Goal: Submit feedback/report problem: Submit feedback/report problem

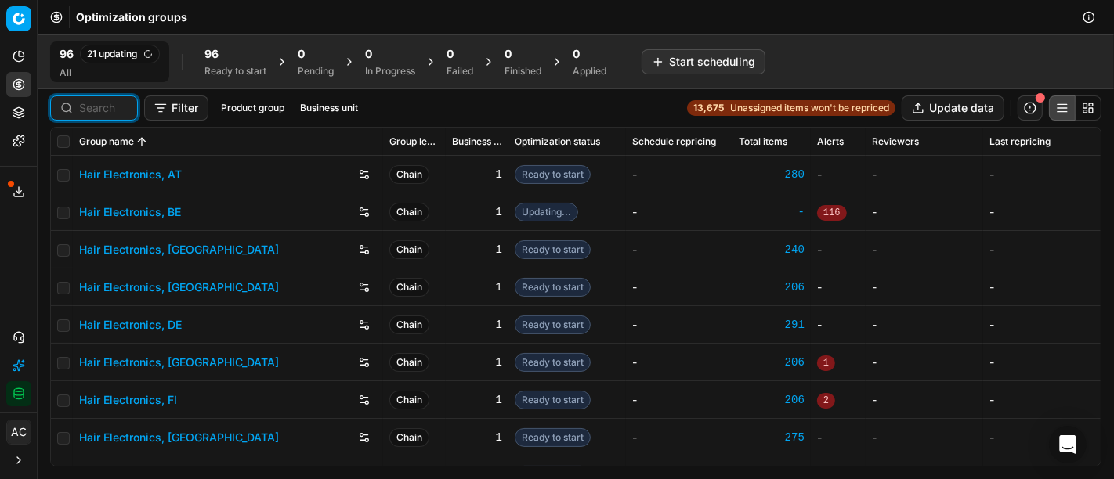
click at [96, 108] on input at bounding box center [103, 108] width 49 height 16
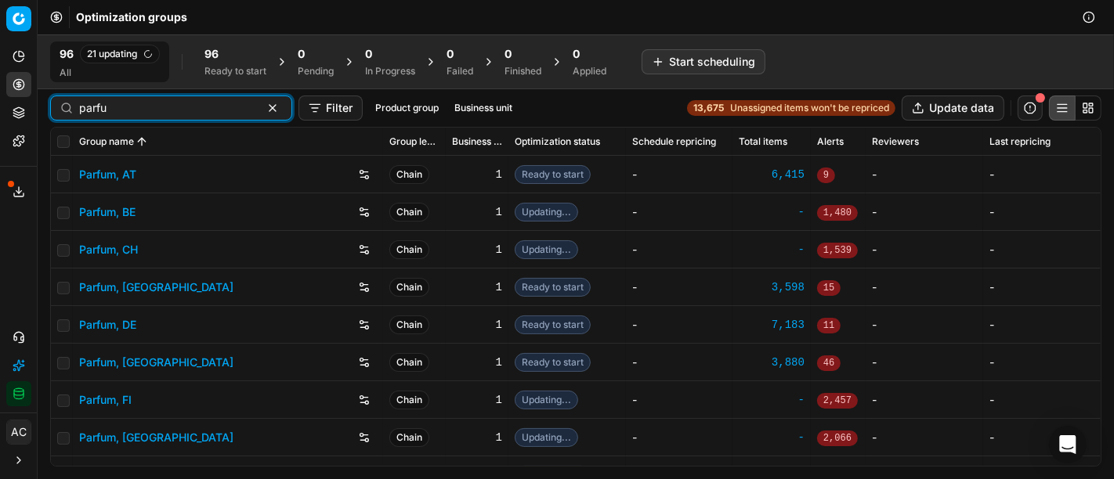
type input "parfu"
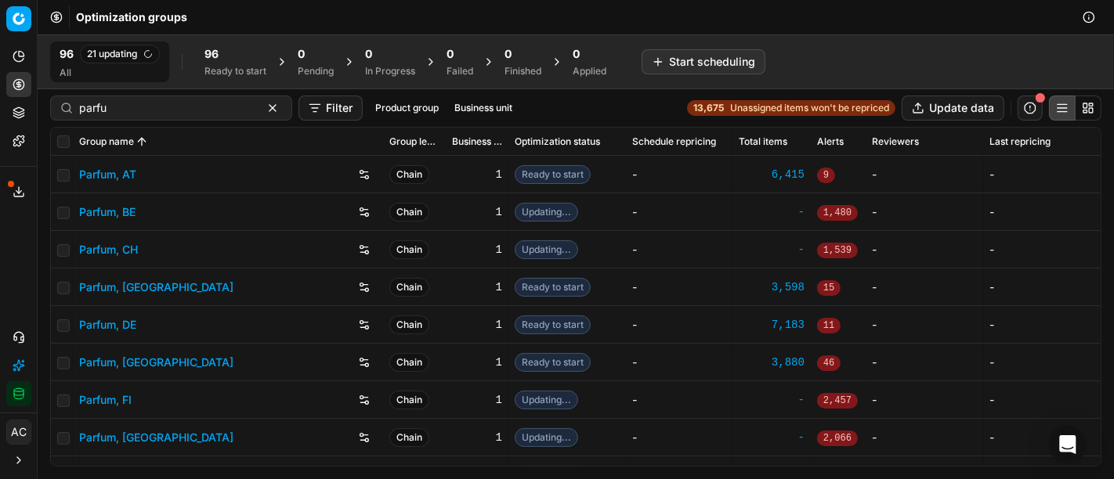
click at [102, 323] on link "Parfum, DE" at bounding box center [107, 325] width 57 height 16
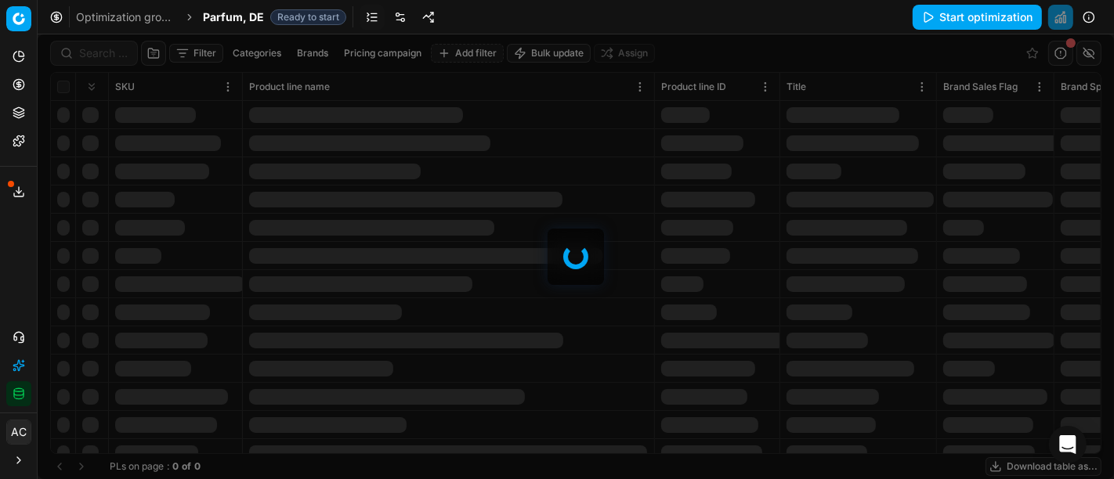
click at [98, 58] on div at bounding box center [576, 256] width 1076 height 445
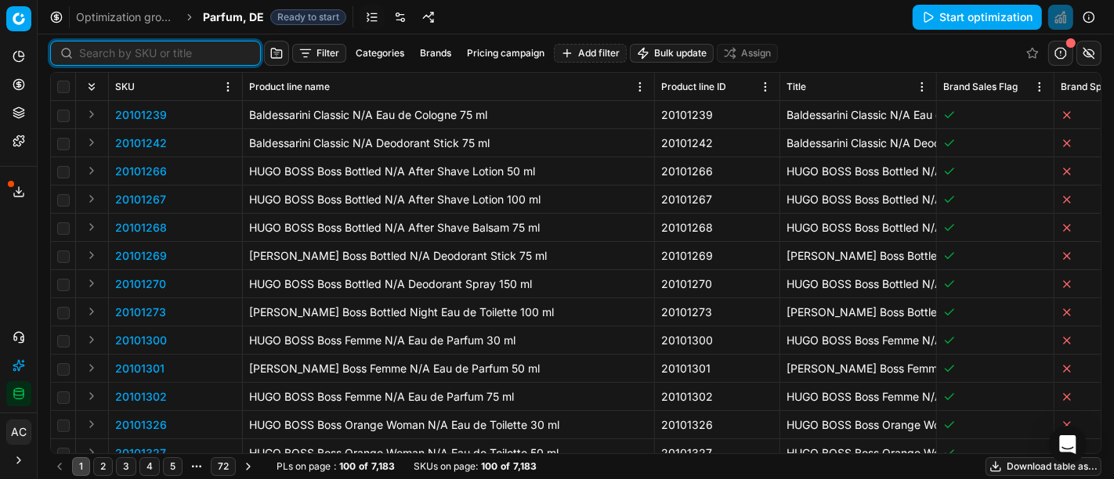
click at [98, 58] on input at bounding box center [165, 53] width 172 height 16
paste input "20101977"
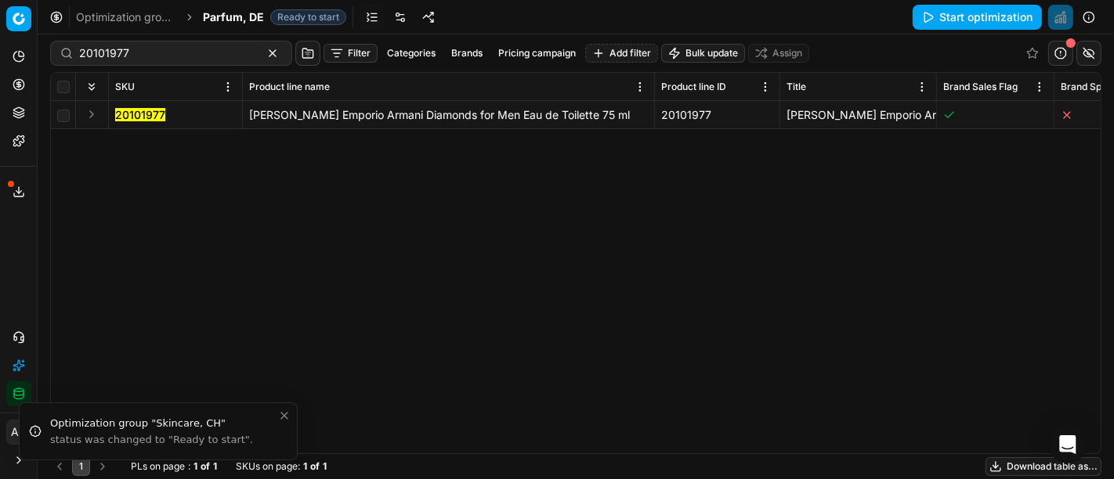
click at [69, 170] on div "20101977 Giorgio Armani Emporio Armani Diamonds for Men Eau de Toilette 75 ml 2…" at bounding box center [576, 277] width 1050 height 352
click at [96, 115] on button "Expand" at bounding box center [91, 114] width 19 height 19
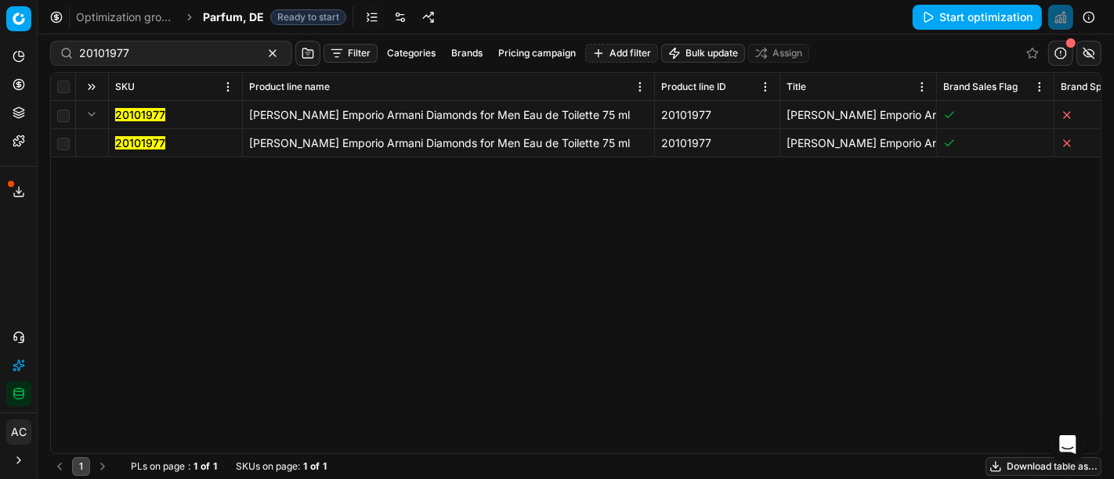
click at [141, 140] on mark "20101977" at bounding box center [140, 142] width 50 height 13
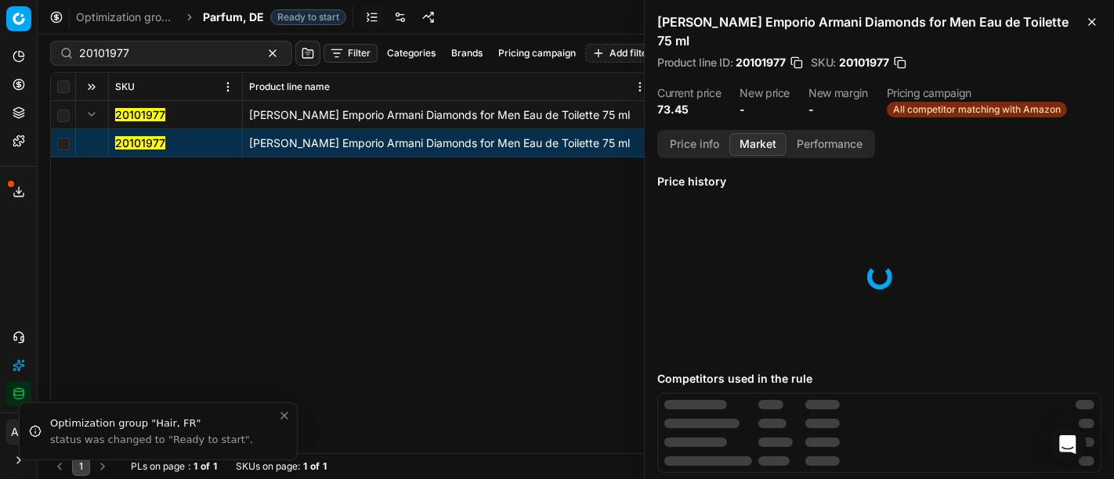
click at [758, 135] on button "Market" at bounding box center [757, 144] width 57 height 23
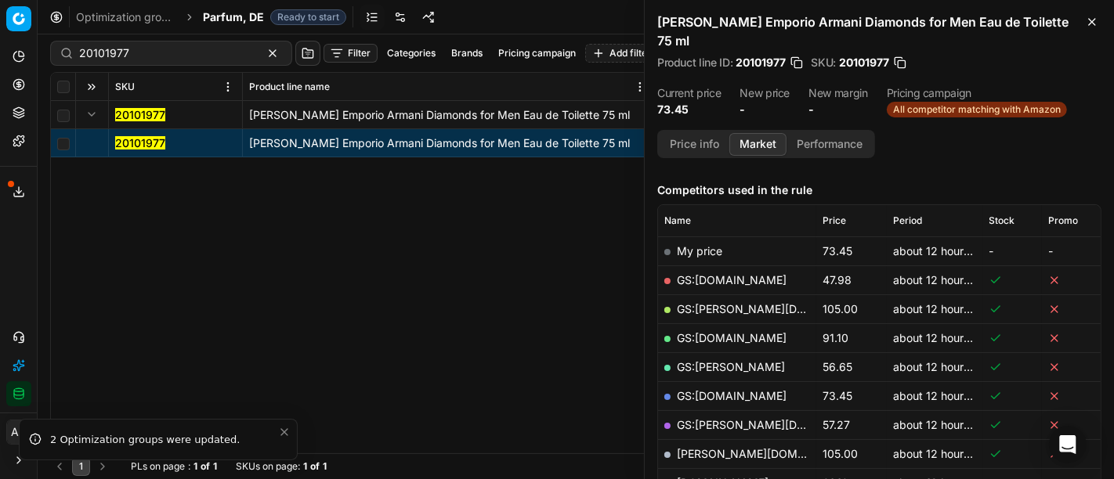
scroll to position [182, 0]
click at [725, 274] on link "GS:[DOMAIN_NAME]" at bounding box center [732, 280] width 110 height 13
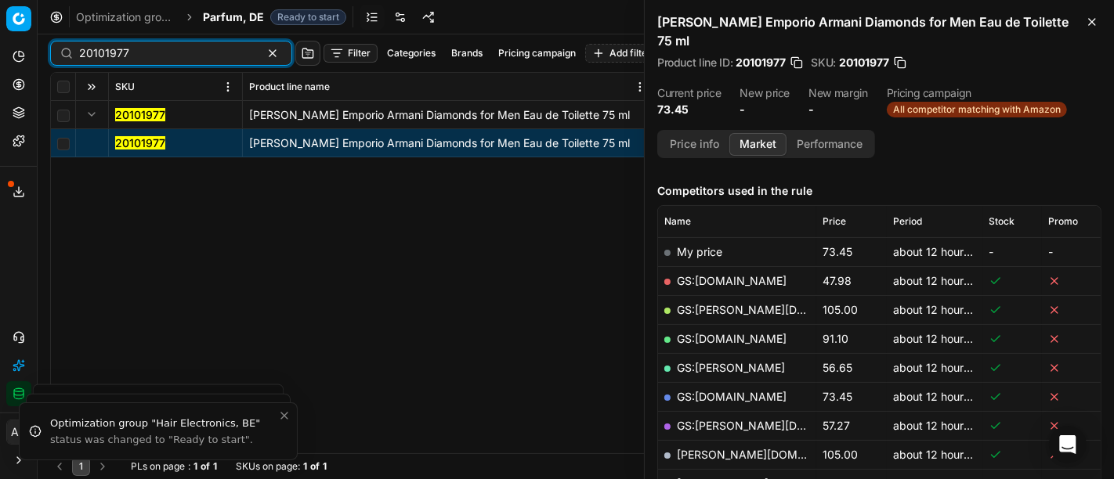
click at [222, 55] on input "20101977" at bounding box center [165, 53] width 172 height 16
paste input "80027469-75"
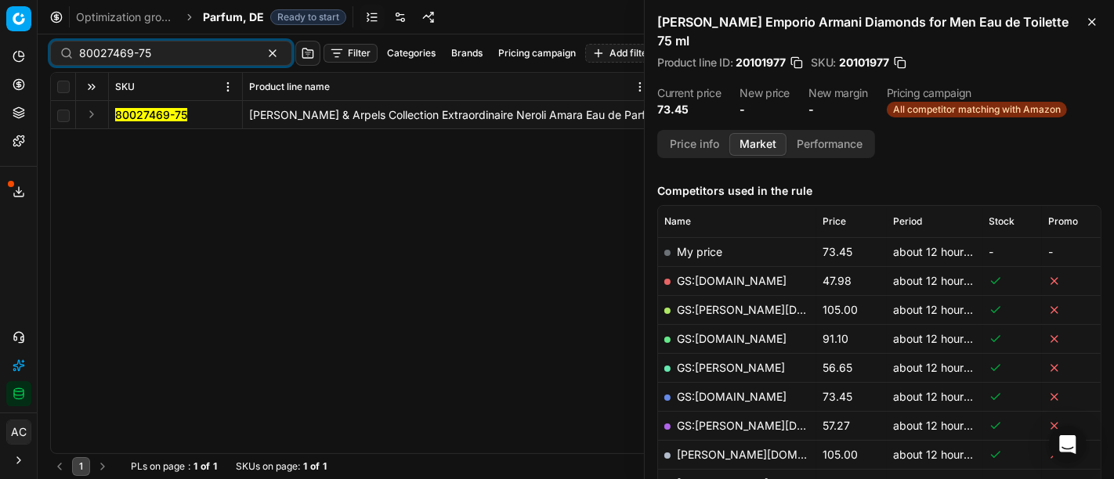
click at [89, 110] on button "Expand" at bounding box center [91, 114] width 19 height 19
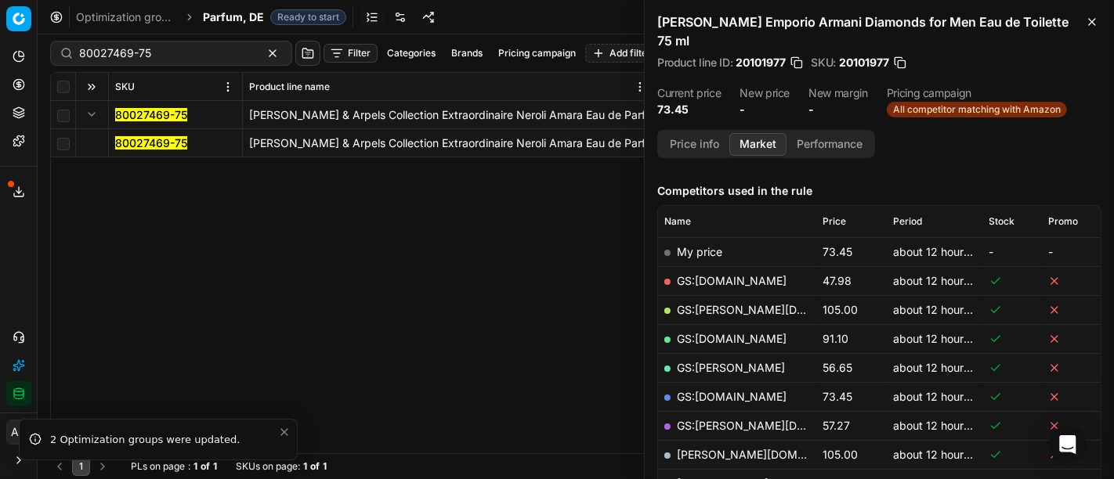
click at [137, 142] on mark "80027469-75" at bounding box center [151, 142] width 72 height 13
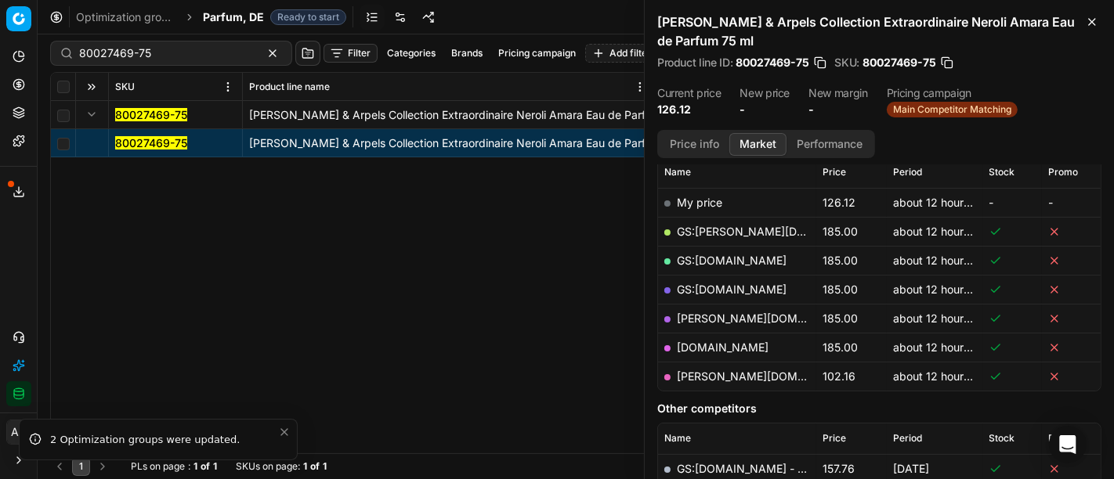
scroll to position [231, 0]
click at [716, 376] on link "pieper.de" at bounding box center [768, 376] width 182 height 13
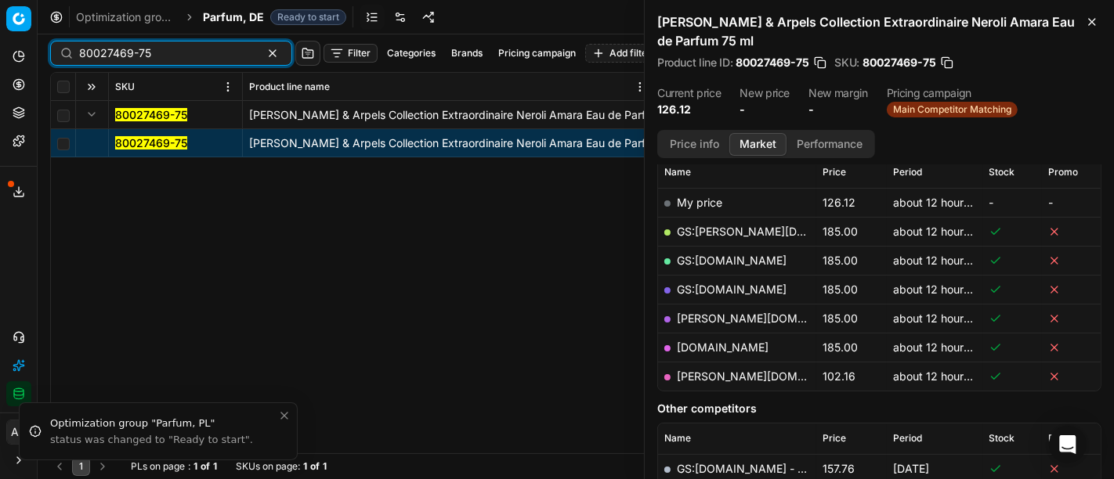
click at [190, 56] on input "80027469-75" at bounding box center [165, 53] width 172 height 16
paste input "90004922-0007429"
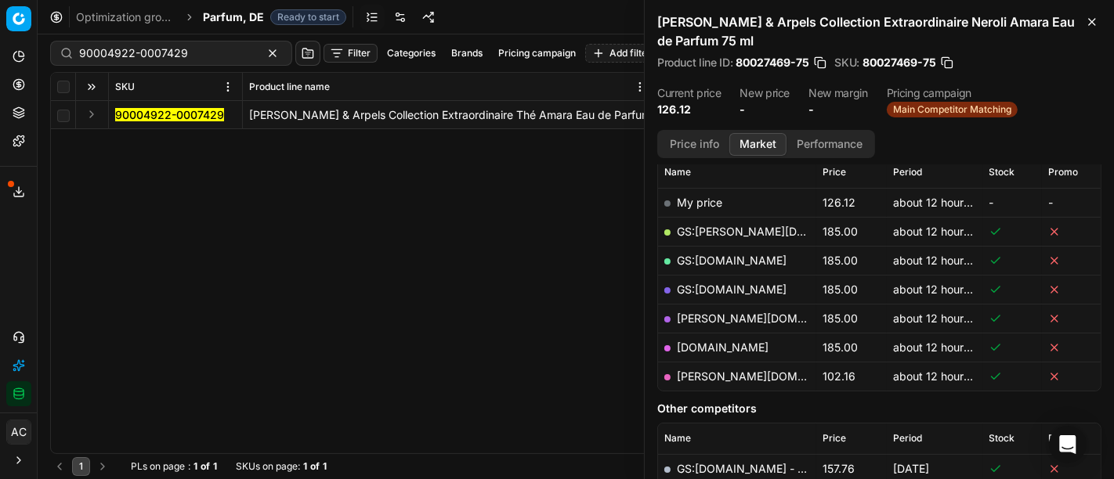
click at [87, 117] on button "Expand" at bounding box center [91, 114] width 19 height 19
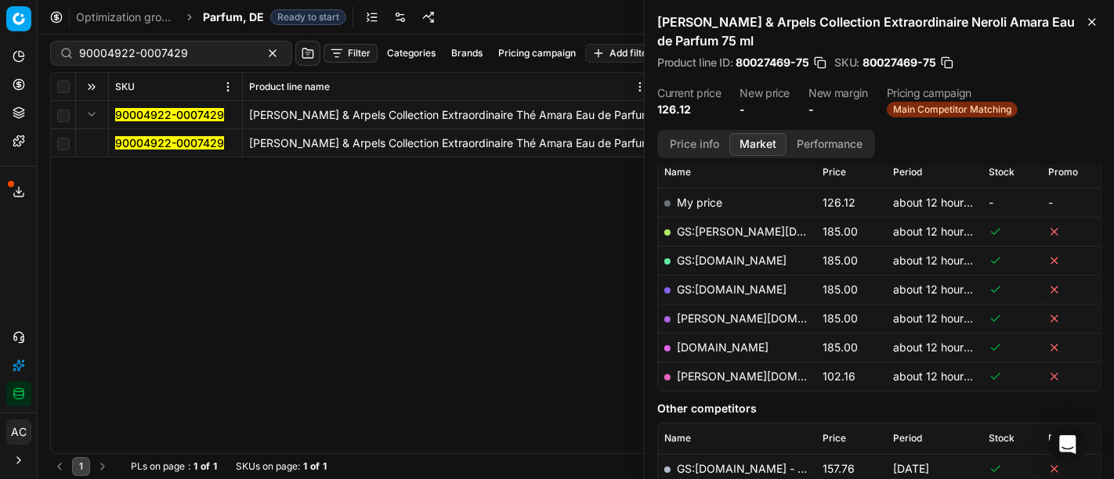
click at [136, 142] on mark "90004922-0007429" at bounding box center [169, 142] width 109 height 13
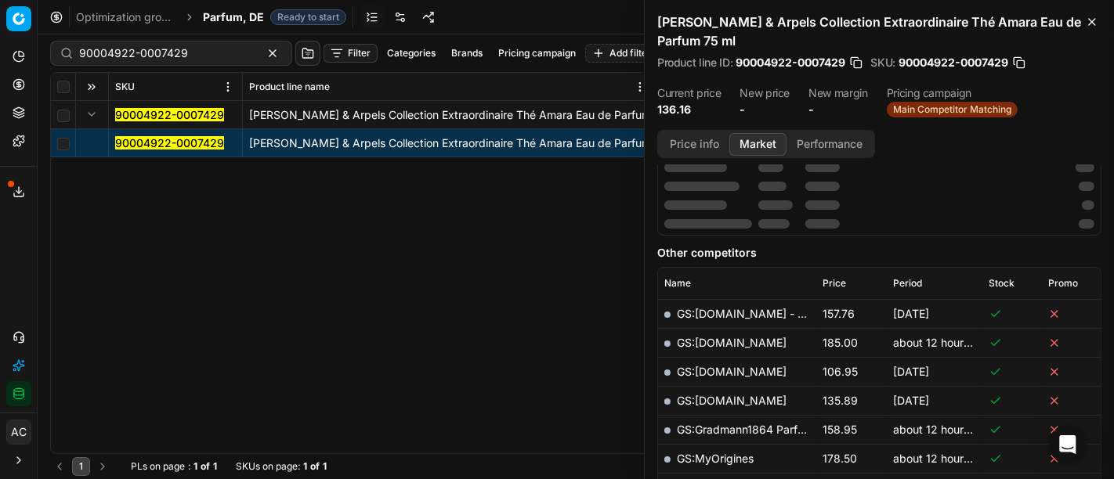
scroll to position [231, 0]
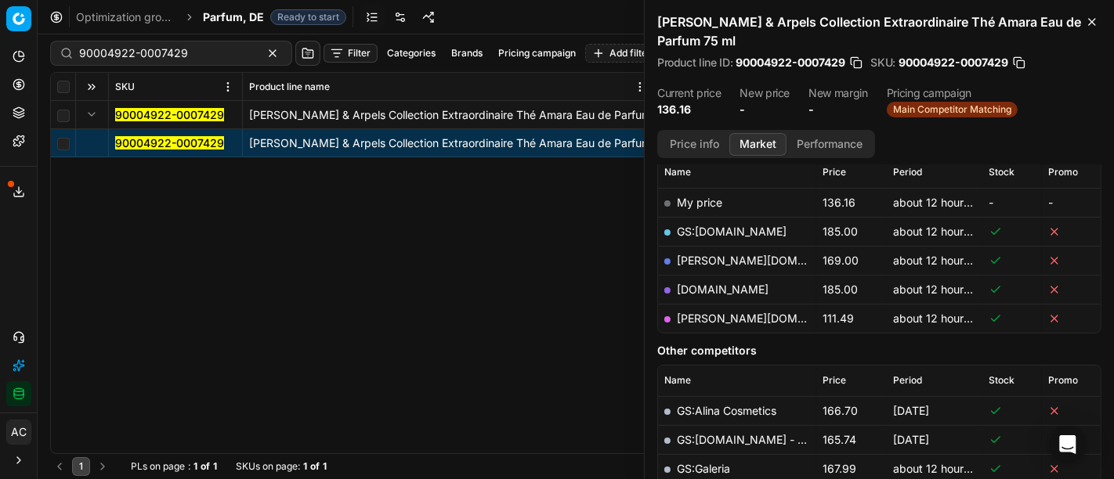
click at [714, 320] on link "pieper.de" at bounding box center [768, 318] width 182 height 13
click at [232, 52] on div "90004922-0007429" at bounding box center [171, 53] width 242 height 25
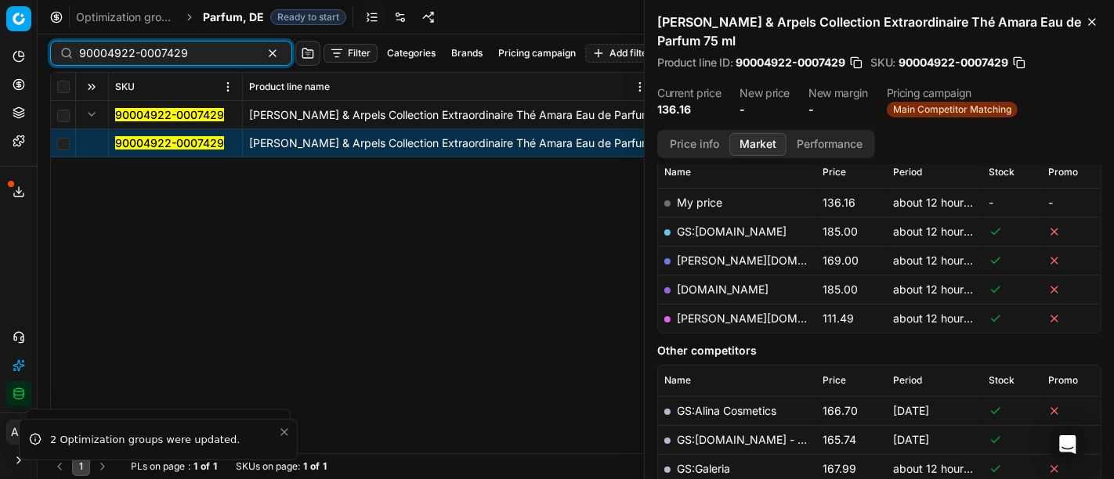
paste input "80052966-100"
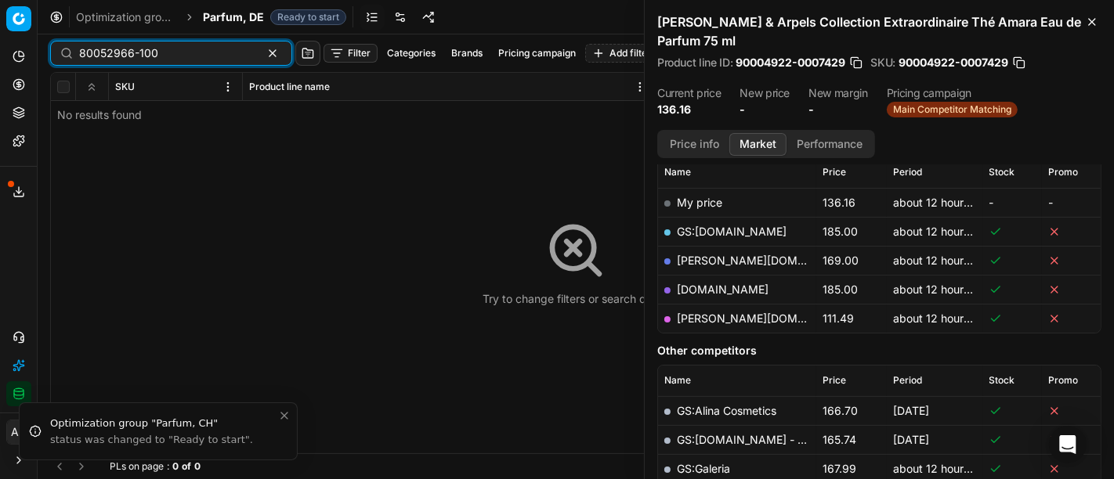
type input "80052966-100"
click at [199, 23] on ol "Optimization groups Parfum, DE Ready to start" at bounding box center [211, 17] width 270 height 16
click at [214, 19] on span "Parfum, DE" at bounding box center [233, 17] width 61 height 16
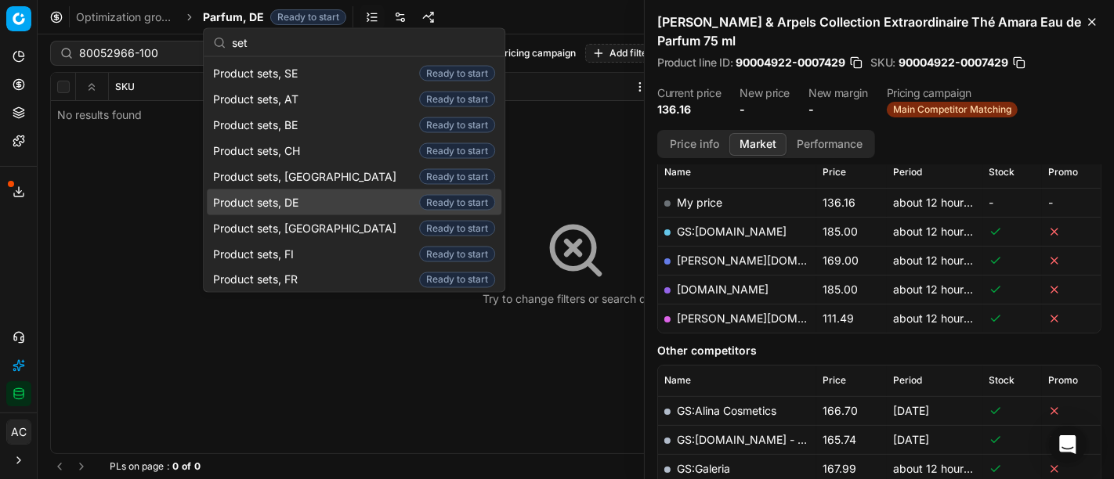
type input "set"
click at [319, 197] on div "Product sets, DE Ready to start" at bounding box center [354, 203] width 295 height 26
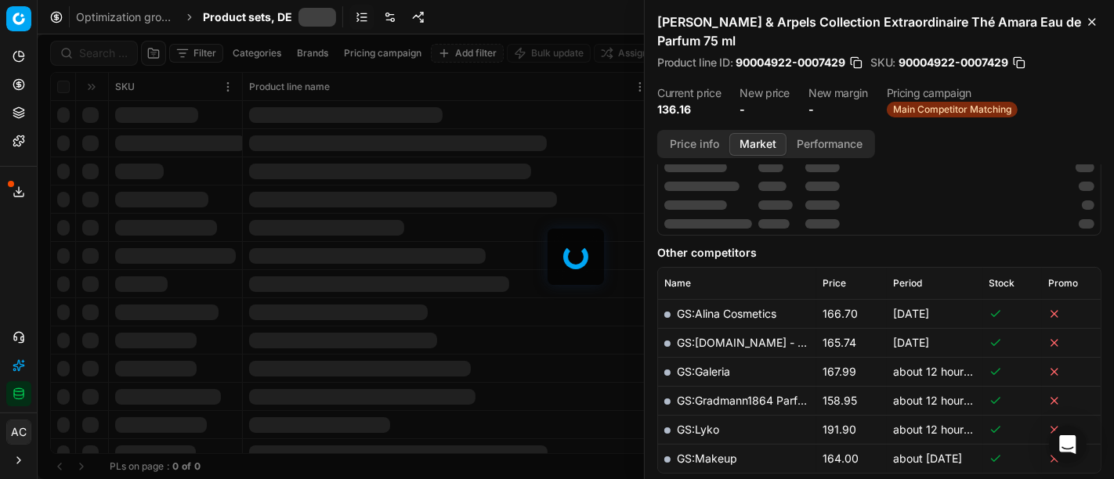
scroll to position [231, 0]
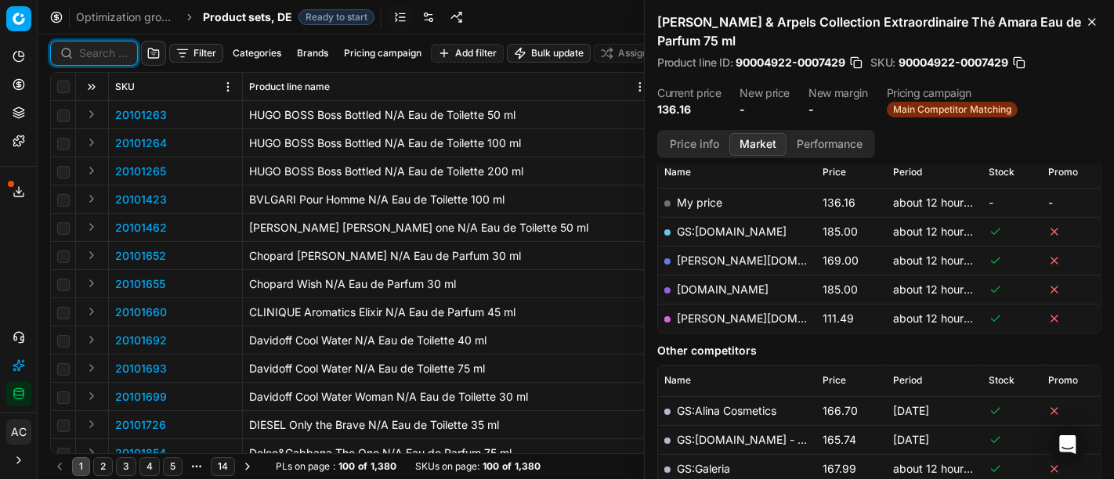
click at [105, 55] on input at bounding box center [103, 53] width 49 height 16
paste input "80052966-100"
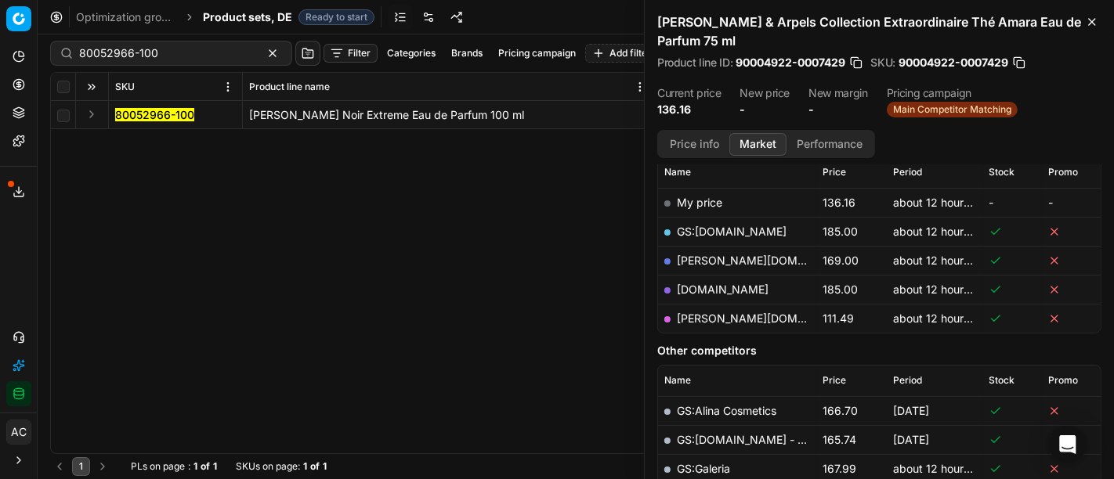
click at [83, 173] on div "80052966-100 TOM FORD Noir Extreme Eau de Parfum 100 ml 80052966-100 TOM FORD N…" at bounding box center [576, 277] width 1050 height 352
click at [87, 107] on button "Expand" at bounding box center [91, 114] width 19 height 19
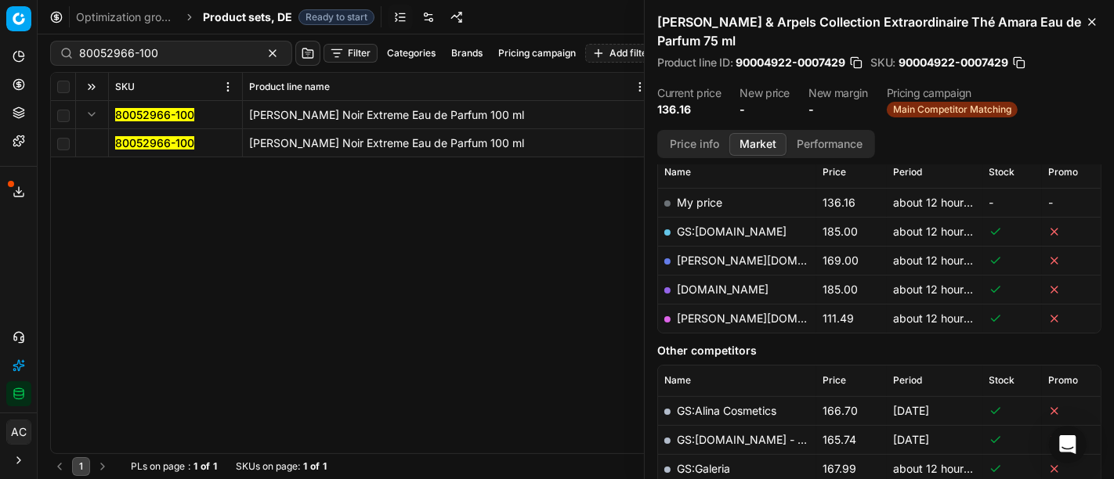
click at [137, 138] on mark "80052966-100" at bounding box center [154, 142] width 79 height 13
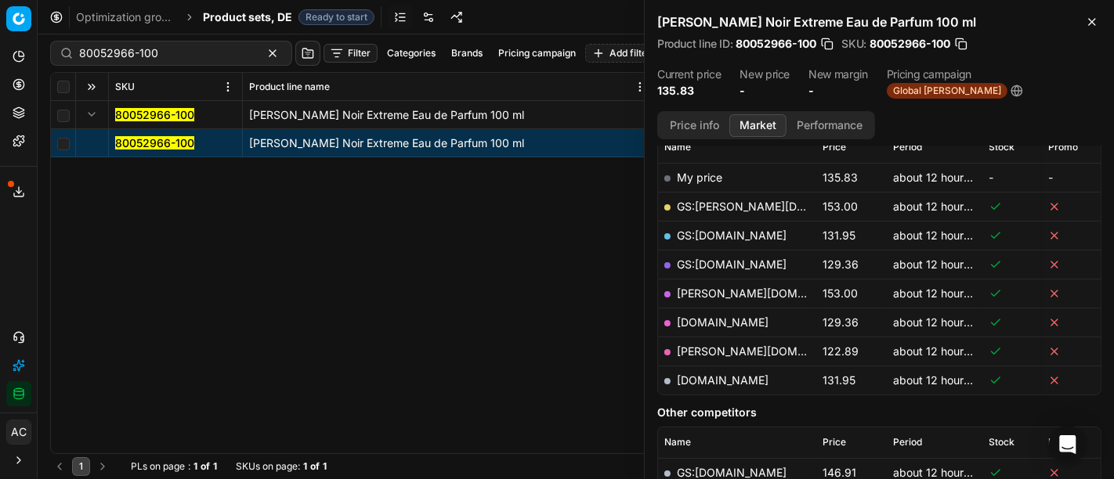
scroll to position [231, 0]
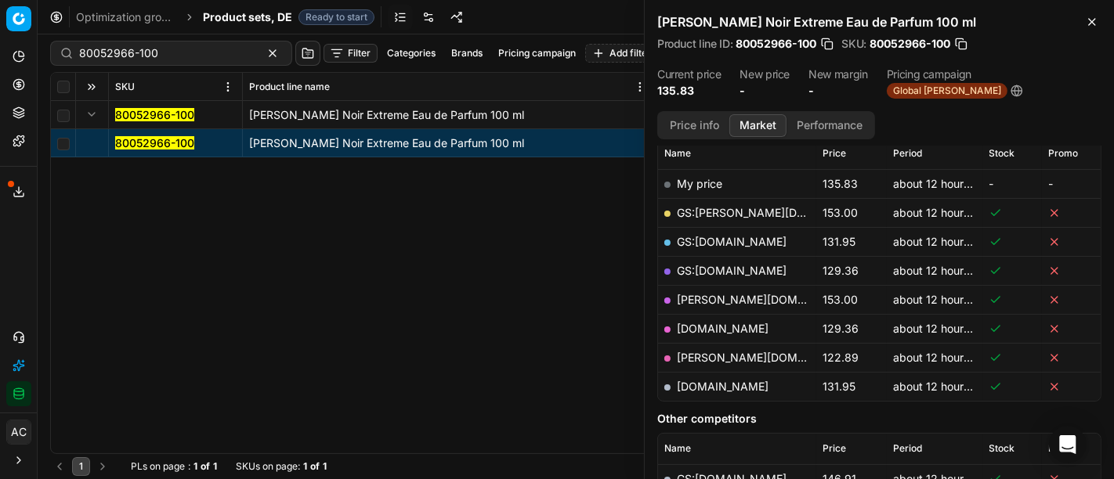
click at [707, 123] on button "Price info" at bounding box center [695, 125] width 70 height 23
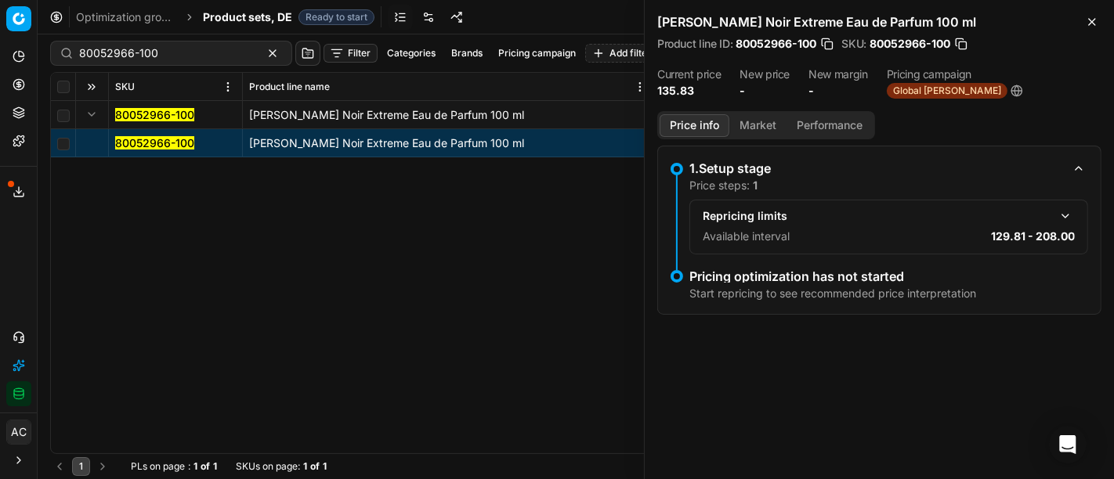
click at [1060, 216] on button "button" at bounding box center [1065, 216] width 19 height 19
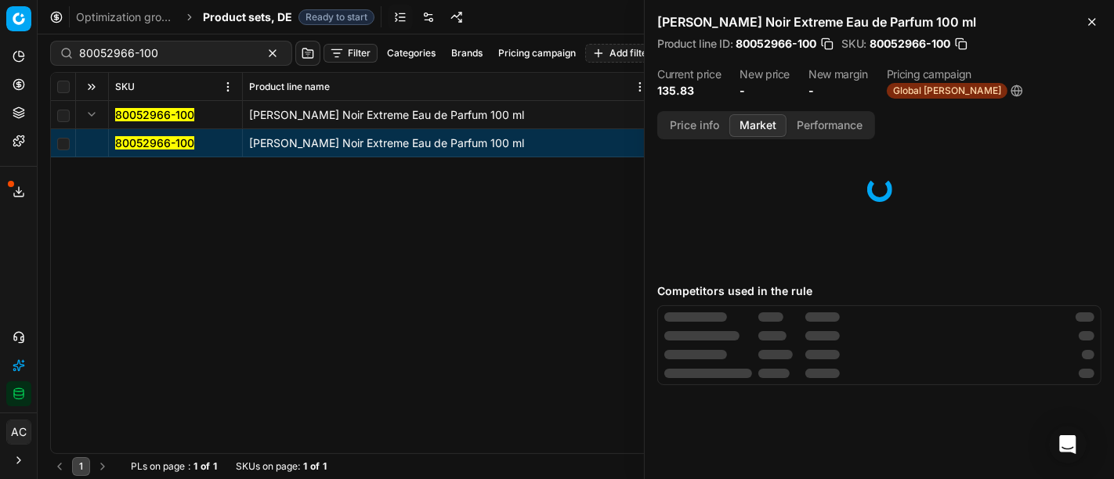
scroll to position [0, 0]
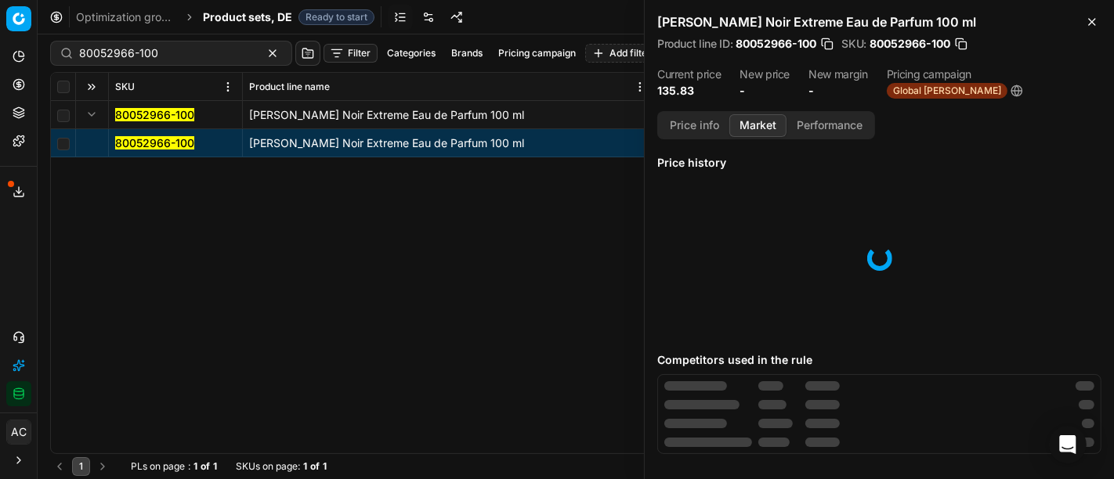
click at [742, 129] on button "Market" at bounding box center [757, 125] width 57 height 23
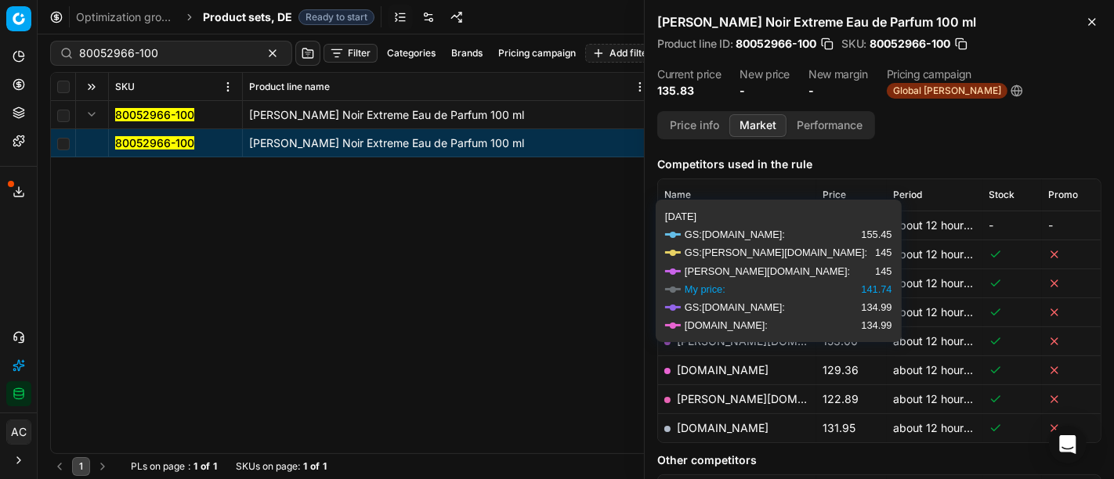
scroll to position [187, 0]
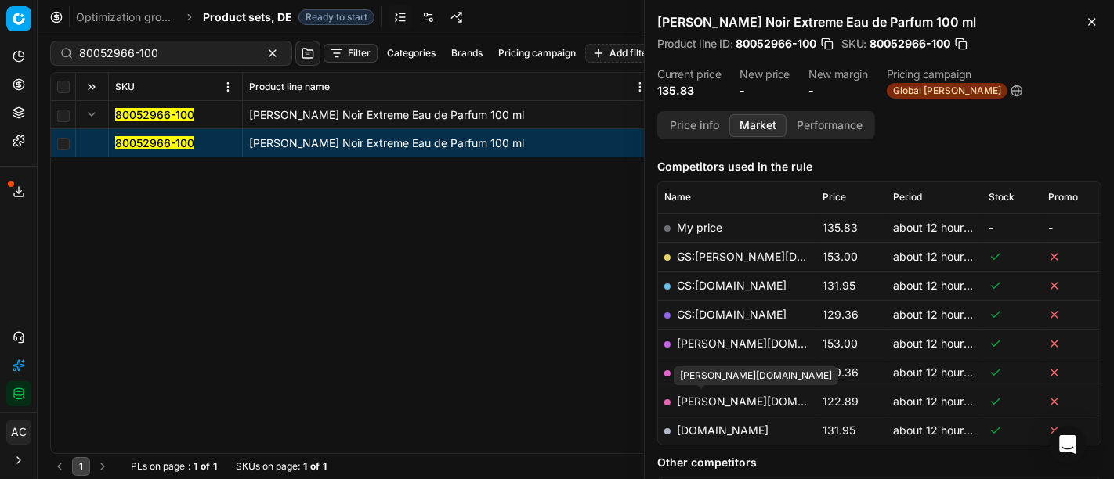
click at [716, 404] on link "pieper.de" at bounding box center [768, 401] width 182 height 13
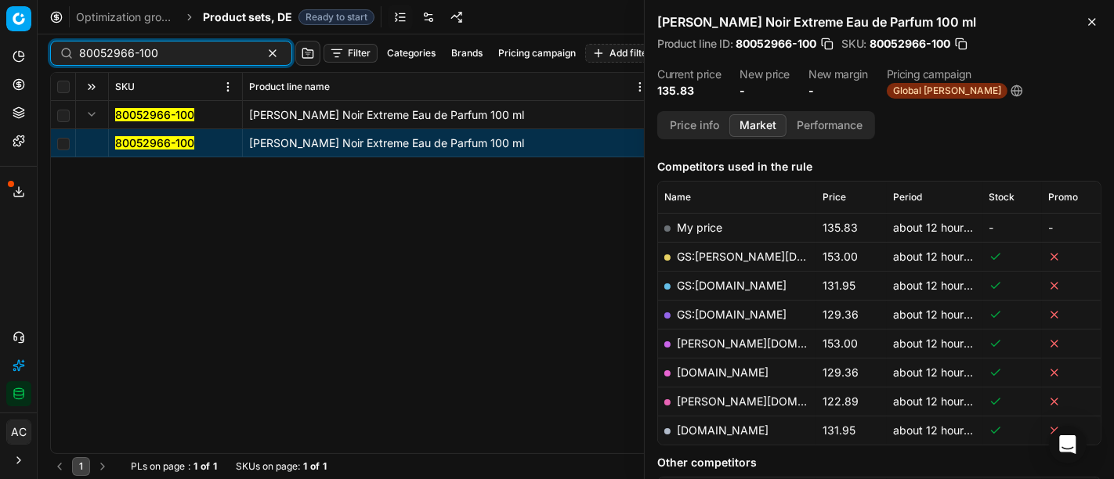
click at [183, 50] on input "80052966-100" at bounding box center [165, 53] width 172 height 16
paste input "90004920-0007436"
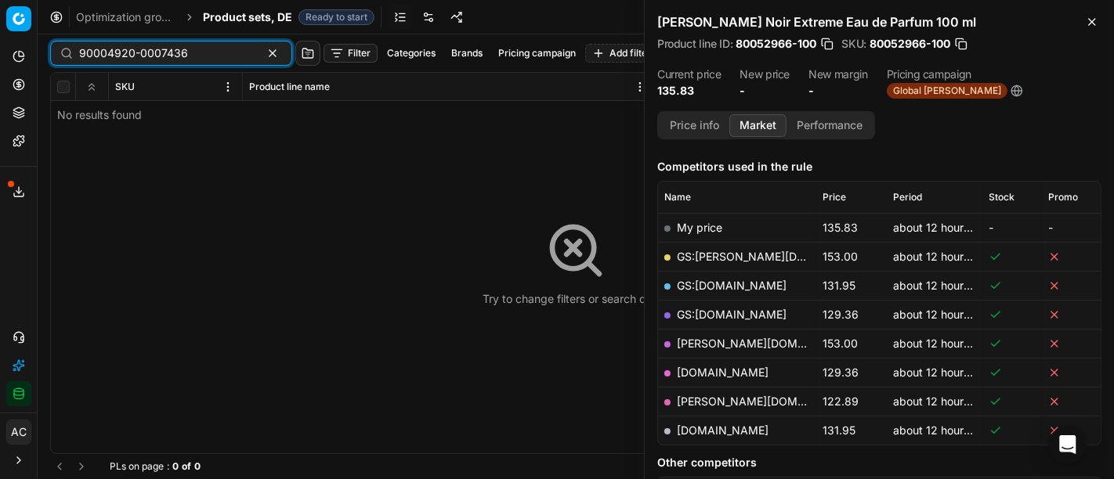
type input "90004920-0007436"
click at [261, 14] on span "Product sets, DE" at bounding box center [247, 17] width 89 height 16
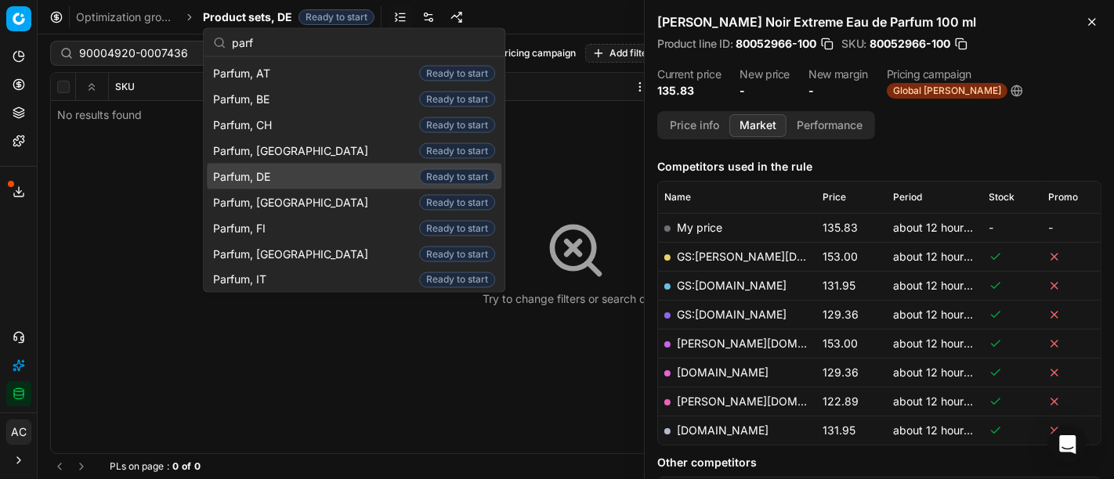
type input "parf"
click at [289, 178] on div "Parfum, DE Ready to start" at bounding box center [354, 177] width 295 height 26
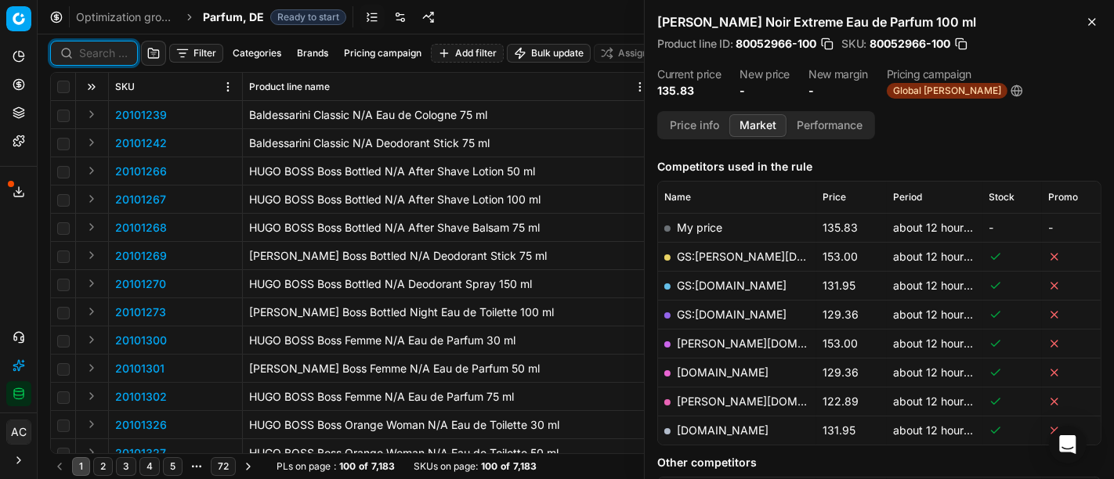
click at [107, 55] on input at bounding box center [103, 53] width 49 height 16
paste input "90004920-0007436"
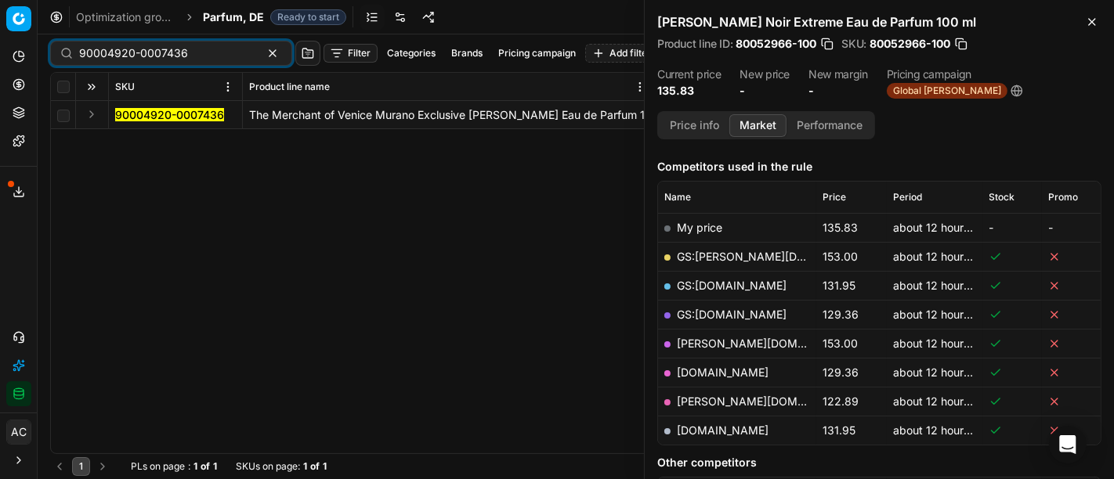
click at [90, 119] on button "Expand" at bounding box center [91, 114] width 19 height 19
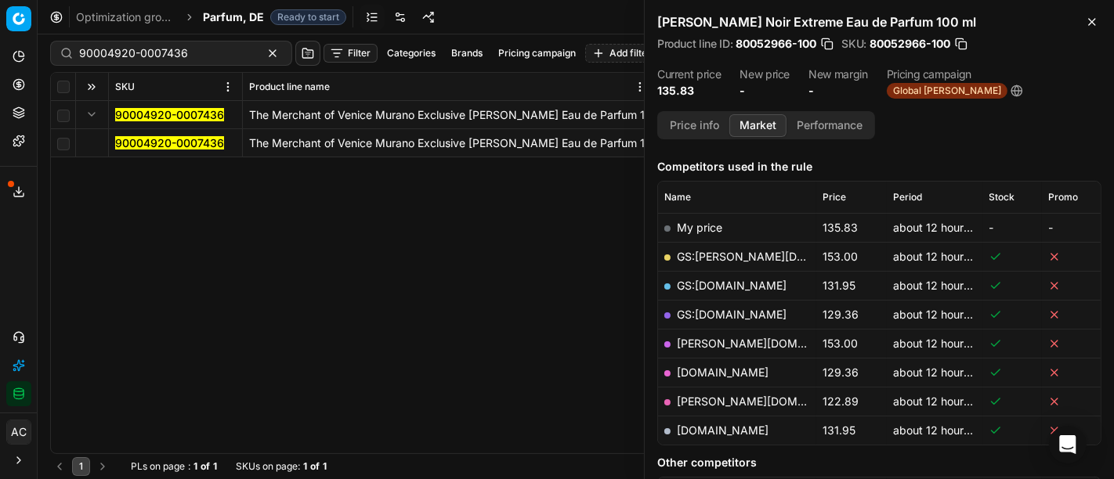
click at [152, 146] on mark "90004920-0007436" at bounding box center [169, 142] width 109 height 13
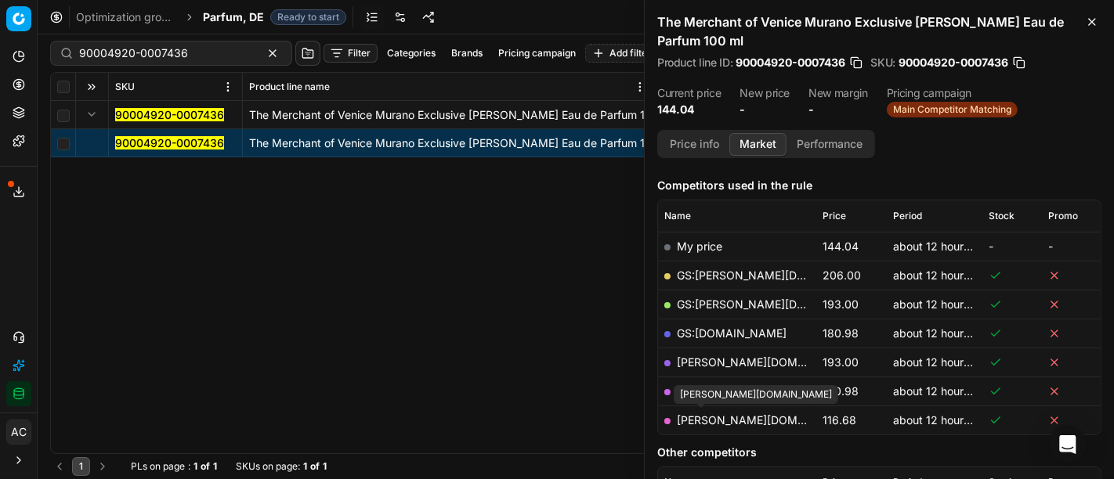
click at [719, 417] on link "pieper.de" at bounding box center [768, 420] width 182 height 13
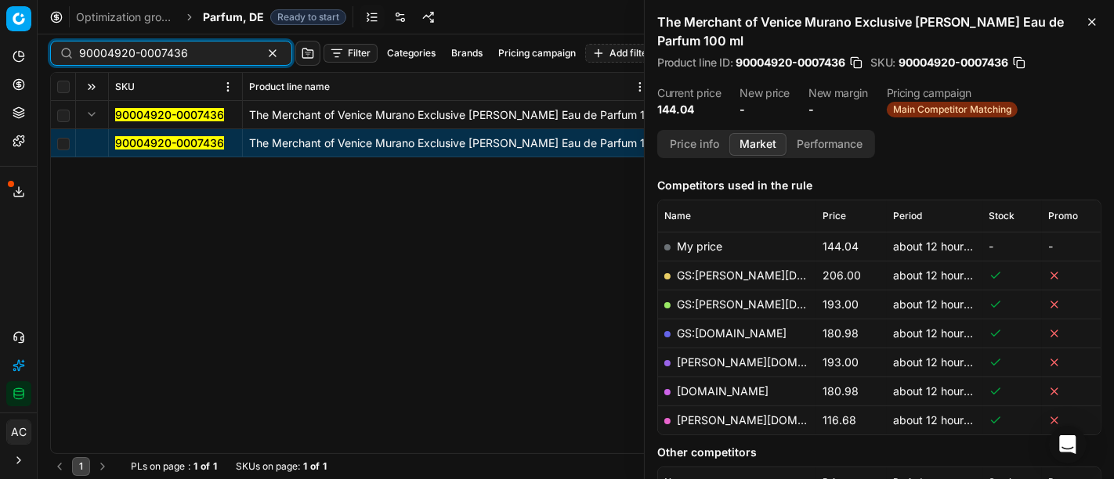
click at [179, 59] on input "90004920-0007436" at bounding box center [165, 53] width 172 height 16
paste input "80054522-100"
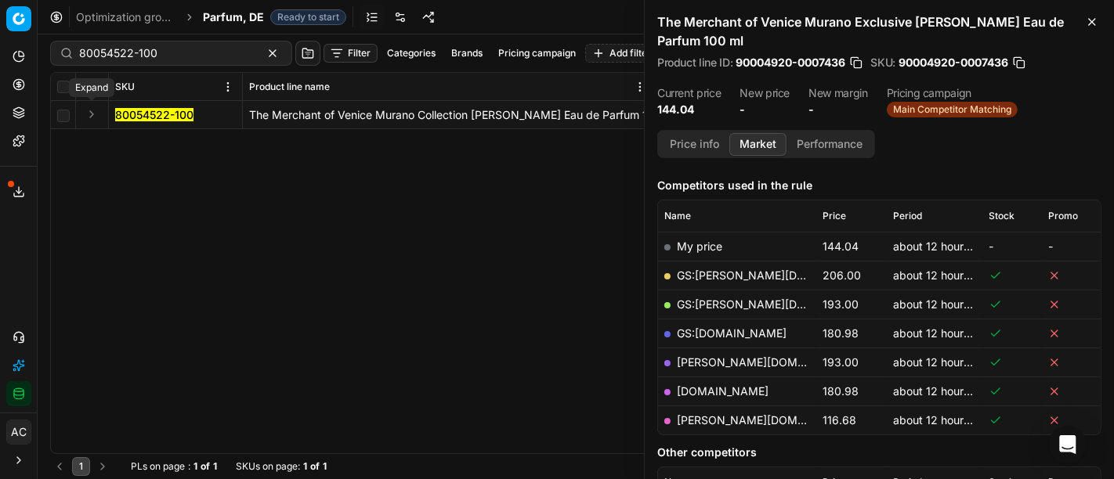
click at [92, 114] on button "Expand" at bounding box center [91, 114] width 19 height 19
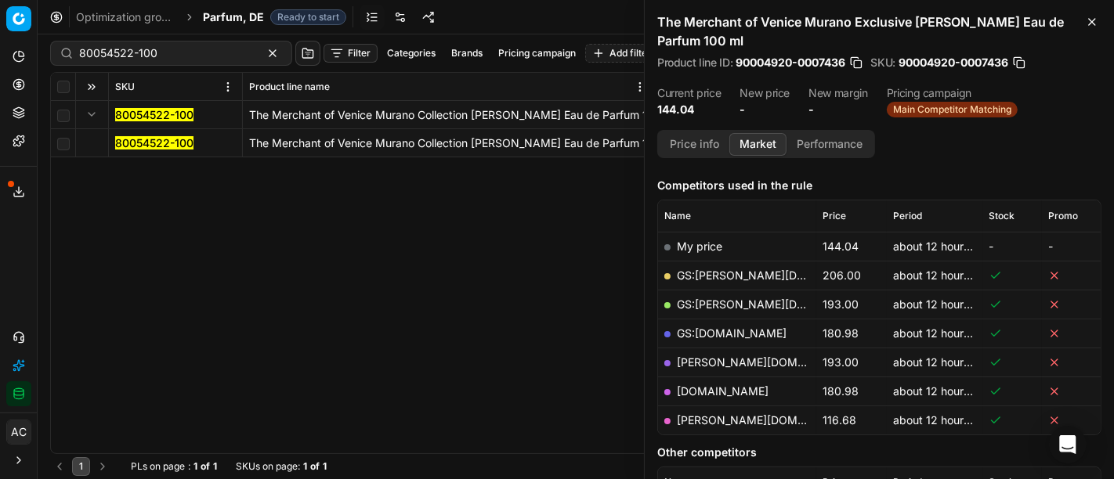
click at [154, 144] on mark "80054522-100" at bounding box center [154, 142] width 78 height 13
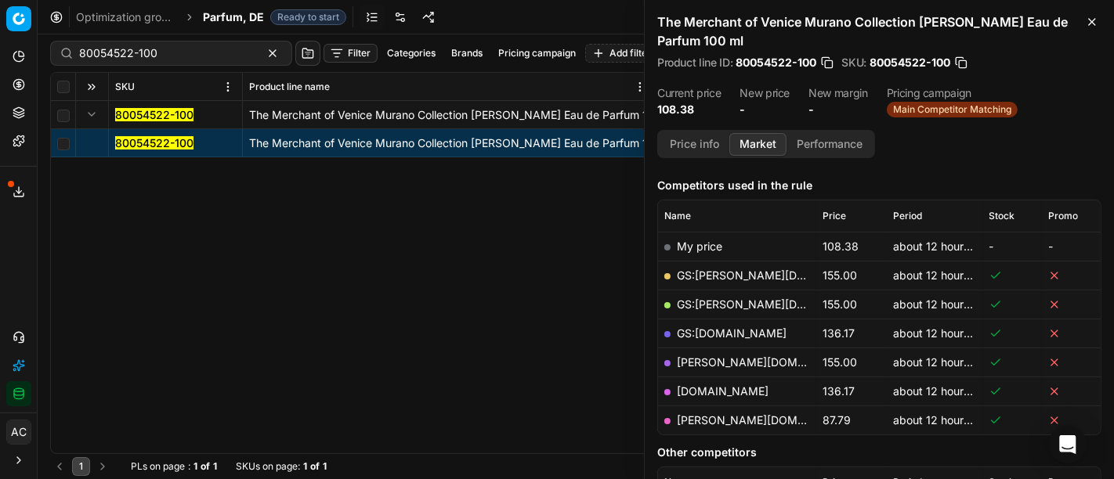
click at [704, 419] on link "pieper.de" at bounding box center [768, 420] width 182 height 13
click at [193, 55] on input "80054522-100" at bounding box center [165, 53] width 172 height 16
paste input "201048"
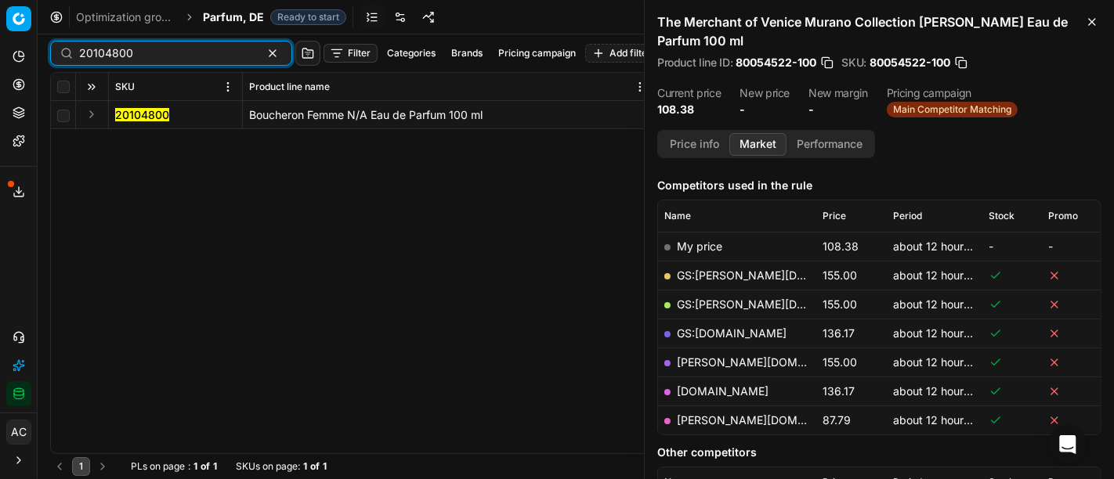
type input "20104800"
click at [89, 114] on button "Expand" at bounding box center [91, 114] width 19 height 19
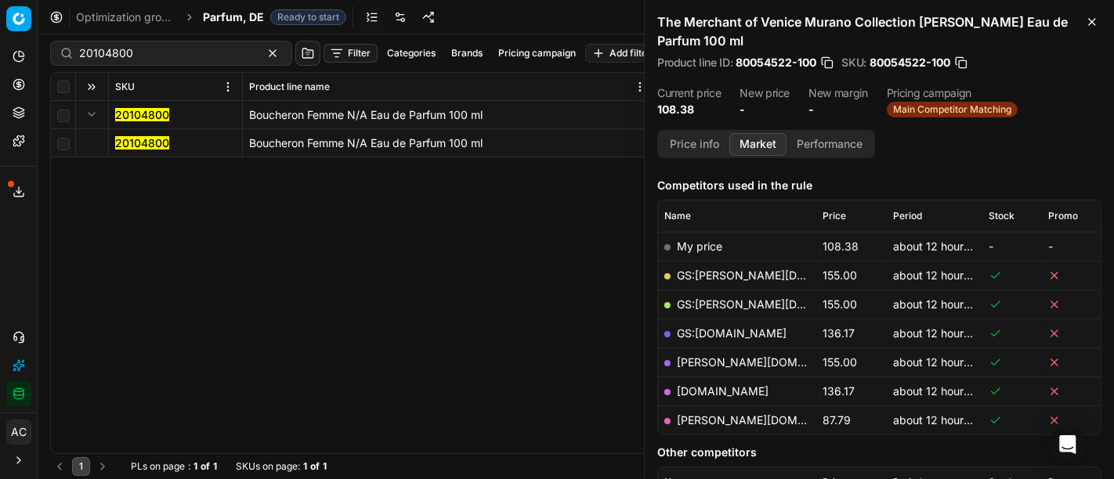
click at [128, 143] on mark "20104800" at bounding box center [142, 142] width 54 height 13
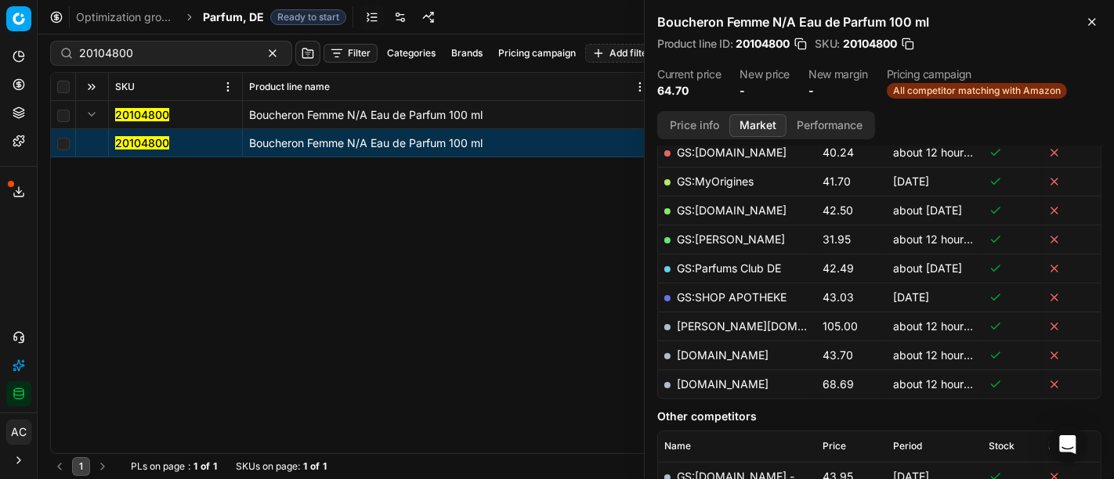
scroll to position [291, 0]
click at [698, 356] on link "notino.de" at bounding box center [723, 355] width 92 height 13
click at [248, 16] on span "Parfum, DE" at bounding box center [233, 17] width 61 height 16
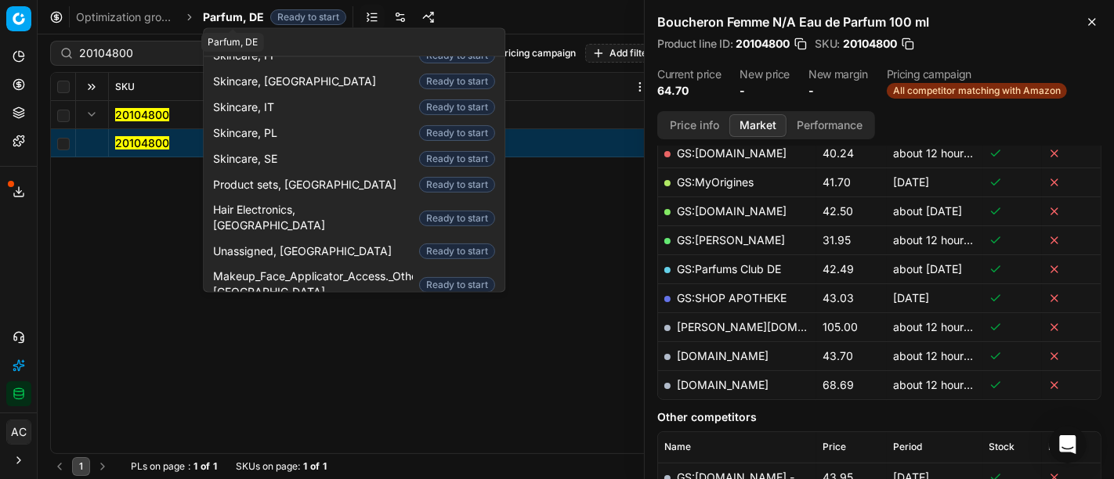
scroll to position [80, 0]
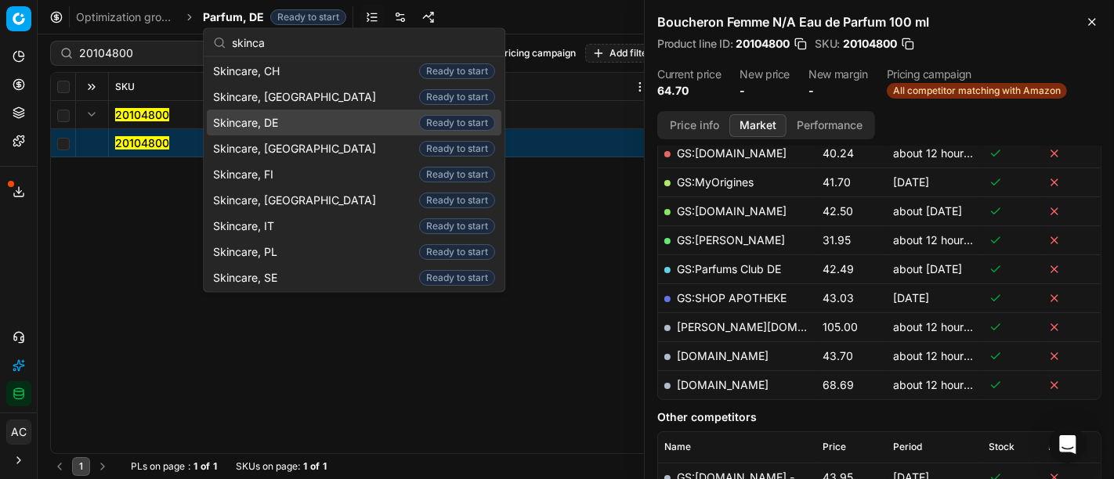
type input "skinca"
click at [284, 121] on span "Skincare, DE" at bounding box center [248, 122] width 71 height 16
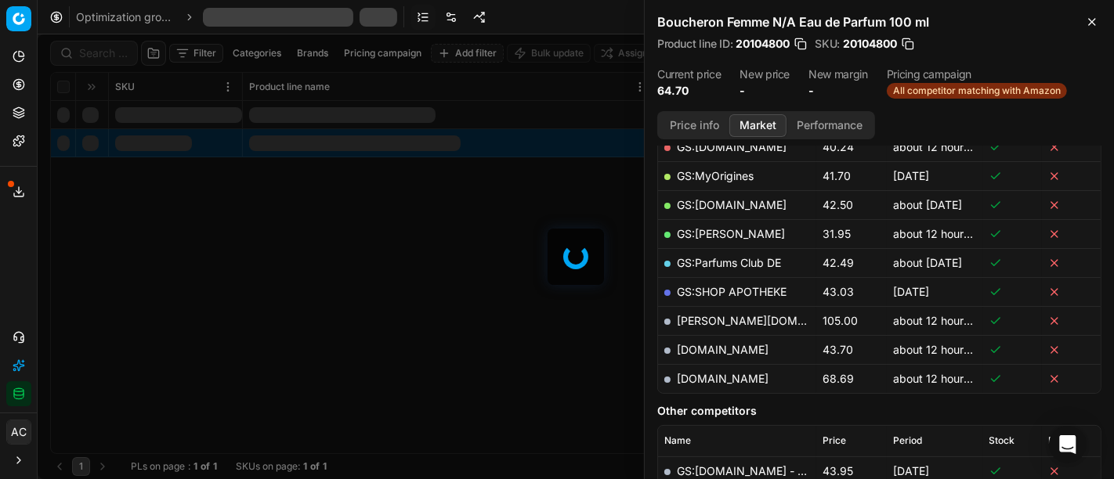
scroll to position [291, 0]
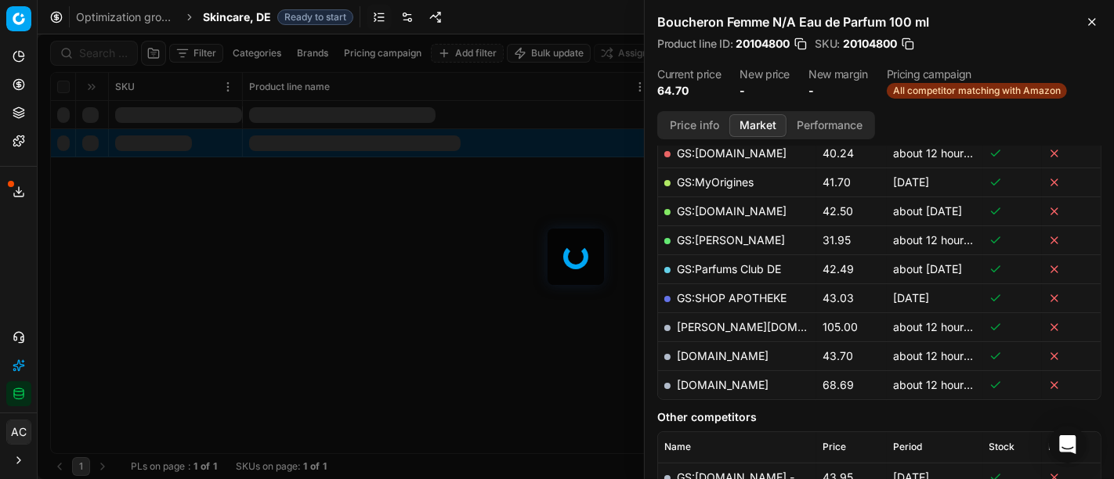
click at [97, 52] on div at bounding box center [576, 256] width 1076 height 445
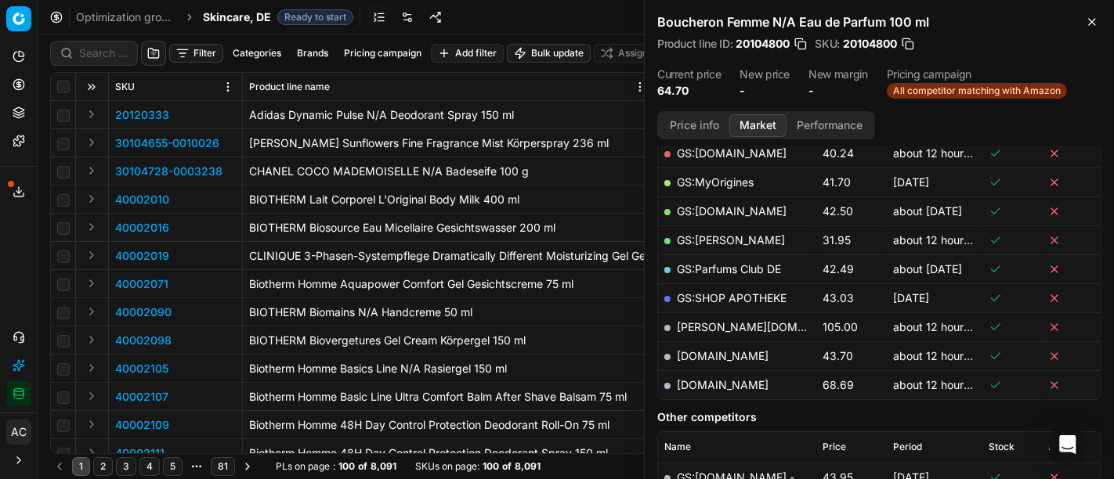
click at [97, 52] on div "Filter Categories Brands Pricing campaign Add filter Bulk update Assign SKU Pro…" at bounding box center [576, 256] width 1076 height 445
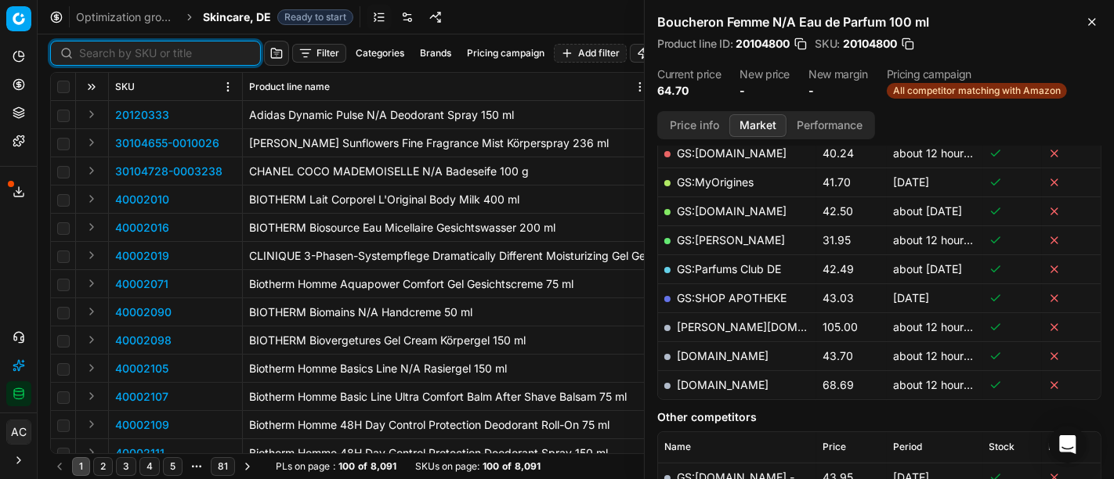
click at [97, 52] on input at bounding box center [165, 53] width 172 height 16
paste input "80041617-100"
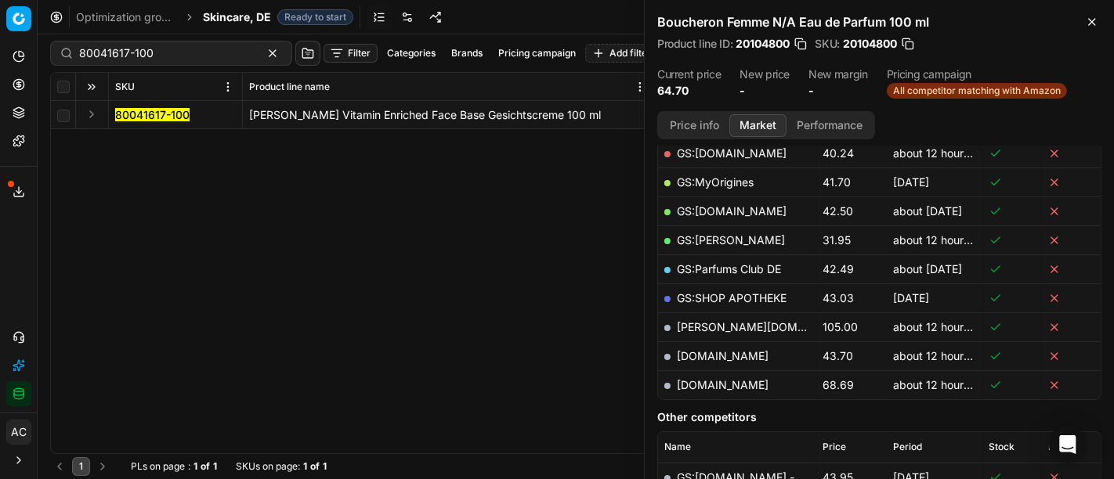
click at [92, 113] on button "Expand" at bounding box center [91, 114] width 19 height 19
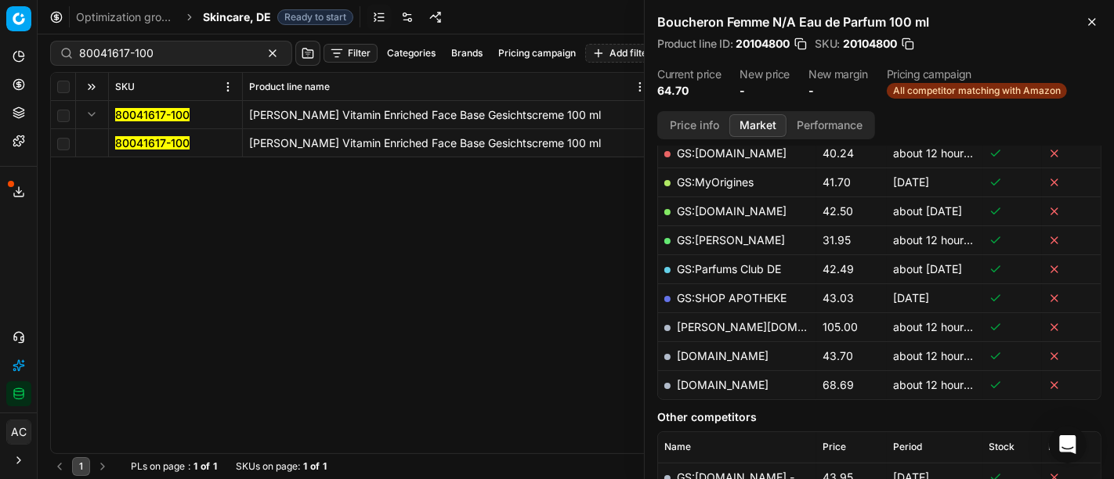
click at [136, 137] on mark "80041617-100" at bounding box center [152, 142] width 74 height 13
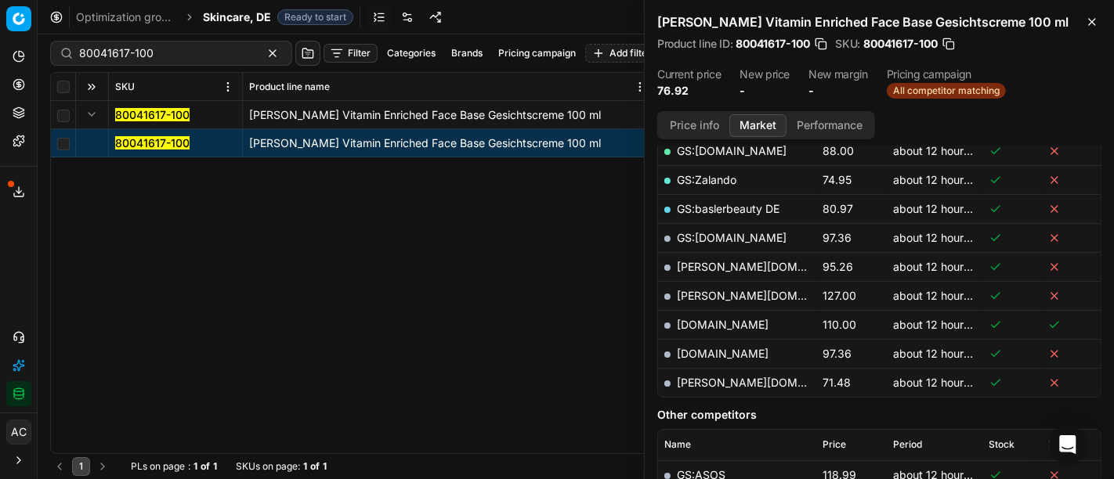
scroll to position [379, 0]
click at [700, 128] on button "Price info" at bounding box center [695, 125] width 70 height 23
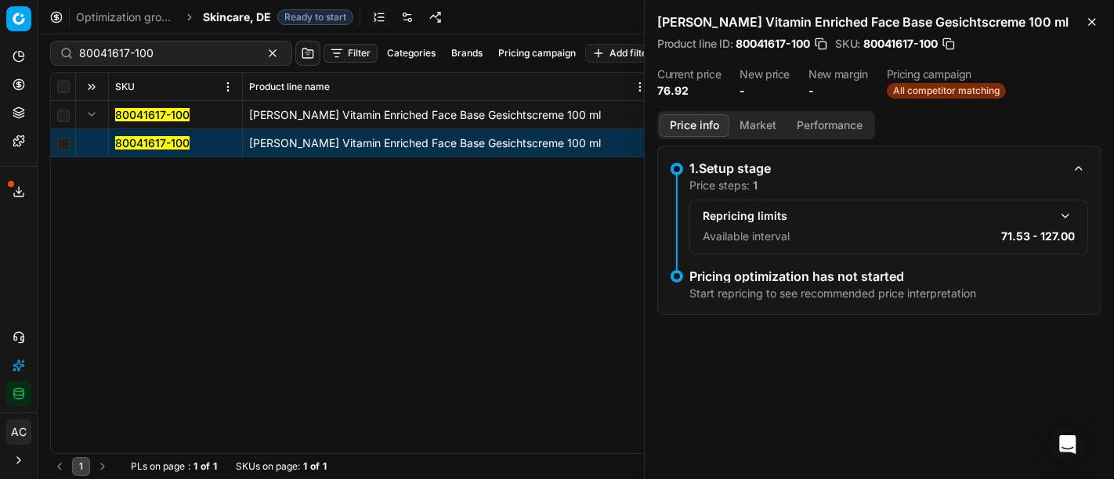
click at [1069, 218] on button "button" at bounding box center [1065, 216] width 19 height 19
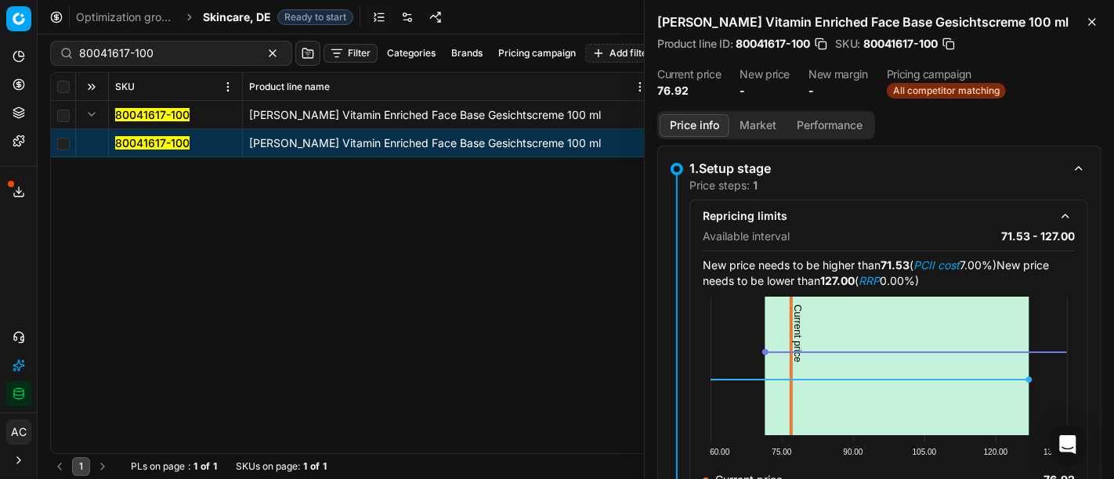
scroll to position [174, 0]
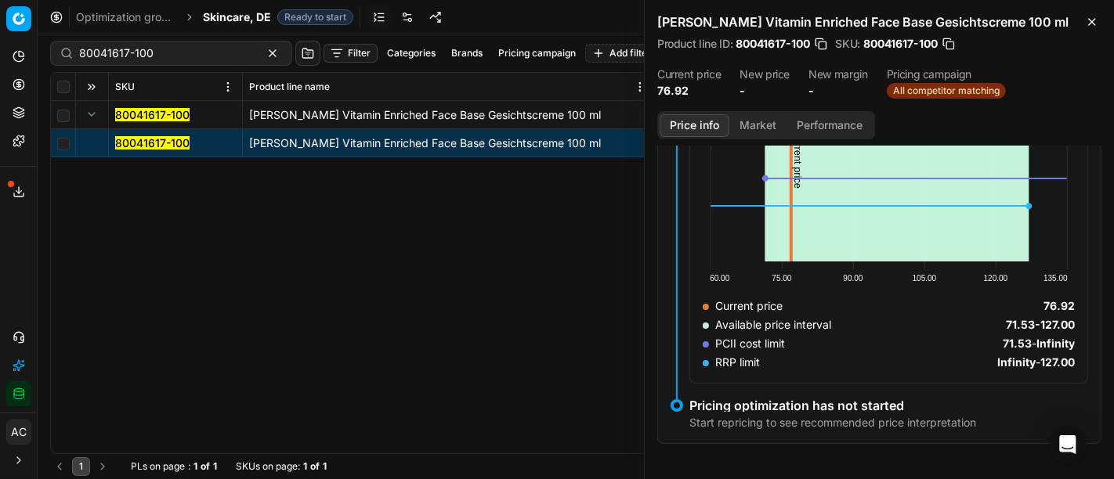
click at [754, 129] on button "Market" at bounding box center [757, 125] width 57 height 23
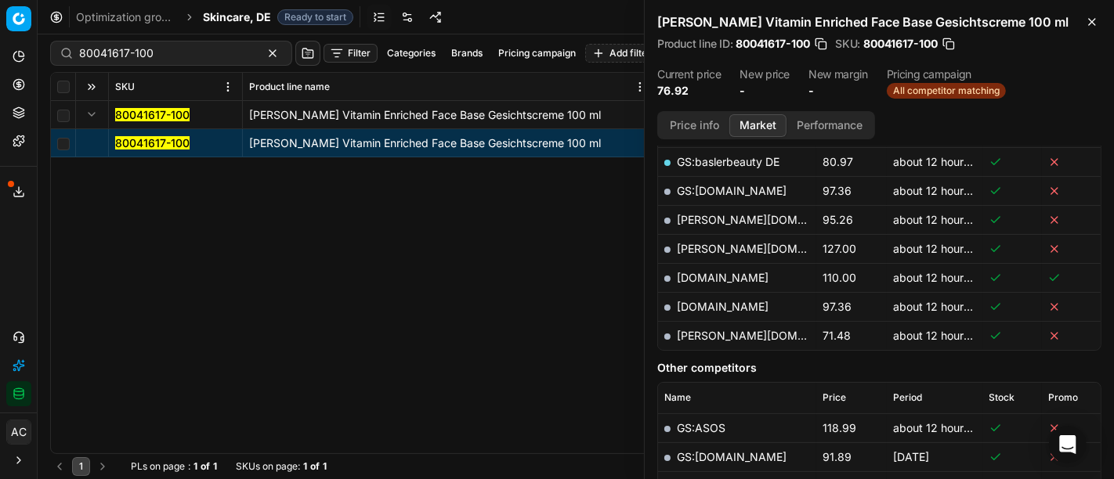
scroll to position [425, 0]
click at [710, 333] on link "pieper.de" at bounding box center [768, 337] width 182 height 13
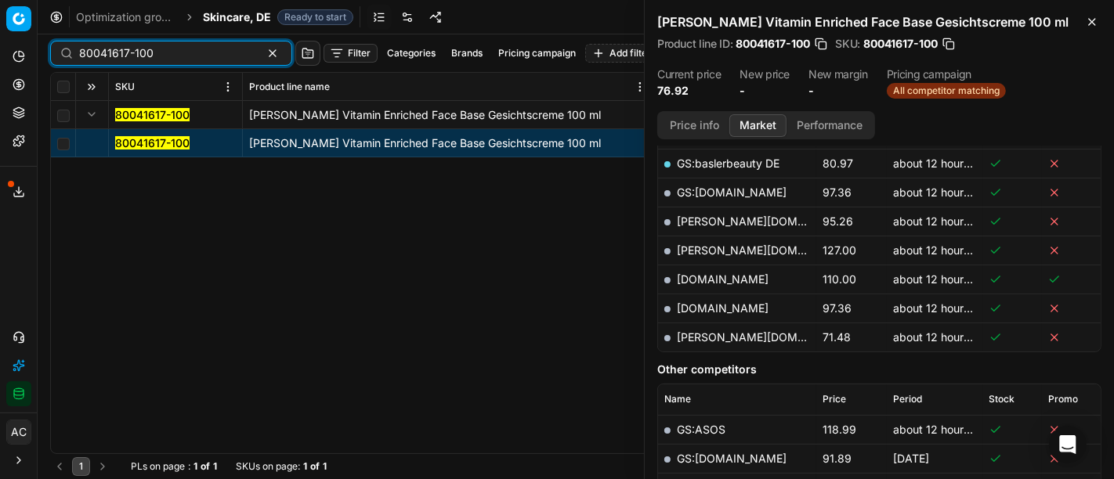
click at [163, 51] on input "80041617-100" at bounding box center [165, 53] width 172 height 16
paste input "90016834-0026466"
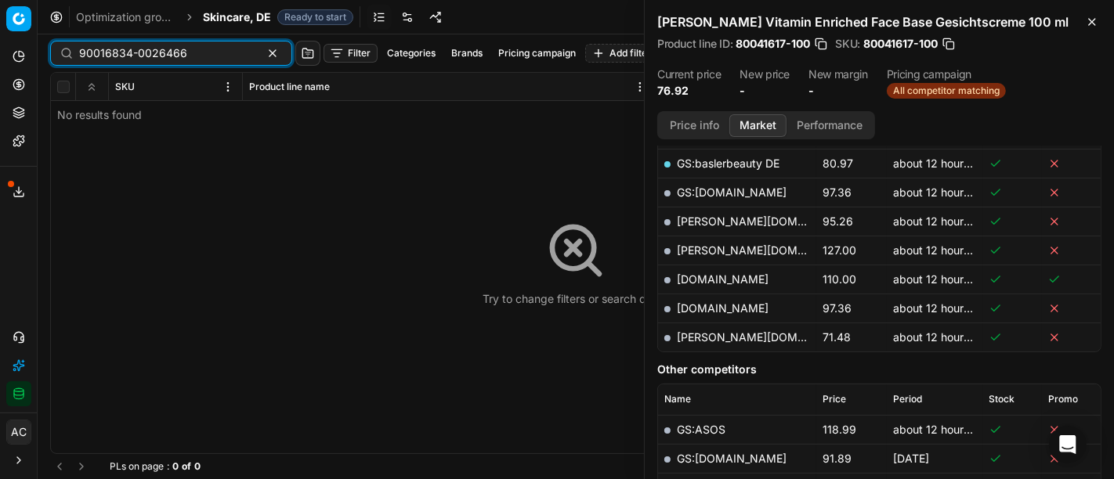
type input "90016834-0026466"
click at [92, 110] on div "Try to change filters or search query" at bounding box center [576, 263] width 1050 height 381
click at [229, 25] on div "Optimization groups Skincare, DE Ready to start Start optimization" at bounding box center [576, 17] width 1076 height 34
click at [228, 9] on span "Skincare, DE" at bounding box center [237, 17] width 68 height 16
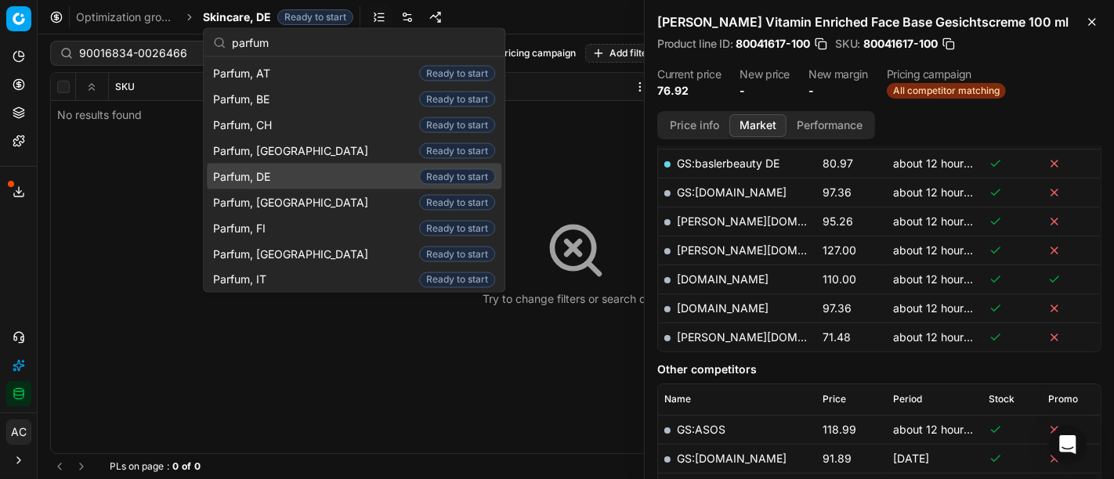
type input "parfum"
click at [277, 175] on div "Parfum, DE Ready to start" at bounding box center [354, 177] width 295 height 26
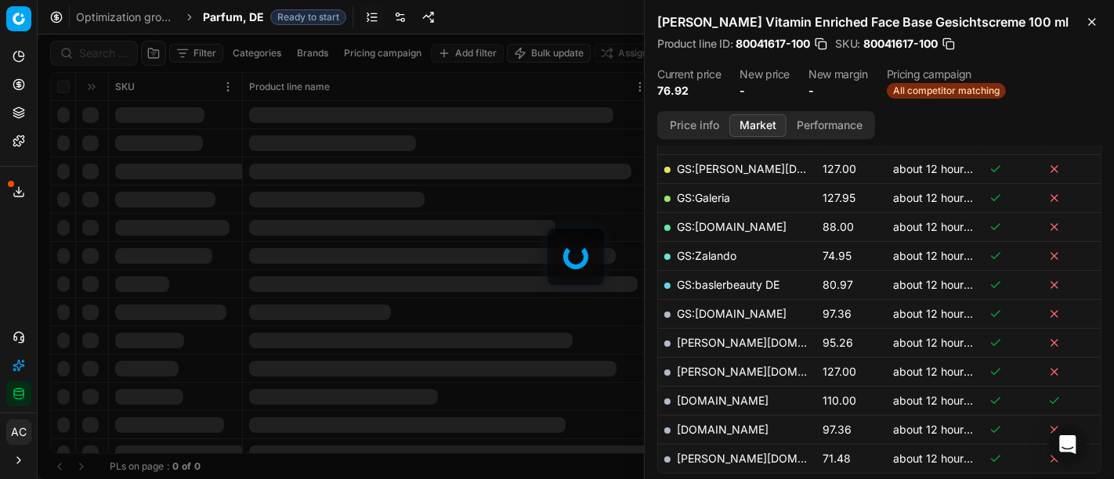
scroll to position [425, 0]
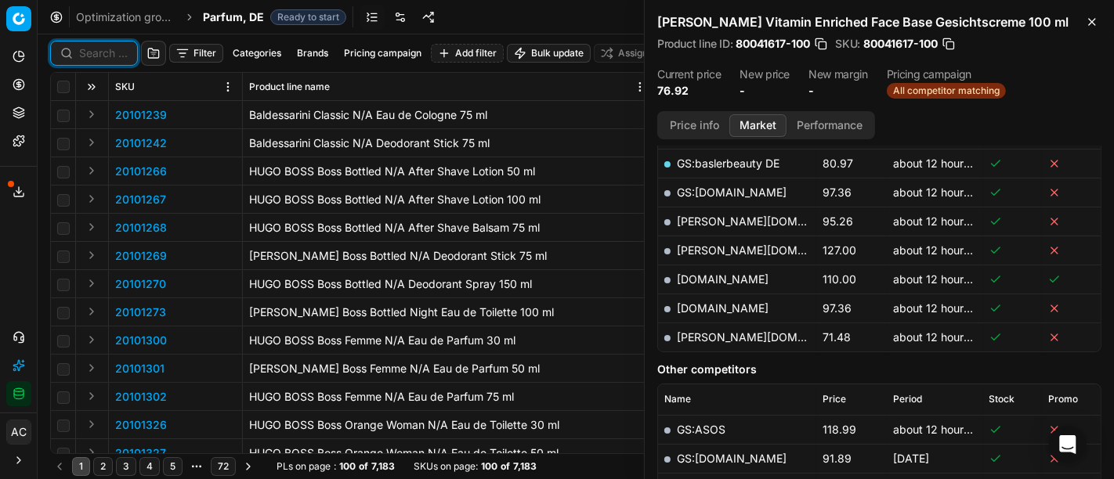
click at [96, 56] on input at bounding box center [103, 53] width 49 height 16
paste input "90016834-0026466"
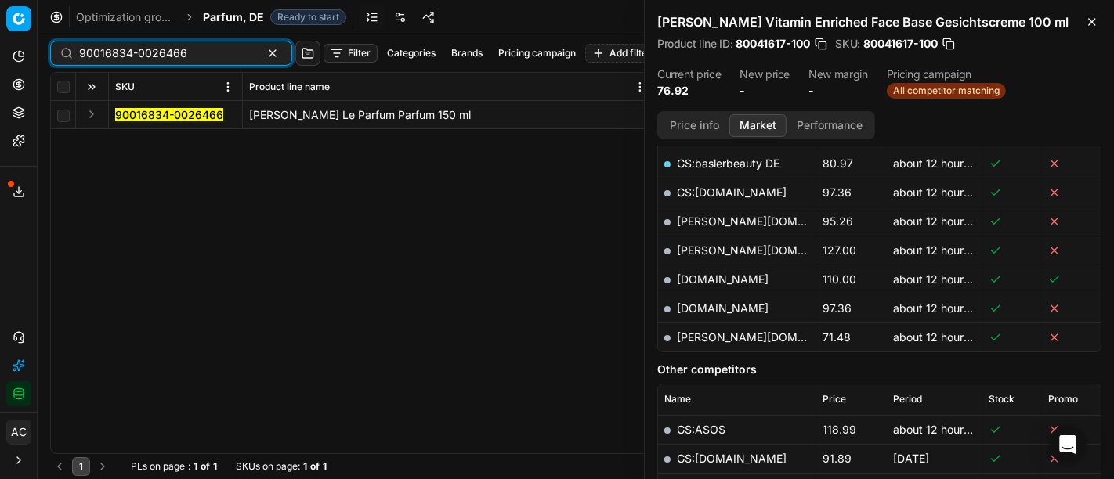
type input "90016834-0026466"
click at [89, 105] on button "Expand" at bounding box center [91, 114] width 19 height 19
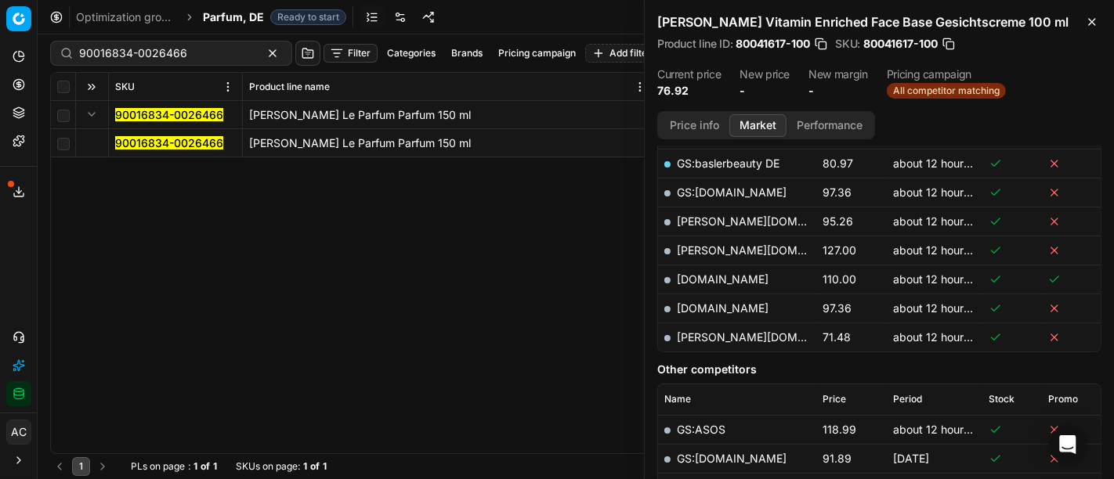
click at [165, 139] on mark "90016834-0026466" at bounding box center [169, 142] width 108 height 13
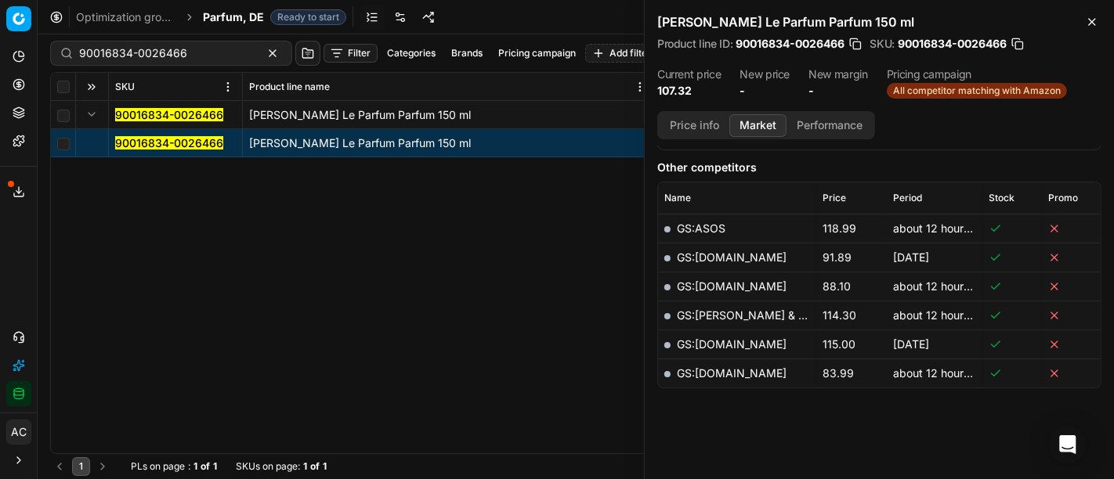
scroll to position [186, 0]
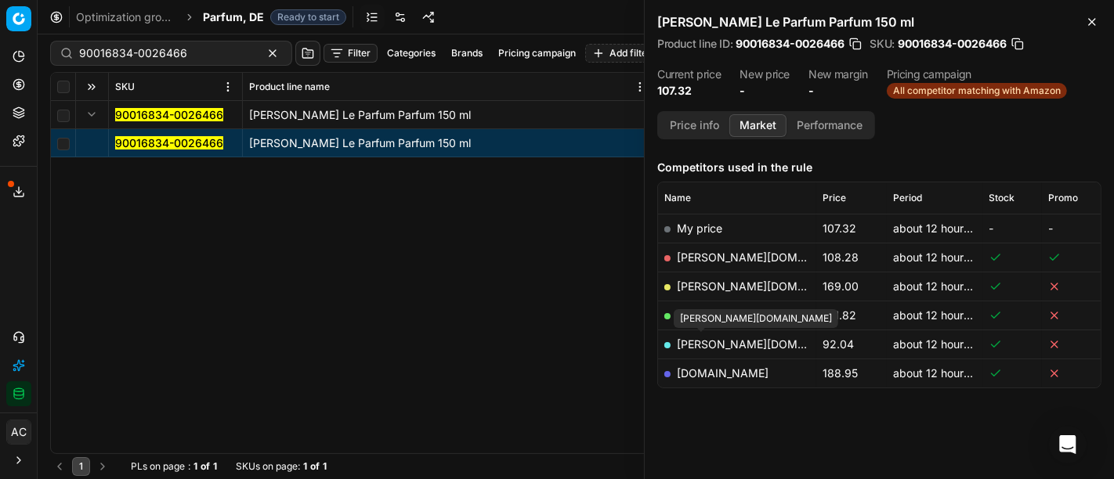
click at [709, 342] on link "pieper.de" at bounding box center [768, 344] width 182 height 13
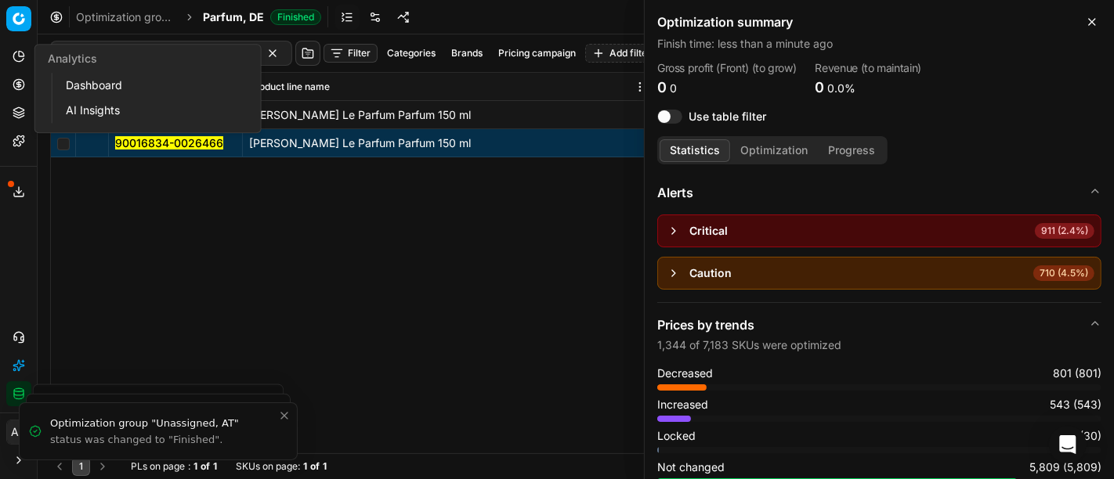
click at [17, 74] on button "Pricing" at bounding box center [18, 84] width 25 height 25
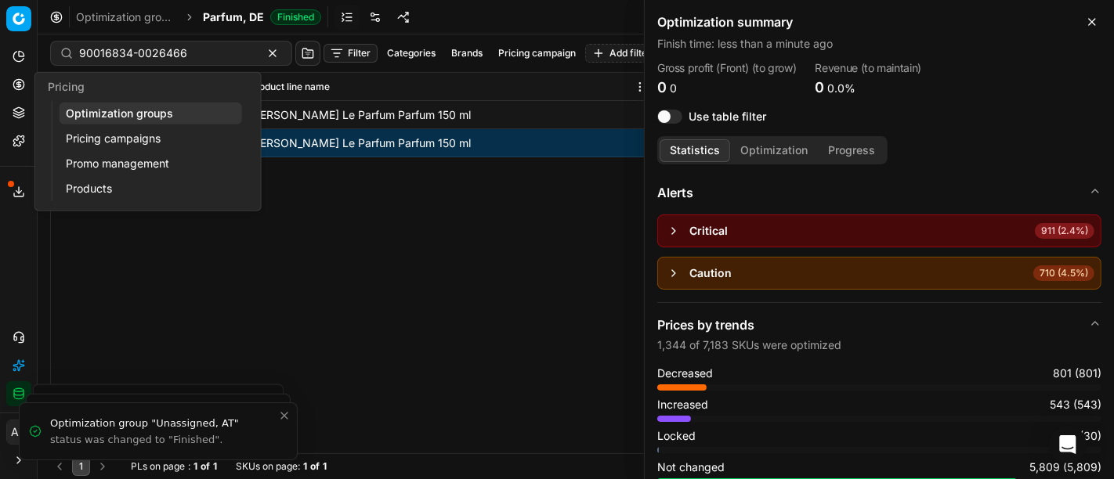
click at [92, 115] on link "Optimization groups" at bounding box center [151, 114] width 183 height 22
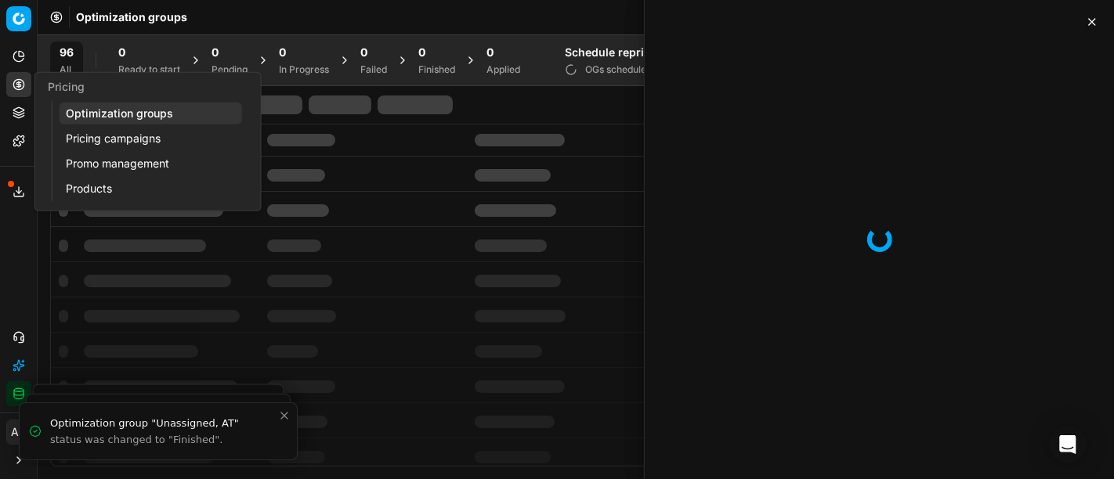
scroll to position [67, 0]
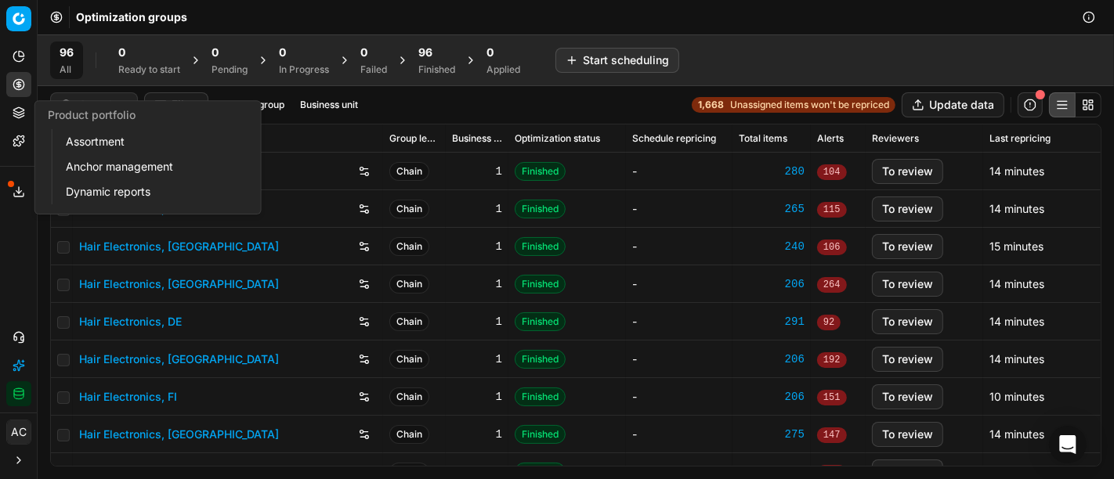
click at [15, 114] on icon at bounding box center [19, 113] width 13 height 13
click at [96, 142] on link "Assortment" at bounding box center [151, 142] width 183 height 22
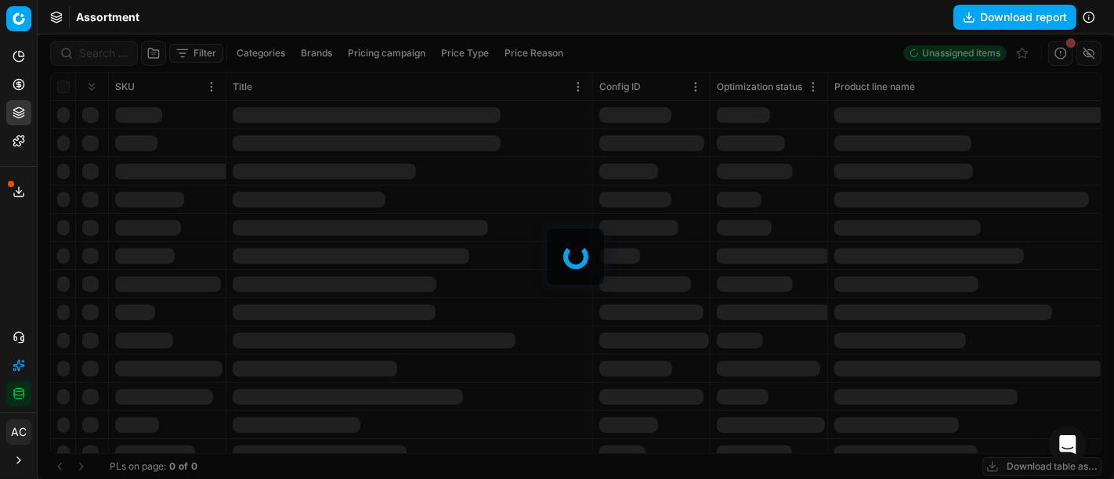
click at [1022, 16] on button "Download report" at bounding box center [1014, 17] width 123 height 25
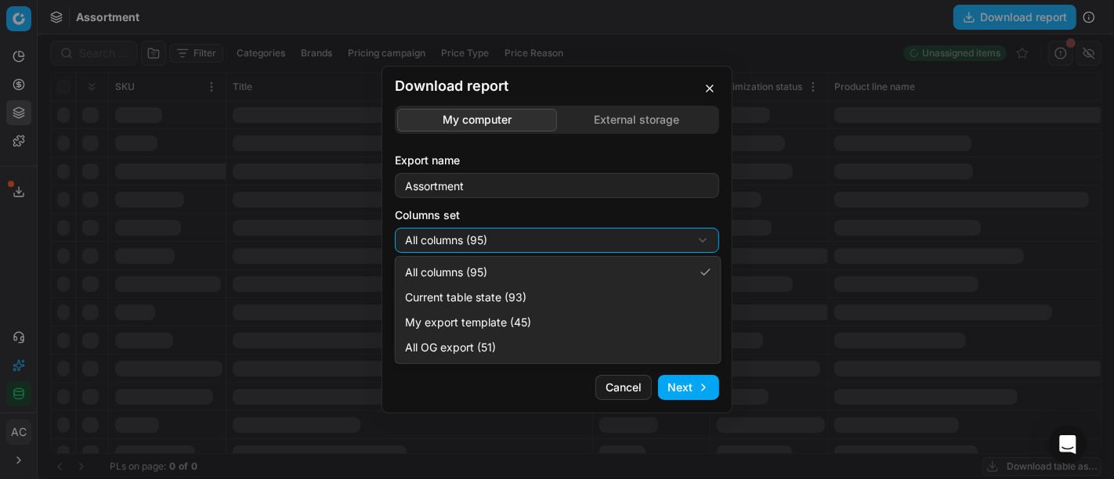
click at [577, 247] on div "Download report My computer External storage Export name Assortment Columns set…" at bounding box center [557, 239] width 1114 height 479
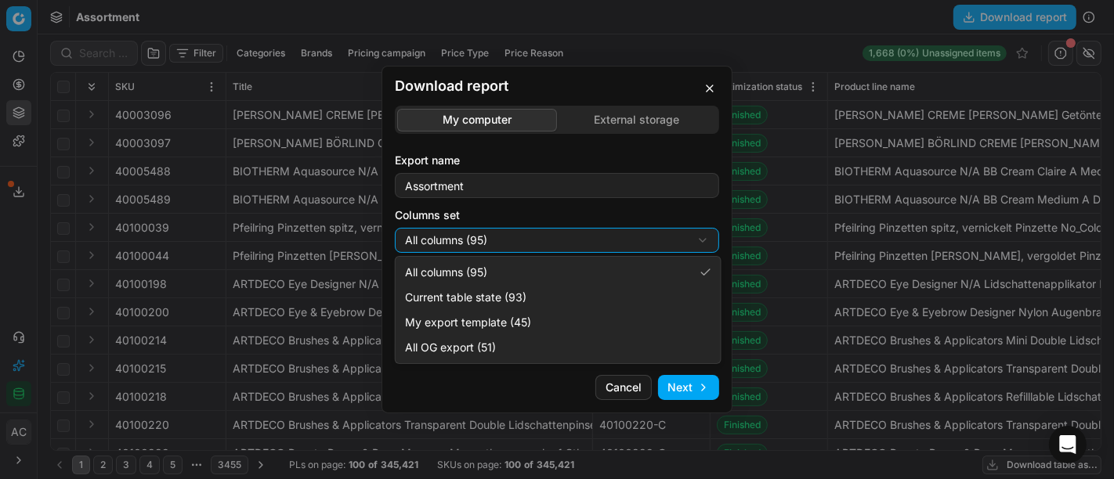
click at [645, 126] on div "Download report My computer External storage Export name Assortment Columns set…" at bounding box center [557, 239] width 1114 height 479
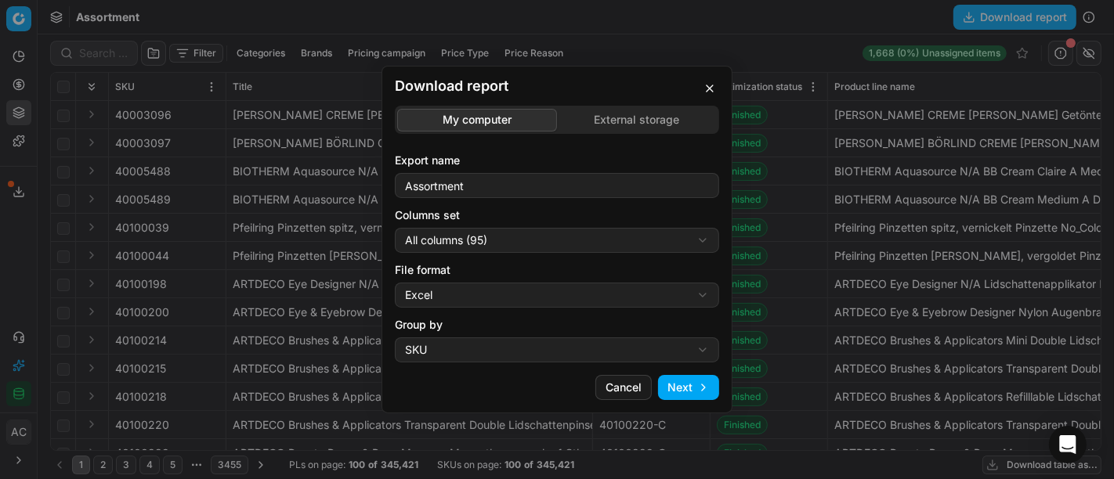
click at [645, 126] on div "Download report My computer External storage Export name Assortment Columns set…" at bounding box center [557, 239] width 1114 height 479
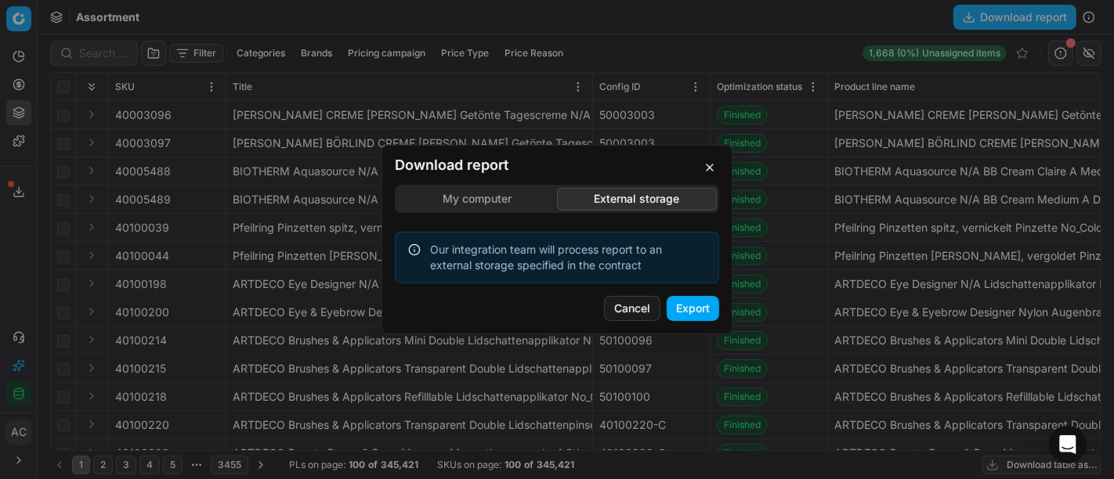
click at [681, 308] on button "Export" at bounding box center [693, 308] width 52 height 25
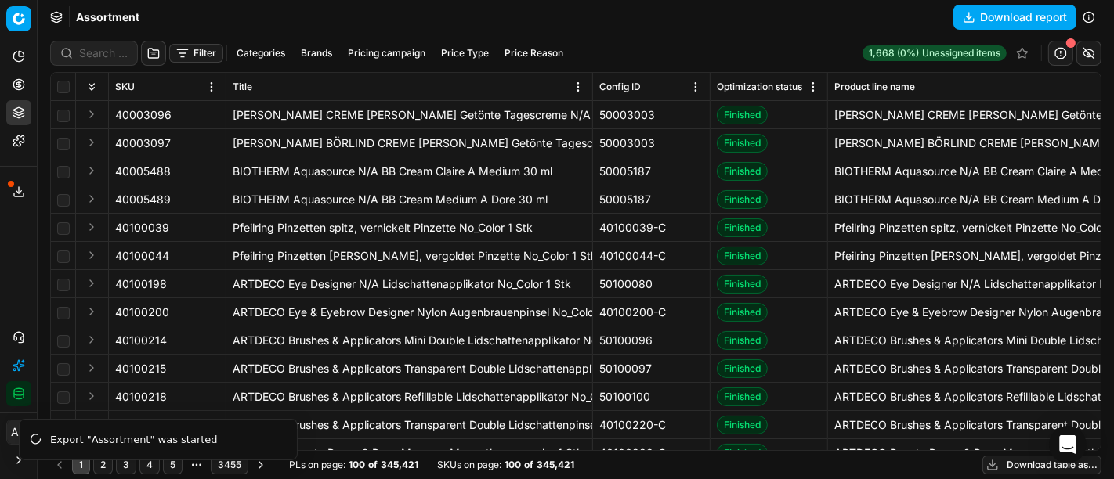
click at [9, 228] on div "Analytics Pricing Product portfolio Templates Export service 33 Contact support…" at bounding box center [18, 225] width 37 height 375
click at [15, 186] on icon at bounding box center [19, 192] width 13 height 13
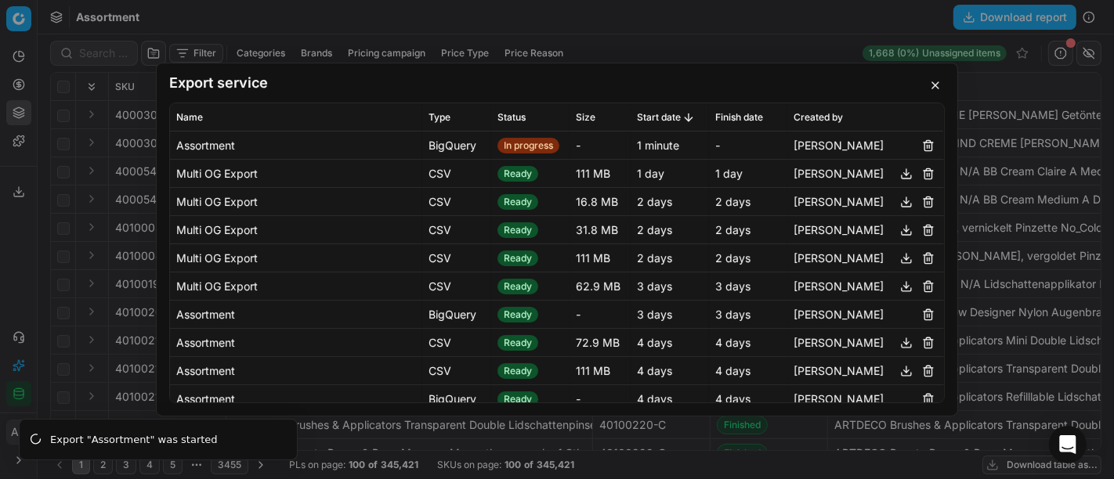
click at [933, 83] on button "button" at bounding box center [935, 85] width 19 height 19
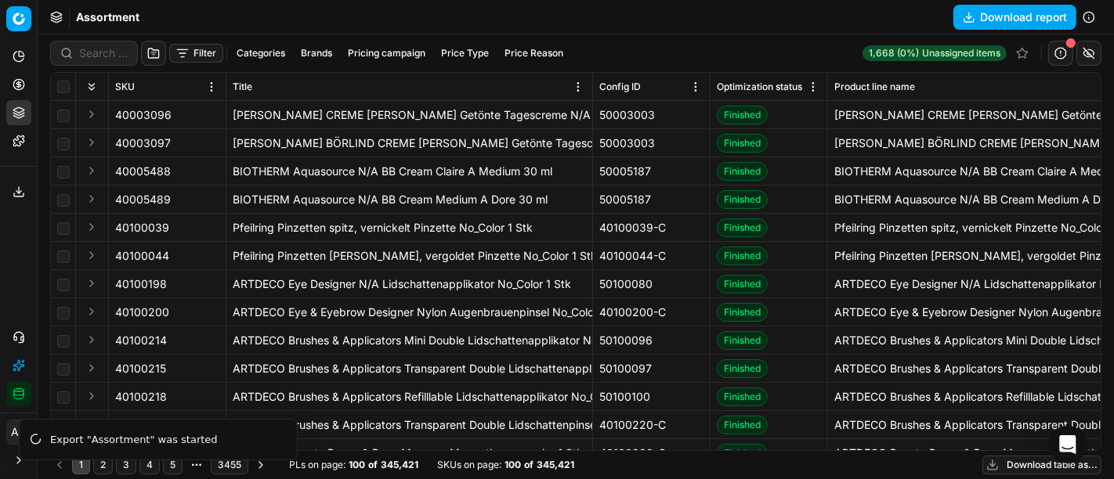
click at [11, 183] on button "Export service" at bounding box center [18, 191] width 25 height 25
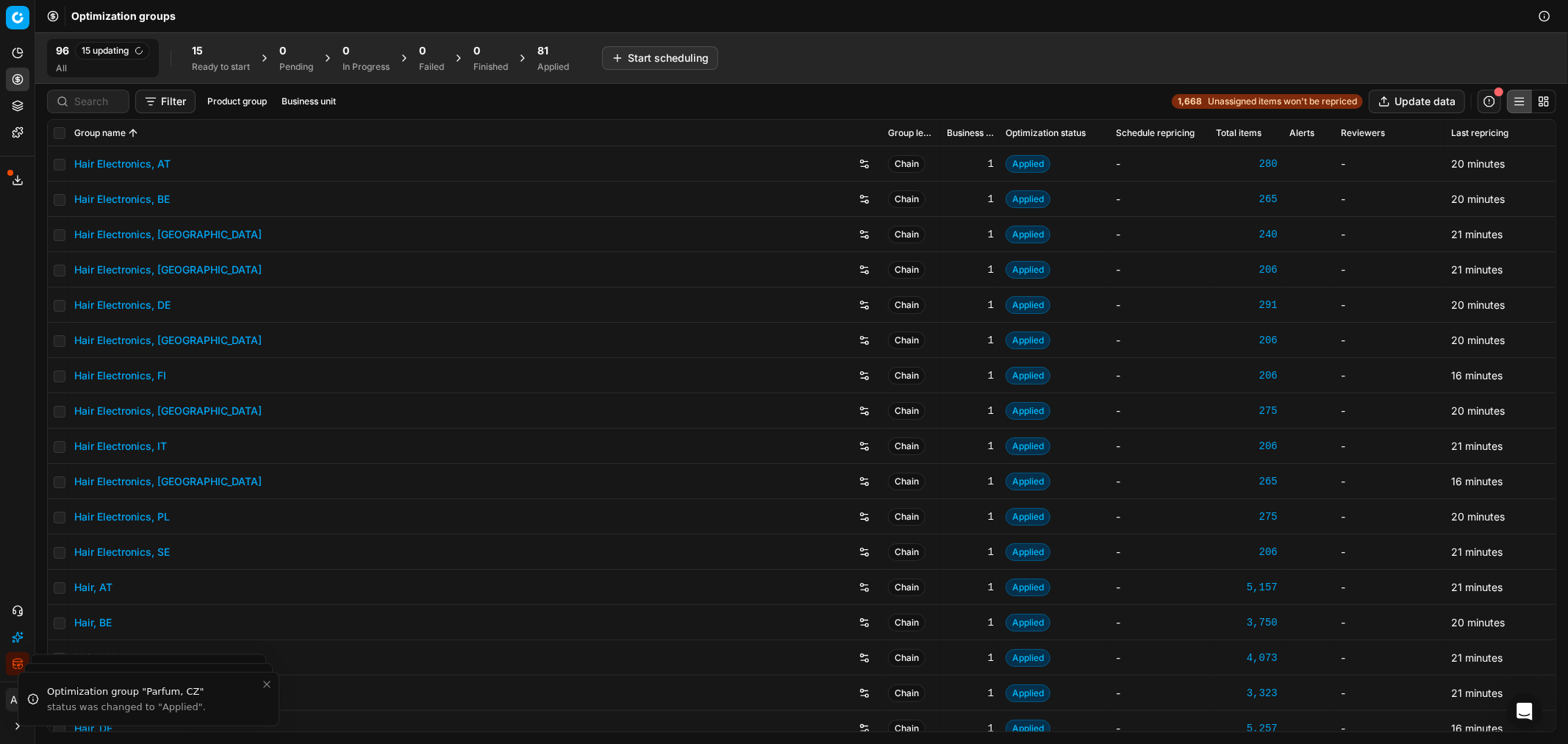
click at [16, 177] on icon at bounding box center [18, 180] width 12 height 12
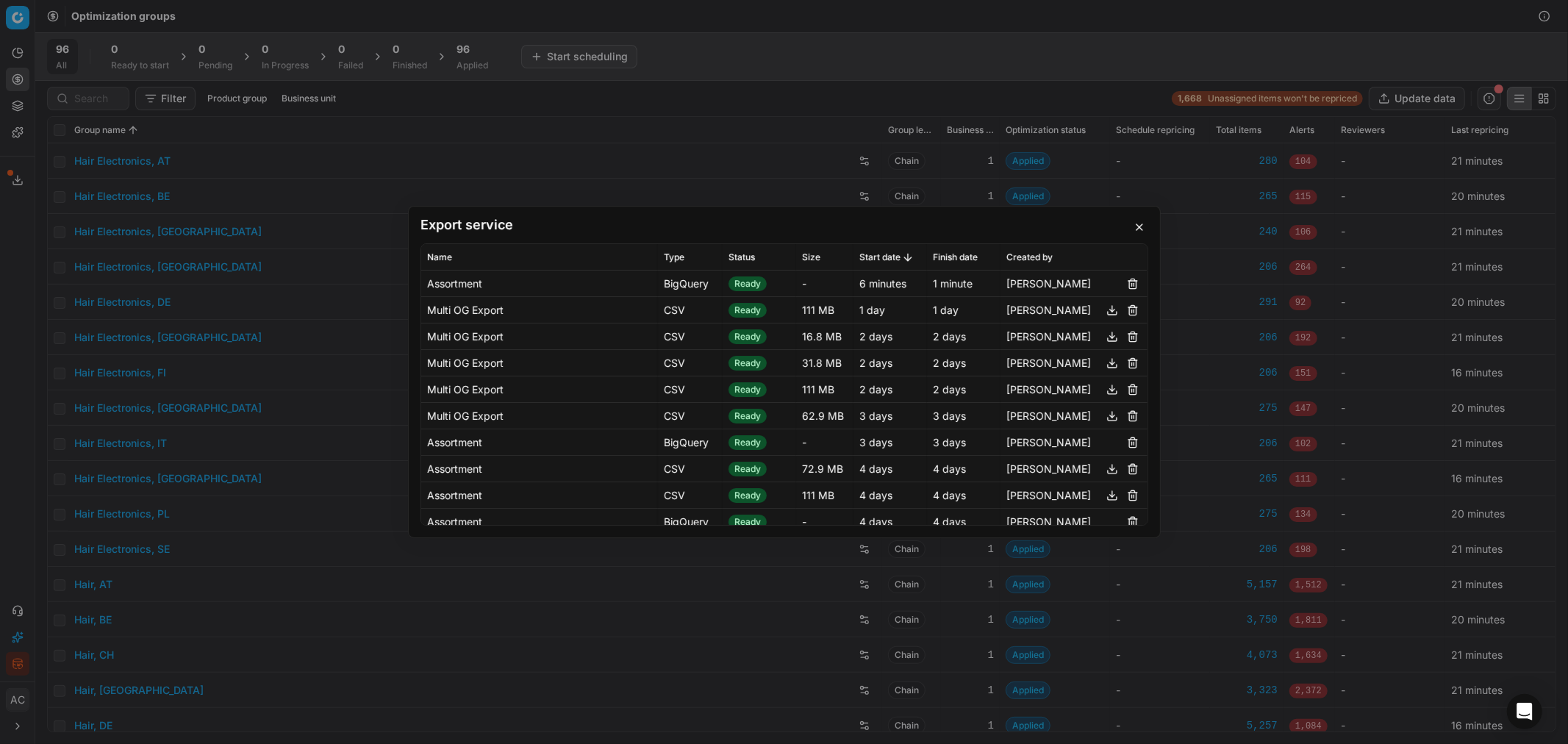
click at [116, 366] on div "Export service Name Type Status Size Start date Finish date Created by Assortme…" at bounding box center [784, 372] width 1568 height 744
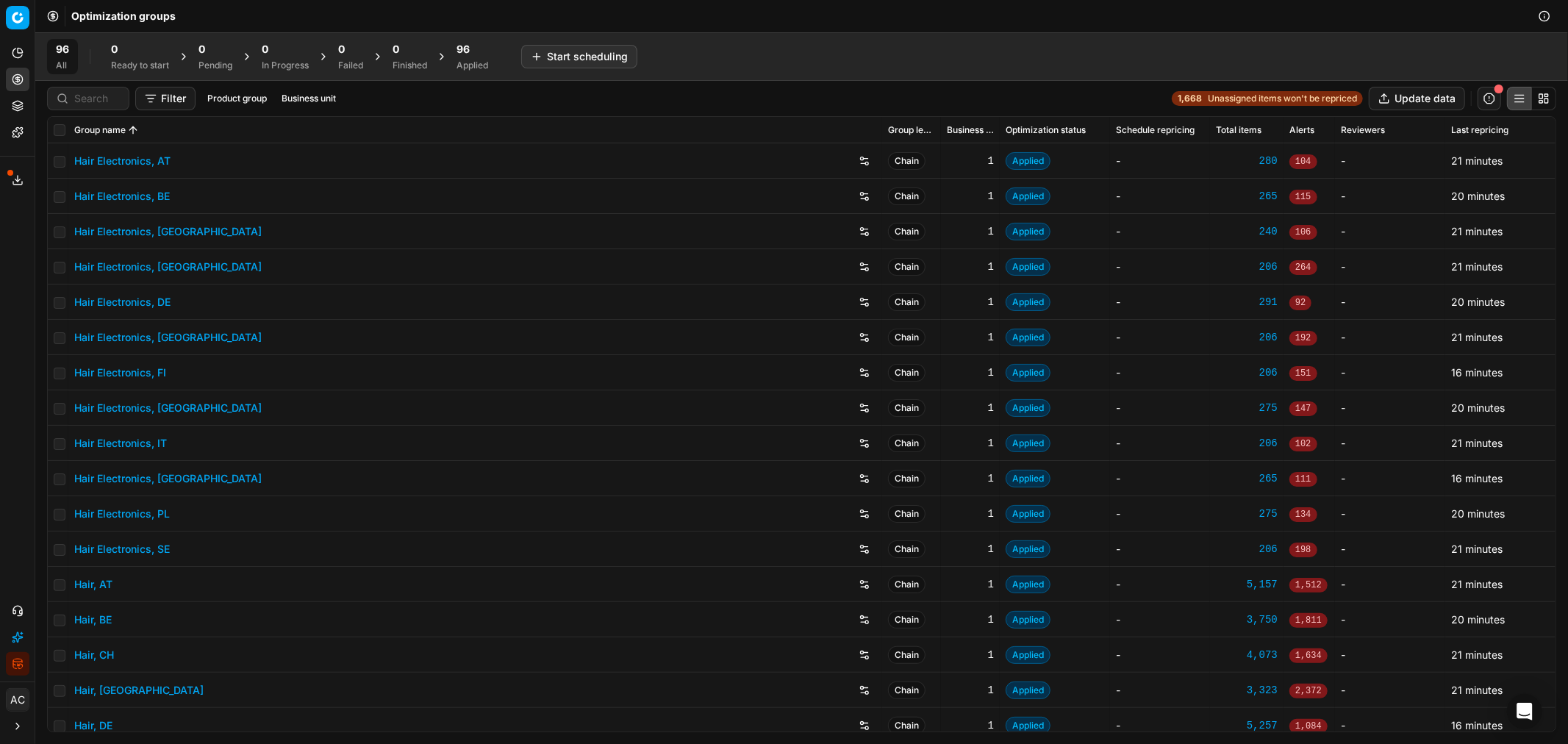
click at [106, 583] on link "Hair, AT" at bounding box center [93, 585] width 38 height 15
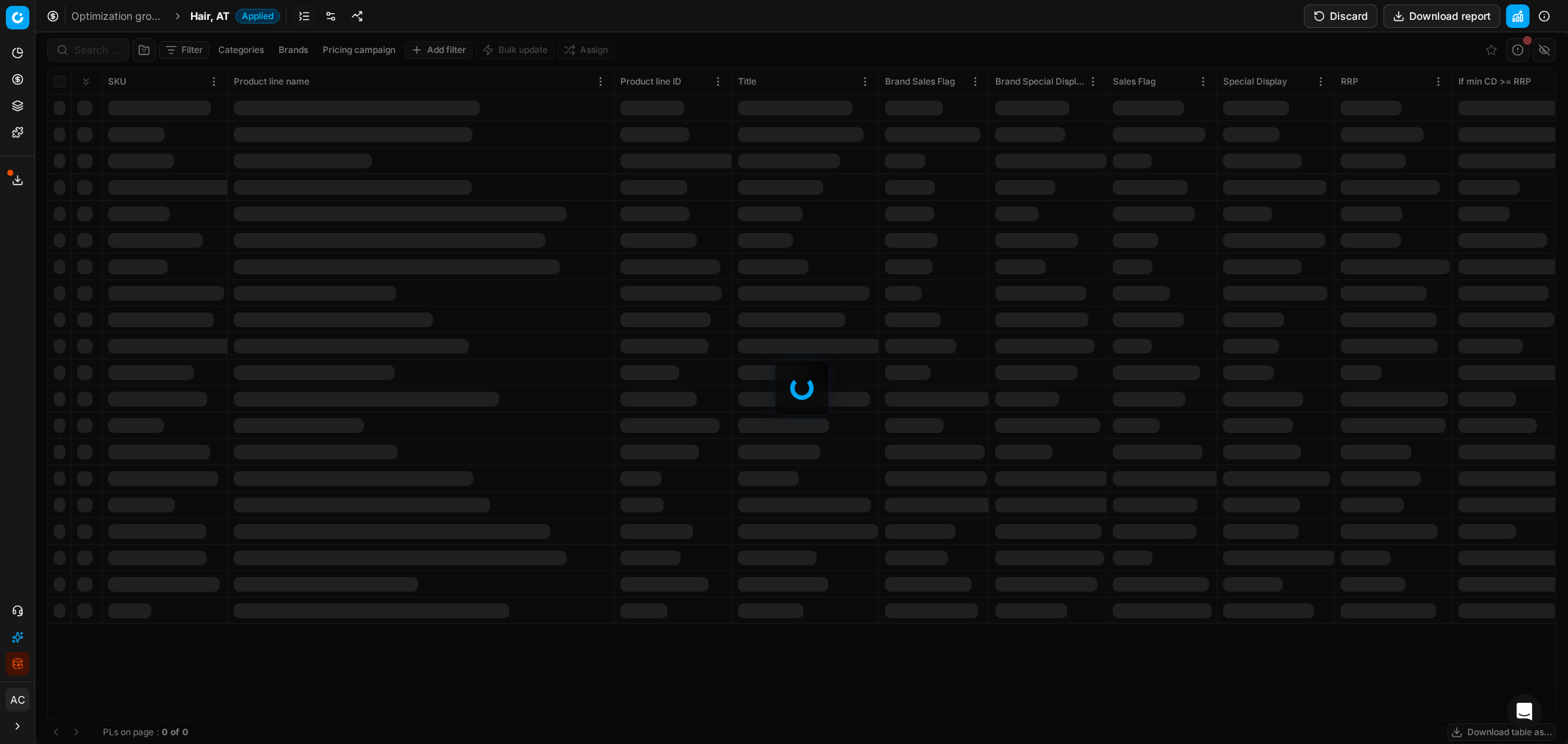
click at [331, 15] on link at bounding box center [330, 16] width 23 height 23
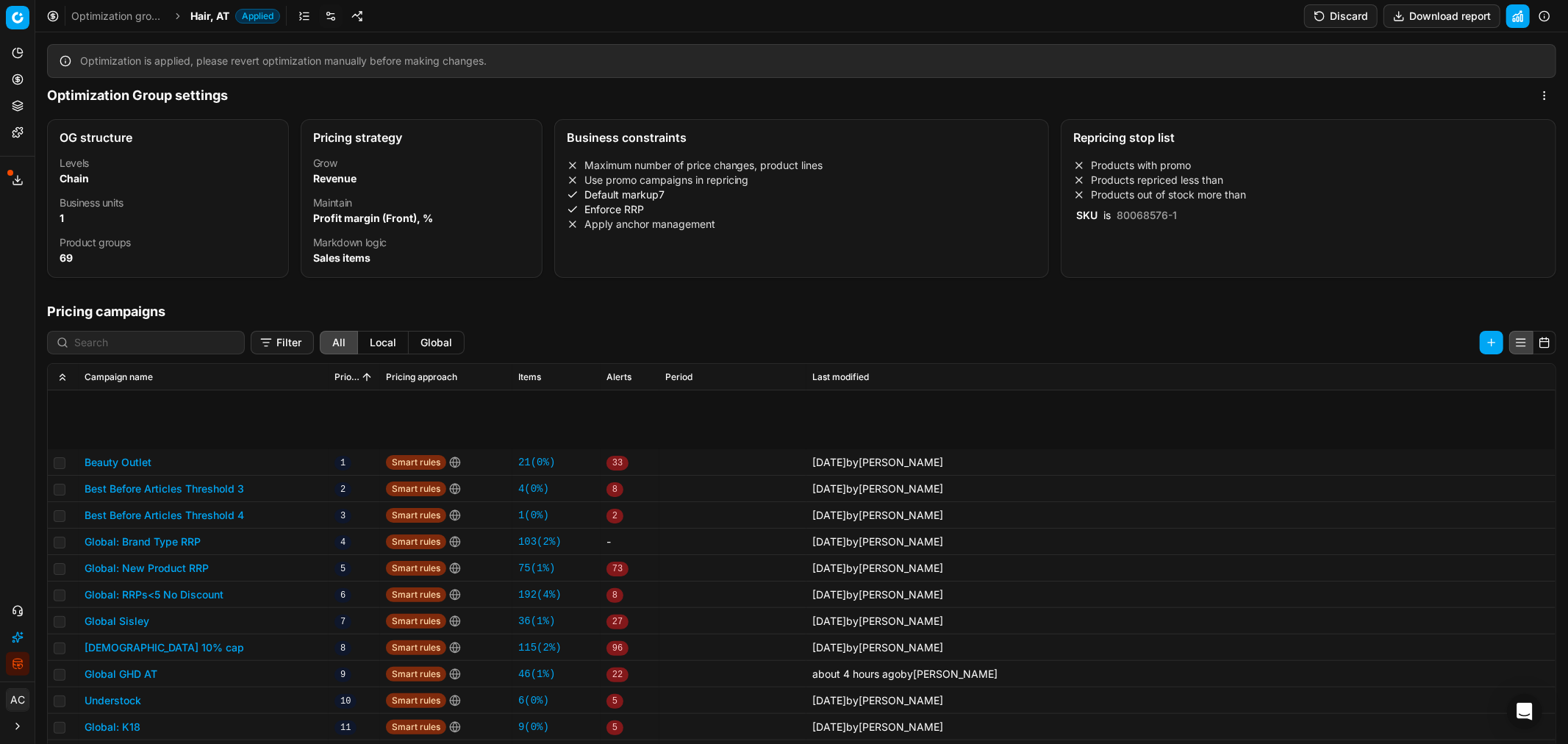
scroll to position [147, 0]
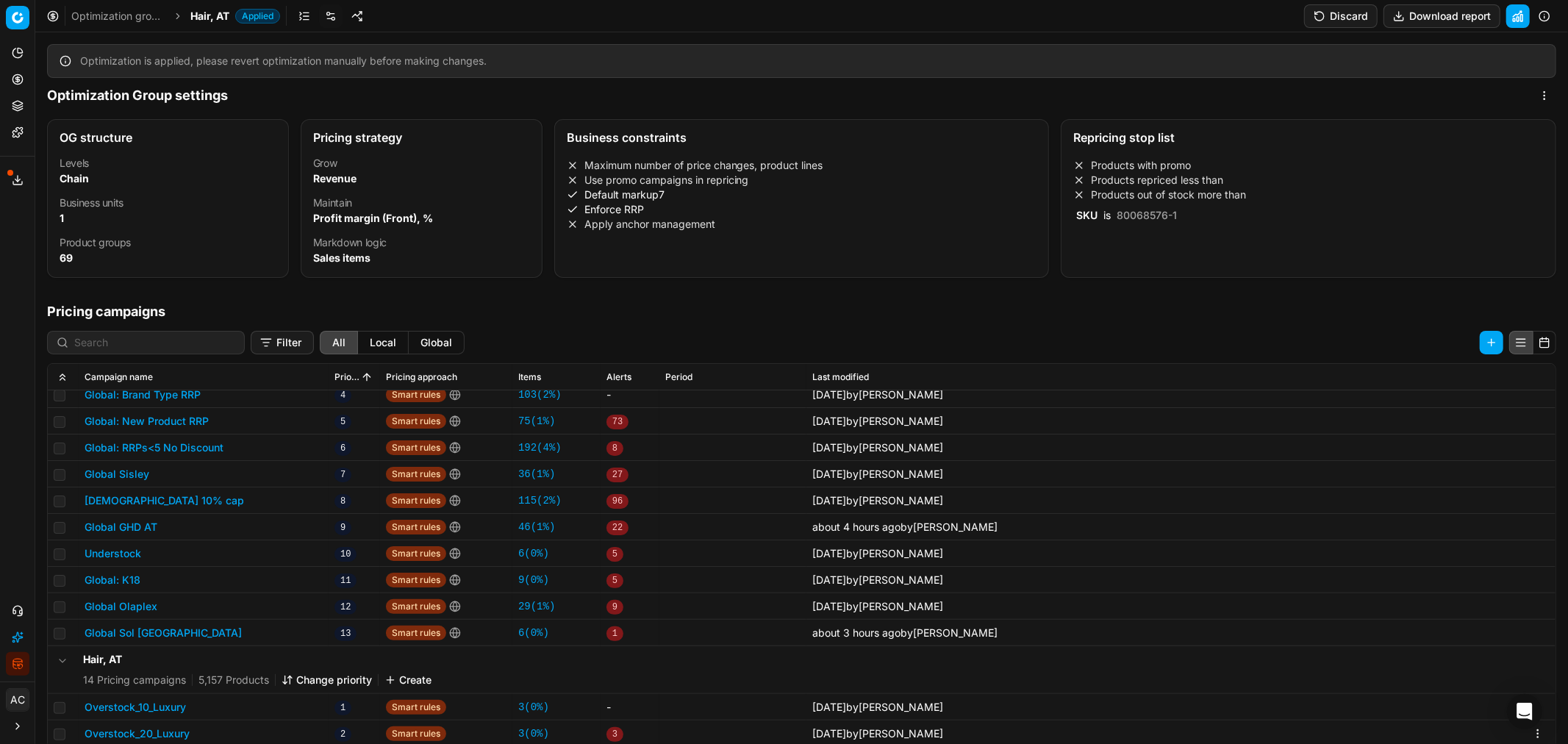
click at [200, 13] on span "Hair, AT" at bounding box center [210, 16] width 39 height 15
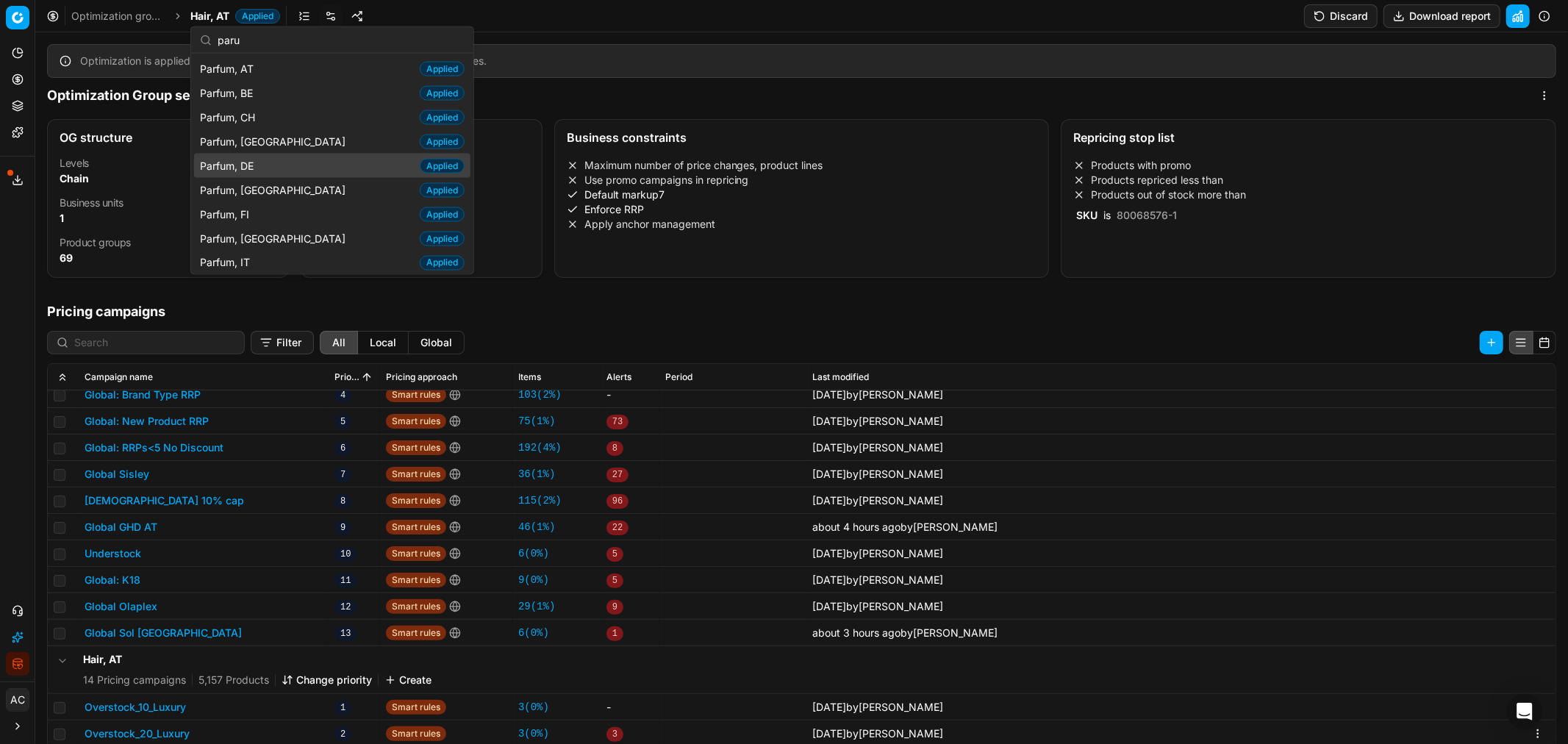
type input "paru"
click at [257, 165] on span "Parfum, DE" at bounding box center [229, 165] width 59 height 15
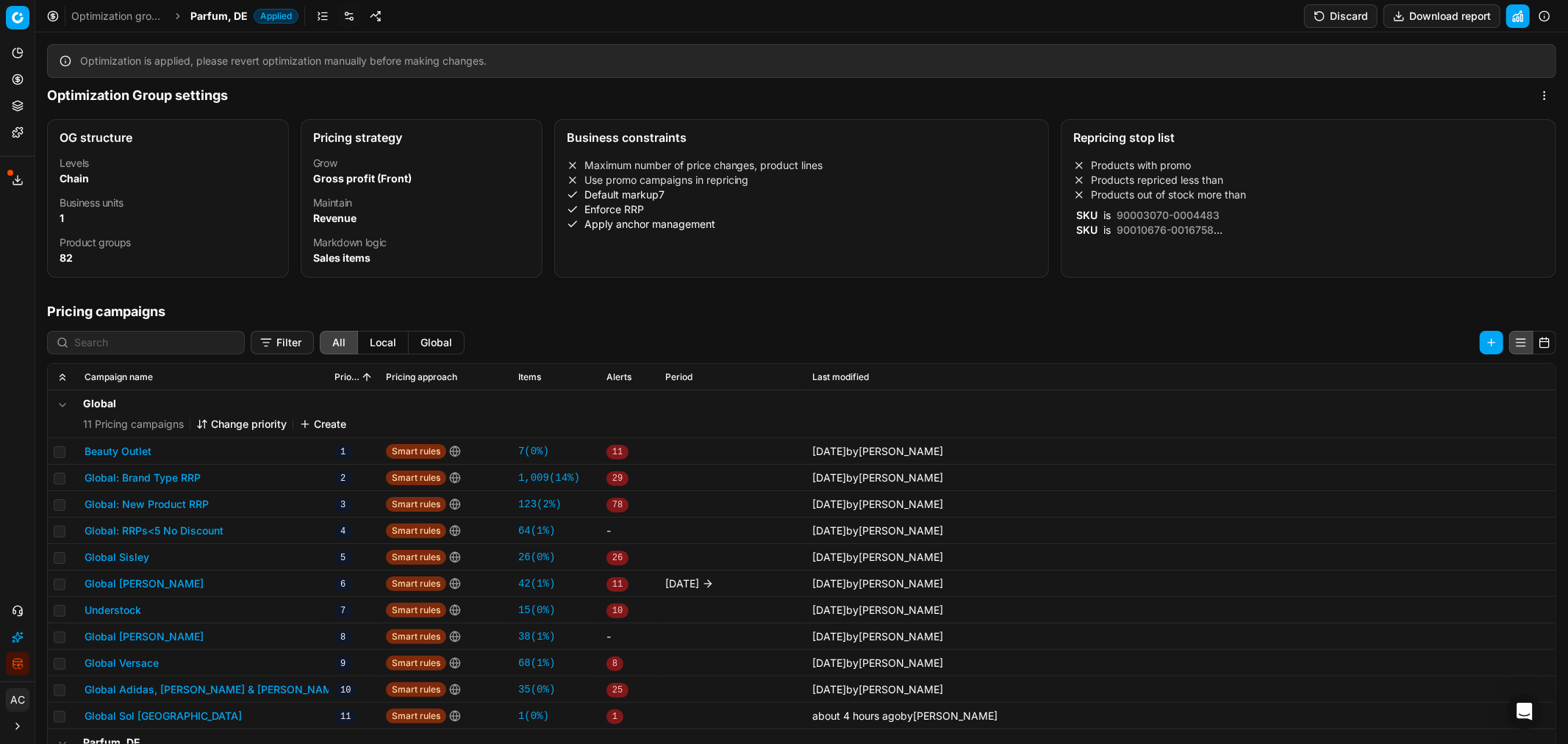
click at [343, 19] on link at bounding box center [349, 16] width 23 height 23
click at [317, 12] on link at bounding box center [322, 16] width 23 height 23
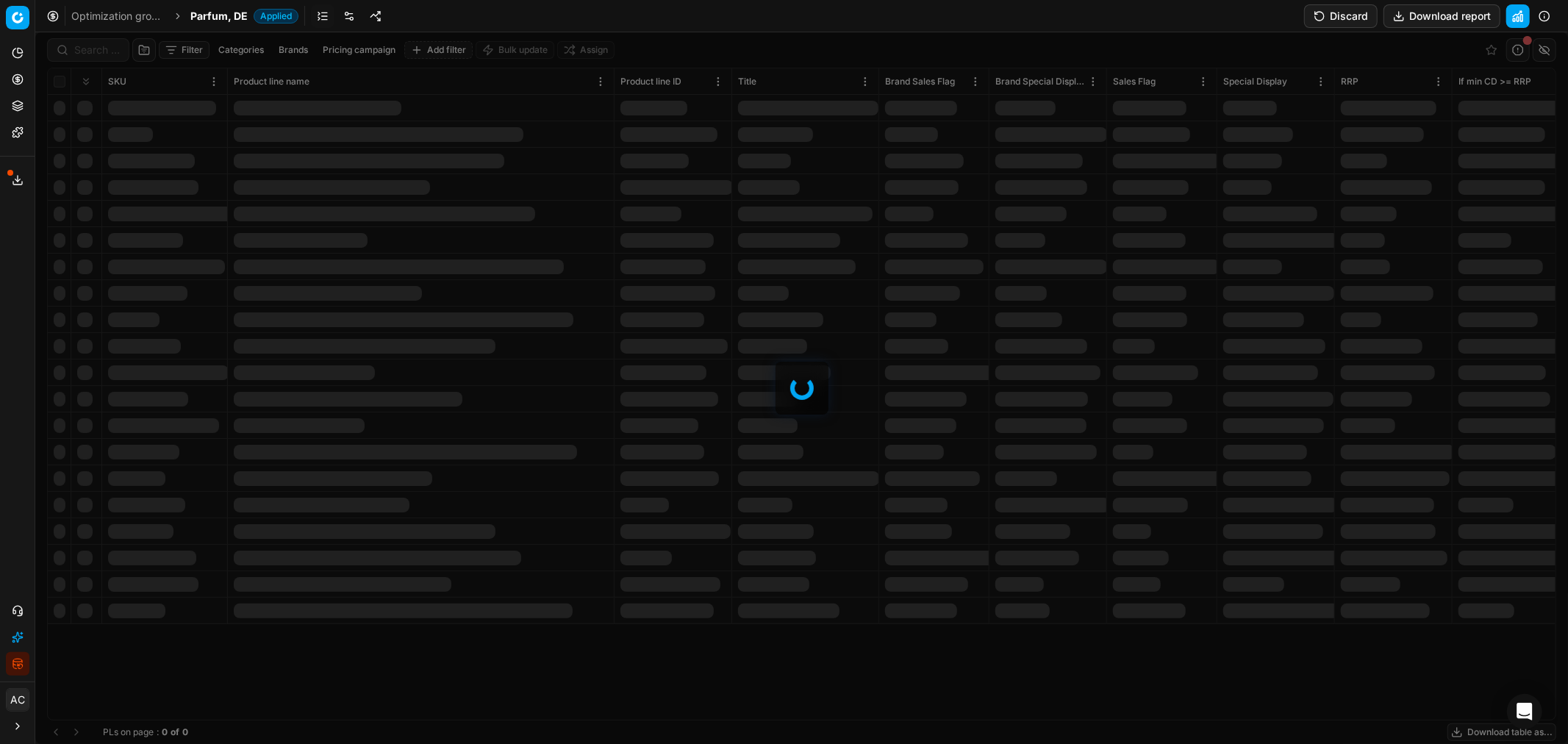
click at [90, 52] on div at bounding box center [801, 387] width 1532 height 711
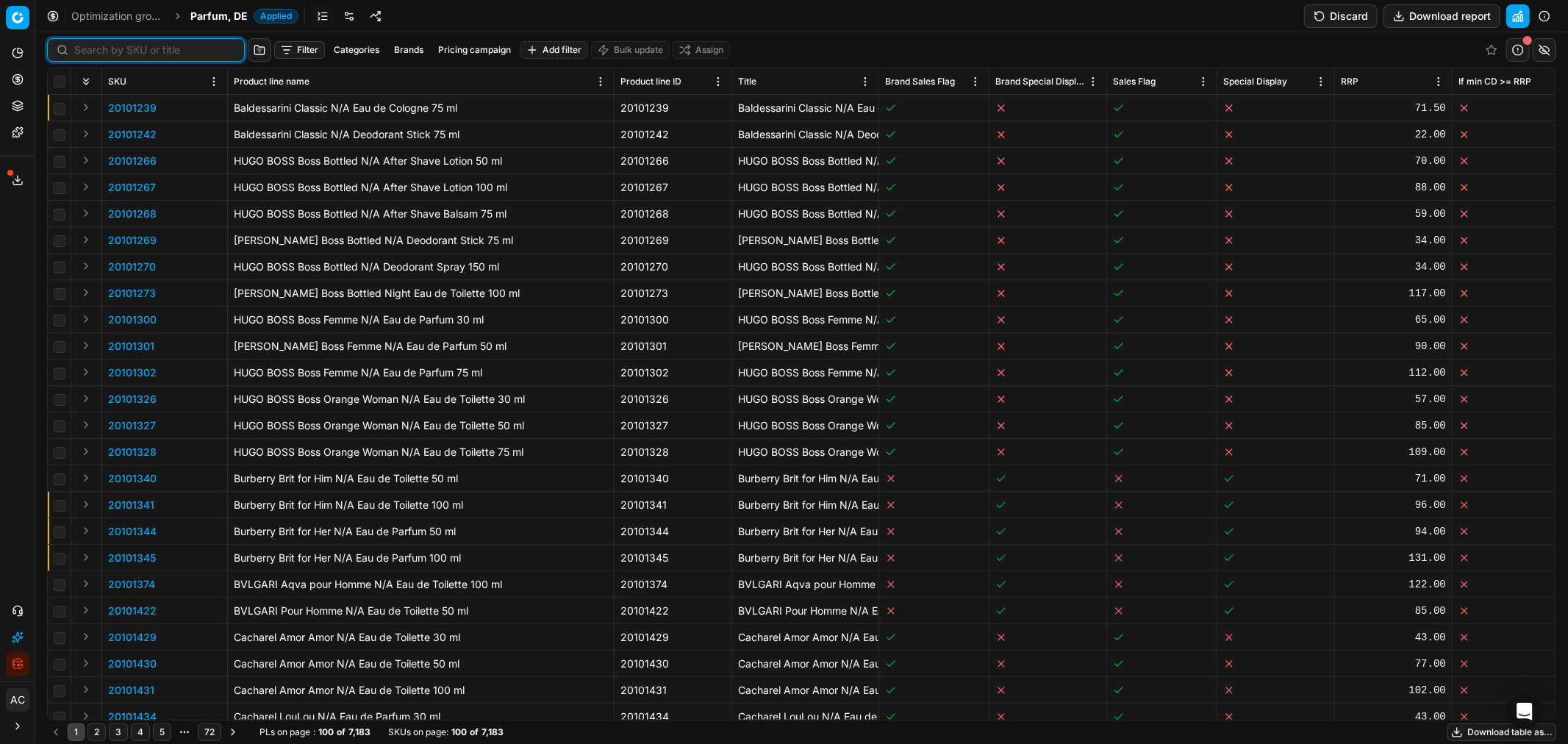
click at [90, 52] on input at bounding box center [155, 50] width 161 height 15
paste input "80040548-10"
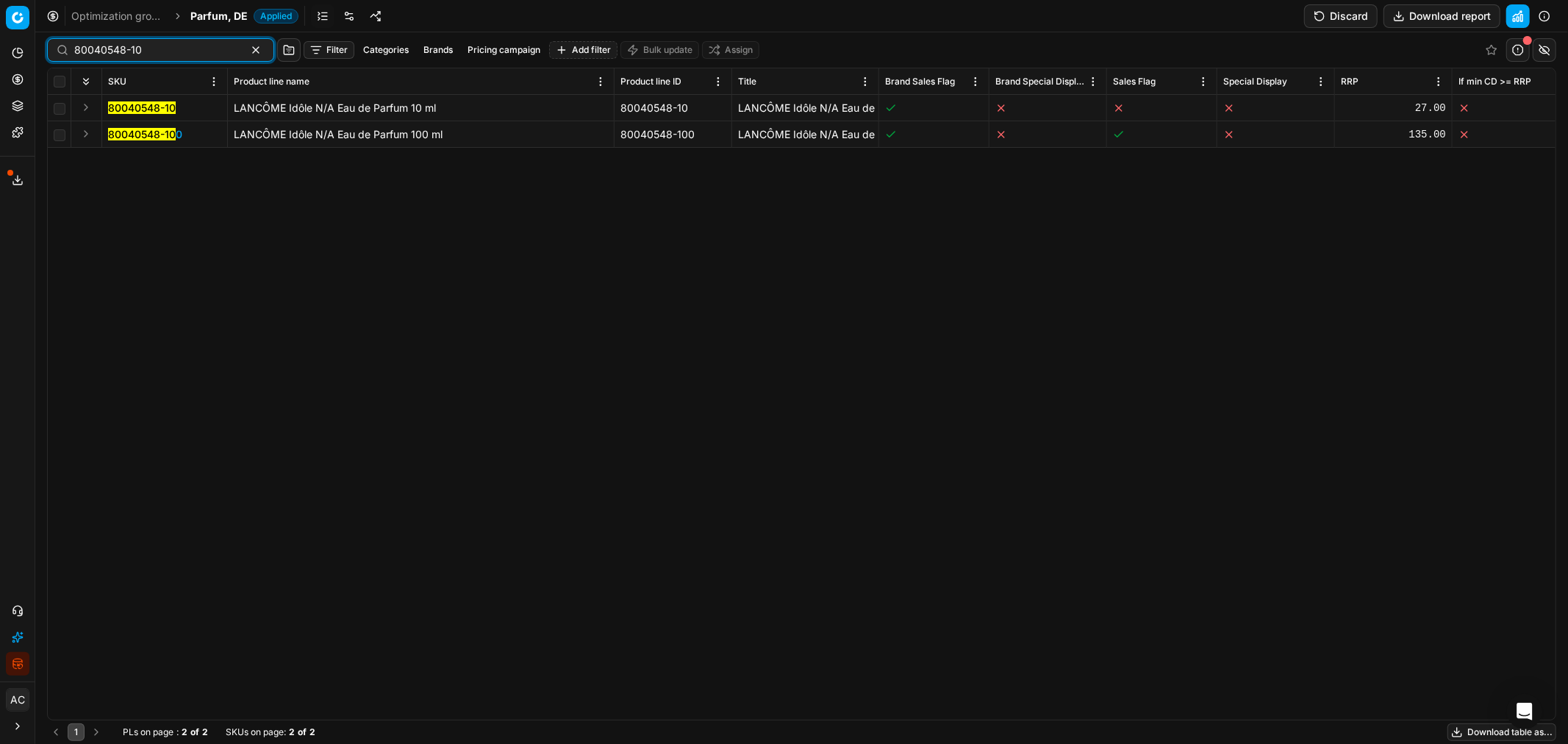
type input "80040548-10"
click at [81, 104] on button "Expand" at bounding box center [85, 107] width 18 height 18
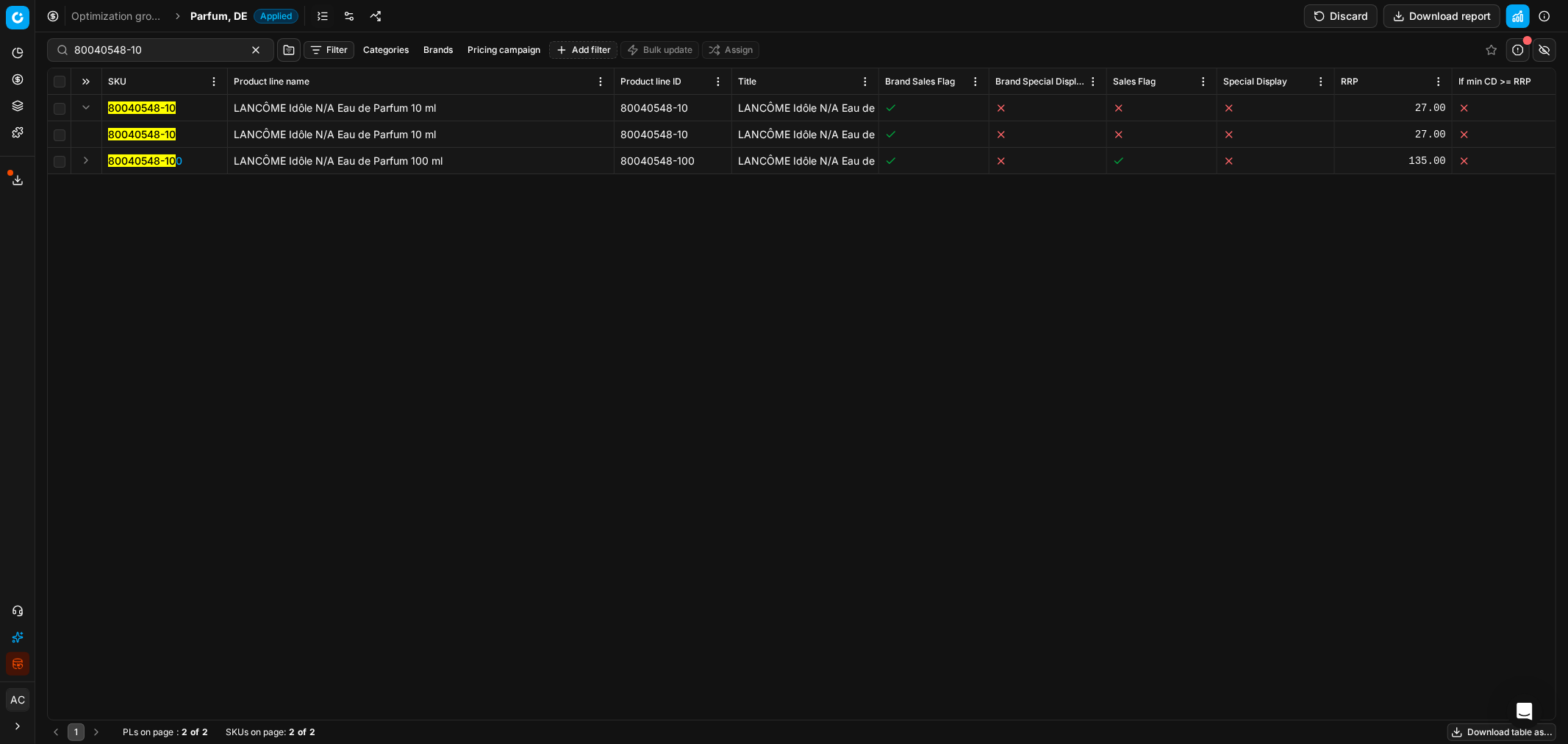
click at [129, 130] on mark "80040548-10" at bounding box center [142, 133] width 68 height 12
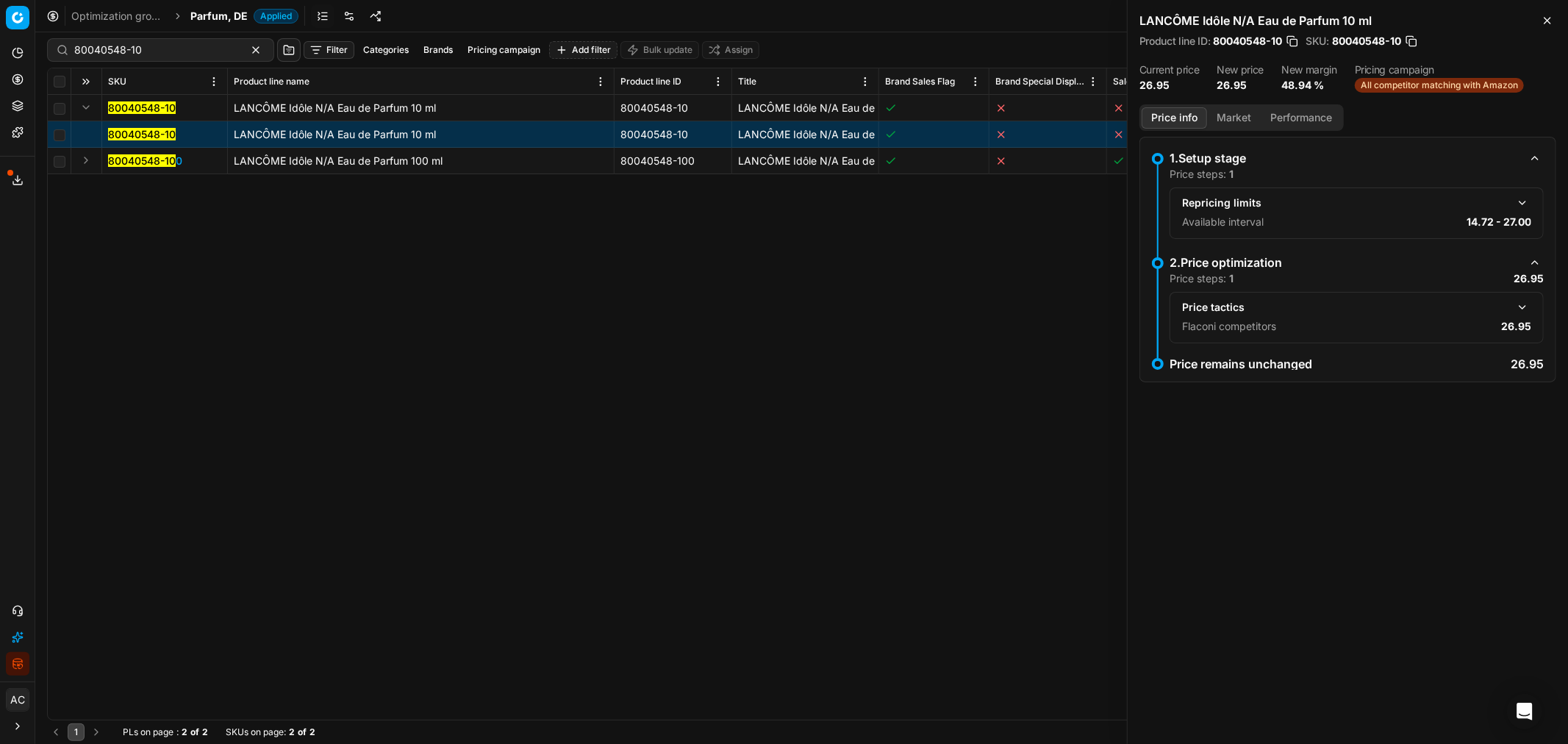
click at [1521, 303] on button "button" at bounding box center [1522, 307] width 18 height 18
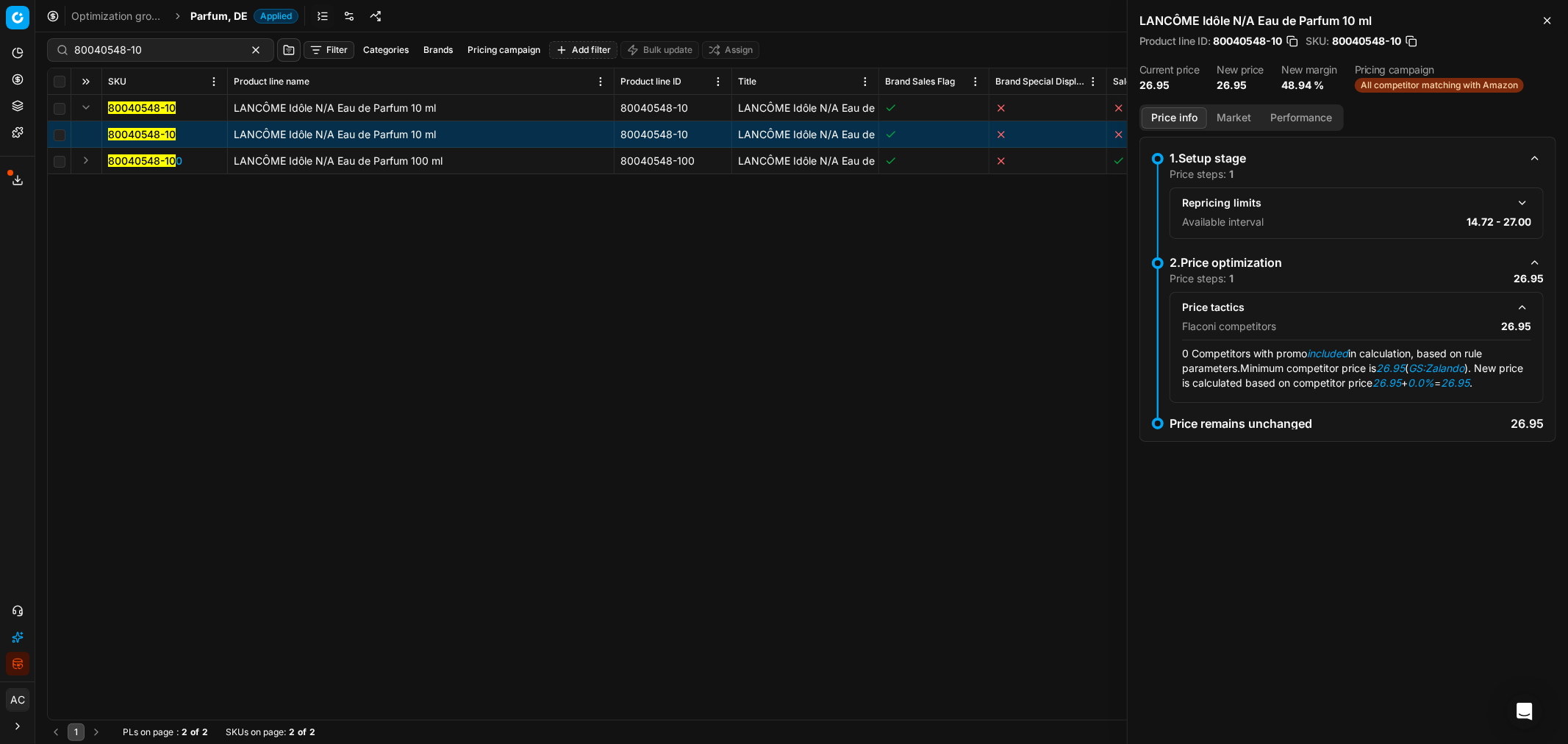
click at [1239, 117] on button "Market" at bounding box center [1233, 117] width 53 height 22
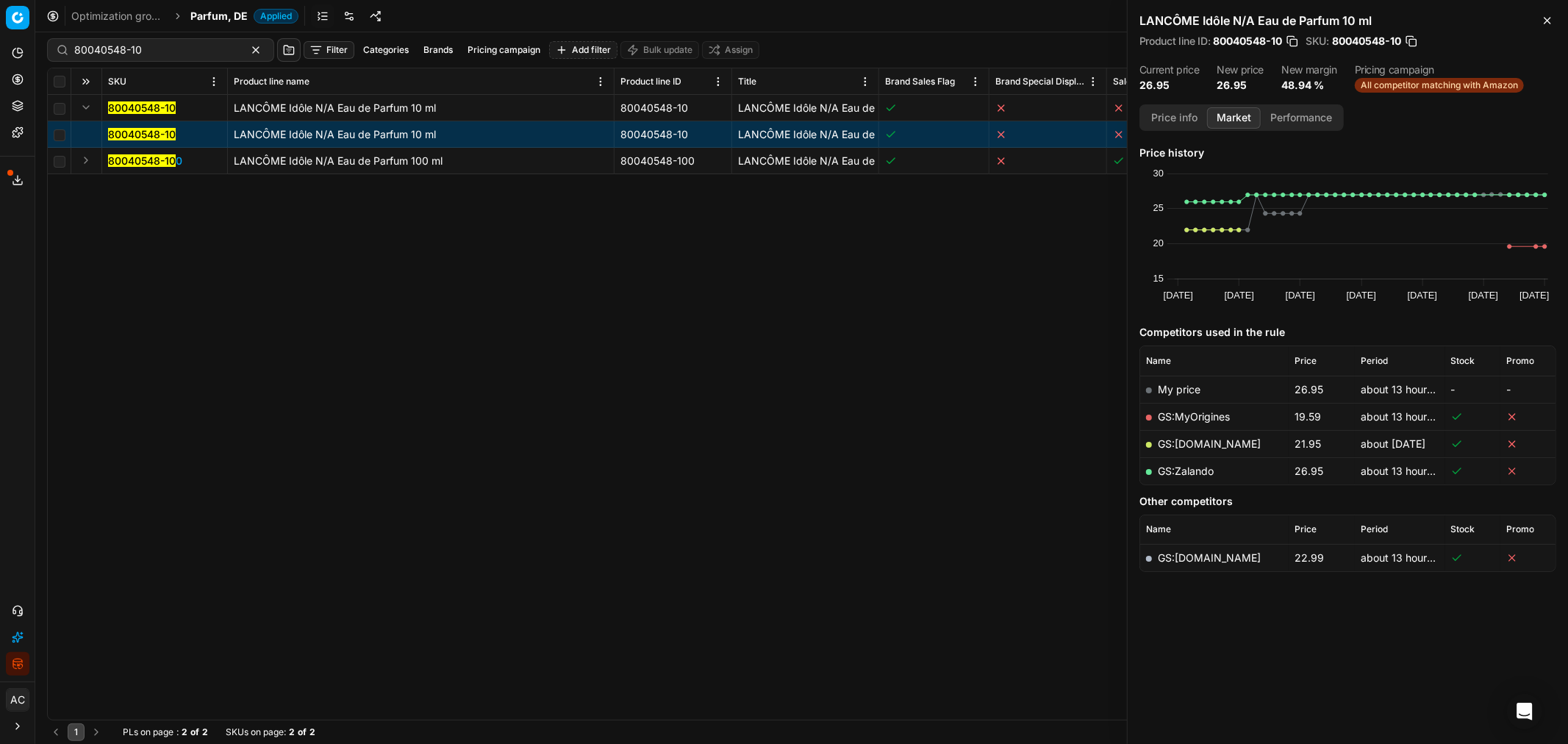
click at [1206, 413] on link "GS:MyOrigines" at bounding box center [1194, 416] width 72 height 12
click at [1471, 84] on span "All competitor matching with Amazon" at bounding box center [1439, 85] width 169 height 15
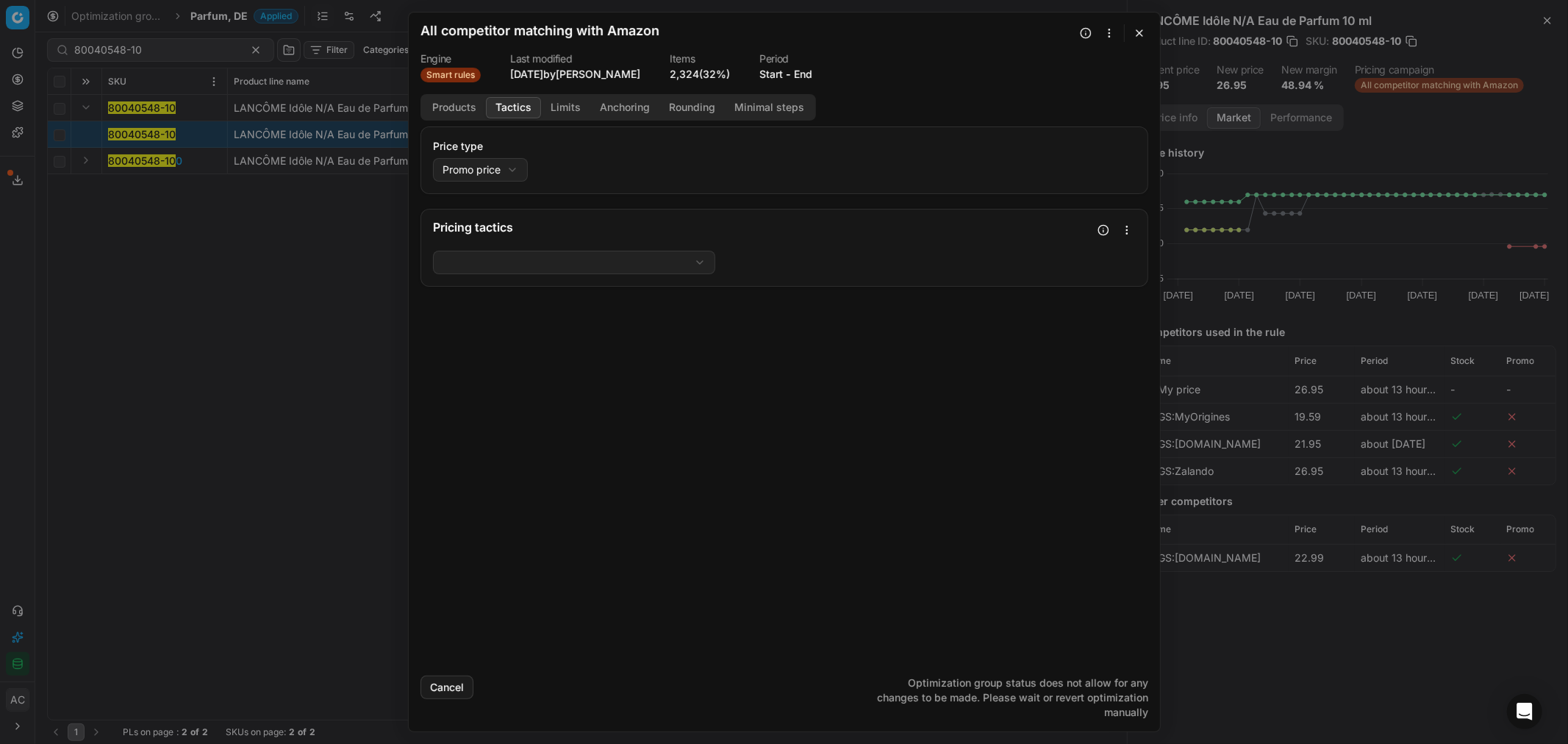
click at [511, 112] on button "Tactics" at bounding box center [513, 107] width 55 height 22
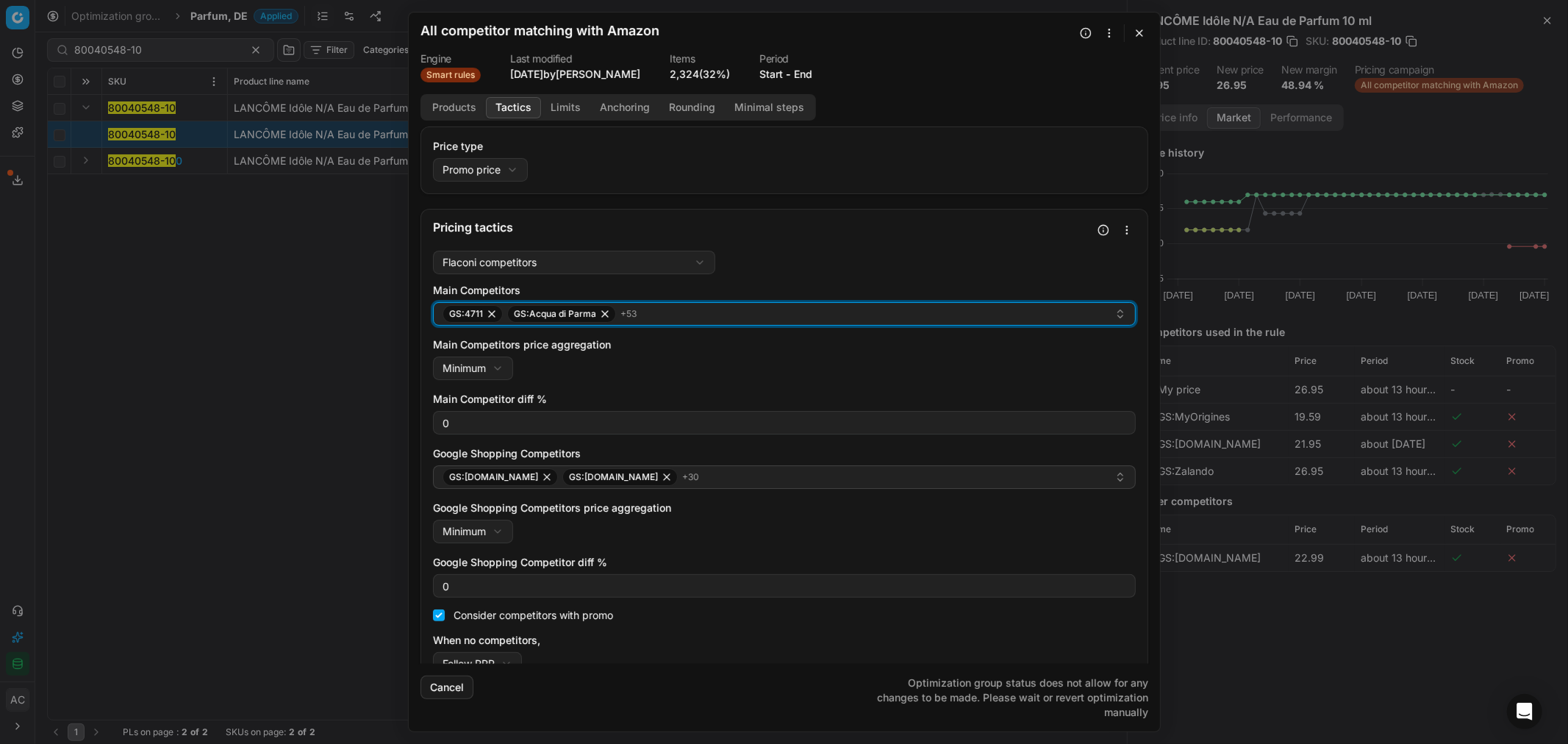
click at [687, 311] on div "GS:4711 GS:Acqua di Parma + 53" at bounding box center [779, 313] width 672 height 18
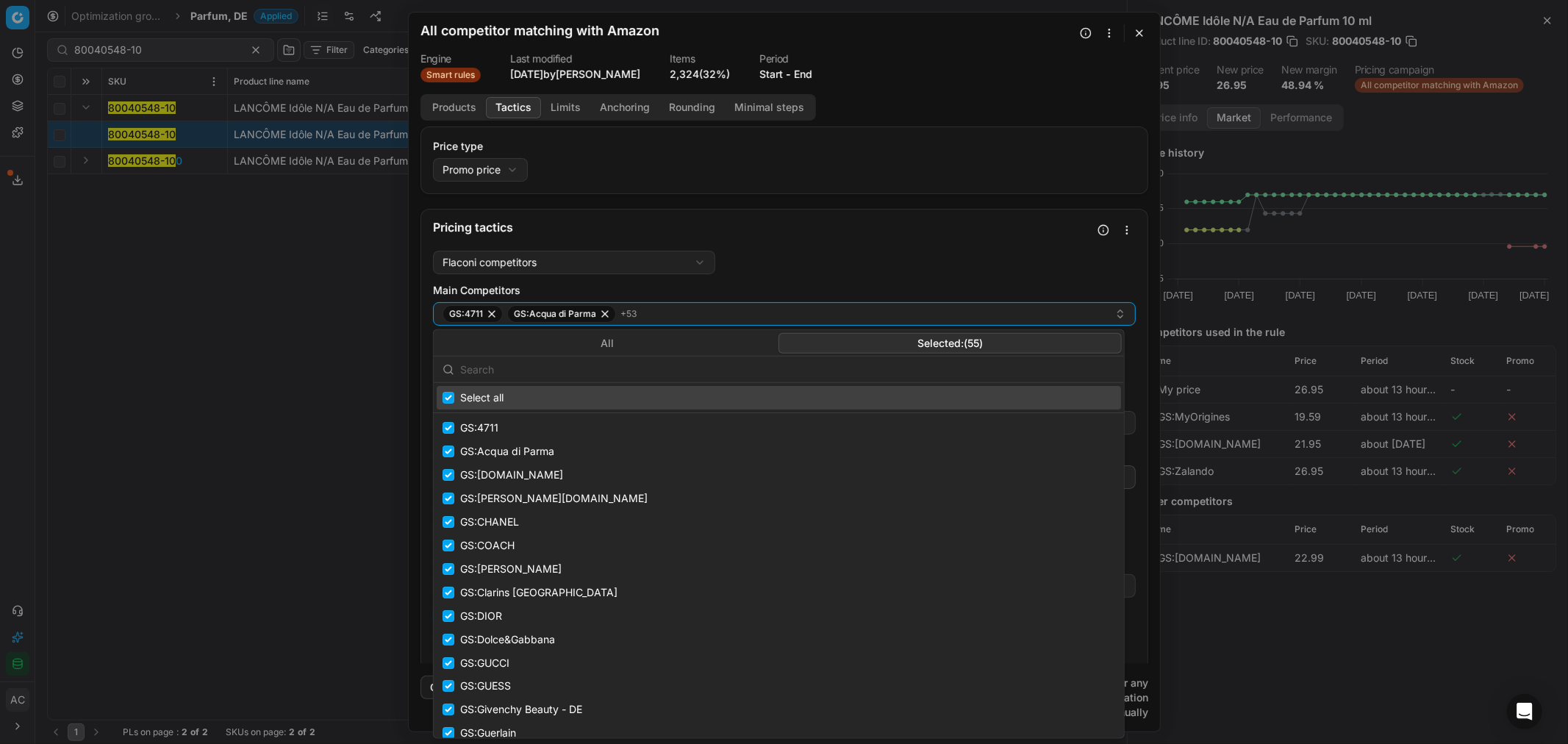
click at [997, 341] on button "Selected: ( 55 )" at bounding box center [949, 342] width 343 height 21
click at [989, 360] on input "text" at bounding box center [787, 369] width 655 height 29
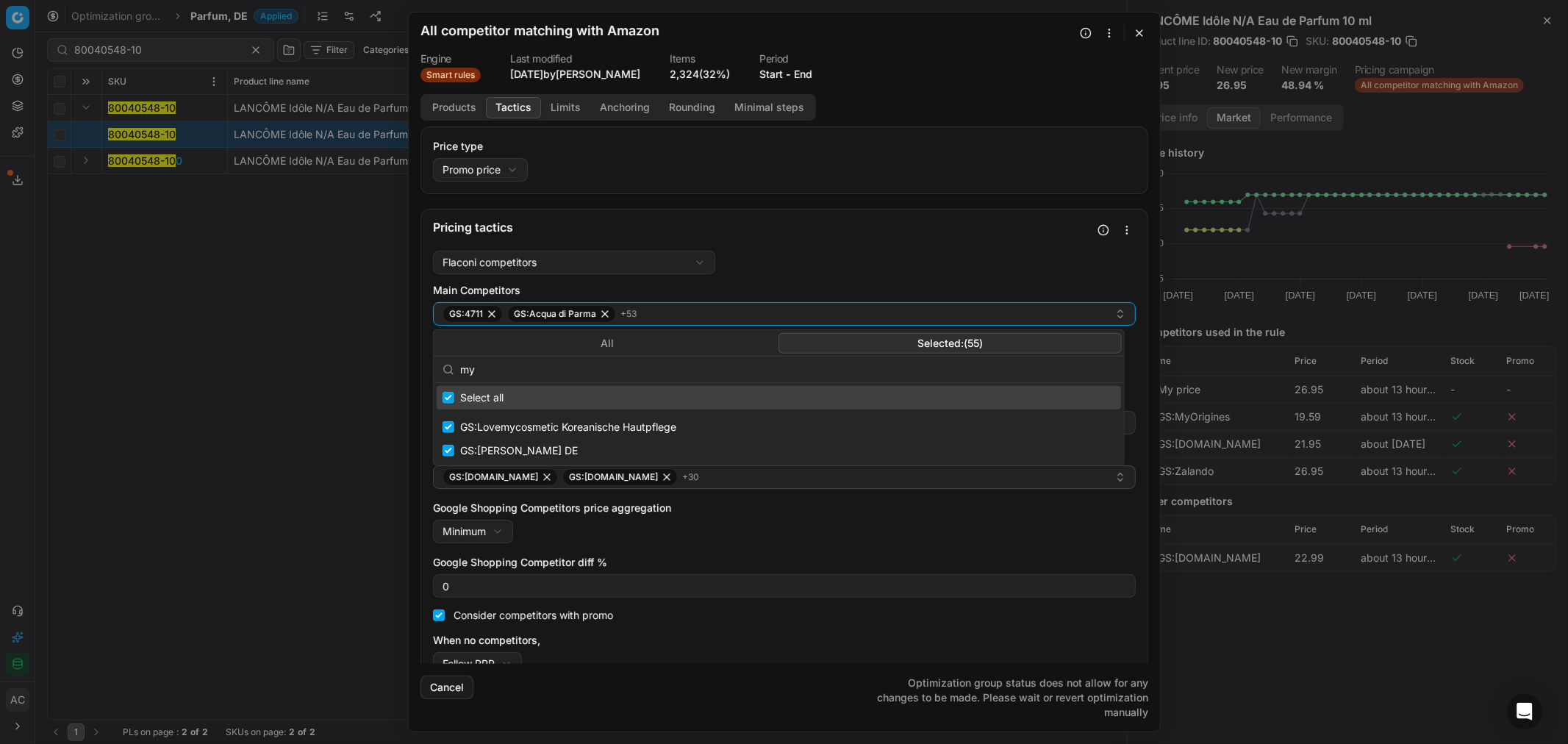
click at [646, 342] on button "All" at bounding box center [606, 342] width 343 height 21
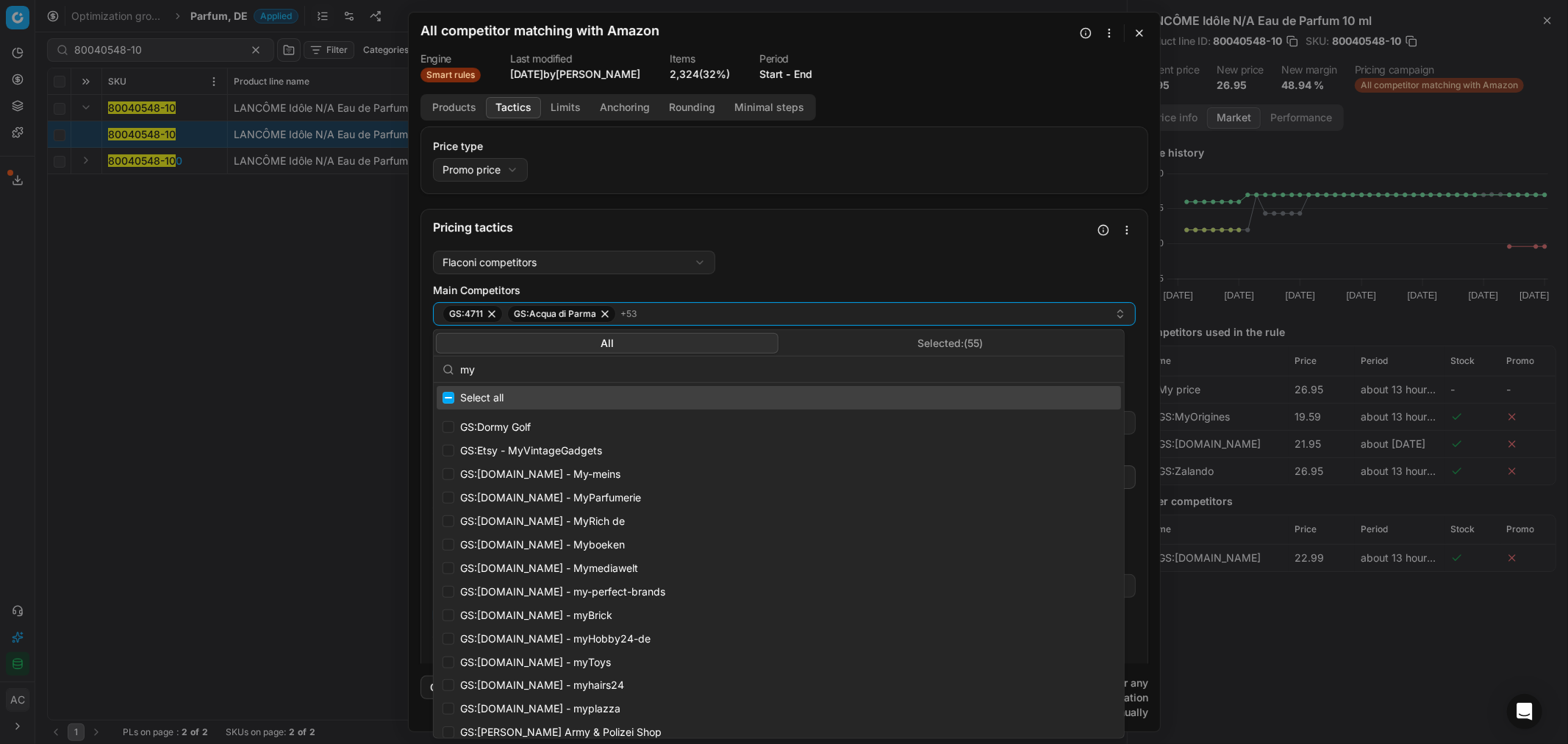
click at [625, 372] on input "my" at bounding box center [787, 369] width 655 height 29
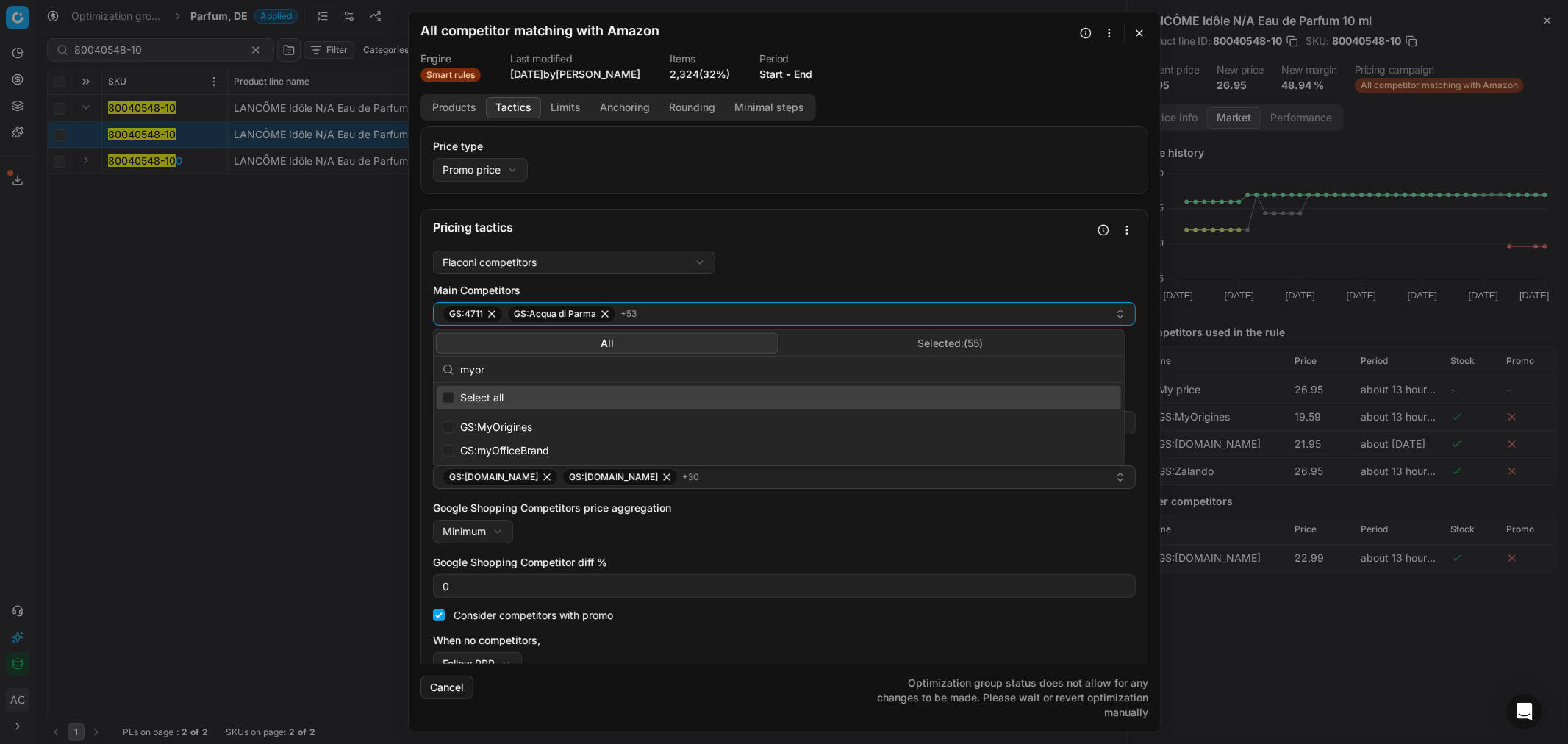
type input "myori"
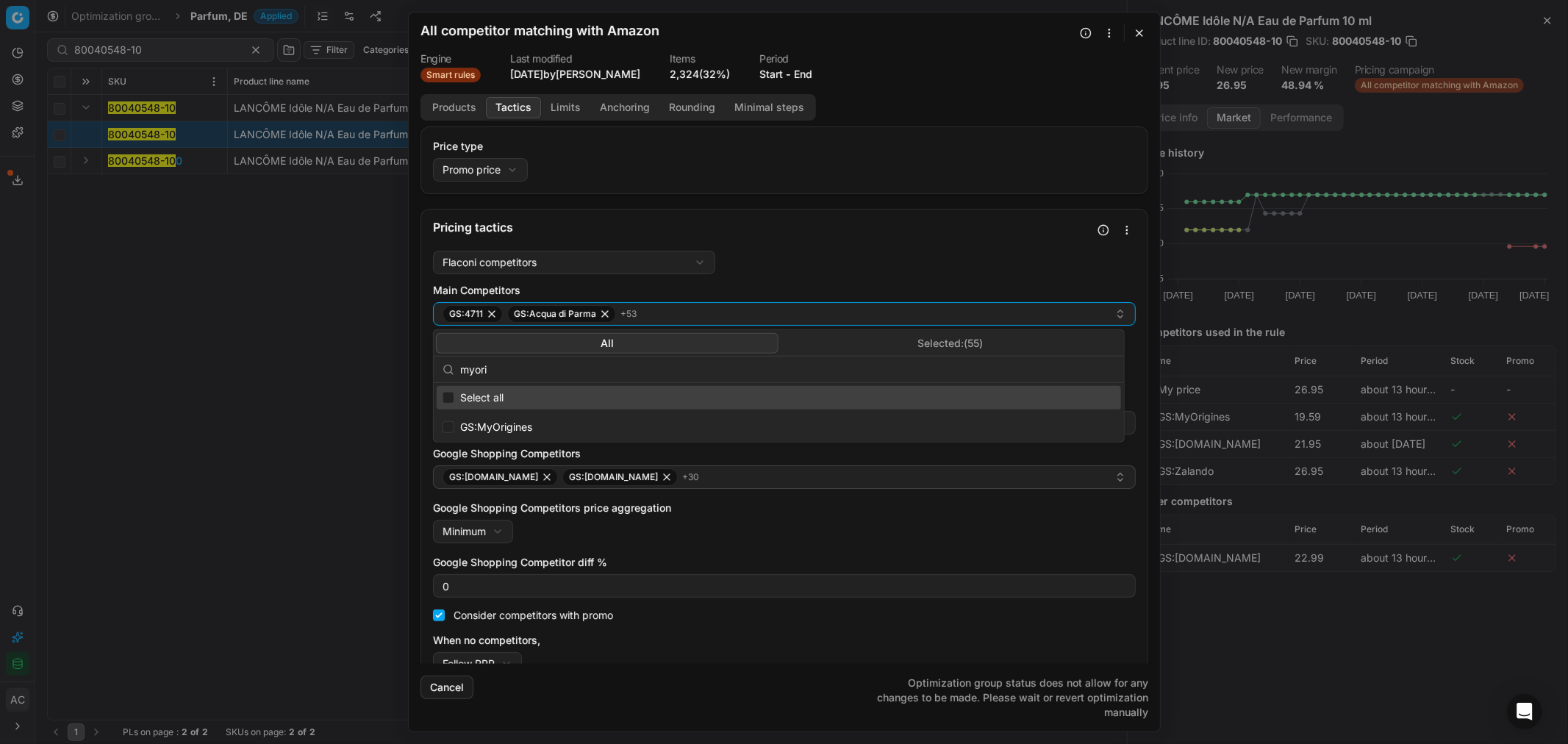
click at [788, 260] on div "Flaconi competitors Flaconi competitorsFlaconi competitors rule: first takes in…" at bounding box center [784, 463] width 703 height 425
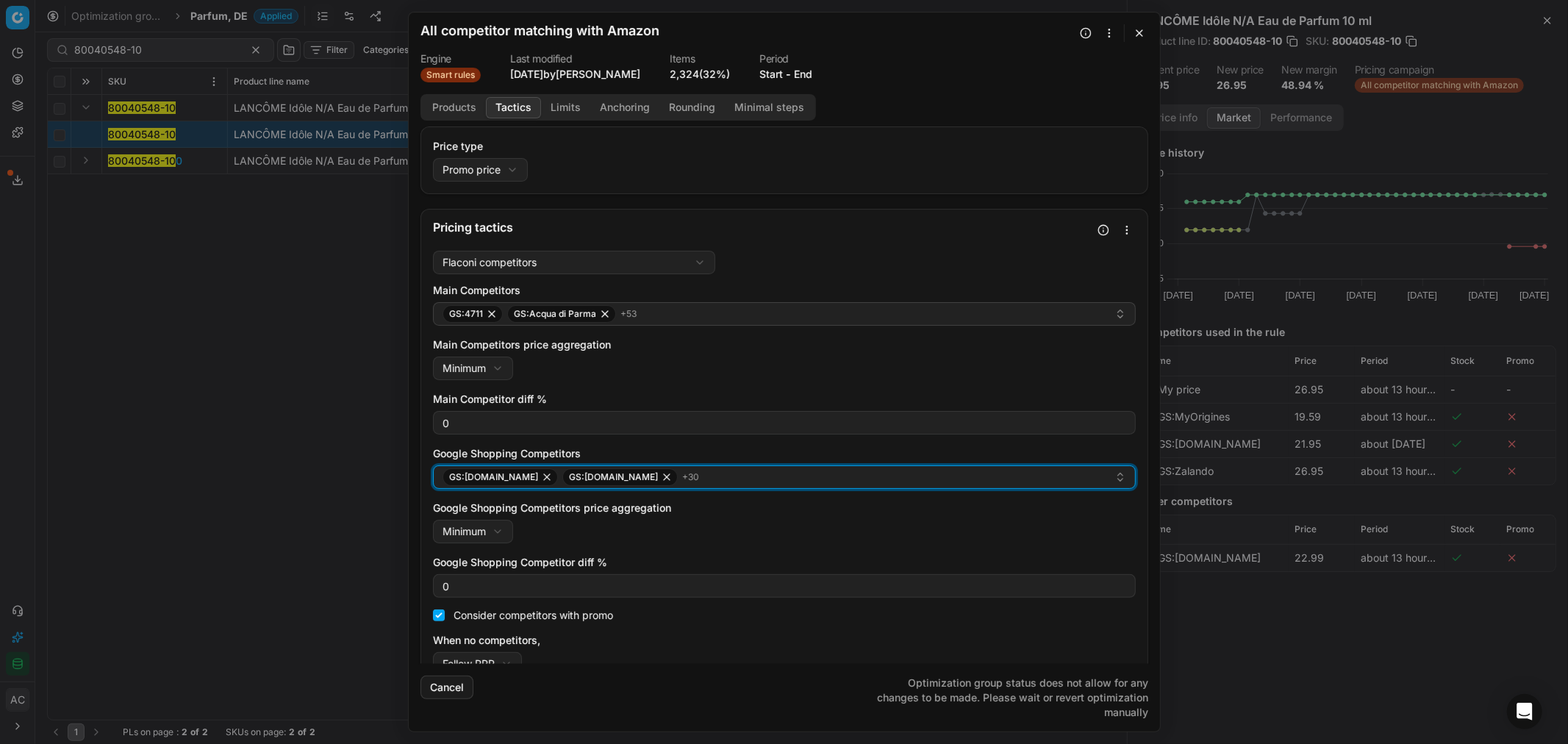
click at [695, 474] on div "GS:[DOMAIN_NAME] GS:[DOMAIN_NAME] + 30" at bounding box center [779, 477] width 672 height 18
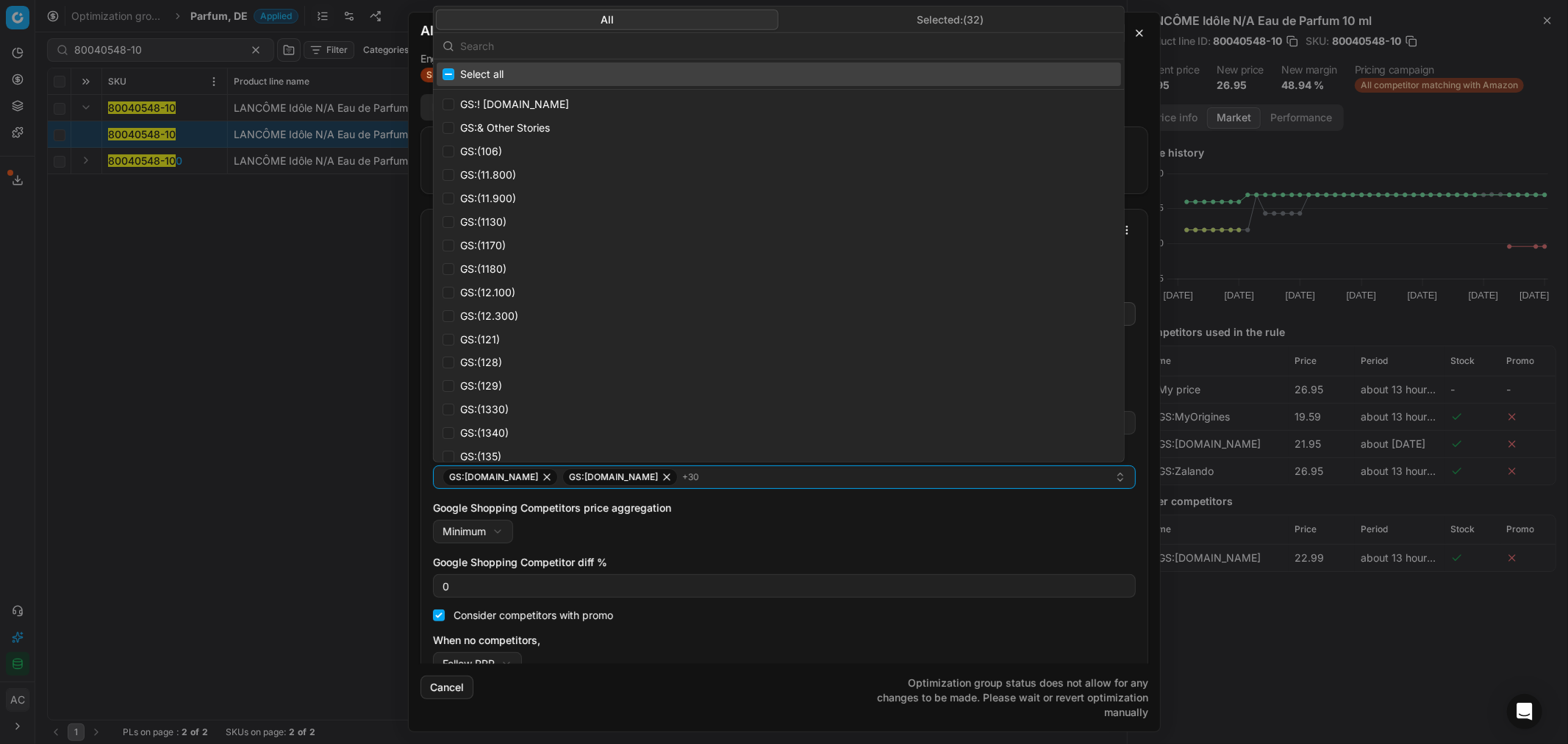
click at [621, 40] on input "text" at bounding box center [787, 45] width 655 height 29
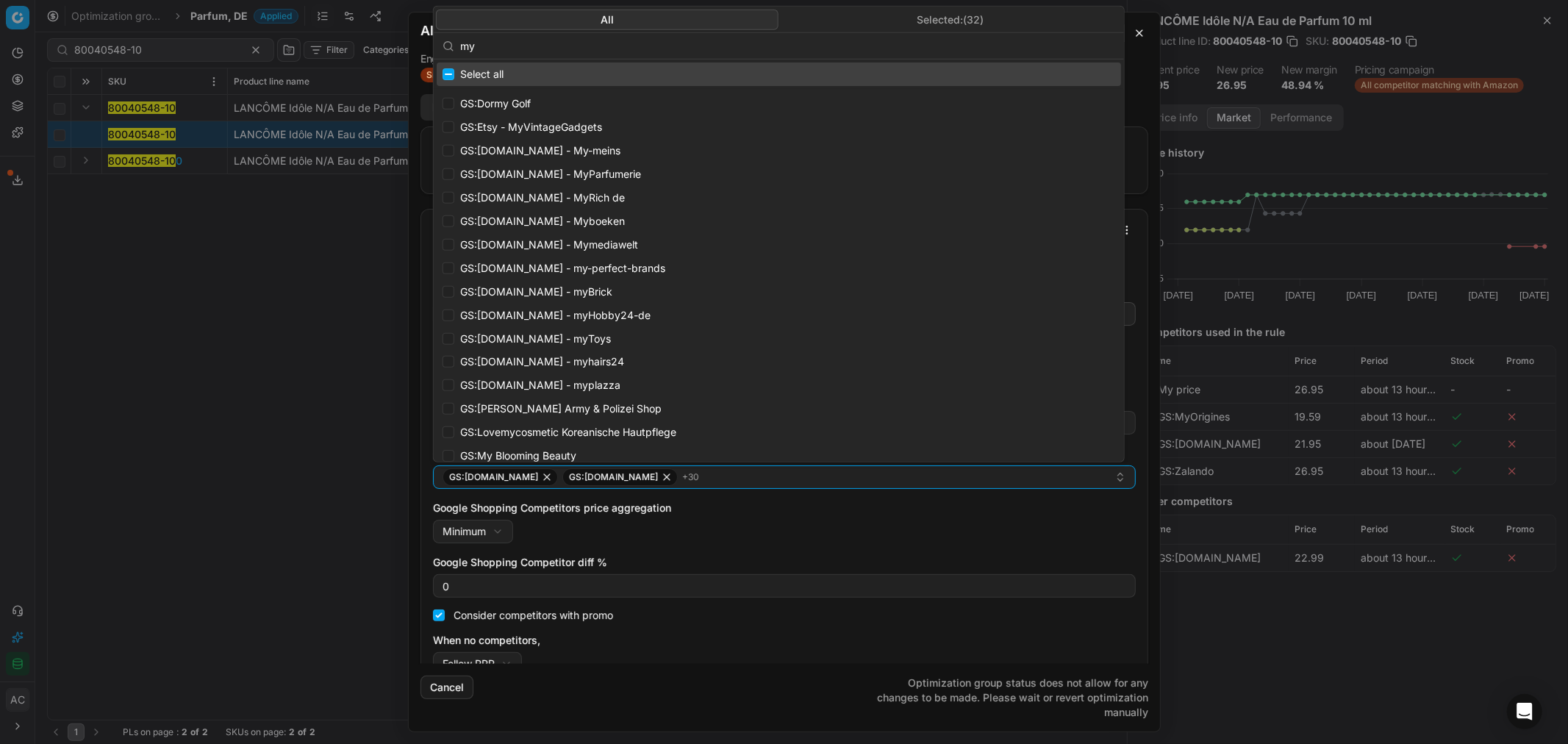
type input "myo"
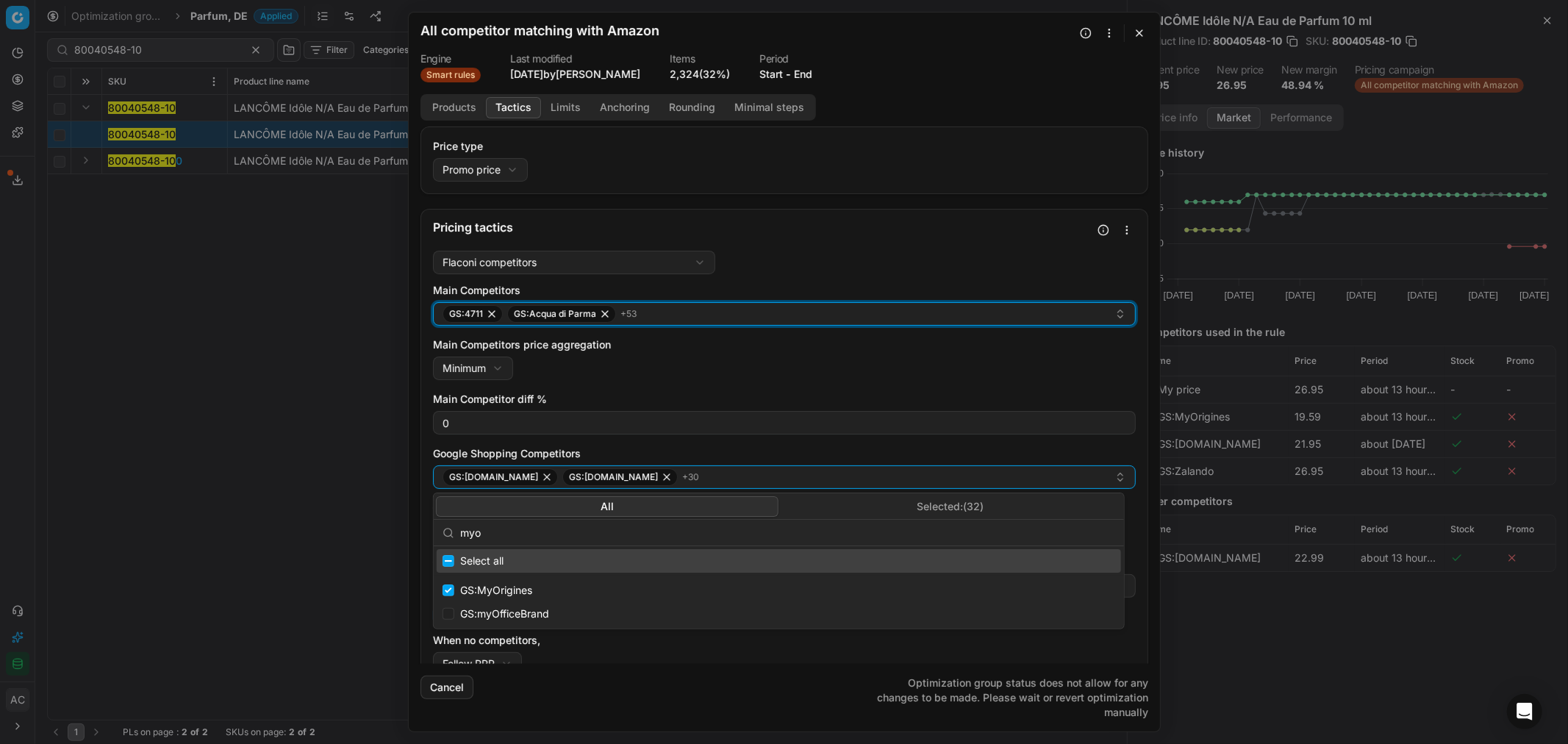
click at [715, 307] on div "GS:4711 GS:Acqua di Parma + 53" at bounding box center [779, 313] width 672 height 18
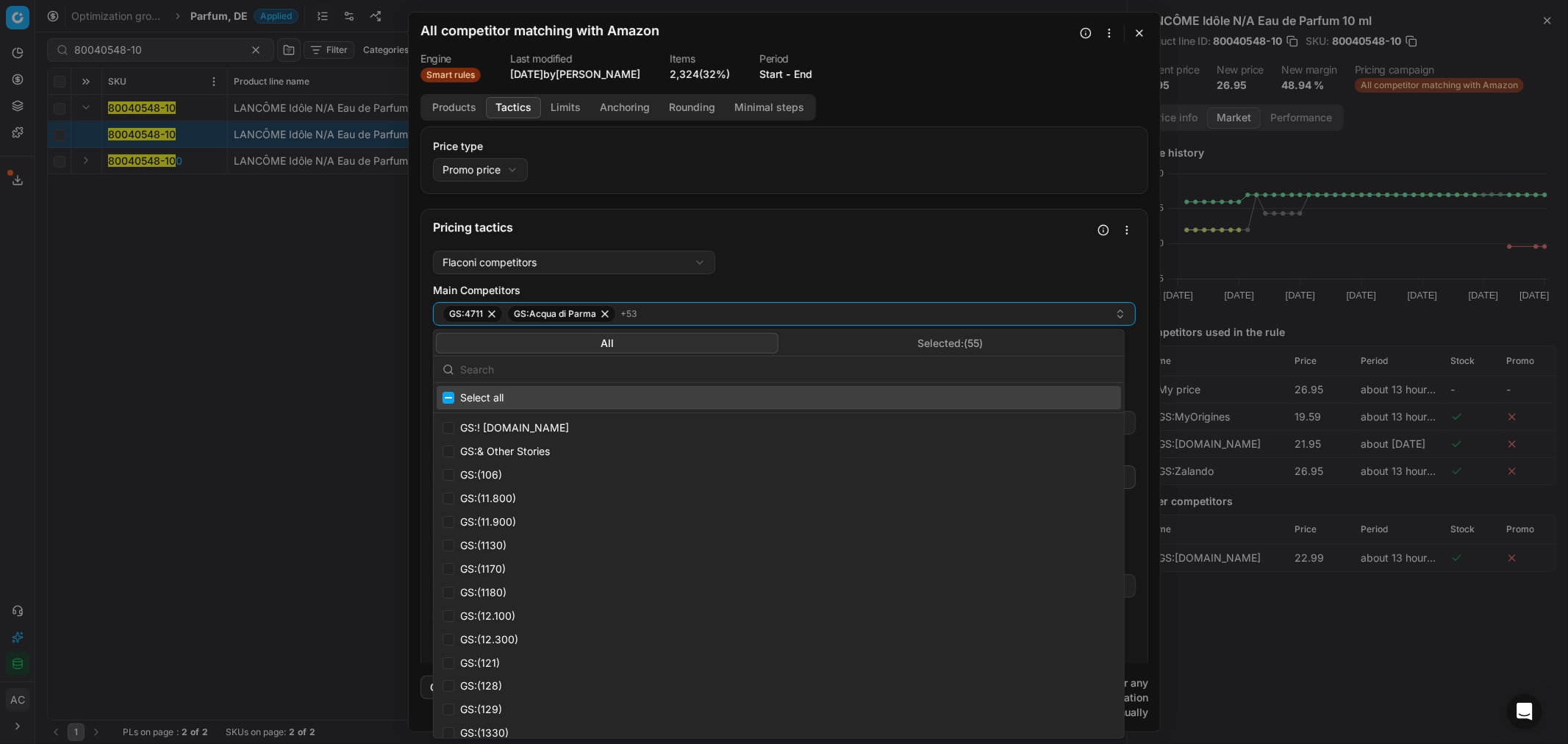
click at [628, 371] on input "text" at bounding box center [787, 369] width 655 height 29
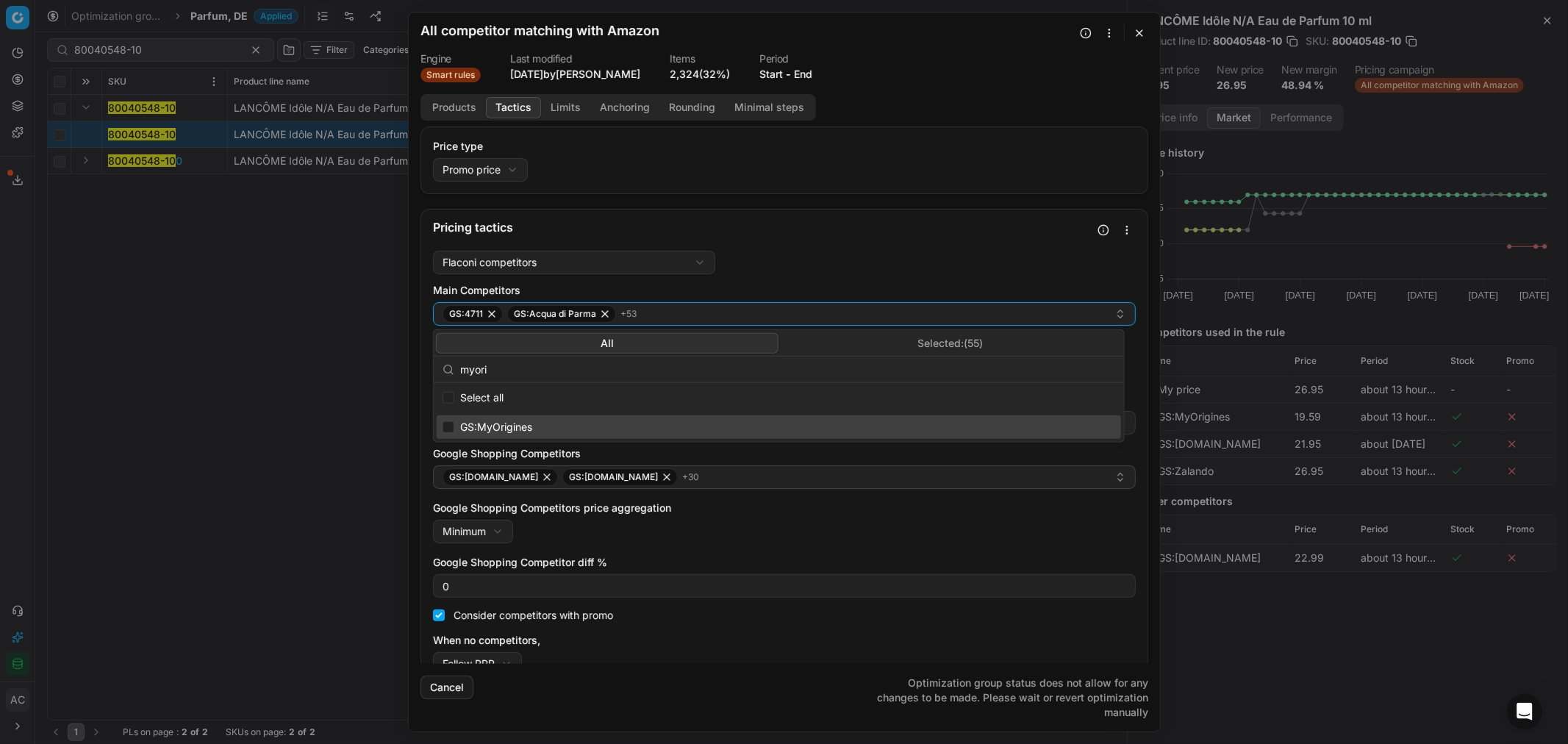
type input "myori"
click at [452, 418] on div "GS:MyOrigines" at bounding box center [778, 427] width 684 height 23
checkbox input "true"
click at [870, 268] on div "Flaconi competitors Flaconi competitorsFlaconi competitors rule: first takes in…" at bounding box center [784, 463] width 703 height 425
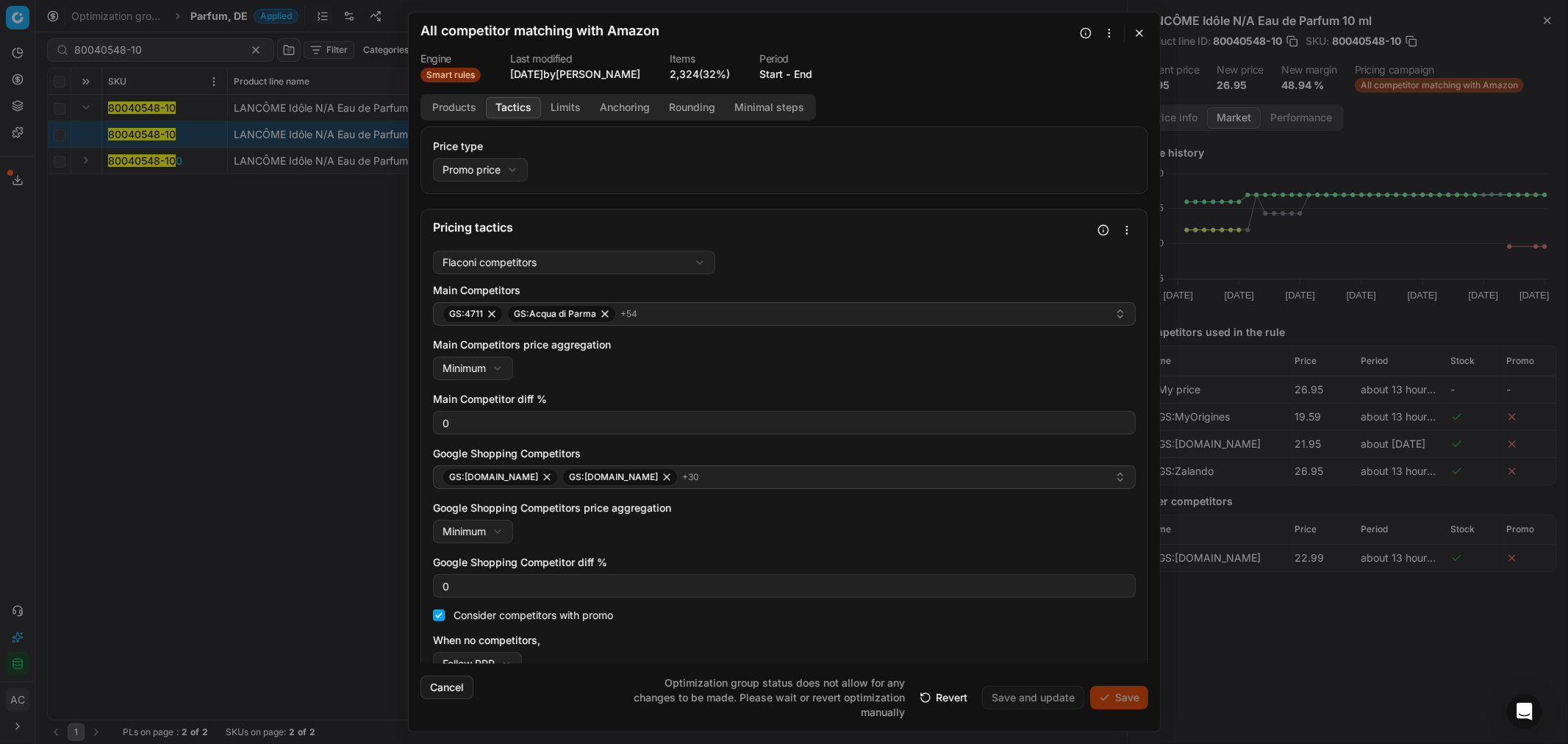
scroll to position [24, 0]
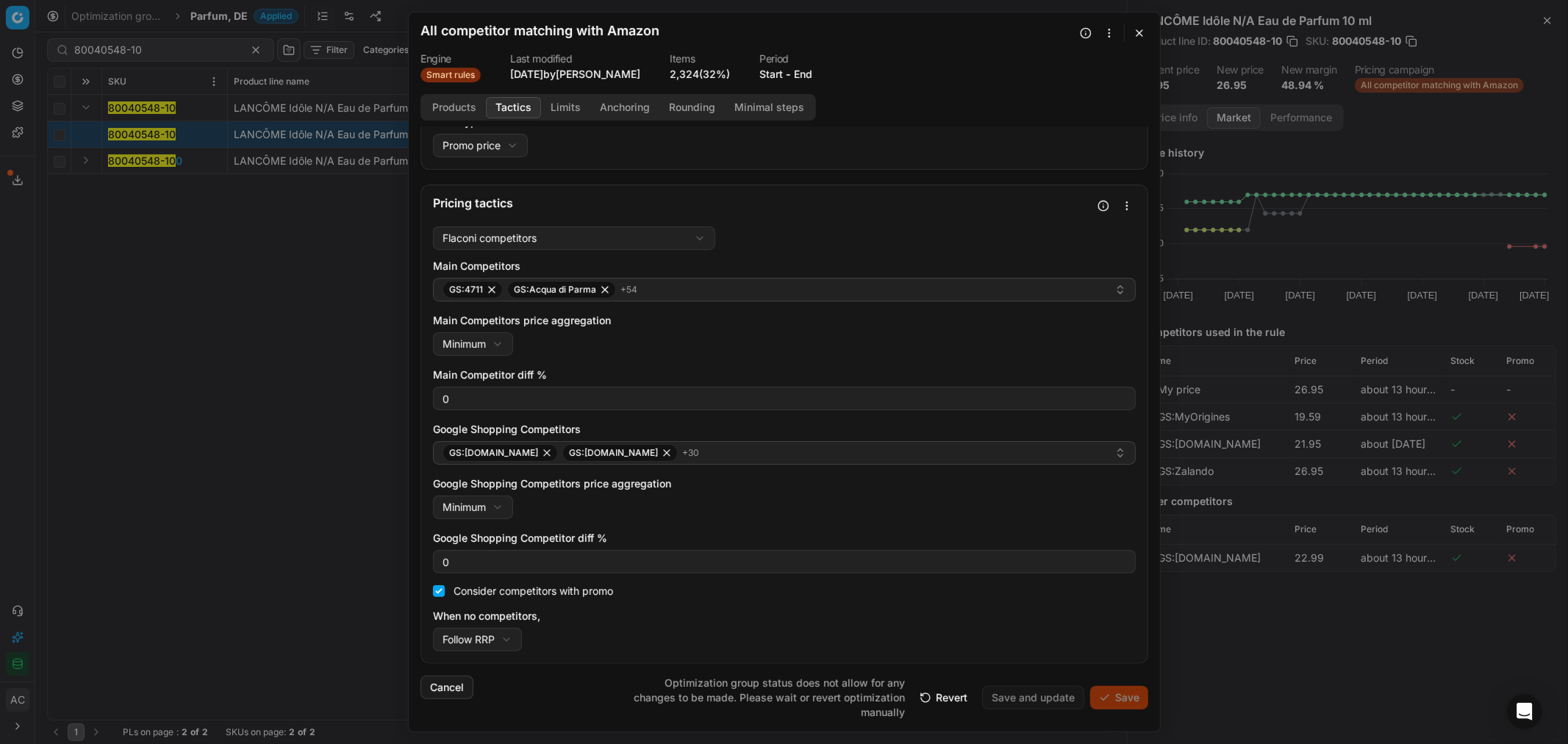
click at [960, 699] on button "Revert" at bounding box center [943, 697] width 66 height 23
click at [1137, 31] on button "button" at bounding box center [1139, 33] width 18 height 18
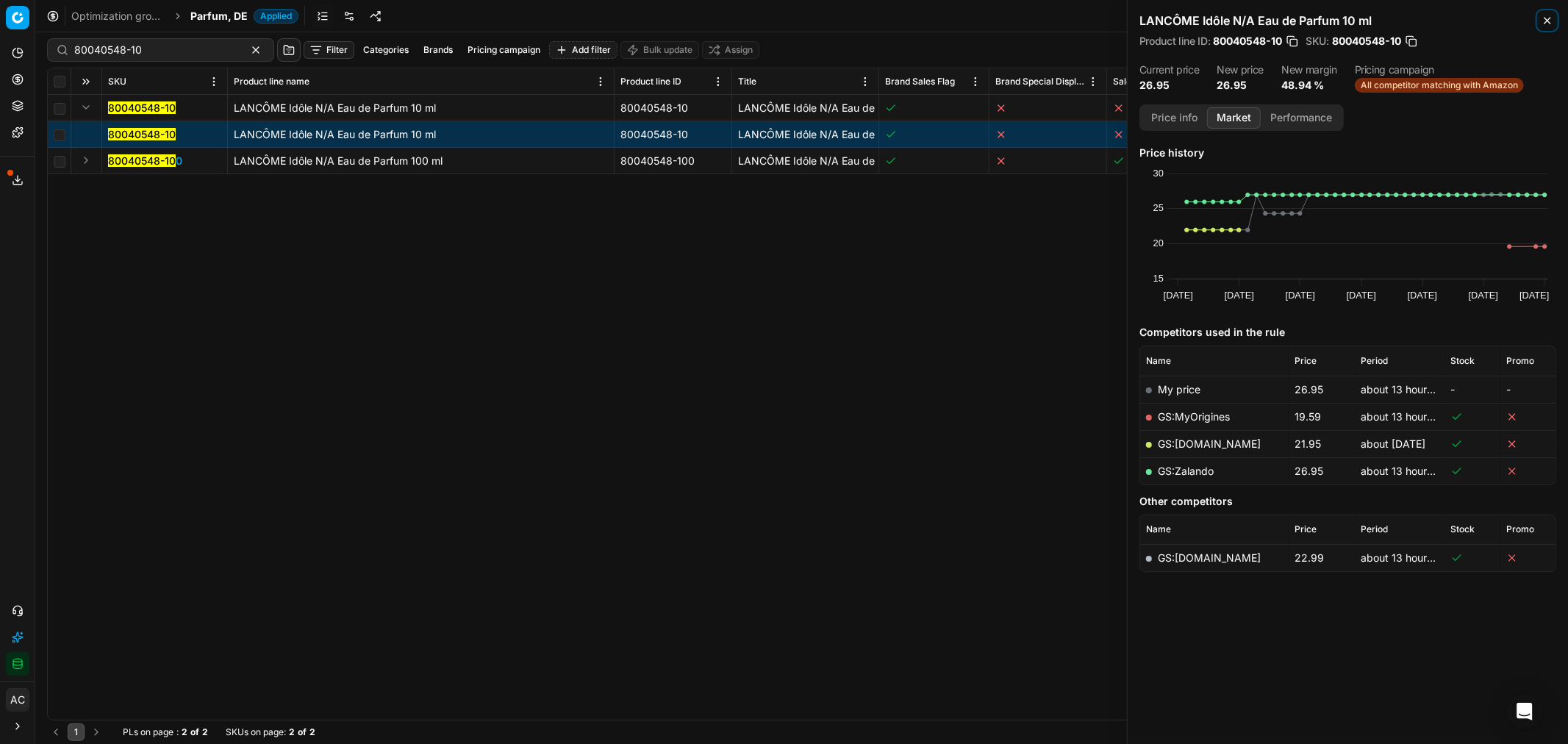
click at [1545, 19] on icon "button" at bounding box center [1547, 21] width 12 height 12
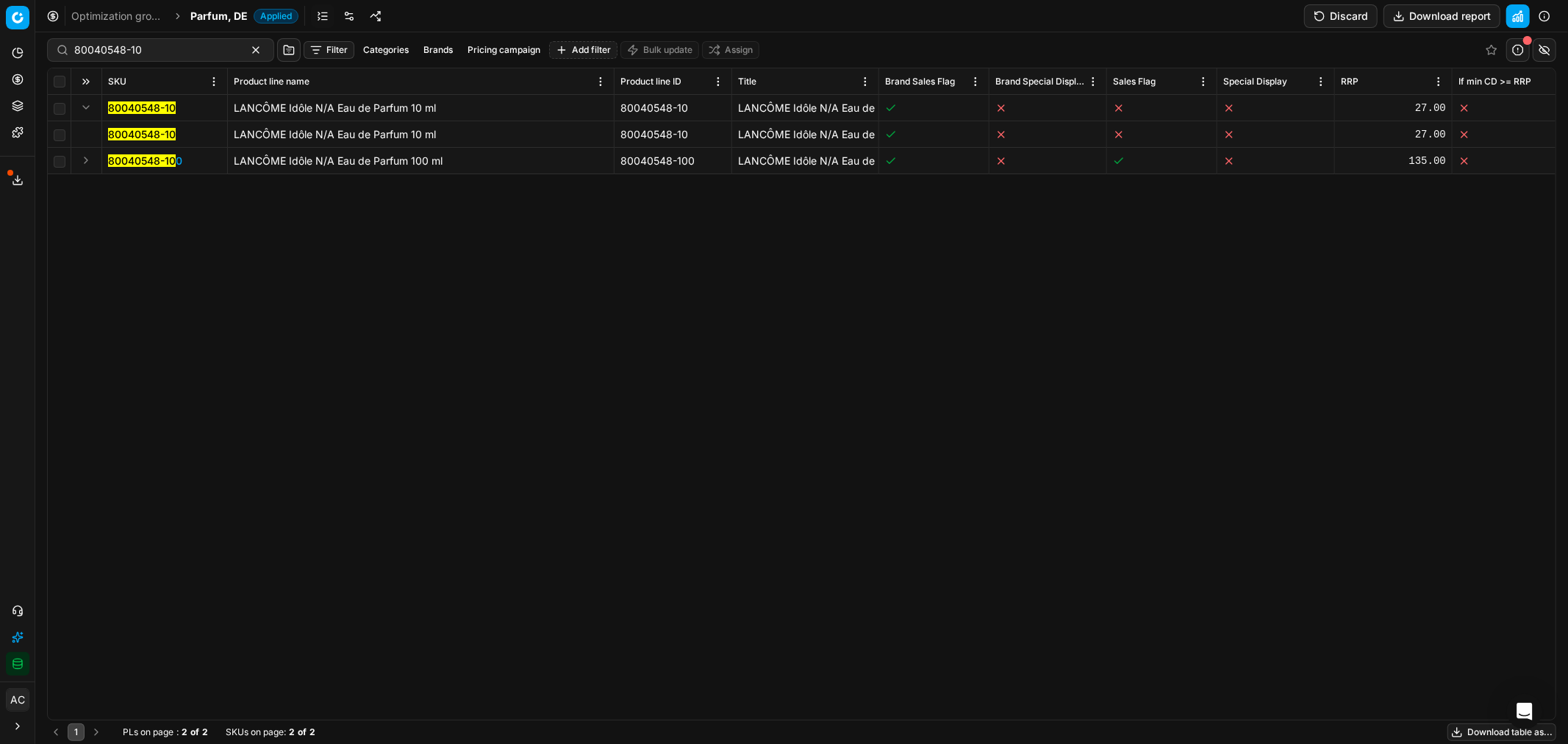
click at [1327, 15] on button "Discard" at bounding box center [1341, 16] width 73 height 23
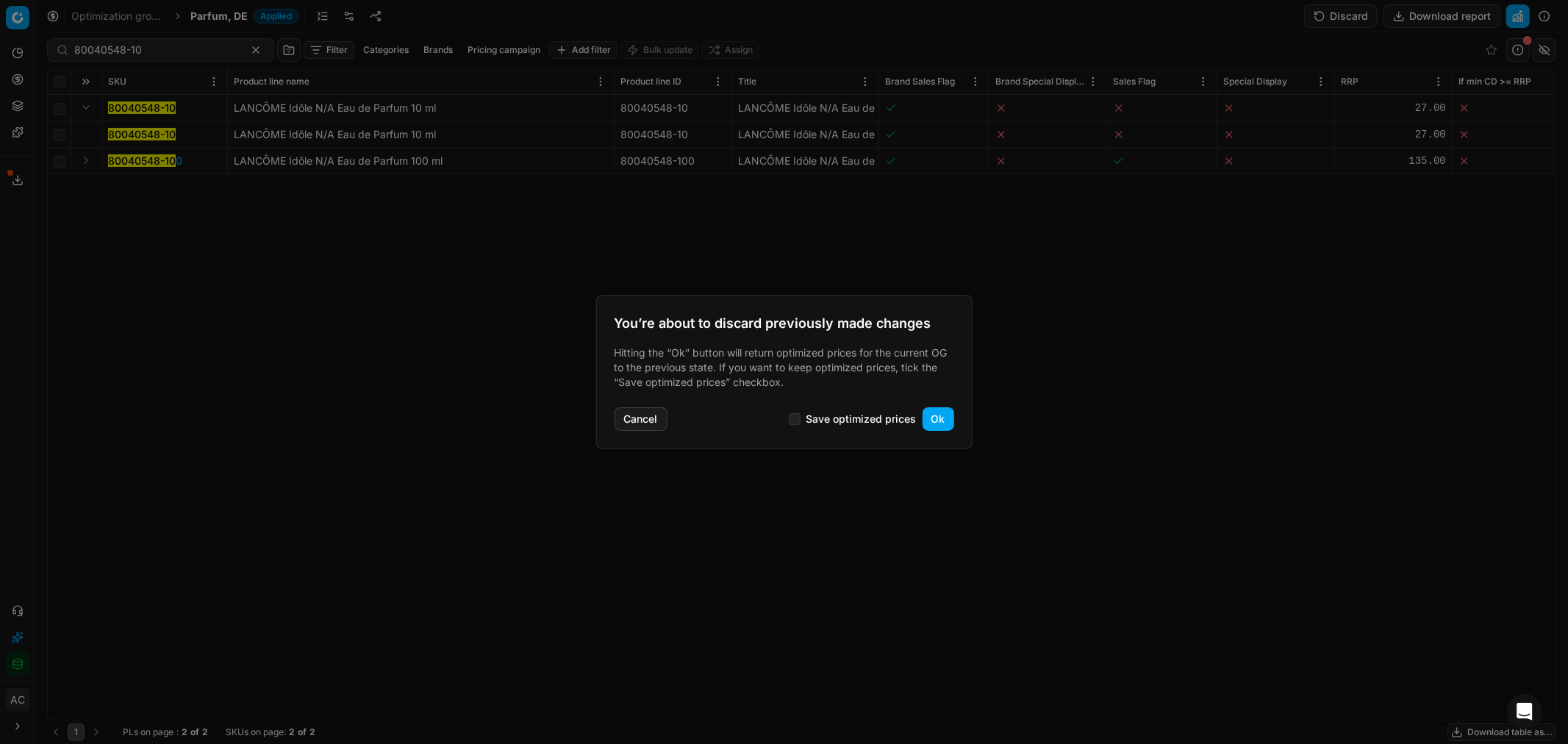
click at [938, 422] on button "Ok" at bounding box center [938, 418] width 32 height 23
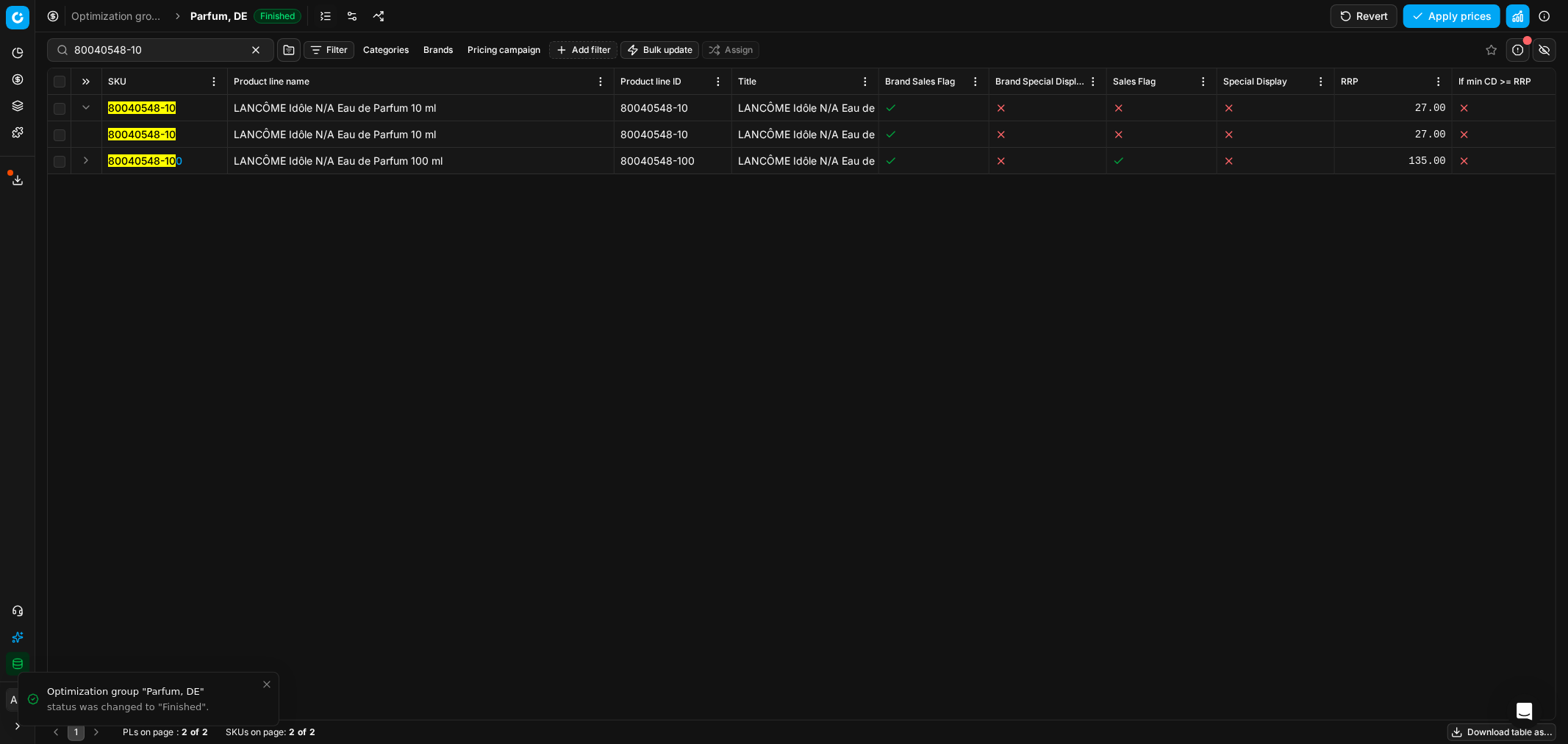
click at [361, 17] on link at bounding box center [352, 16] width 23 height 23
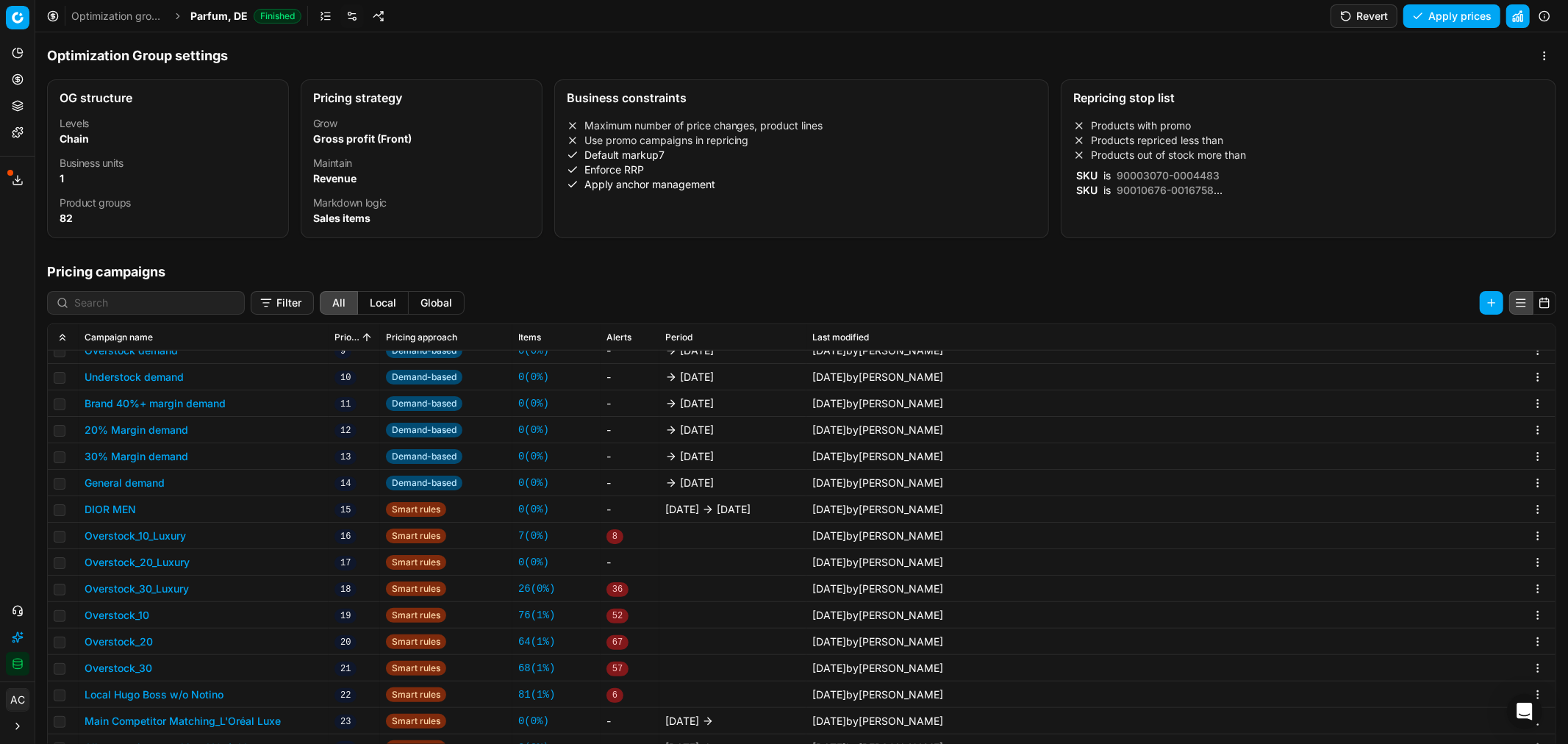
scroll to position [225, 0]
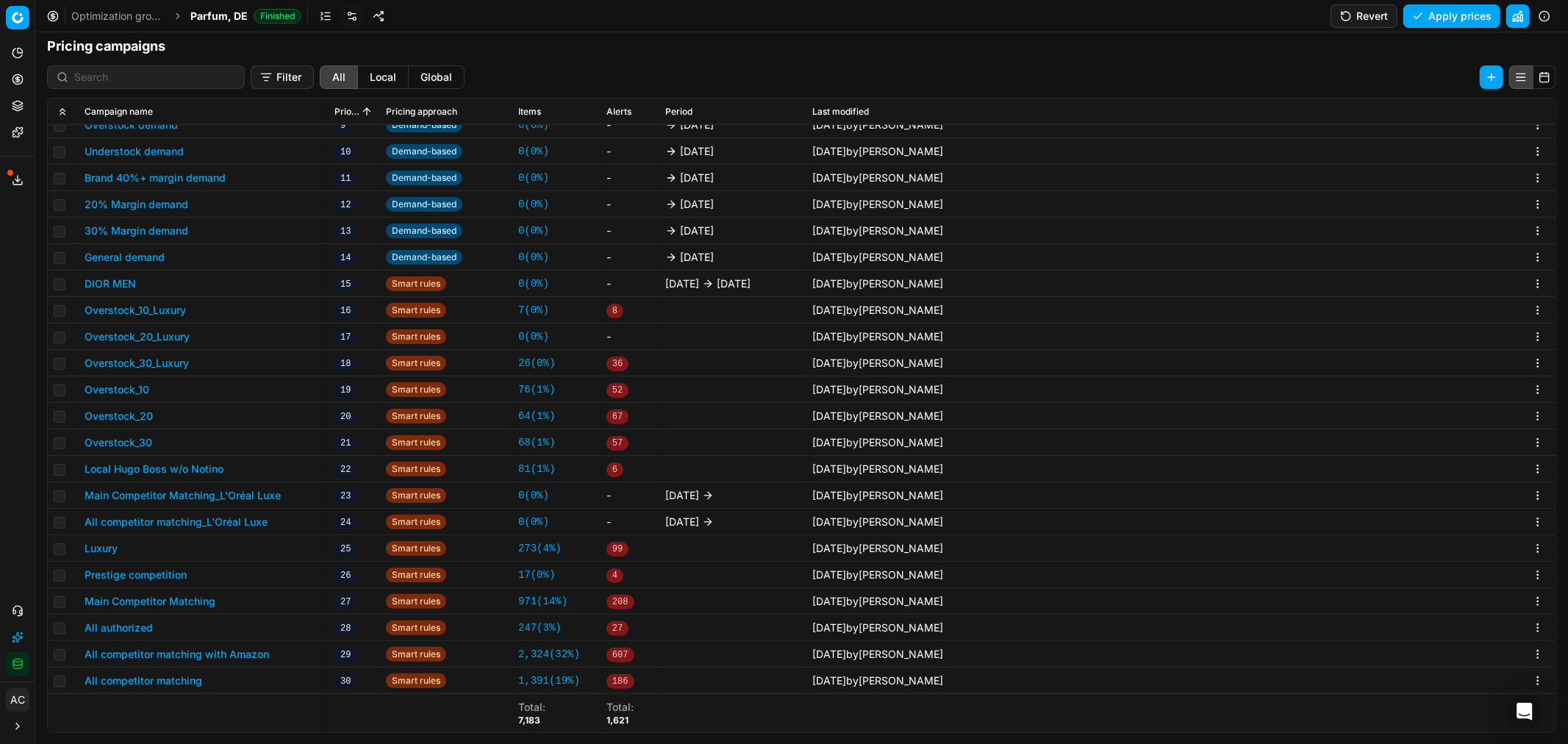
click at [232, 647] on button "All competitor matching with Amazon" at bounding box center [176, 654] width 185 height 15
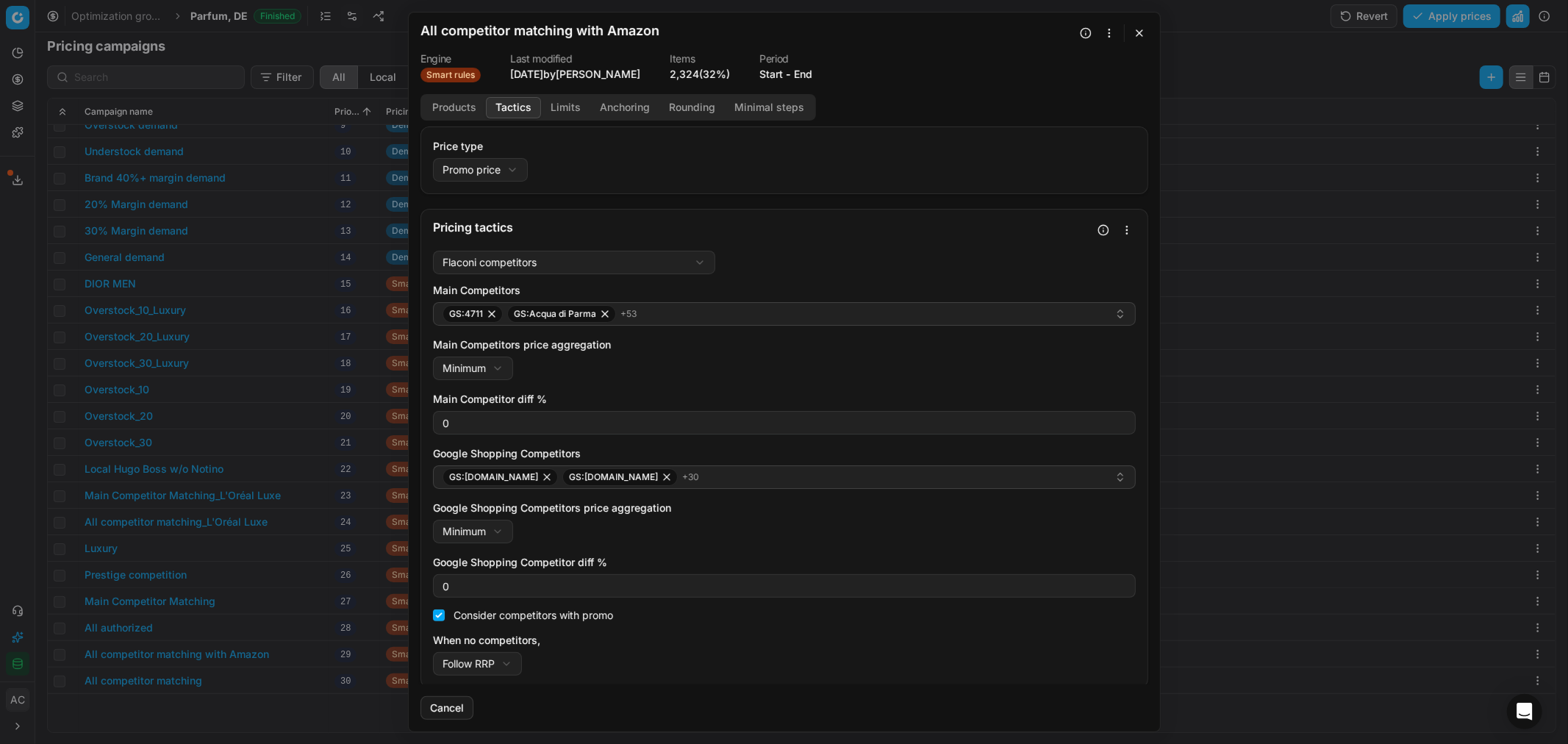
click at [514, 103] on button "Tactics" at bounding box center [513, 107] width 55 height 22
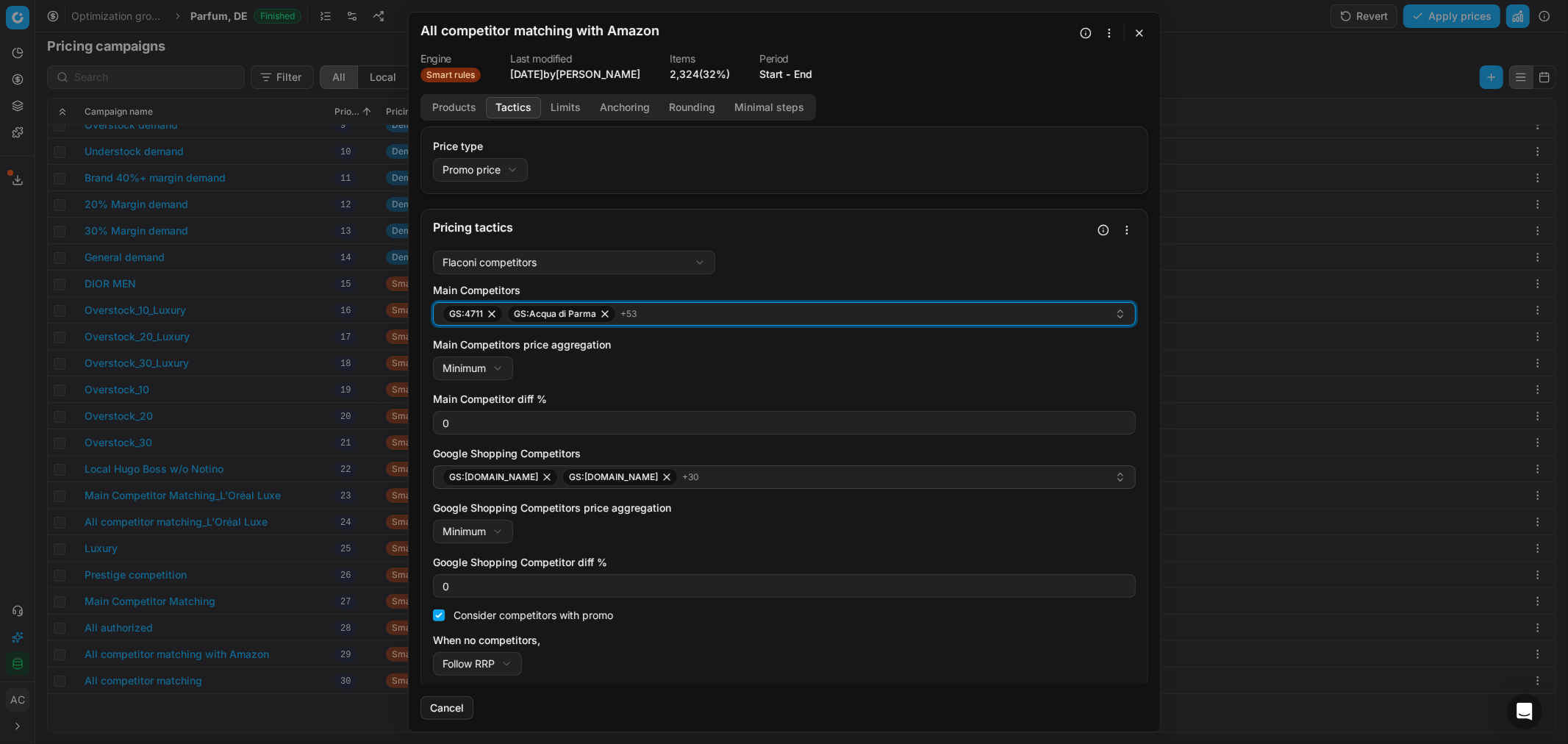
click at [653, 320] on div "GS:4711 GS:Acqua di Parma + 53" at bounding box center [779, 313] width 672 height 18
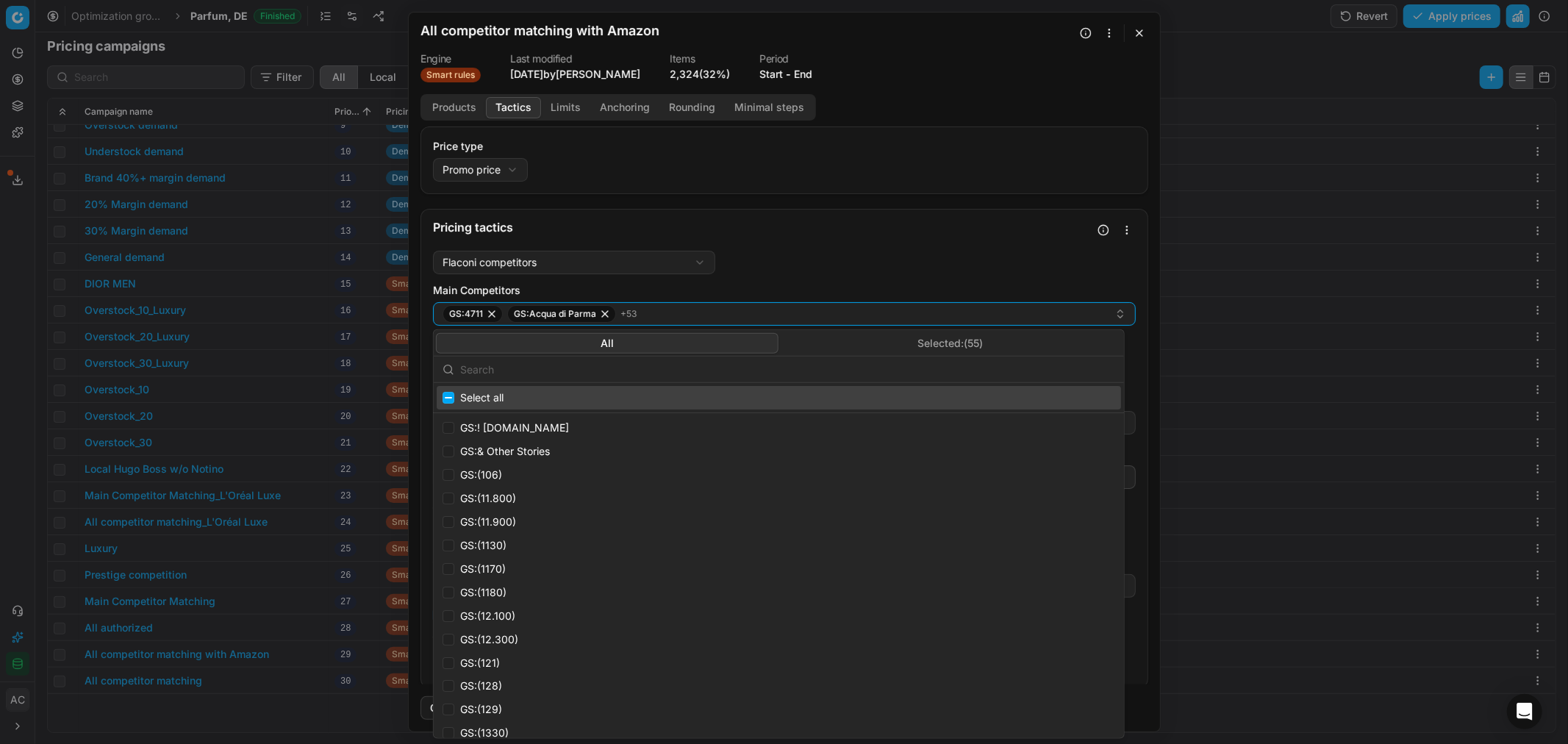
click at [612, 366] on input "text" at bounding box center [787, 369] width 655 height 29
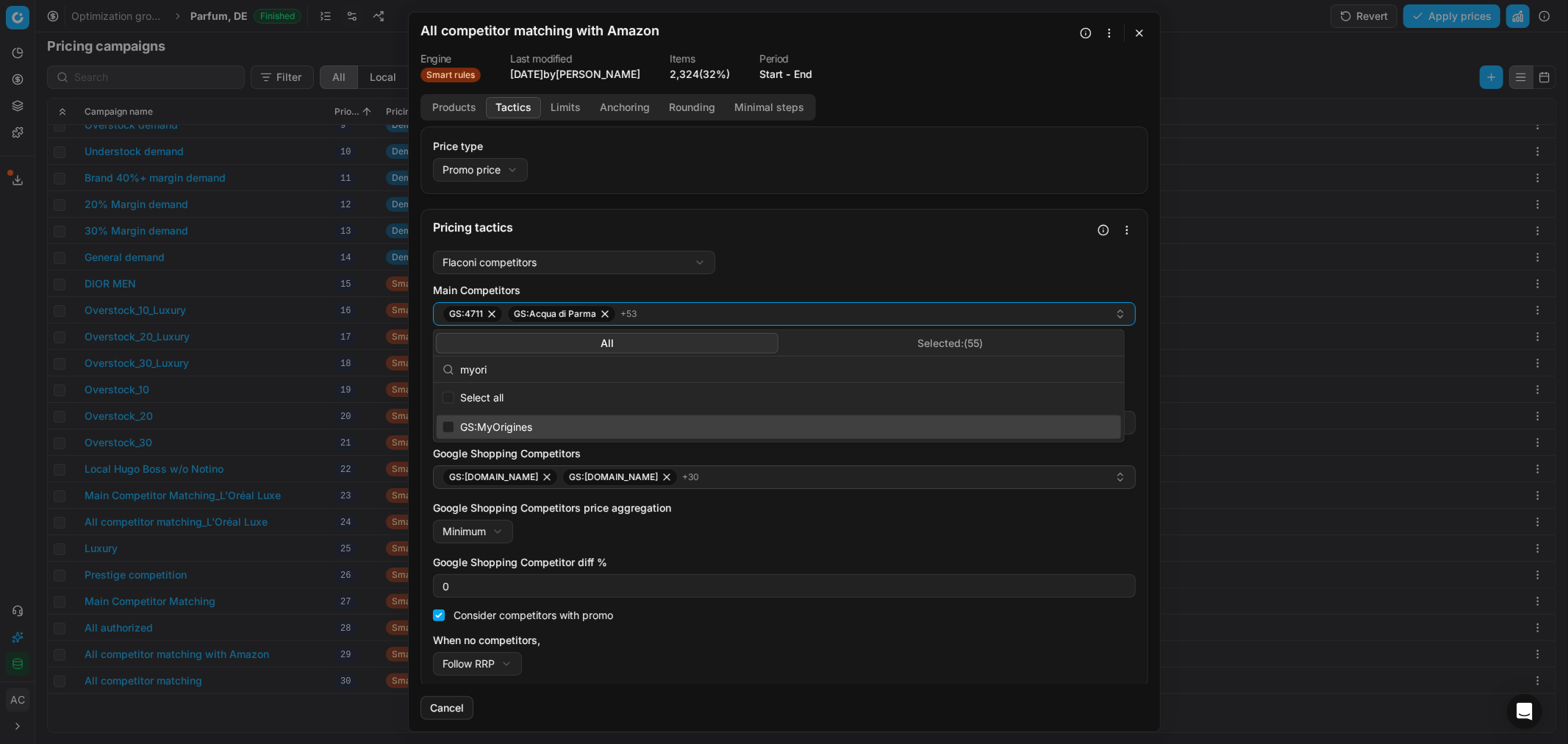
type input "myori"
click at [454, 423] on div "GS:MyOrigines" at bounding box center [778, 427] width 684 height 23
checkbox input "true"
click at [1104, 704] on button "Save" at bounding box center [1119, 707] width 58 height 23
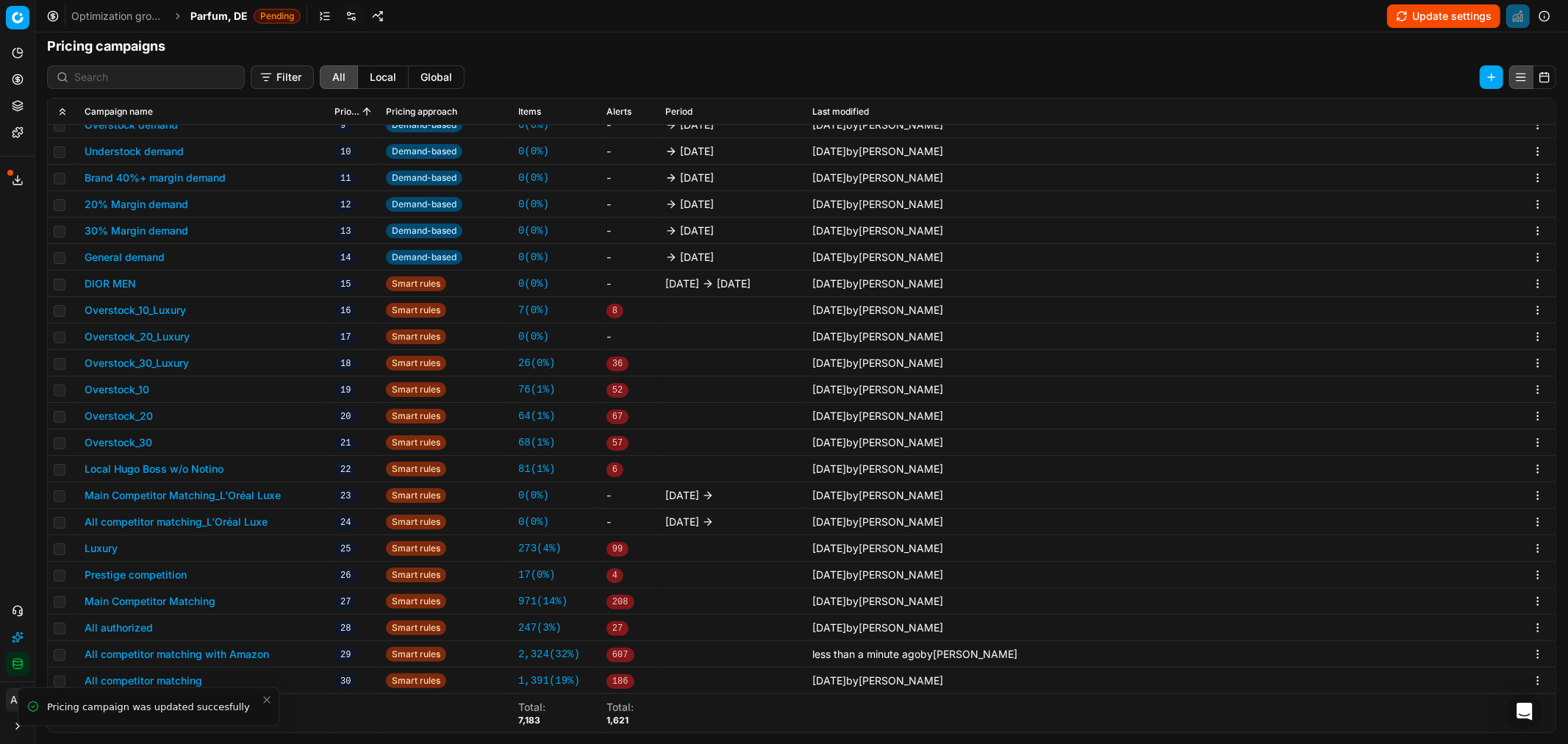
click at [230, 12] on span "Parfum, DE" at bounding box center [219, 16] width 57 height 15
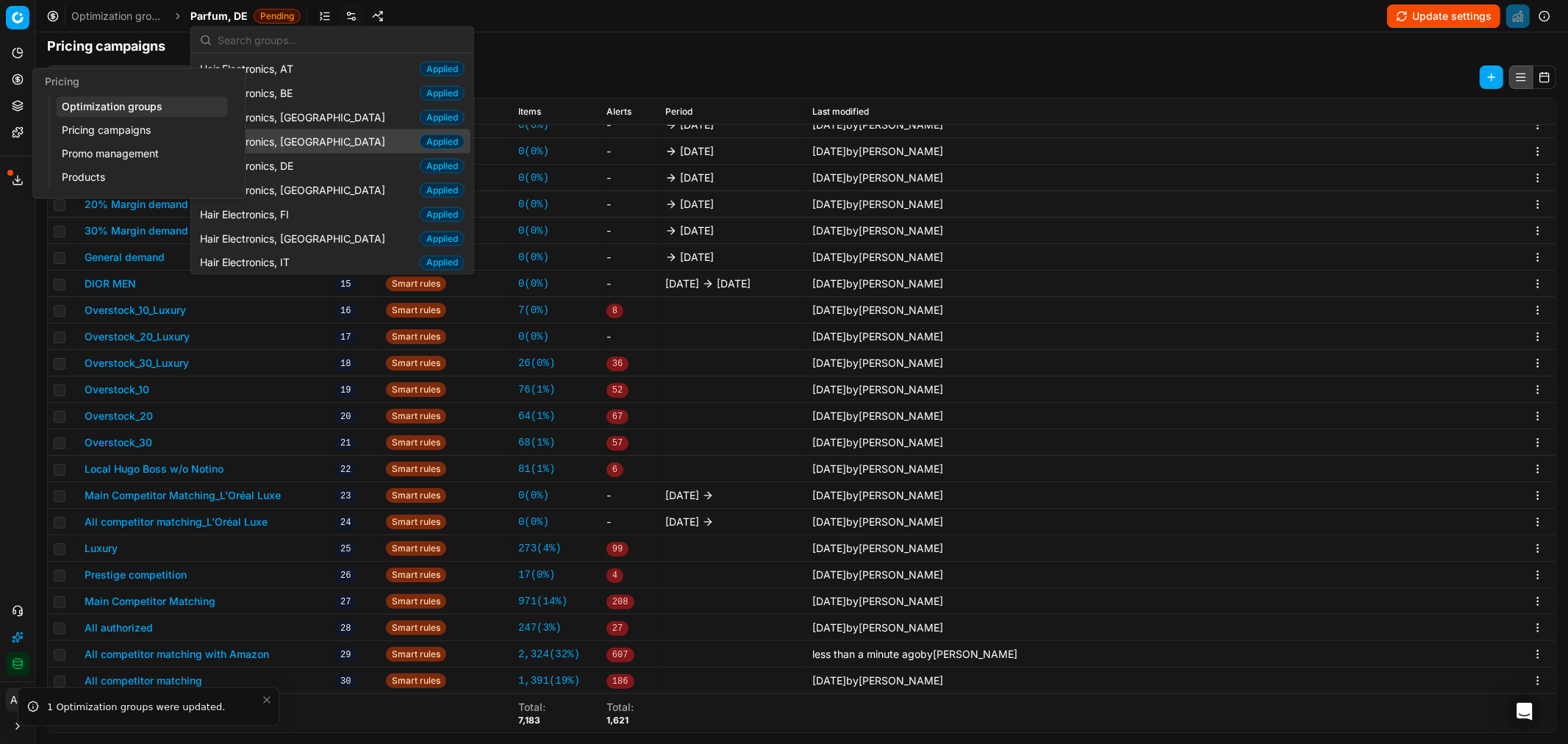
click at [12, 75] on icon at bounding box center [18, 79] width 12 height 12
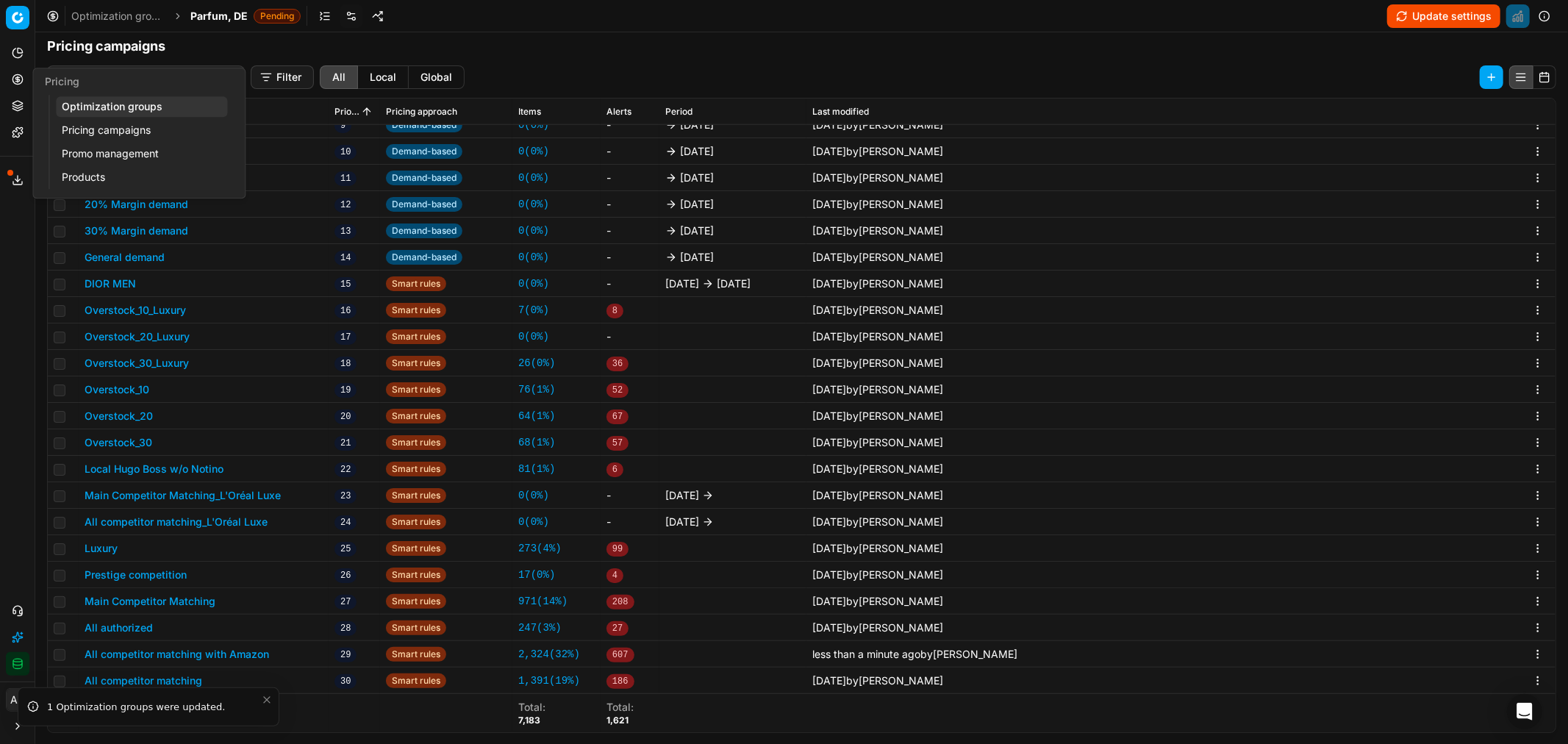
click at [97, 100] on link "Optimization groups" at bounding box center [142, 107] width 172 height 21
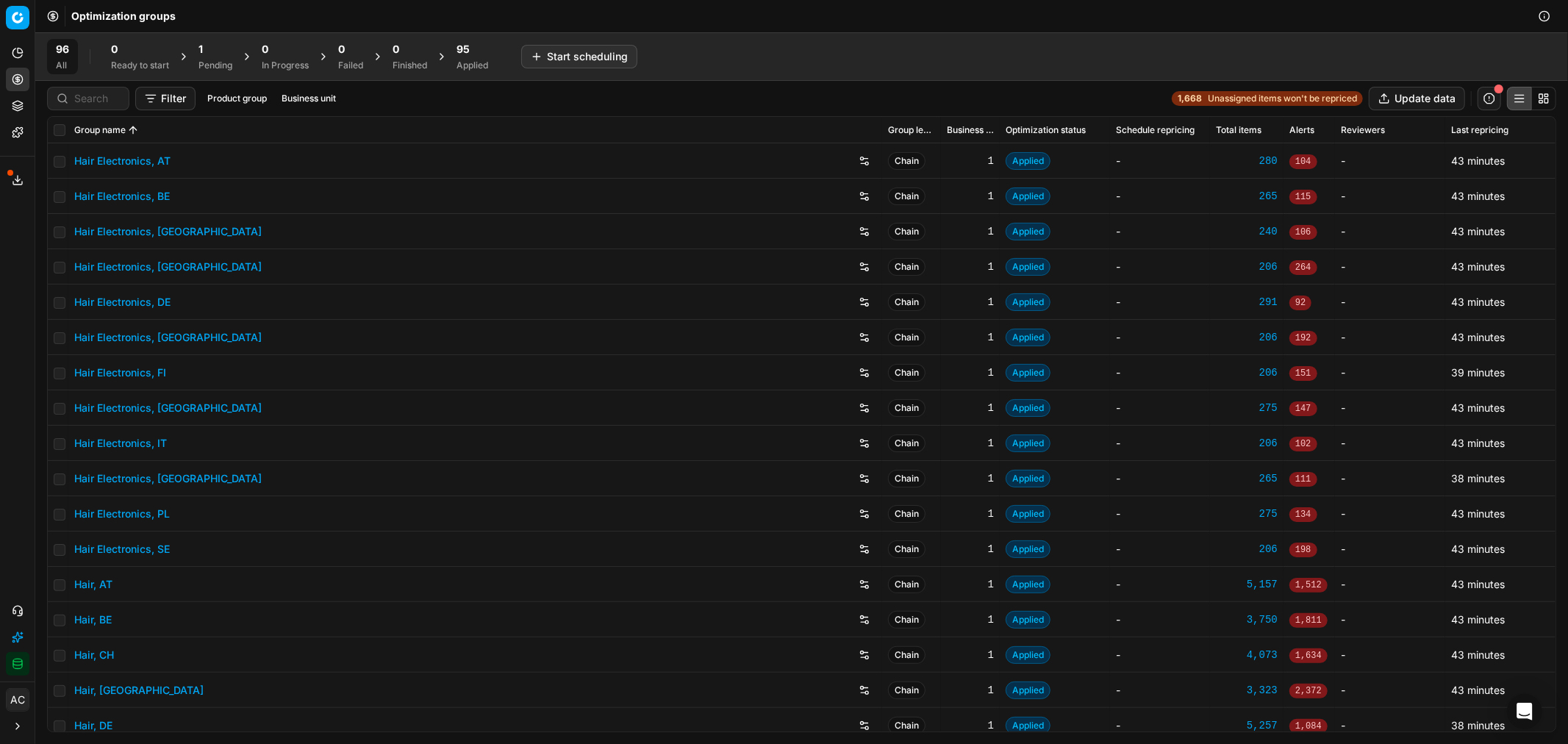
click at [218, 63] on div "Pending" at bounding box center [215, 65] width 34 height 12
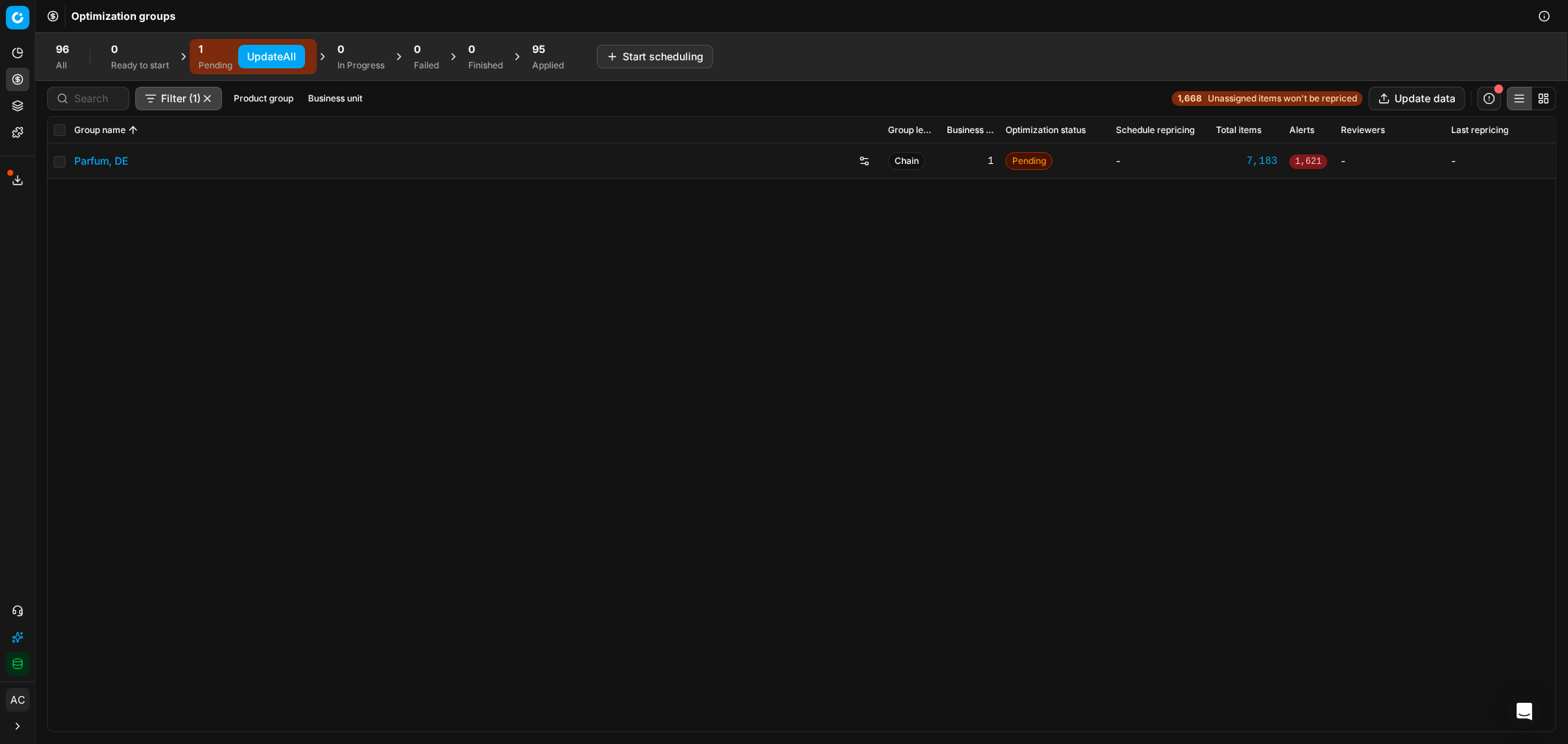
click at [345, 334] on div "Parfum, DE Chain 1 Pending - 7,183 1,621 - -" at bounding box center [801, 437] width 1507 height 588
click at [182, 446] on div "Parfum, DE Chain 1 Pending - 7,183 1,621 - -" at bounding box center [801, 437] width 1507 height 588
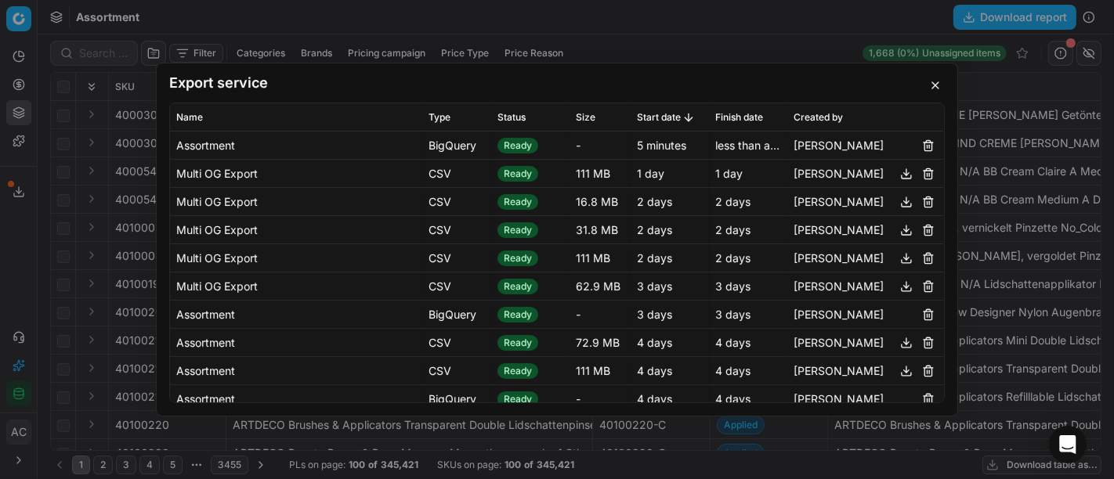
click at [20, 260] on div "Export service Name Type Status Size Start date Finish date Created by Assortme…" at bounding box center [557, 239] width 1114 height 479
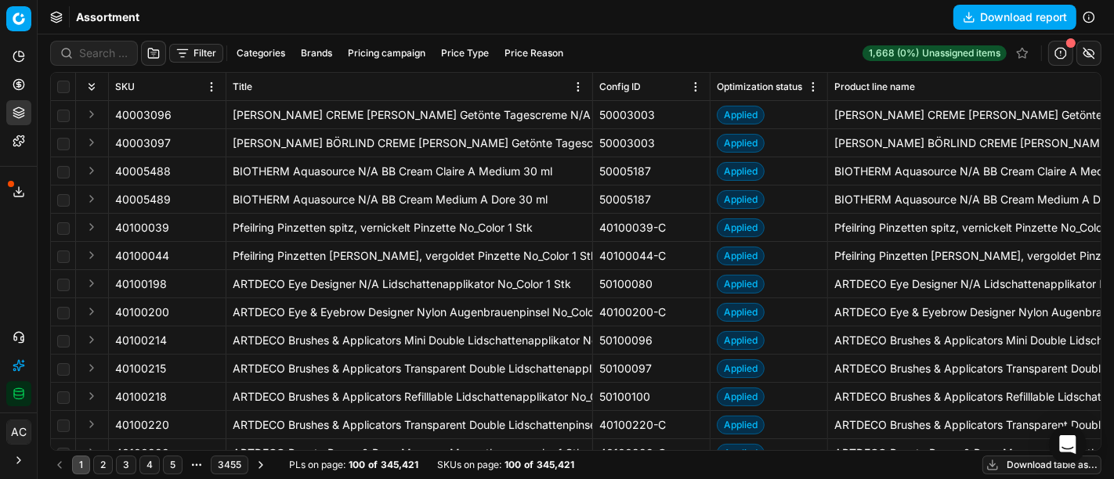
click at [27, 84] on button "Pricing" at bounding box center [18, 84] width 25 height 25
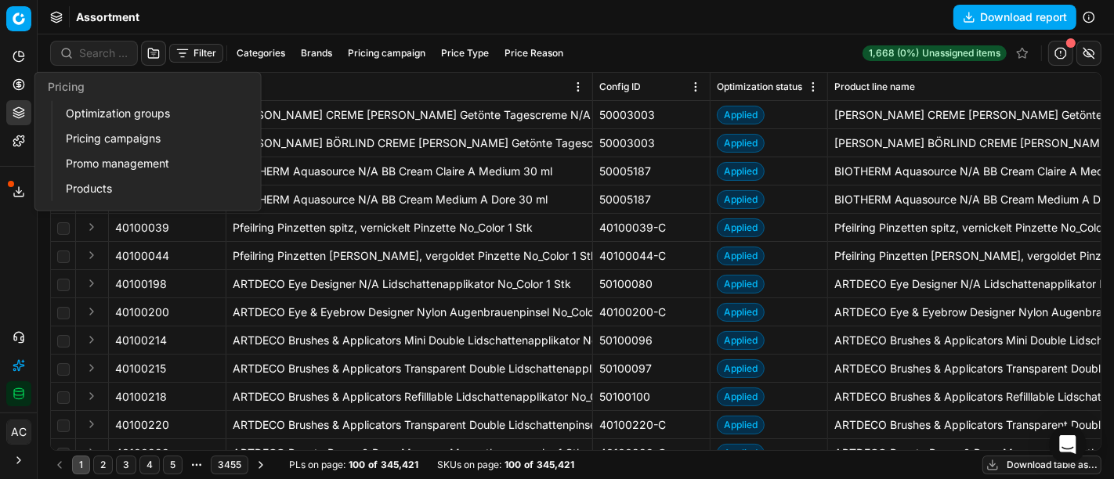
click at [89, 113] on link "Optimization groups" at bounding box center [151, 114] width 183 height 22
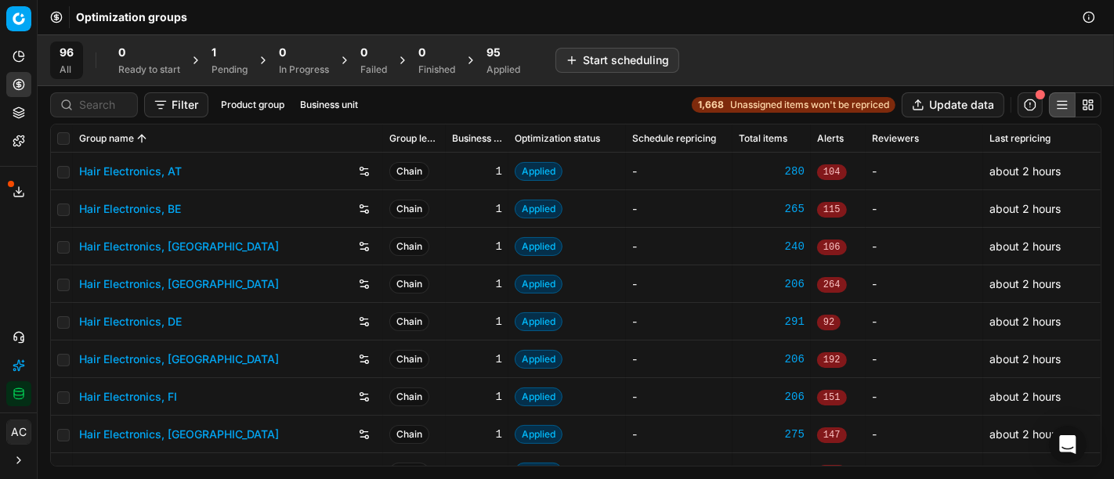
click at [510, 63] on div "Applied" at bounding box center [503, 69] width 34 height 13
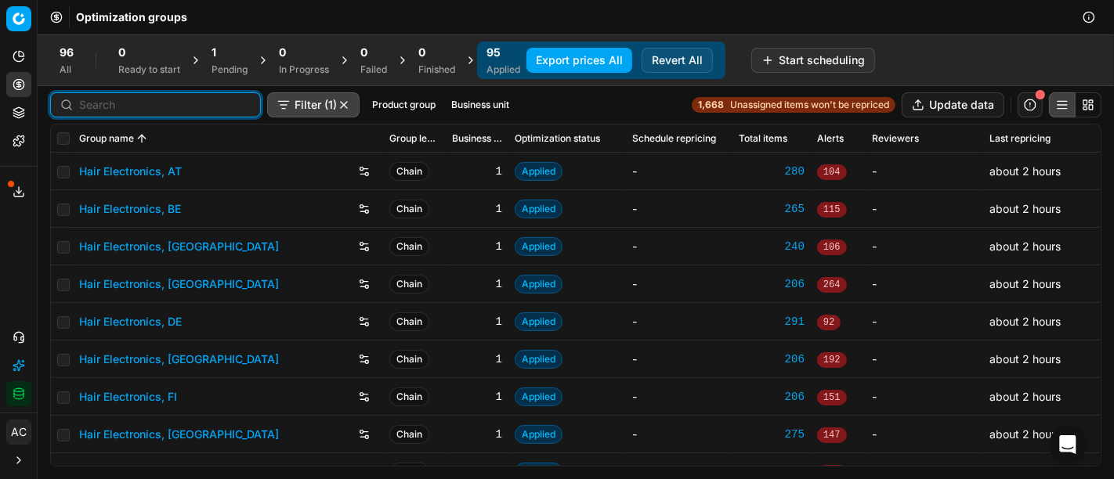
click at [99, 106] on input at bounding box center [165, 105] width 172 height 16
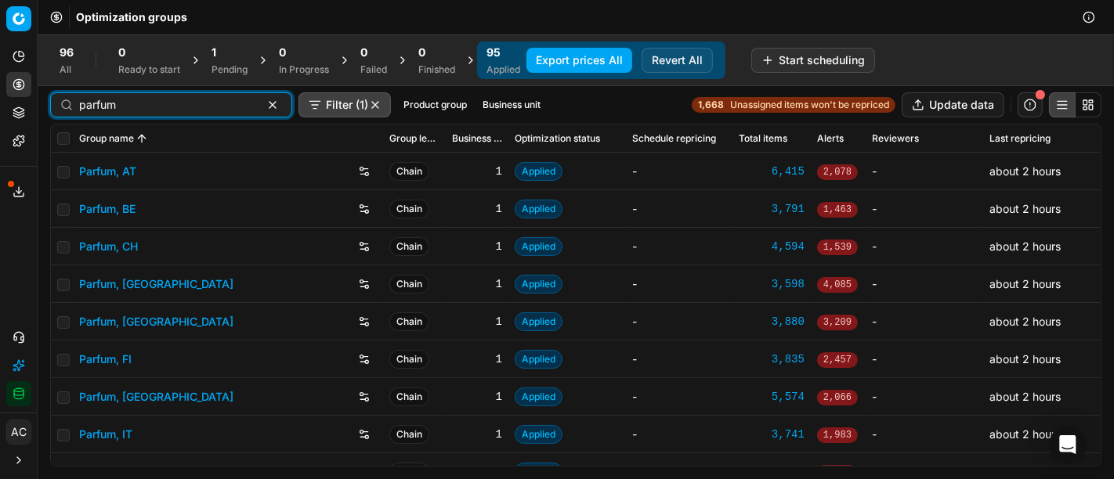
type input "parfum"
click at [116, 161] on div "Parfum, AT" at bounding box center [228, 171] width 298 height 25
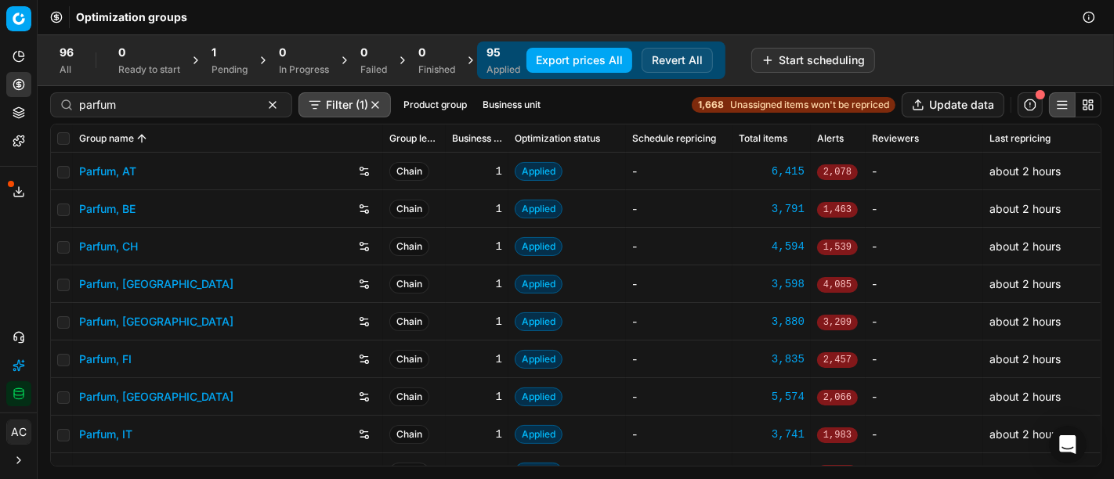
click at [116, 170] on link "Parfum, AT" at bounding box center [107, 172] width 57 height 16
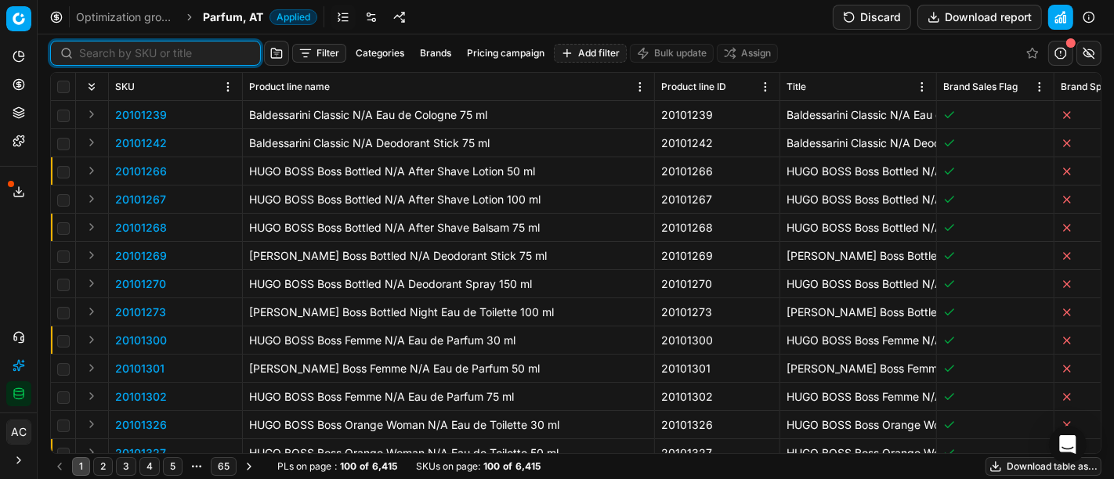
click at [107, 56] on input at bounding box center [165, 53] width 172 height 16
paste input "80062648-180"
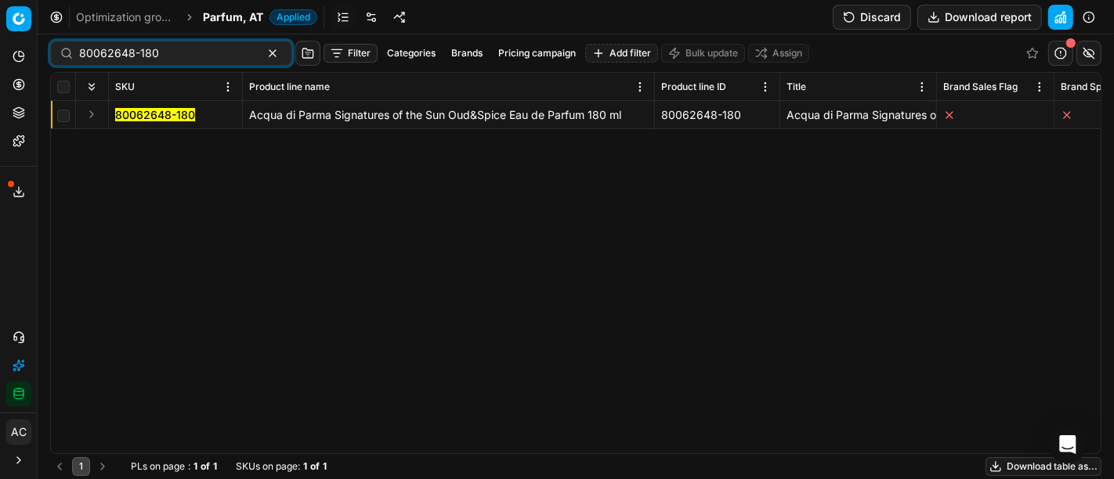
click at [91, 113] on button "Expand" at bounding box center [91, 114] width 19 height 19
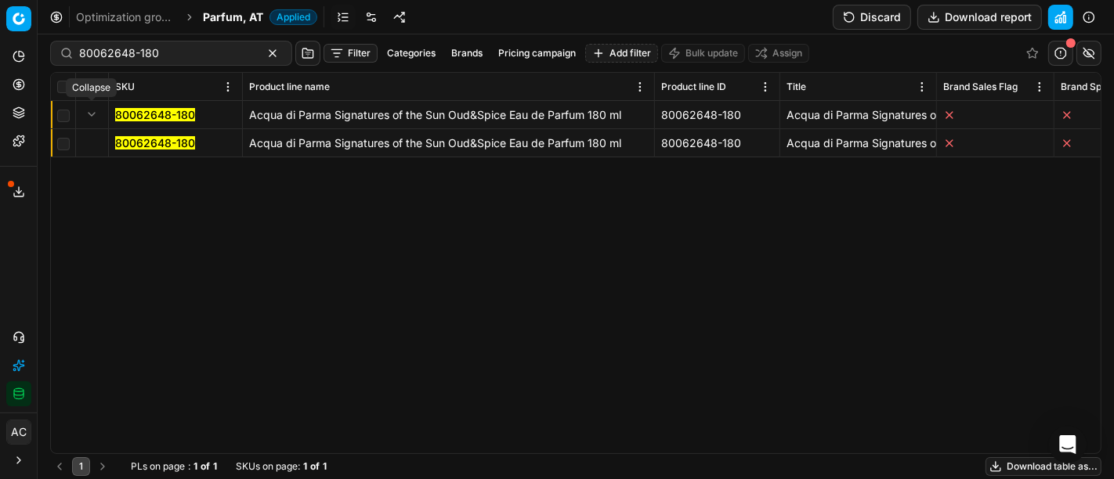
click at [134, 144] on mark "80062648-180" at bounding box center [155, 142] width 80 height 13
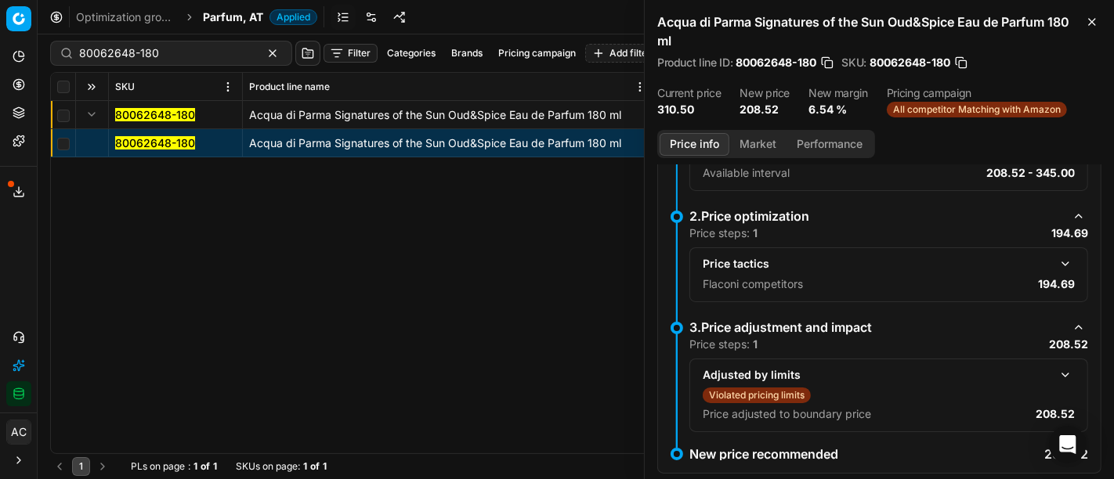
scroll to position [304, 0]
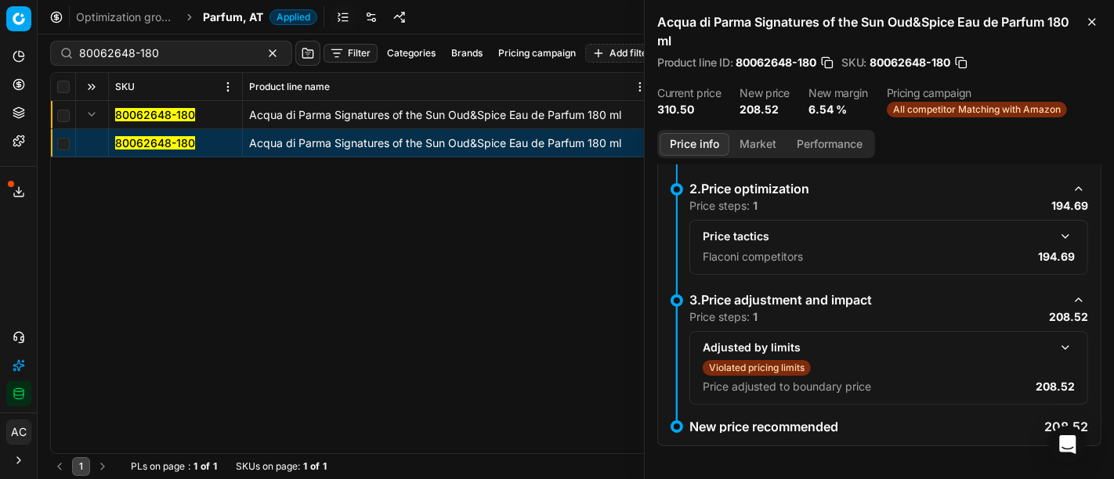
click at [1056, 231] on button "button" at bounding box center [1065, 236] width 19 height 19
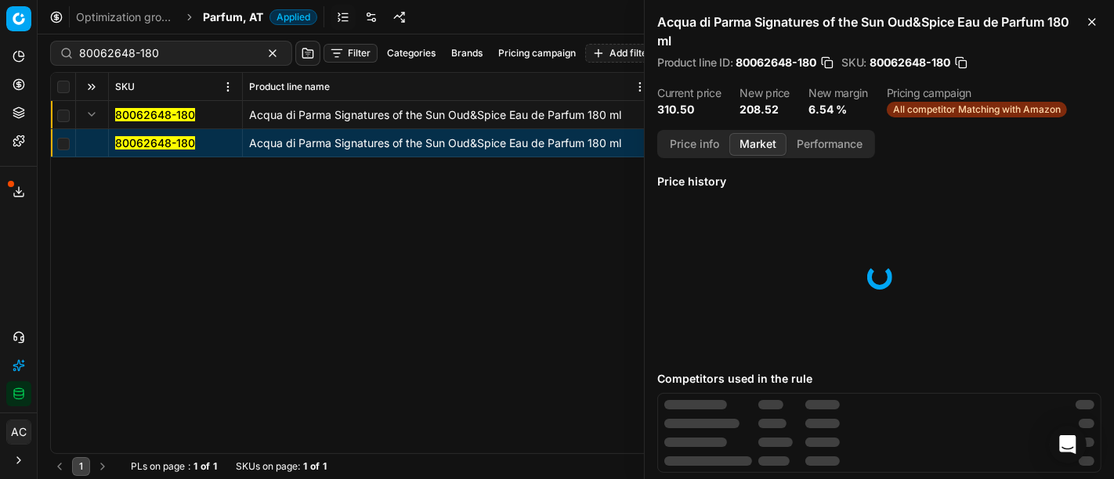
click at [754, 139] on button "Market" at bounding box center [757, 144] width 57 height 23
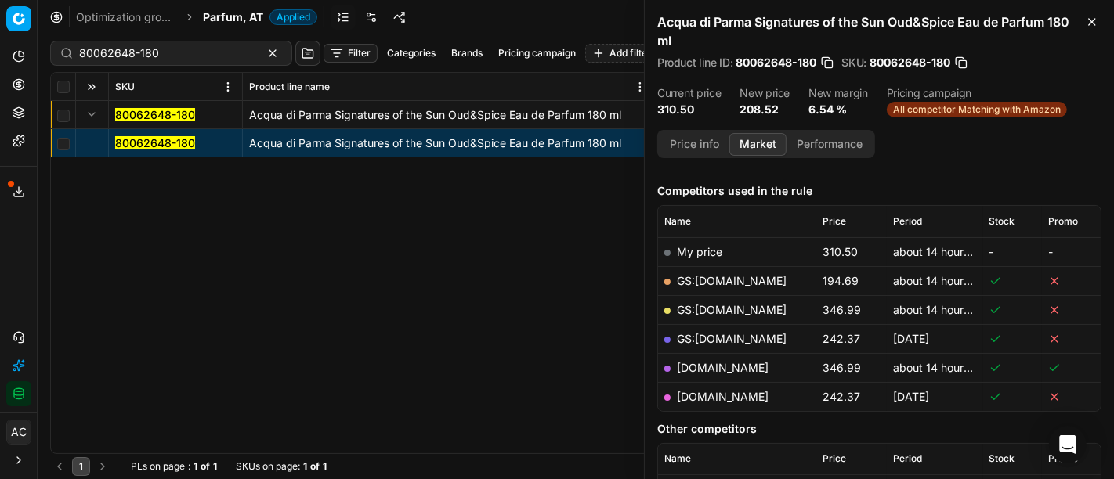
scroll to position [183, 0]
click at [729, 274] on link "GS:Deloox.at" at bounding box center [732, 279] width 110 height 13
click at [203, 51] on input "80062648-180" at bounding box center [165, 53] width 172 height 16
paste input "90006337-0009599"
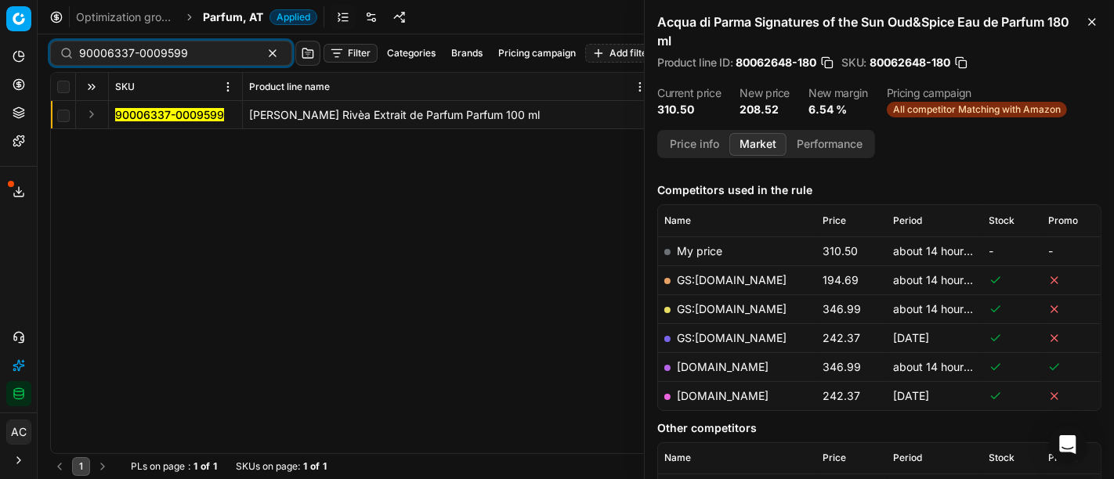
click at [95, 117] on button "Expand" at bounding box center [91, 114] width 19 height 19
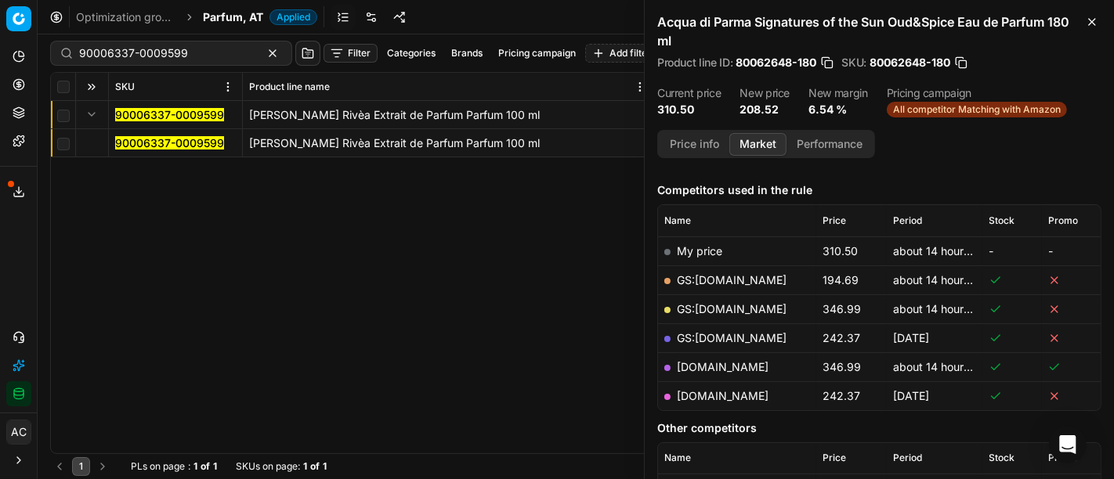
click at [132, 140] on mark "90006337-0009599" at bounding box center [169, 142] width 109 height 13
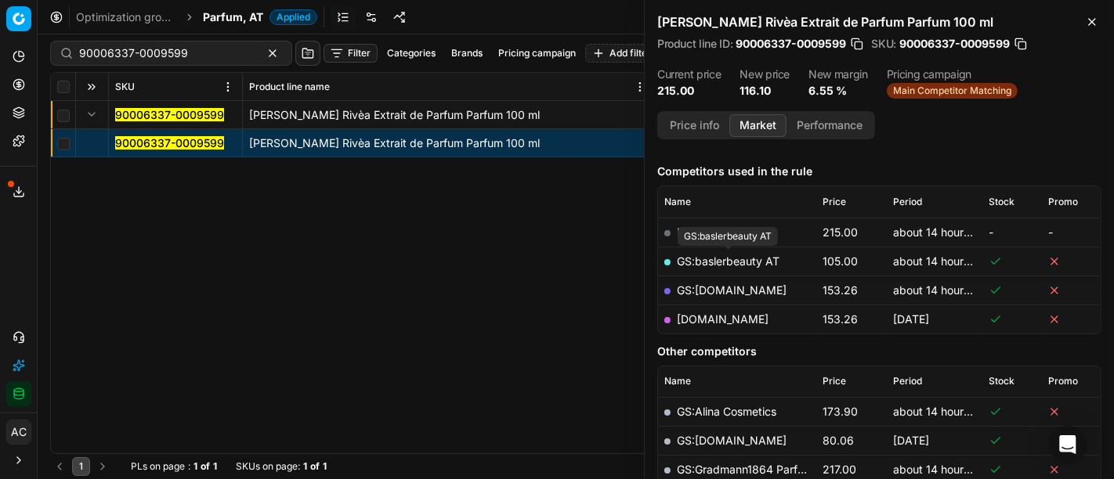
click at [748, 261] on link "GS:baslerbeauty AT" at bounding box center [728, 261] width 103 height 13
click at [620, 320] on div "90006337-0009599 Tiziana Terenzi Rivèa Extrait de Parfum Parfum 100 ml 90006337…" at bounding box center [576, 277] width 1050 height 352
click at [736, 293] on link "GS:parfumdreams.AT" at bounding box center [732, 290] width 110 height 13
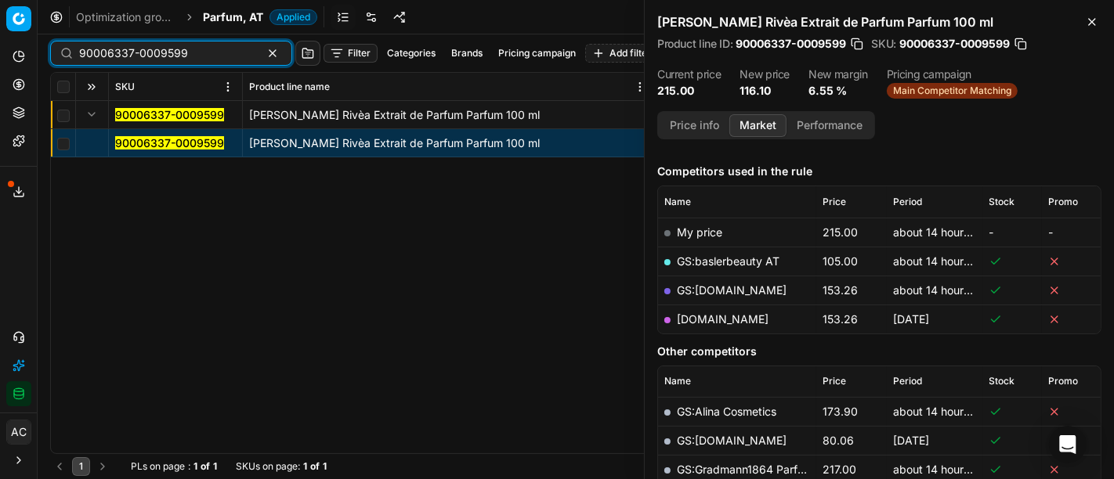
click at [202, 45] on input "90006337-0009599" at bounding box center [165, 53] width 172 height 16
paste input "16518-0025962"
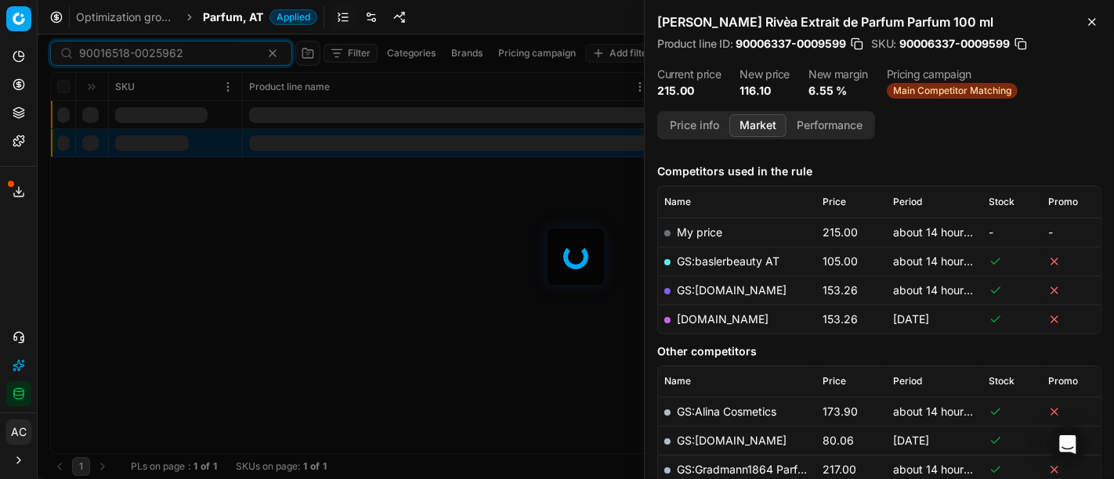
type input "90016518-0025962"
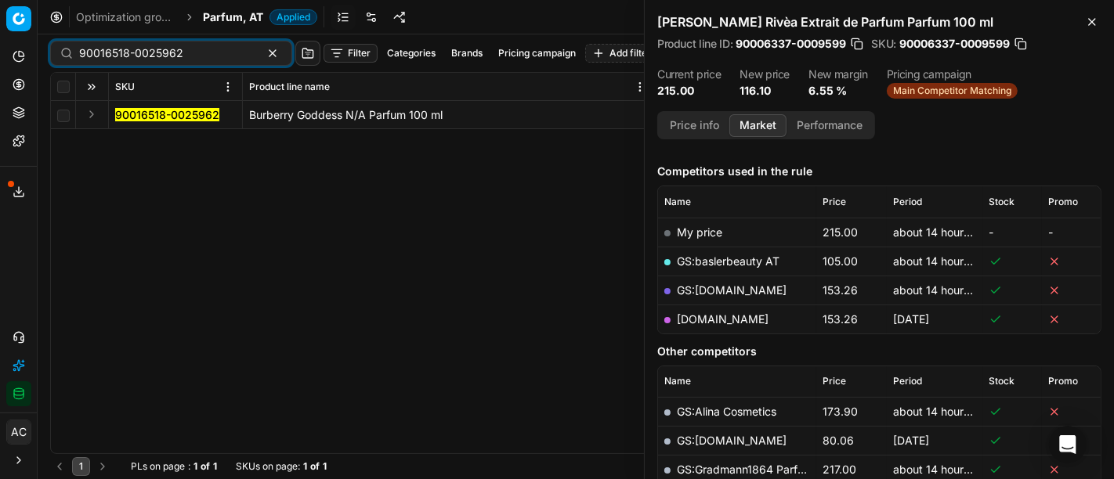
click at [89, 109] on button "Expand" at bounding box center [91, 114] width 19 height 19
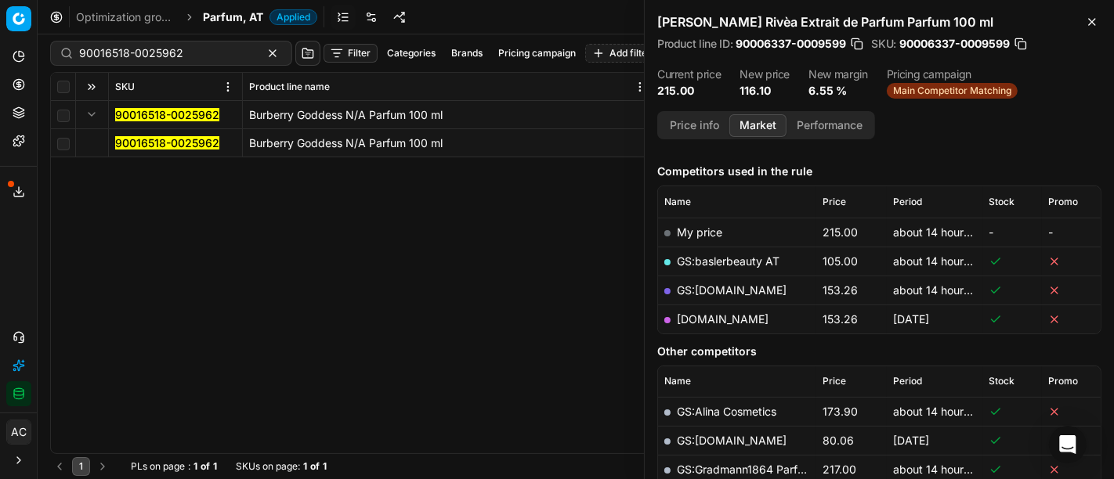
click at [147, 143] on mark "90016518-0025962" at bounding box center [167, 142] width 104 height 13
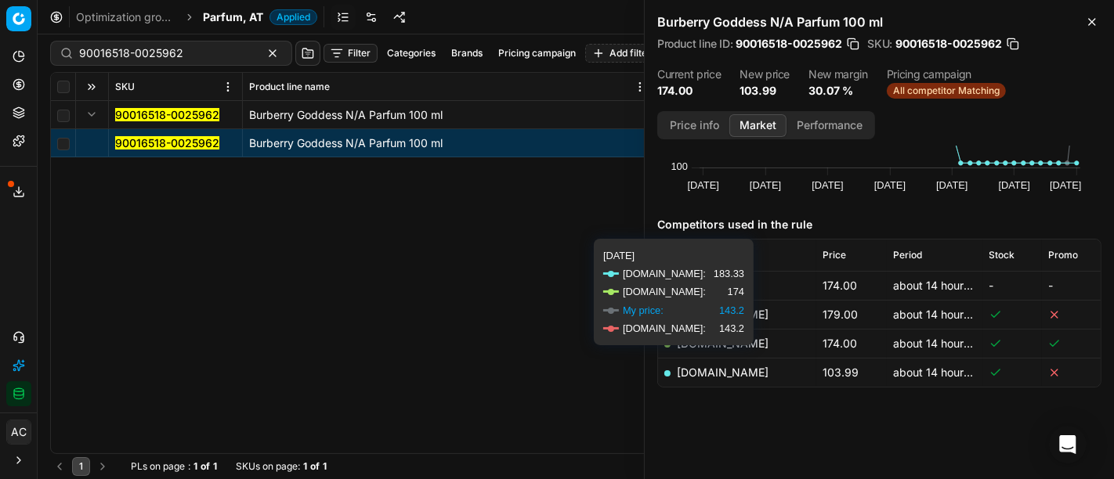
scroll to position [128, 0]
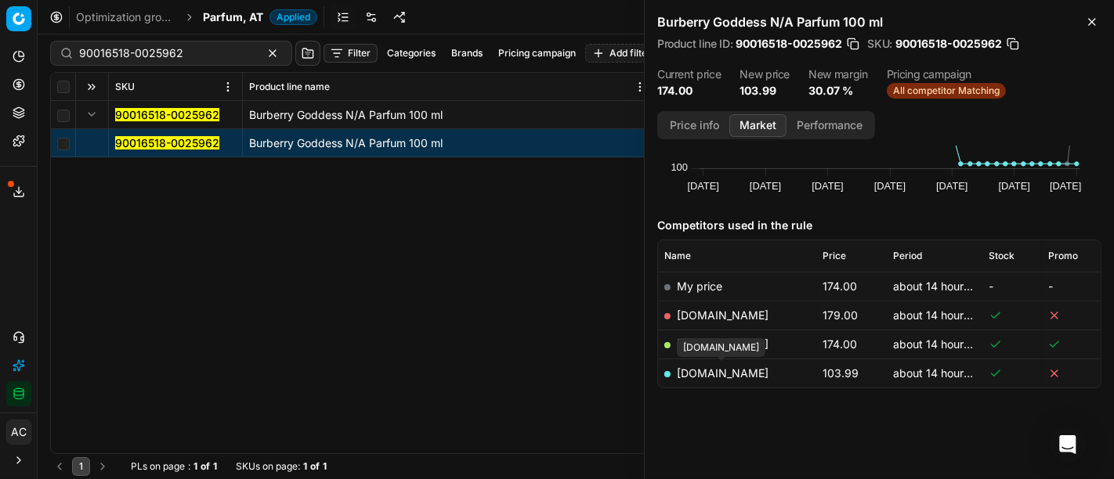
click at [738, 370] on link "parfumdreams.at" at bounding box center [723, 373] width 92 height 13
click at [160, 142] on mark "90016518-0025962" at bounding box center [167, 142] width 104 height 13
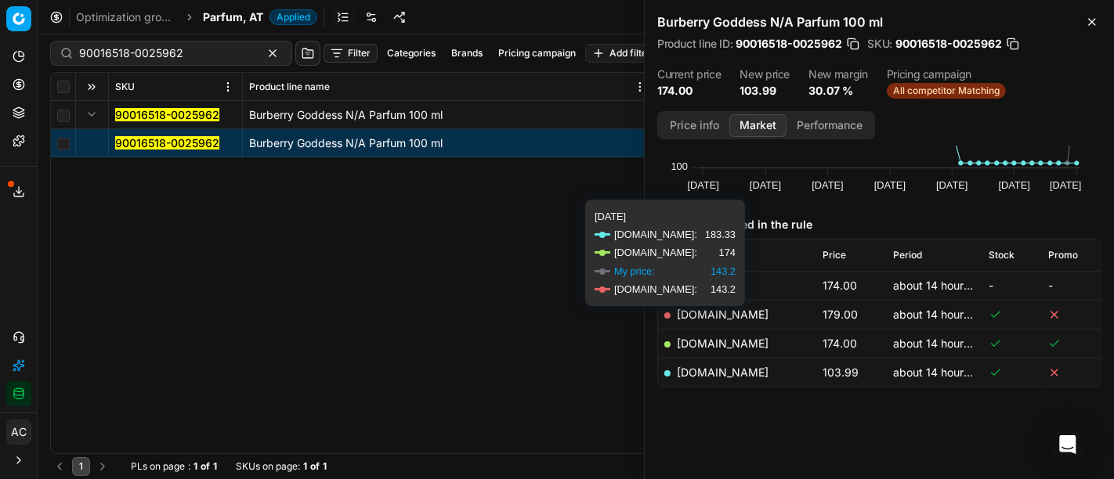
scroll to position [129, 0]
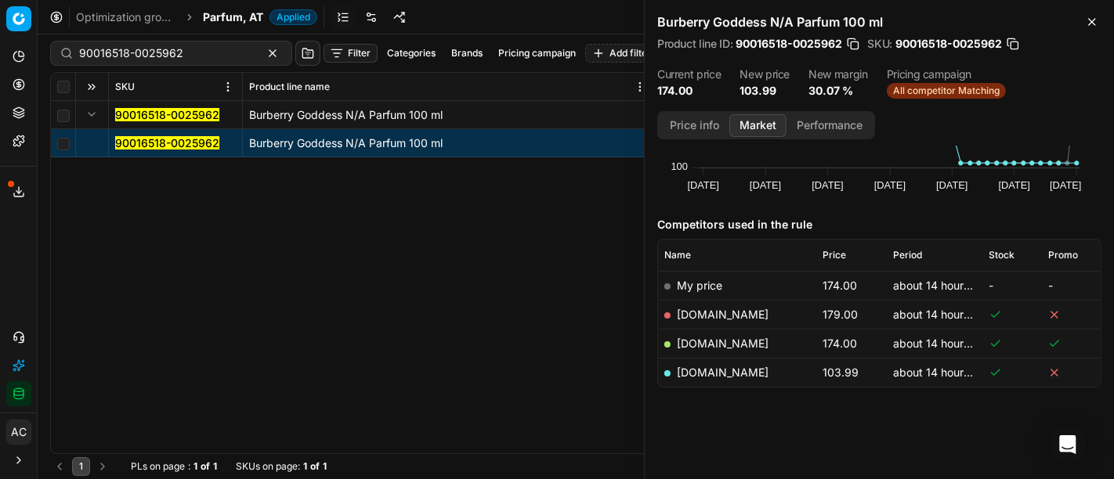
click at [730, 372] on link "parfumdreams.at" at bounding box center [723, 372] width 92 height 13
click at [333, 284] on div "90016518-0025962 Burberry Goddess N/A Parfum 100 ml 90016518-0025962 Burberry G…" at bounding box center [576, 277] width 1050 height 352
click at [1090, 26] on icon "button" at bounding box center [1092, 22] width 13 height 13
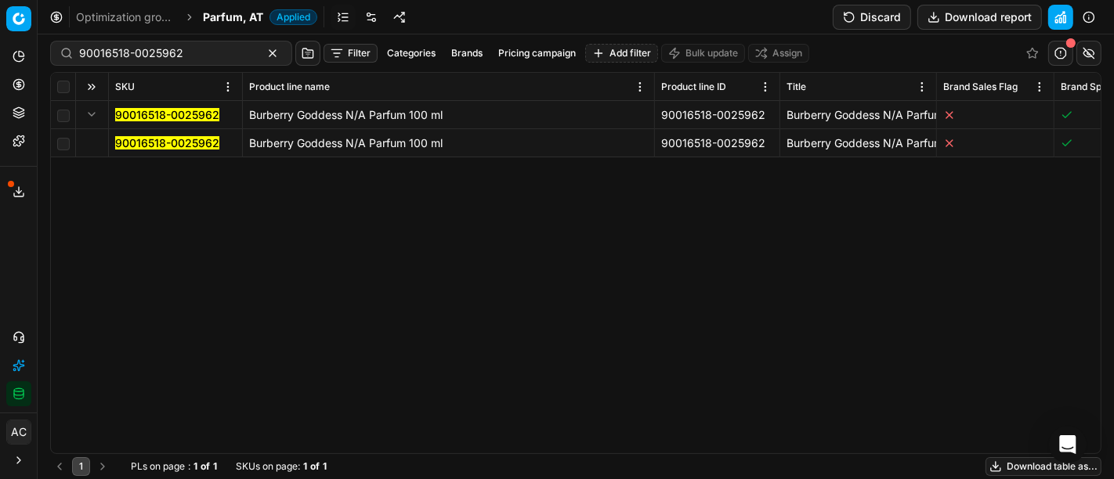
click at [220, 19] on span "Parfum, AT" at bounding box center [233, 17] width 60 height 16
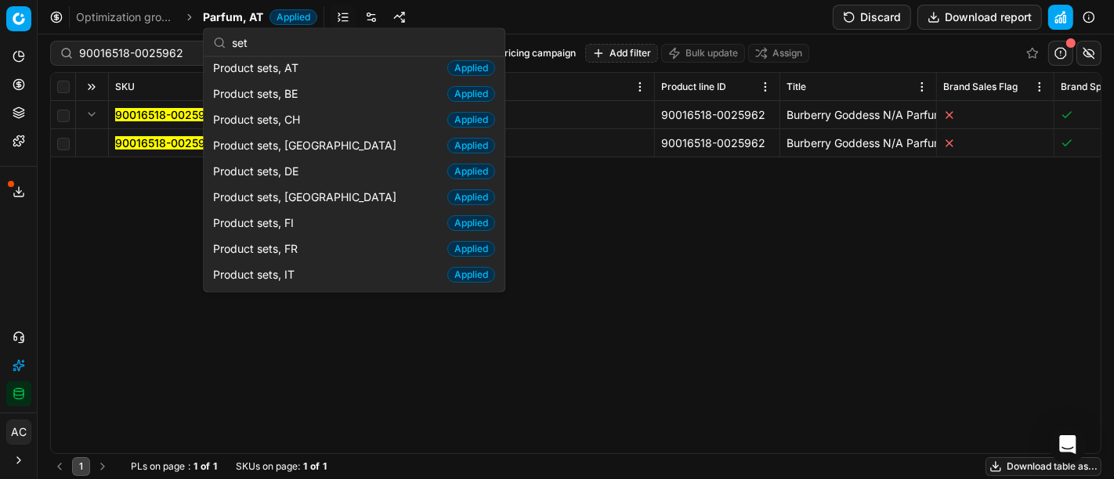
scroll to position [0, 0]
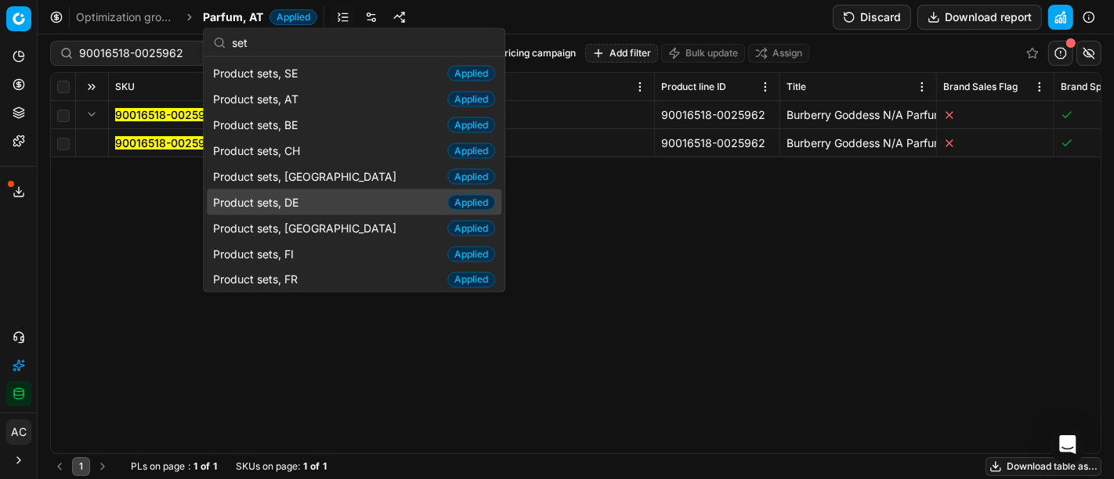
type input "set"
click at [305, 196] on div "Product sets, DE Applied" at bounding box center [354, 203] width 295 height 26
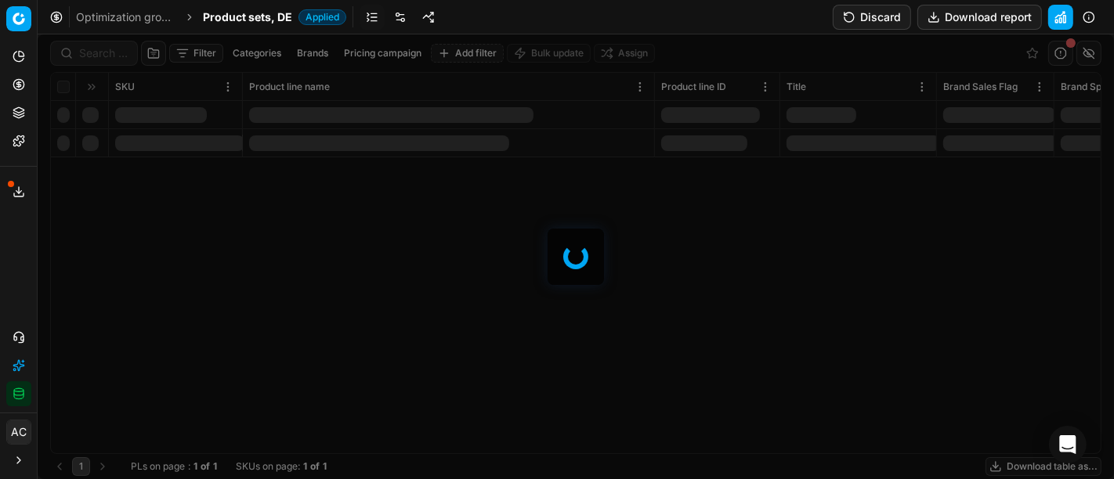
click at [102, 45] on div at bounding box center [576, 256] width 1076 height 445
click at [104, 52] on div at bounding box center [576, 256] width 1076 height 445
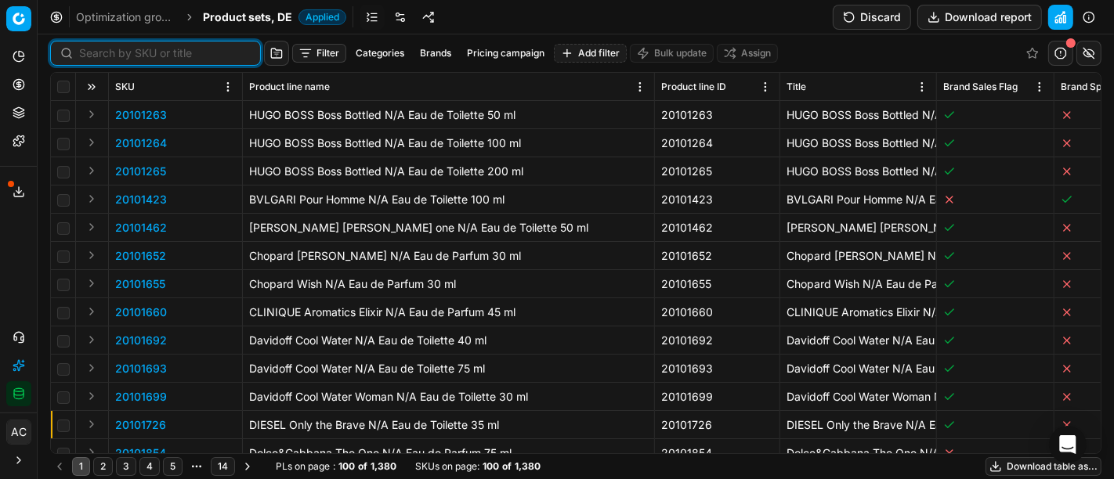
click at [104, 52] on input at bounding box center [165, 53] width 172 height 16
paste input "90011215-0017736"
click at [104, 52] on input at bounding box center [165, 53] width 172 height 16
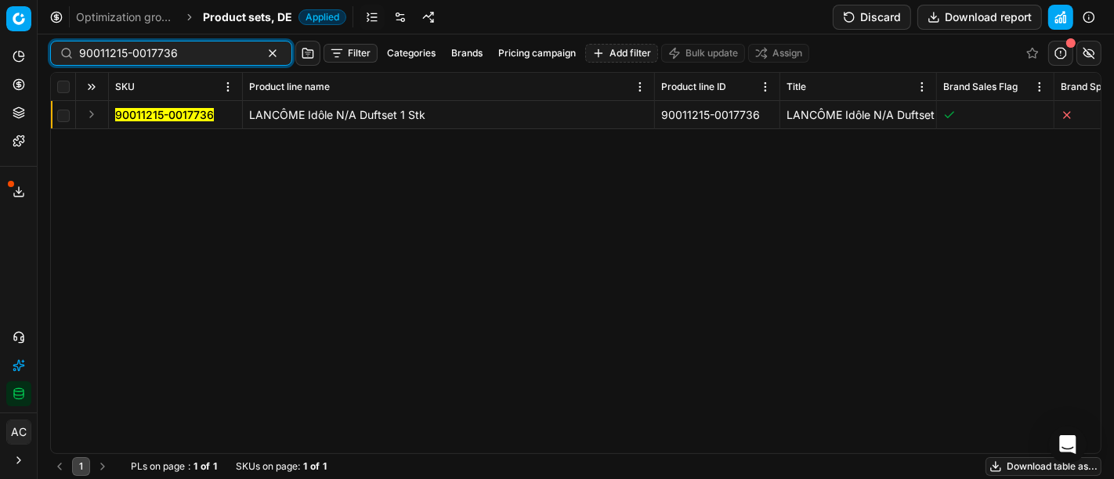
type input "90011215-0017736"
click at [87, 119] on button "Expand" at bounding box center [91, 114] width 19 height 19
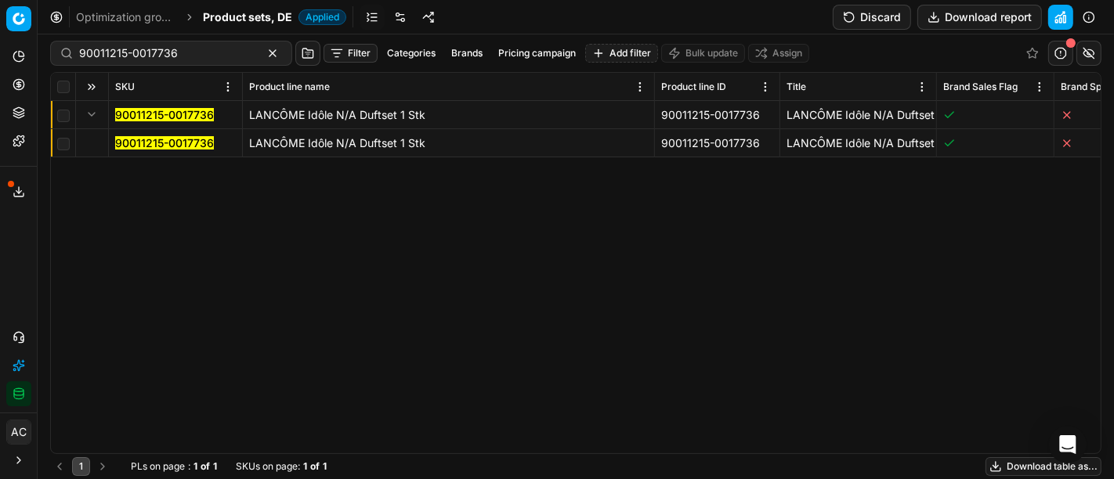
click at [123, 139] on mark "90011215-0017736" at bounding box center [164, 142] width 99 height 13
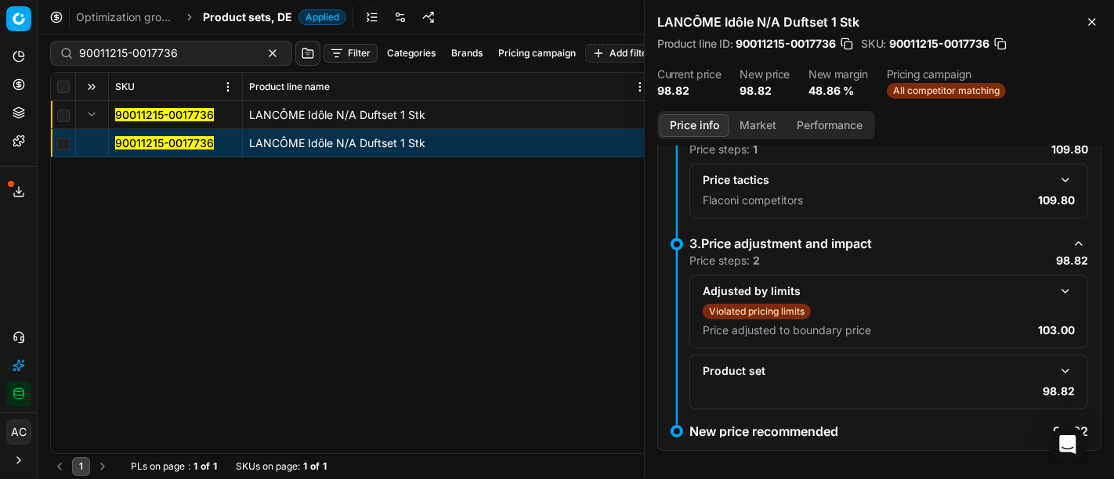
scroll to position [222, 0]
click at [1056, 293] on button "button" at bounding box center [1065, 291] width 19 height 19
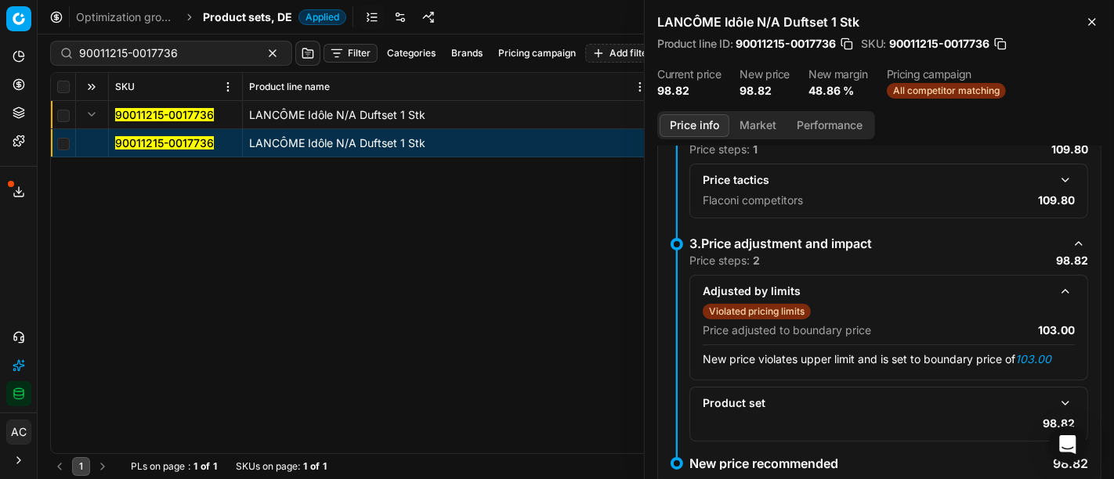
click at [1056, 185] on button "button" at bounding box center [1065, 180] width 19 height 19
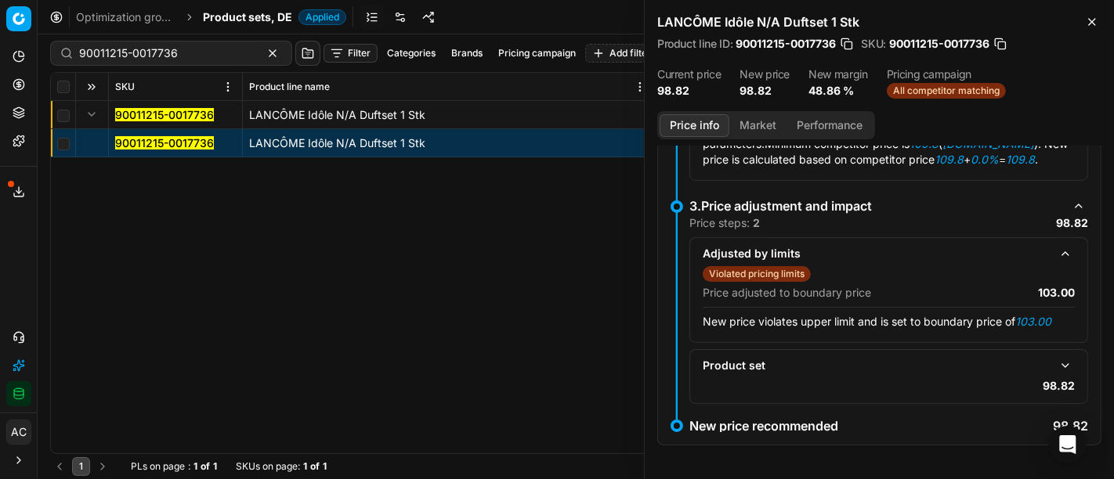
scroll to position [323, 0]
drag, startPoint x: 907, startPoint y: 245, endPoint x: 1050, endPoint y: 359, distance: 182.3
click at [1056, 359] on button "button" at bounding box center [1065, 366] width 19 height 19
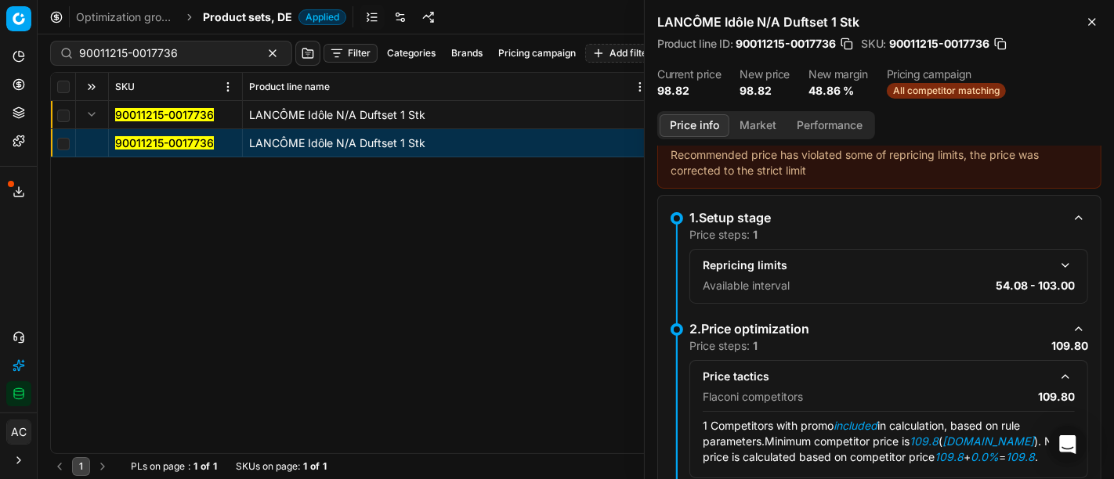
scroll to position [0, 0]
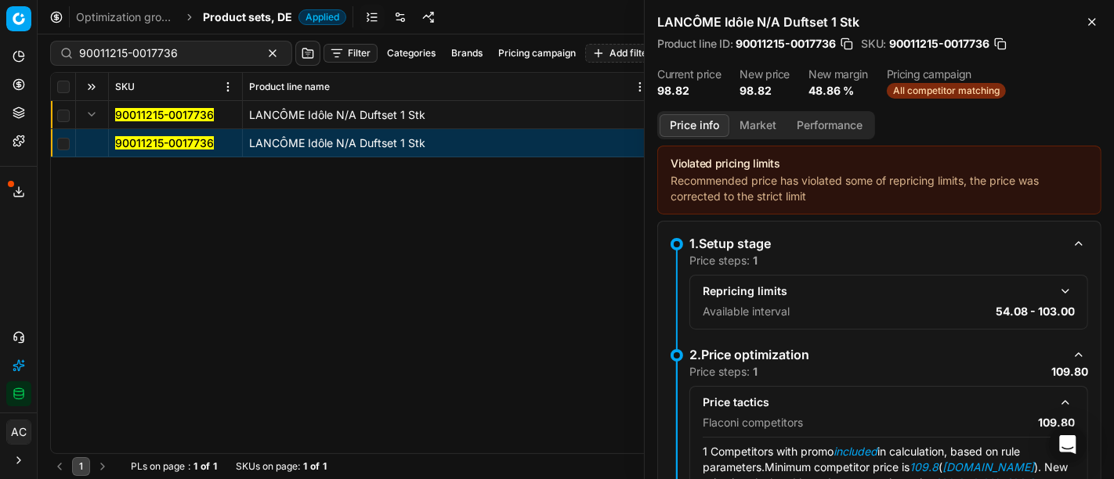
click at [761, 127] on button "Market" at bounding box center [757, 125] width 57 height 23
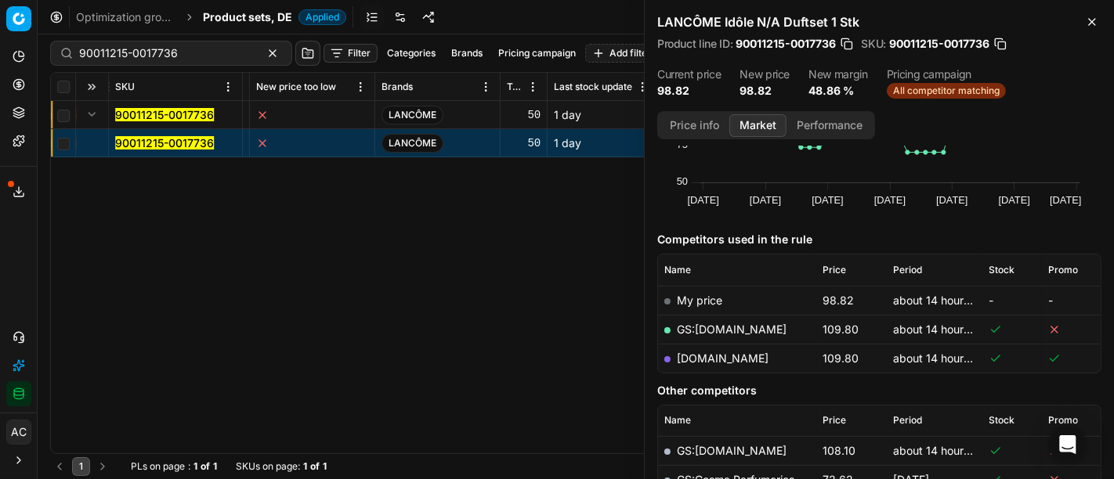
scroll to position [0, 3808]
click at [869, 374] on div "Competitors used in the rule Name Price Period Stock Promo My price 98.82 about…" at bounding box center [879, 392] width 444 height 346
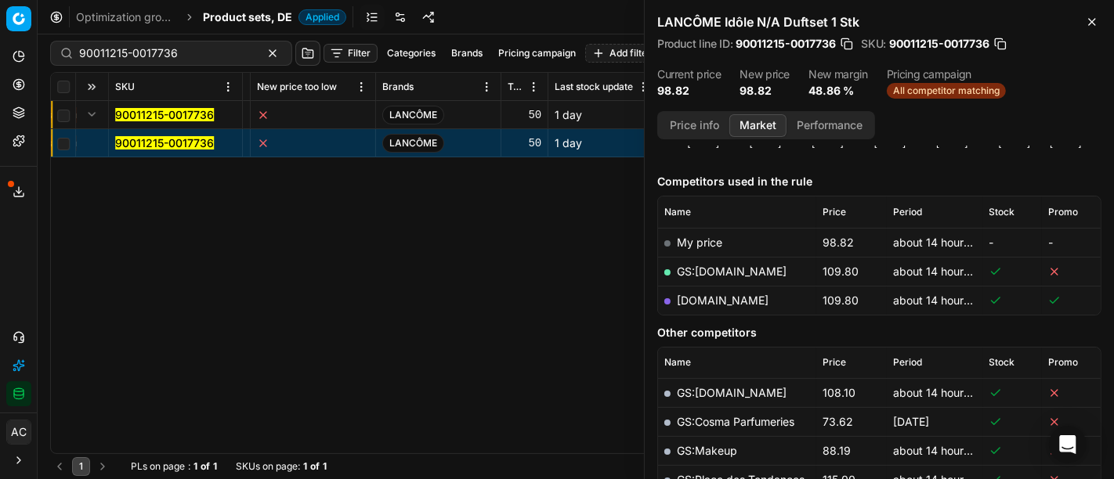
scroll to position [174, 0]
click at [702, 298] on link "notino.de" at bounding box center [723, 298] width 92 height 13
click at [258, 12] on span "Product sets, DE" at bounding box center [247, 17] width 89 height 16
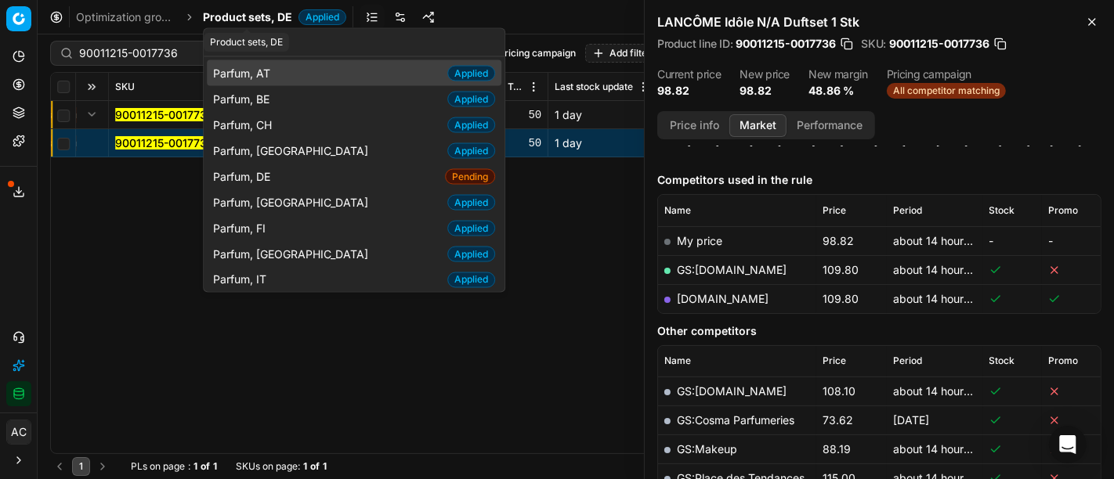
type input "parfu"
click at [287, 71] on div "Parfum, AT Applied" at bounding box center [354, 73] width 295 height 26
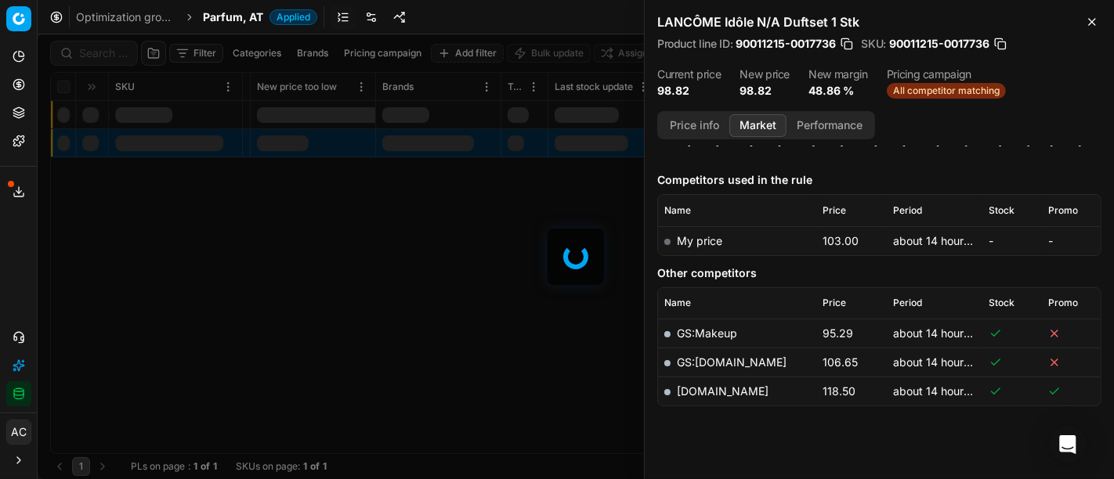
click at [89, 53] on div at bounding box center [576, 256] width 1076 height 445
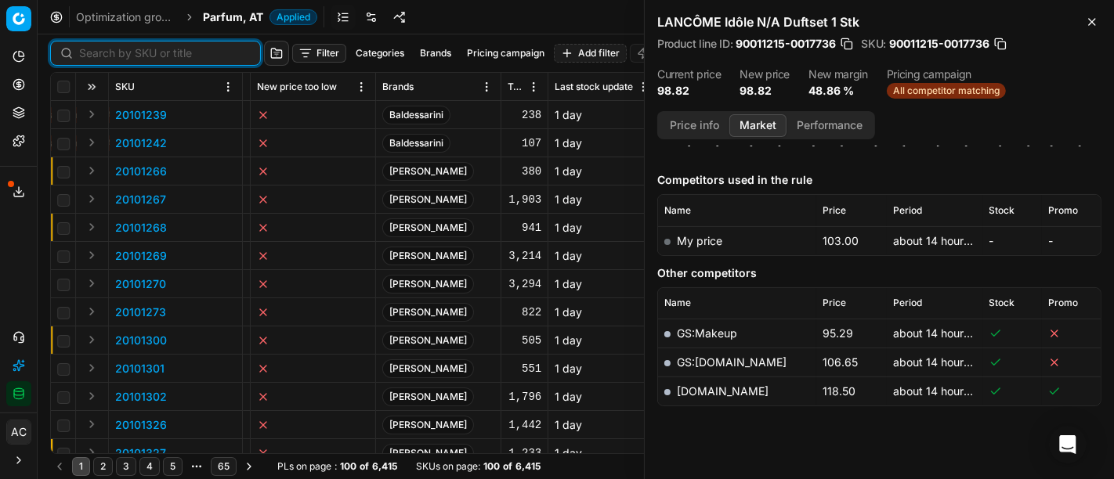
click at [89, 53] on input at bounding box center [165, 53] width 172 height 16
paste input "90008102-0012632"
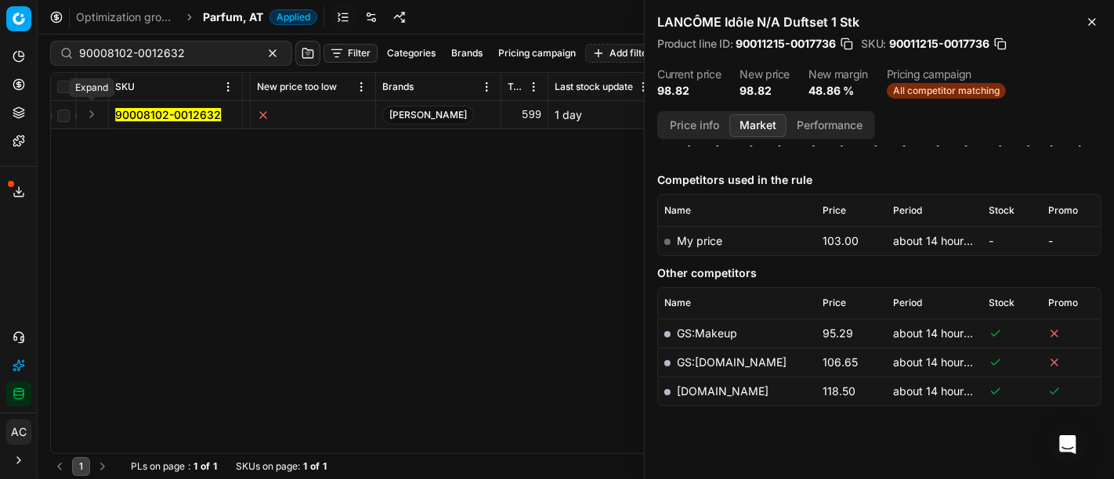
click at [90, 105] on button "Expand" at bounding box center [91, 114] width 19 height 19
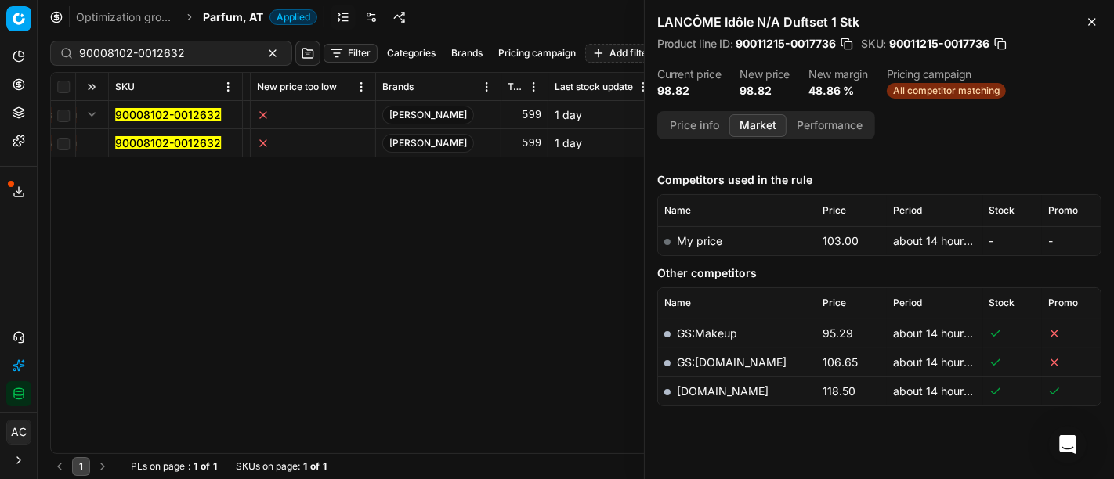
click at [146, 136] on mark "90008102-0012632" at bounding box center [168, 142] width 106 height 13
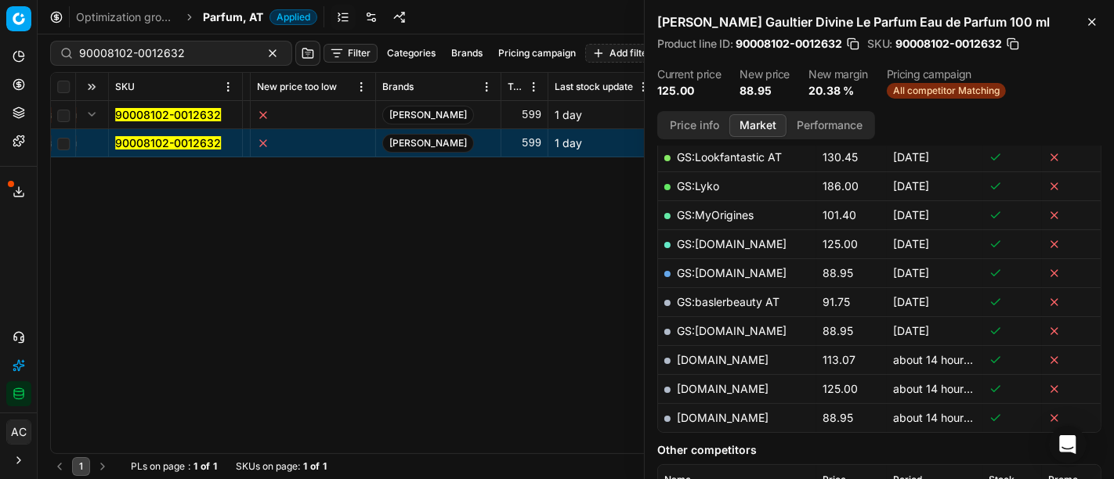
scroll to position [316, 0]
click at [743, 417] on link "parfumdreams.at" at bounding box center [723, 416] width 92 height 13
click at [187, 51] on input "90008102-0012632" at bounding box center [165, 53] width 172 height 16
paste input "80011021-001858"
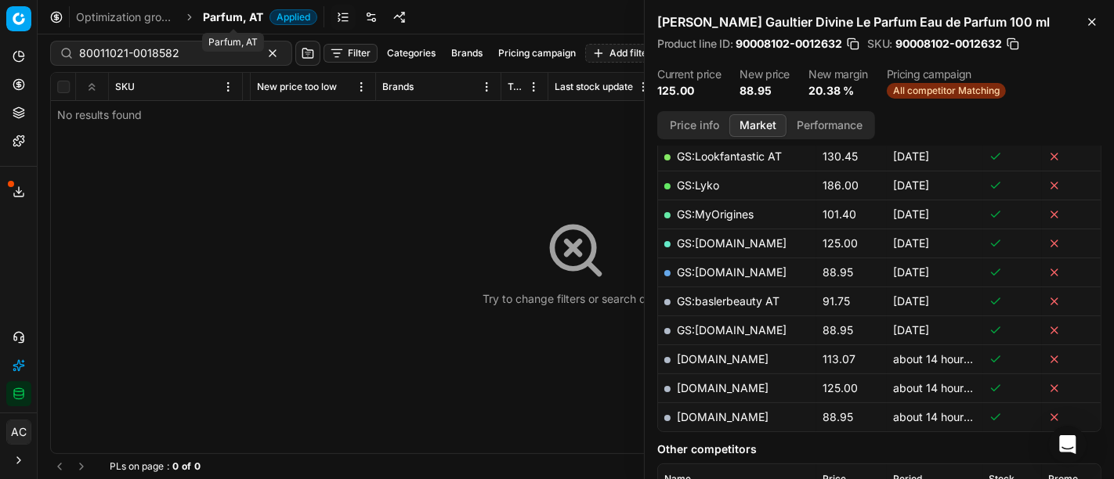
click at [221, 21] on span "Parfum, AT" at bounding box center [233, 17] width 60 height 16
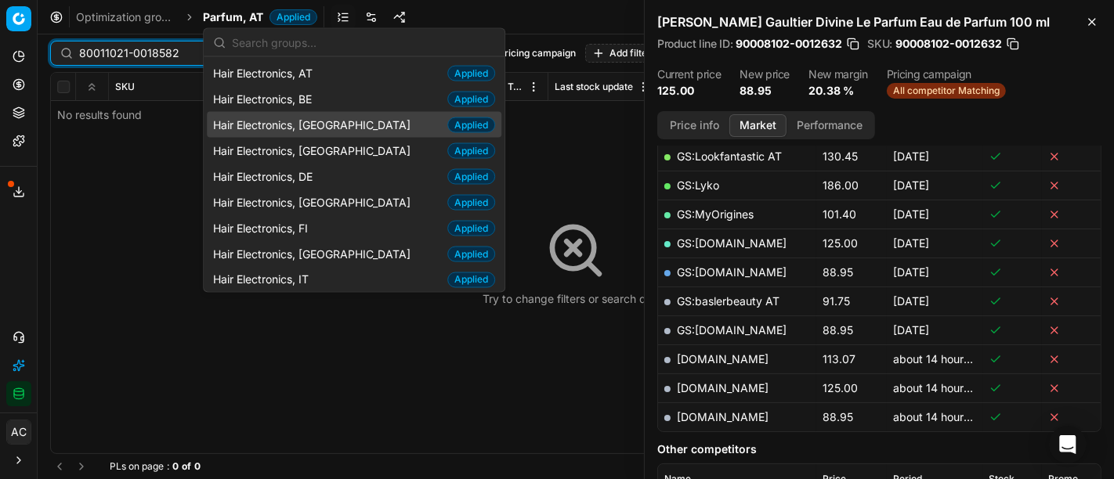
click at [165, 59] on input "80011021-0018582" at bounding box center [165, 53] width 172 height 16
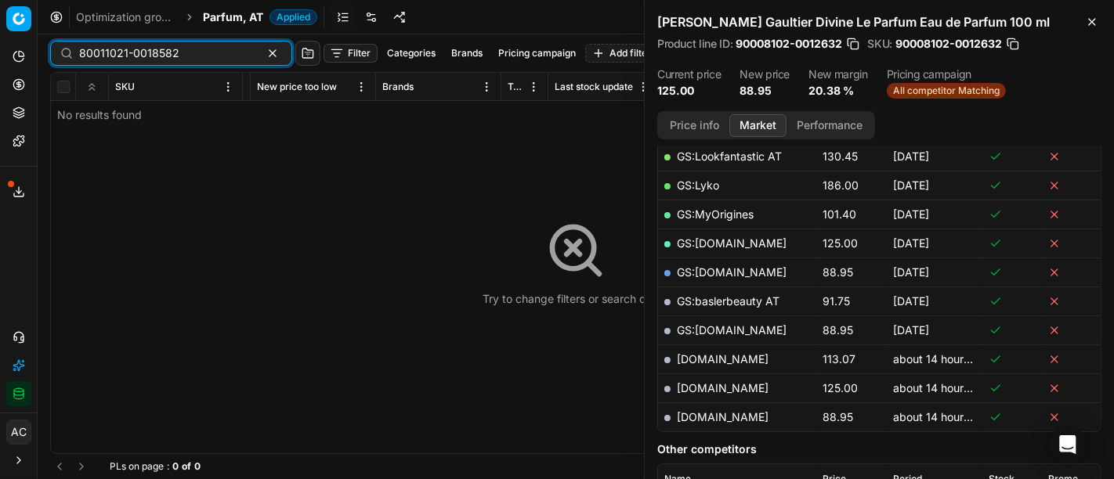
click at [165, 52] on input "80011021-0018582" at bounding box center [165, 53] width 172 height 16
paste input "62648-100"
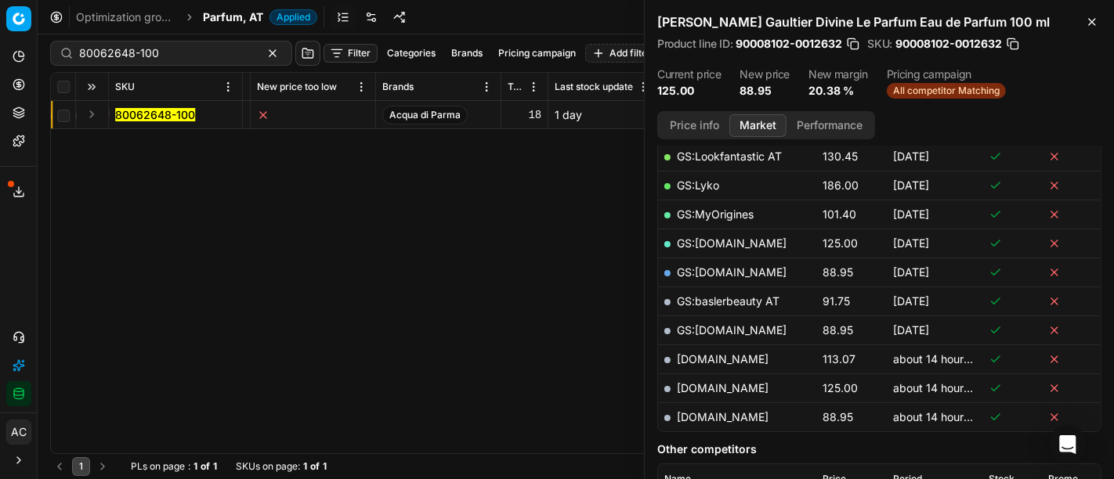
click at [89, 107] on button "Expand" at bounding box center [91, 114] width 19 height 19
click at [136, 150] on td "80062648-100" at bounding box center [176, 143] width 134 height 28
click at [146, 146] on mark "80062648-100" at bounding box center [155, 142] width 80 height 13
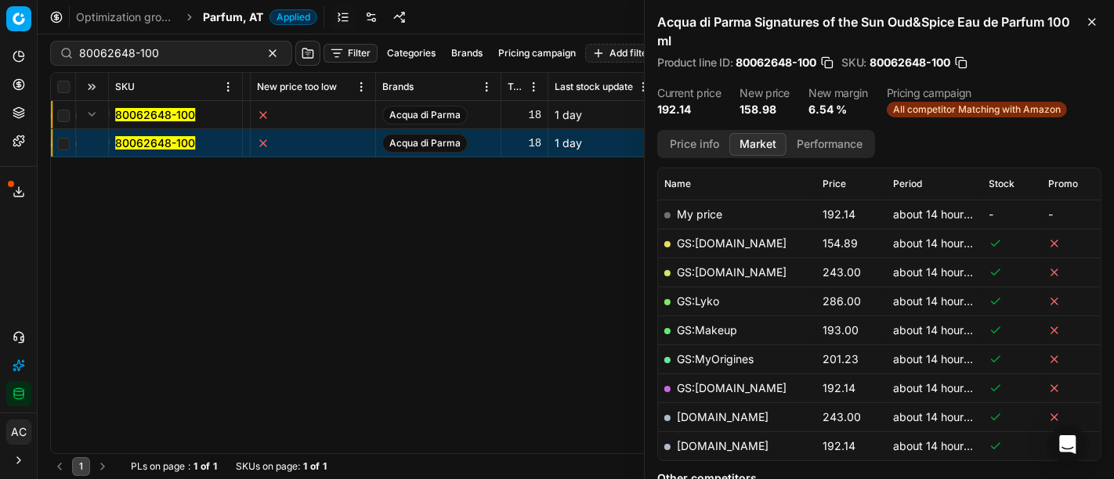
scroll to position [218, 0]
click at [732, 238] on link "GS:Deloox.at" at bounding box center [732, 244] width 110 height 13
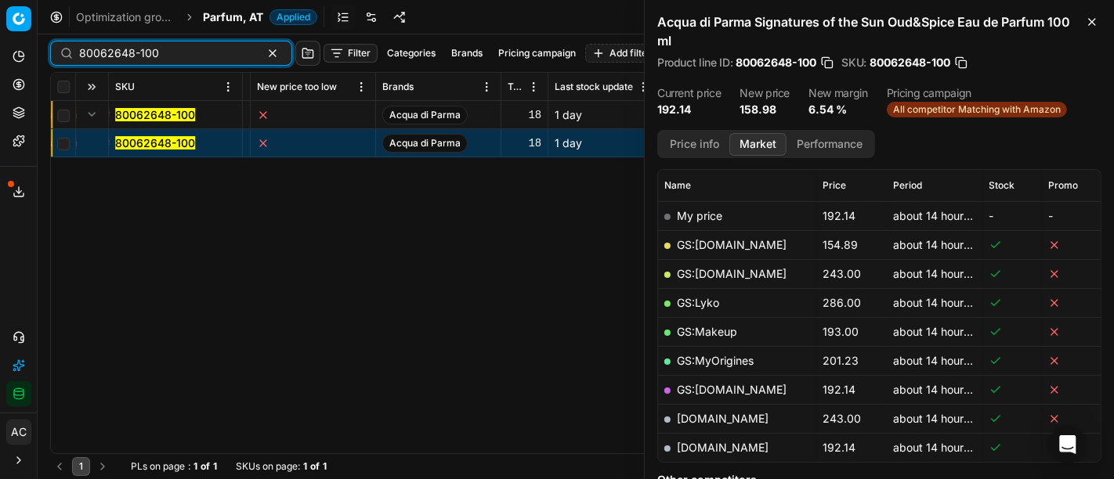
click at [207, 56] on input "80062648-100" at bounding box center [165, 53] width 172 height 16
paste input "20633-9"
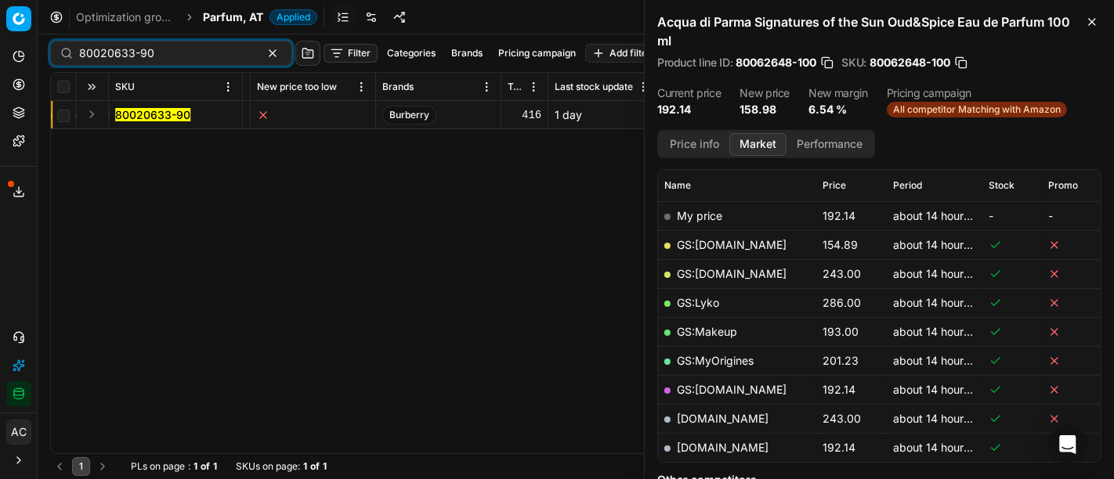
click at [85, 110] on button "Expand" at bounding box center [91, 114] width 19 height 19
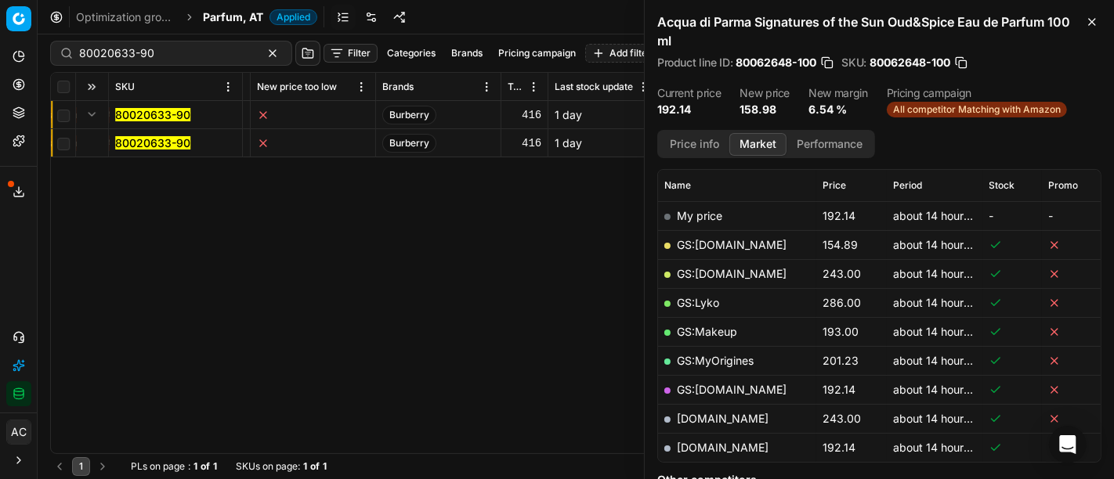
click at [154, 140] on mark "80020633-90" at bounding box center [152, 142] width 75 height 13
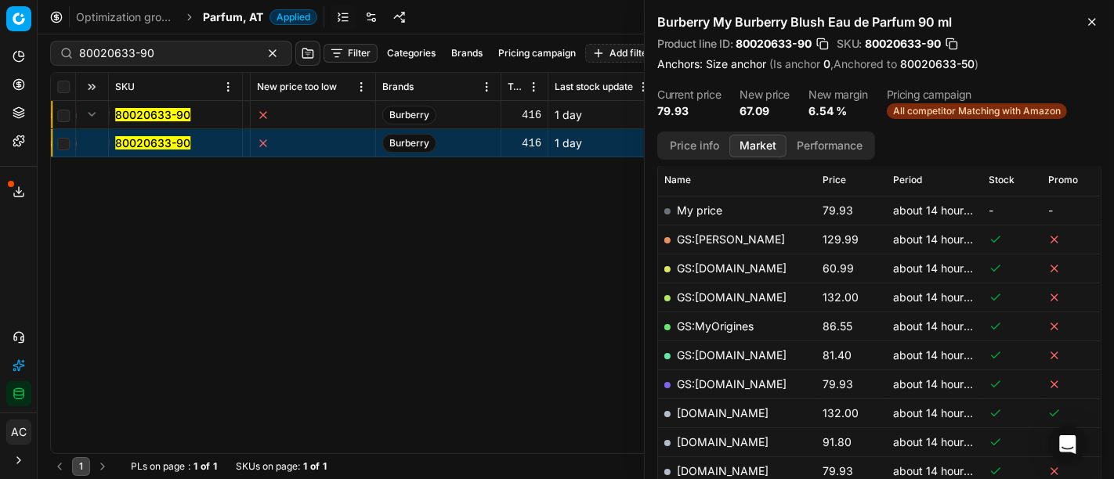
scroll to position [225, 0]
click at [724, 262] on link "GS:Deloox.at" at bounding box center [732, 268] width 110 height 13
click at [188, 60] on input "80020633-90" at bounding box center [165, 53] width 172 height 16
paste input "2010186"
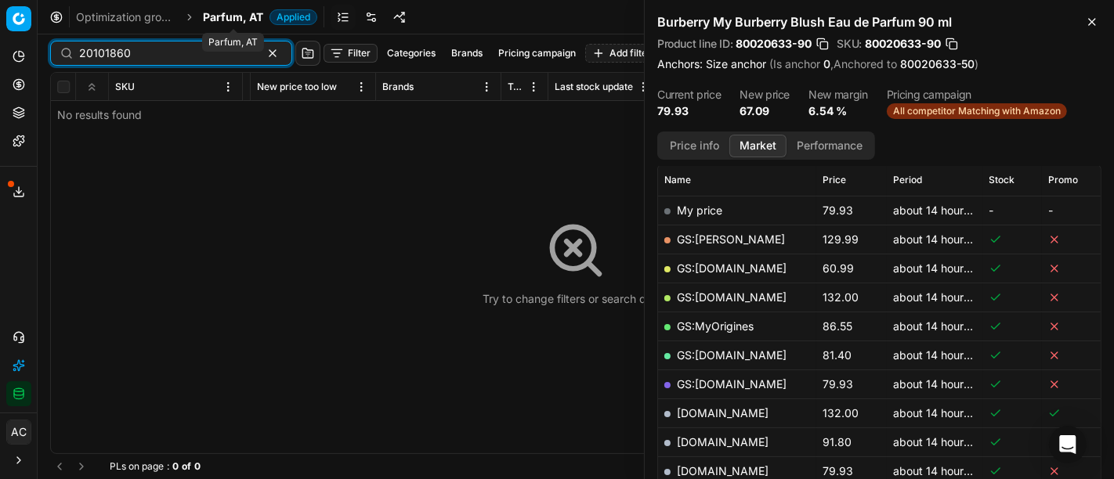
type input "20101860"
click at [221, 13] on span "Parfum, AT" at bounding box center [233, 17] width 60 height 16
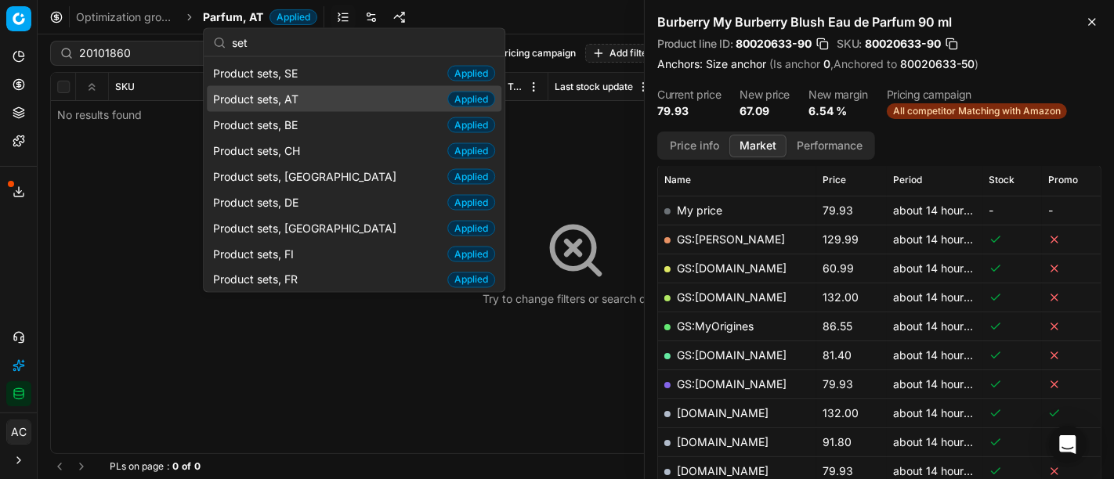
type input "set"
click at [298, 95] on span "Product sets, AT" at bounding box center [259, 99] width 92 height 16
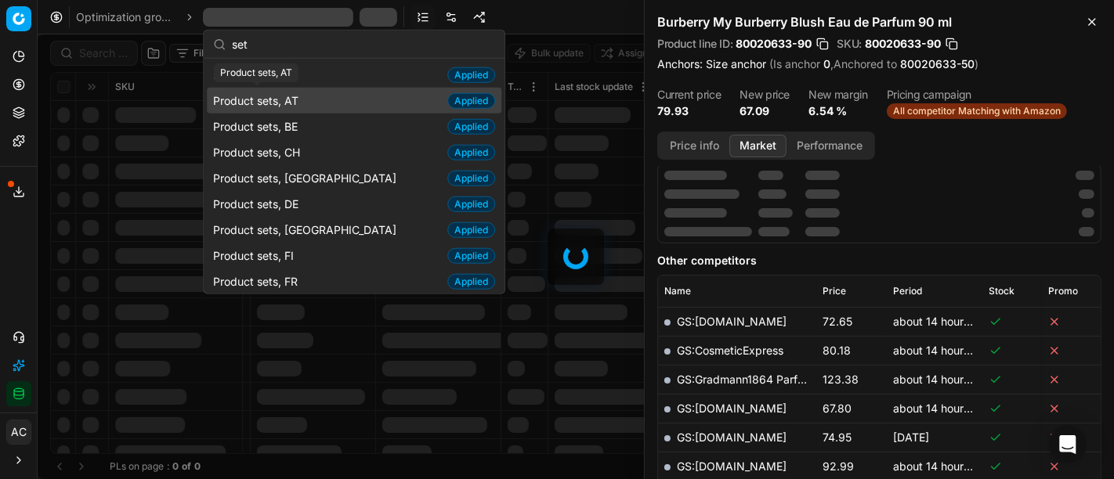
scroll to position [225, 0]
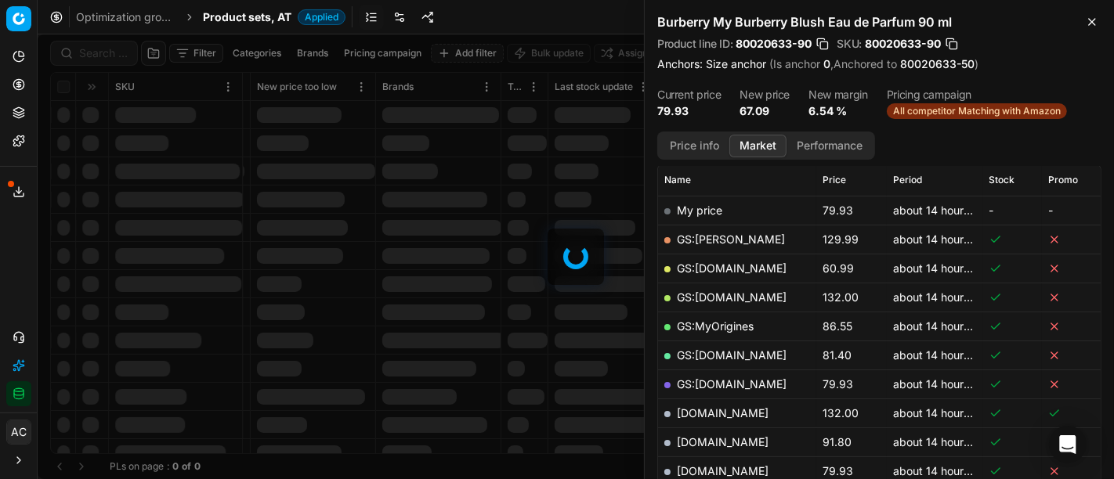
click at [103, 56] on div at bounding box center [576, 256] width 1076 height 445
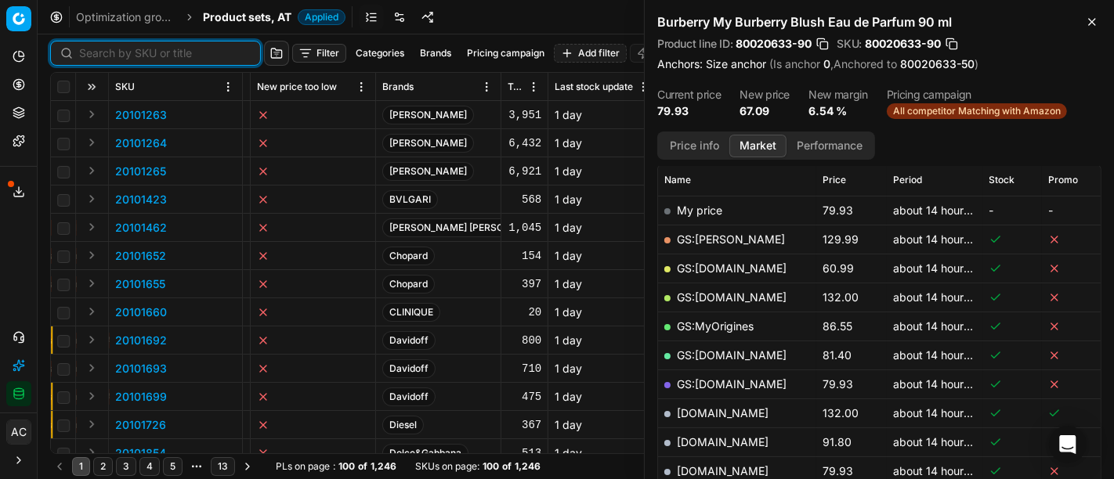
click at [103, 56] on input at bounding box center [165, 53] width 172 height 16
paste input "20101860"
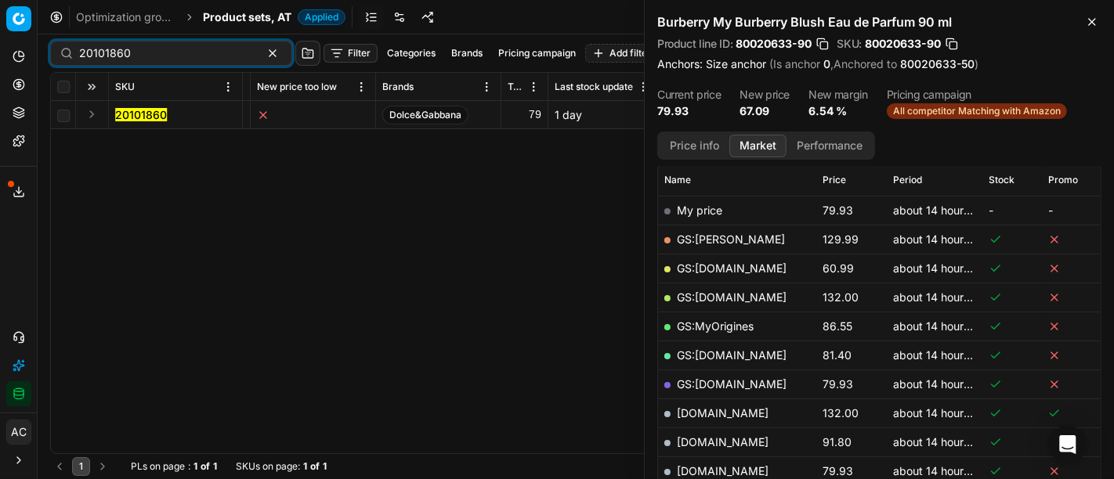
click at [88, 117] on button "Expand" at bounding box center [91, 114] width 19 height 19
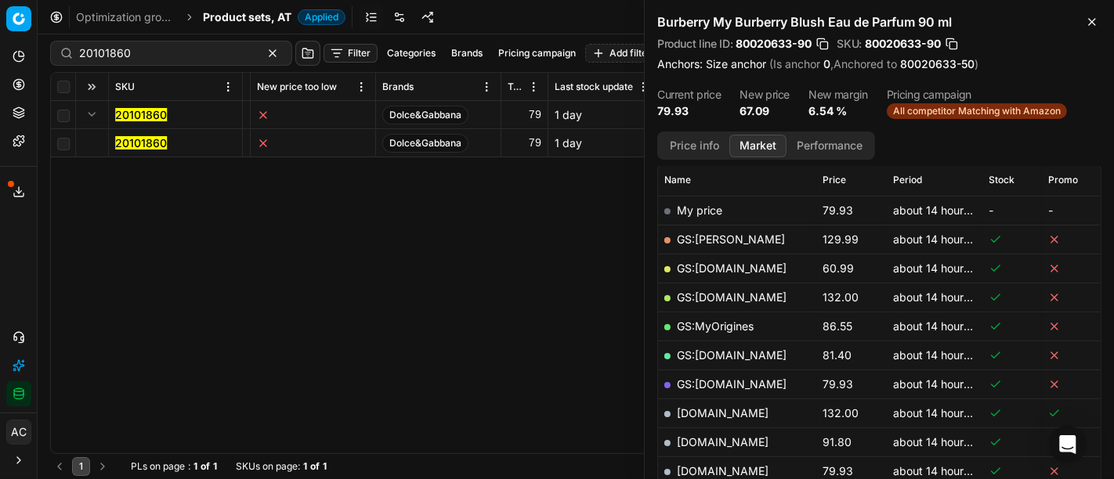
click at [134, 150] on span "20101860" at bounding box center [141, 144] width 52 height 16
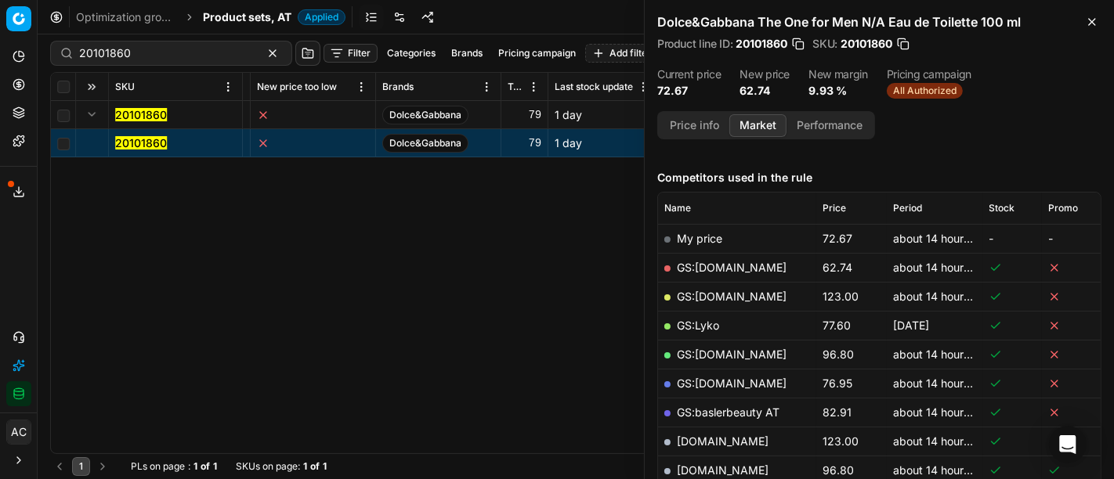
scroll to position [176, 0]
click at [742, 262] on link "GS:[DOMAIN_NAME]" at bounding box center [732, 267] width 110 height 13
click at [214, 55] on input "20101860" at bounding box center [165, 53] width 172 height 16
paste input "80040548-0005702"
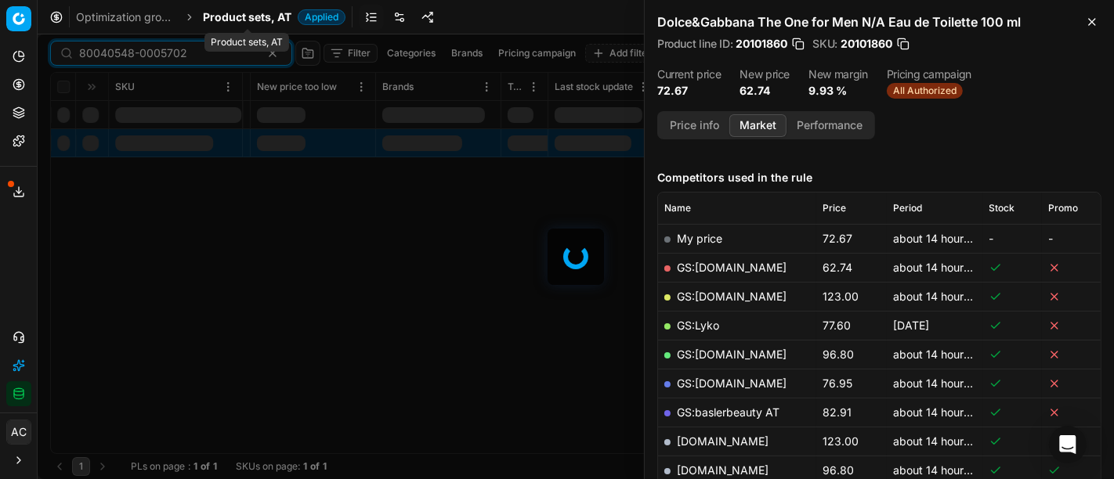
type input "80040548-0005702"
click at [247, 18] on span "Product sets, AT" at bounding box center [247, 17] width 89 height 16
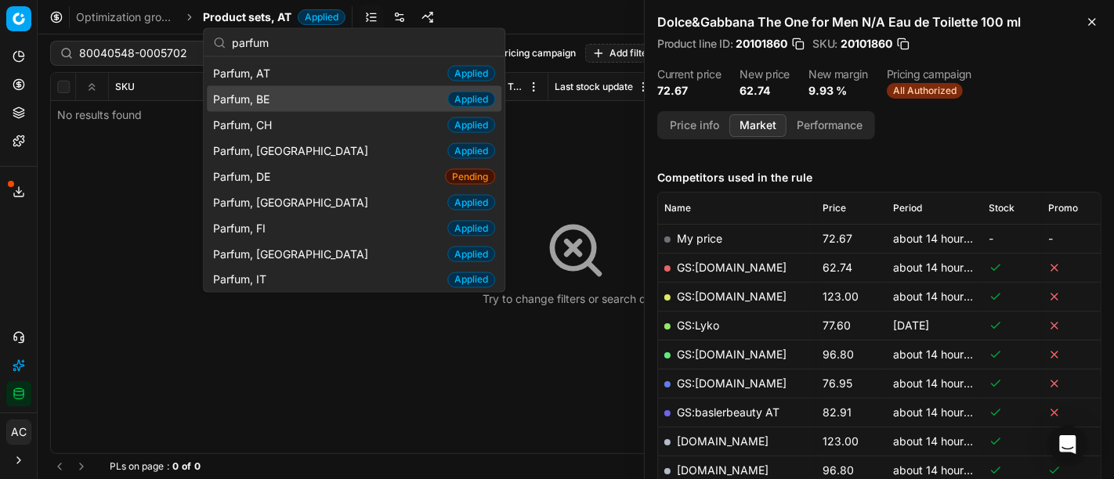
type input "parfum"
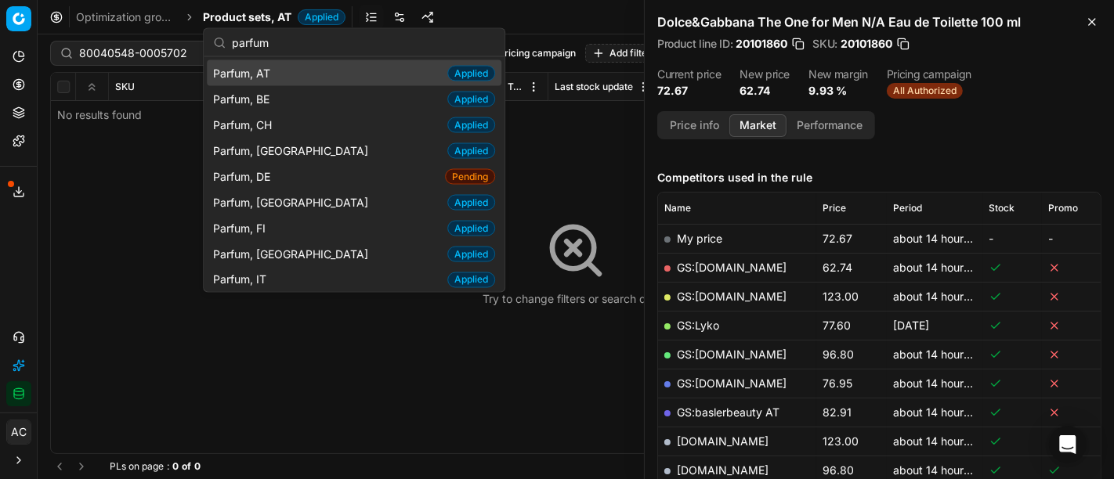
click at [273, 67] on span "Parfum, AT" at bounding box center [244, 73] width 63 height 16
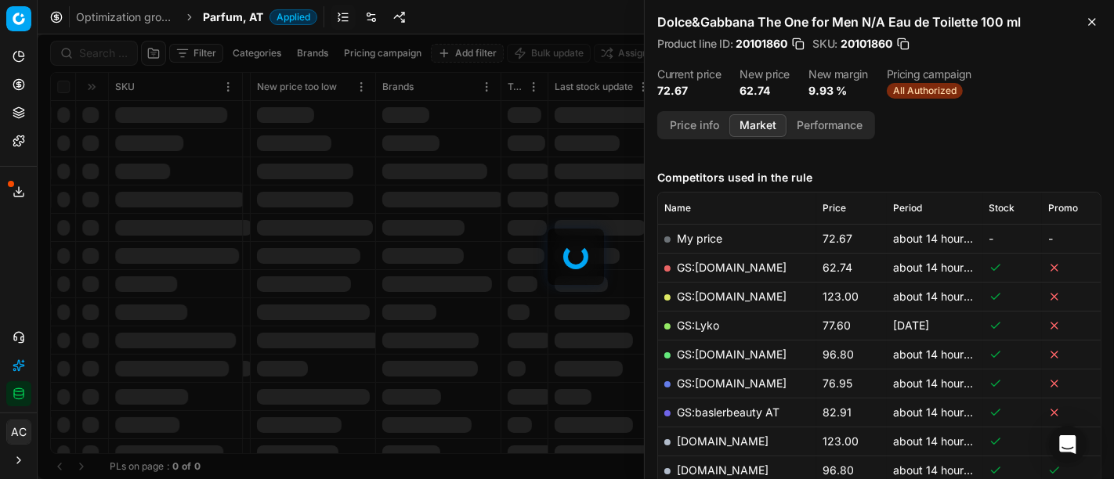
click at [98, 50] on div at bounding box center [576, 256] width 1076 height 445
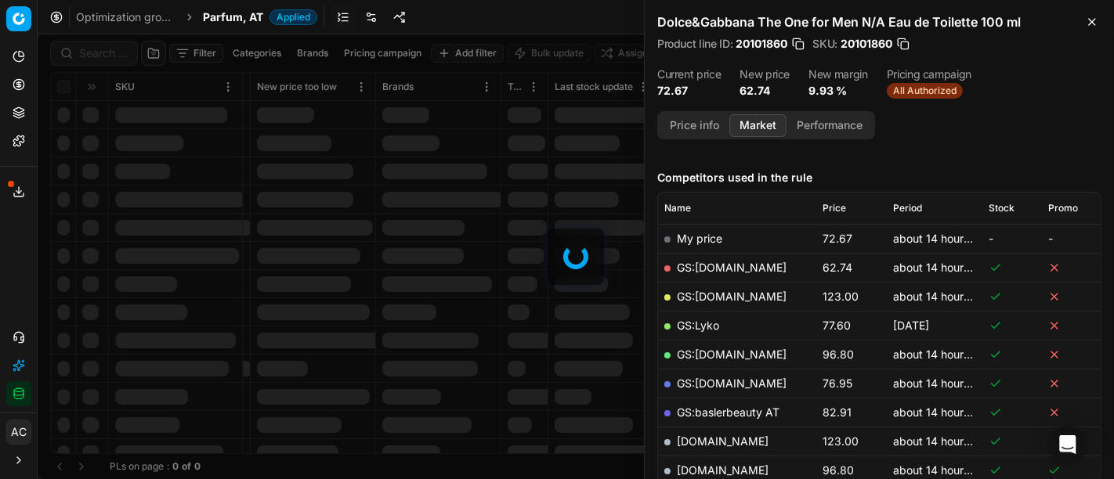
click at [98, 50] on div at bounding box center [576, 256] width 1076 height 445
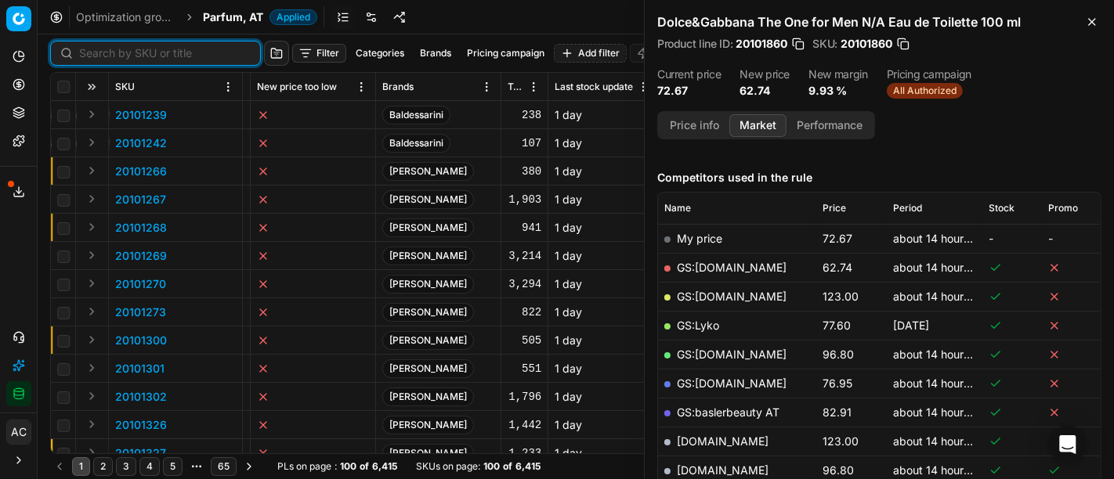
click at [98, 50] on input at bounding box center [165, 53] width 172 height 16
paste input "80040548-0005702"
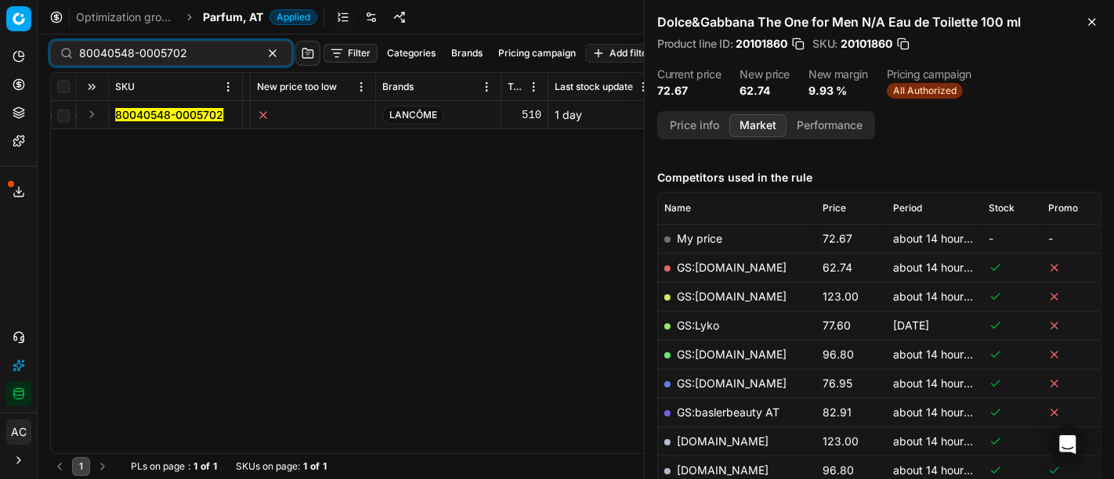
click at [89, 115] on button "Expand" at bounding box center [91, 114] width 19 height 19
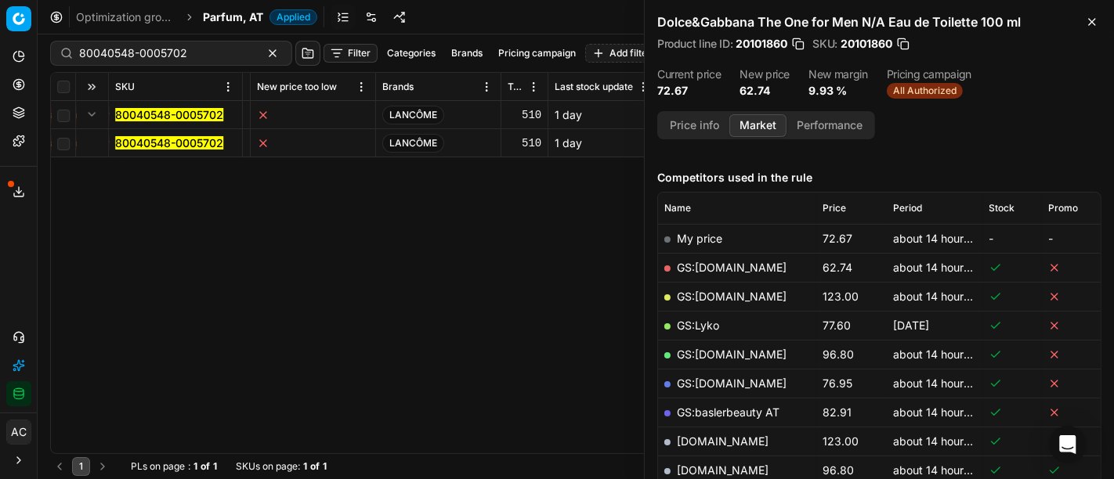
click at [132, 148] on mark "80040548-0005702" at bounding box center [169, 142] width 108 height 13
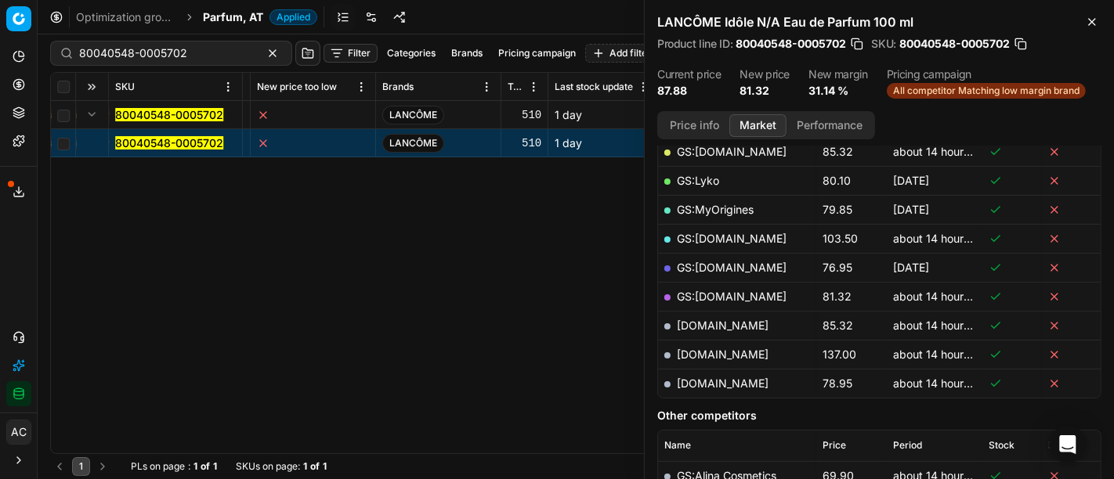
scroll to position [291, 0]
click at [758, 291] on link "GS:parfumdreams.AT" at bounding box center [732, 297] width 110 height 13
click at [217, 43] on div "80040548-0005702" at bounding box center [171, 53] width 242 height 25
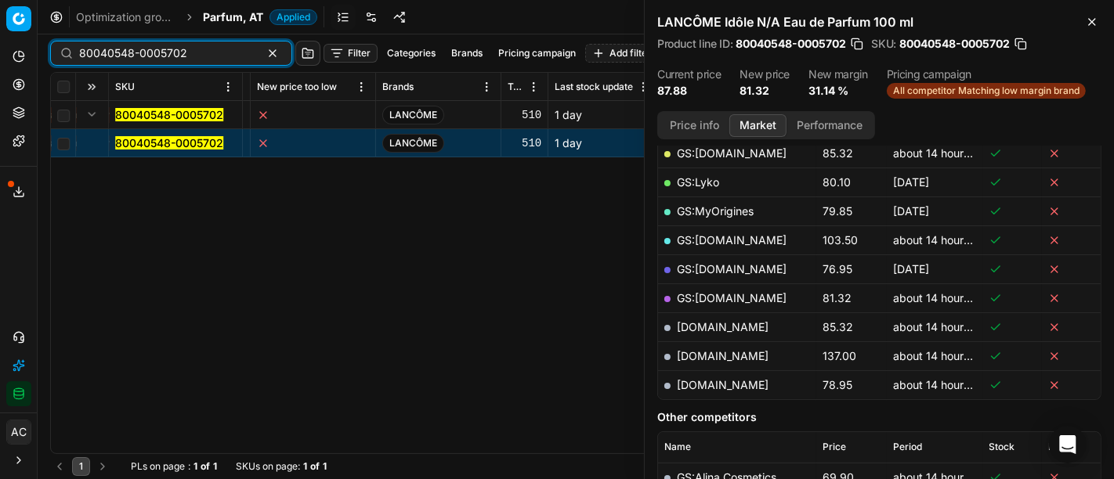
paste input "57172-75"
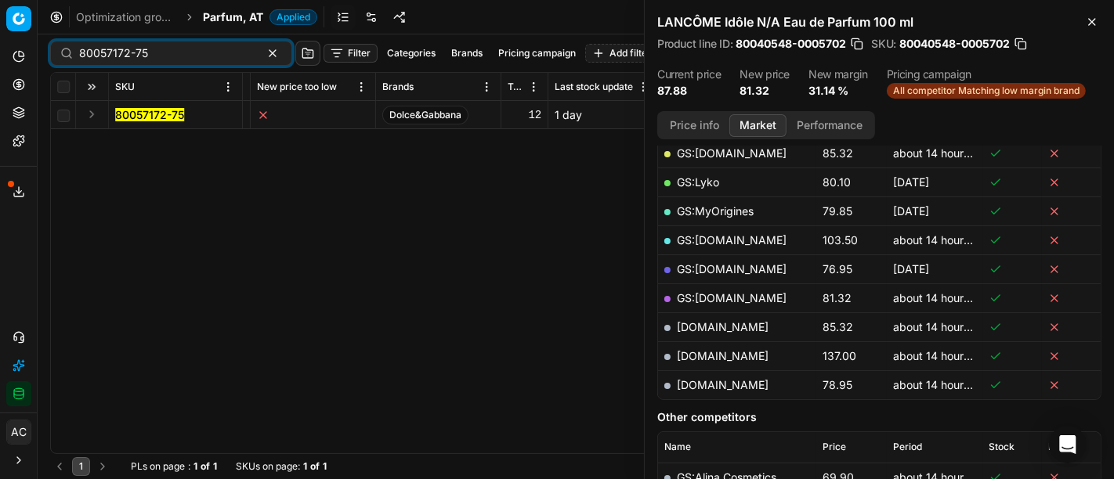
click at [89, 110] on button "Expand" at bounding box center [91, 114] width 19 height 19
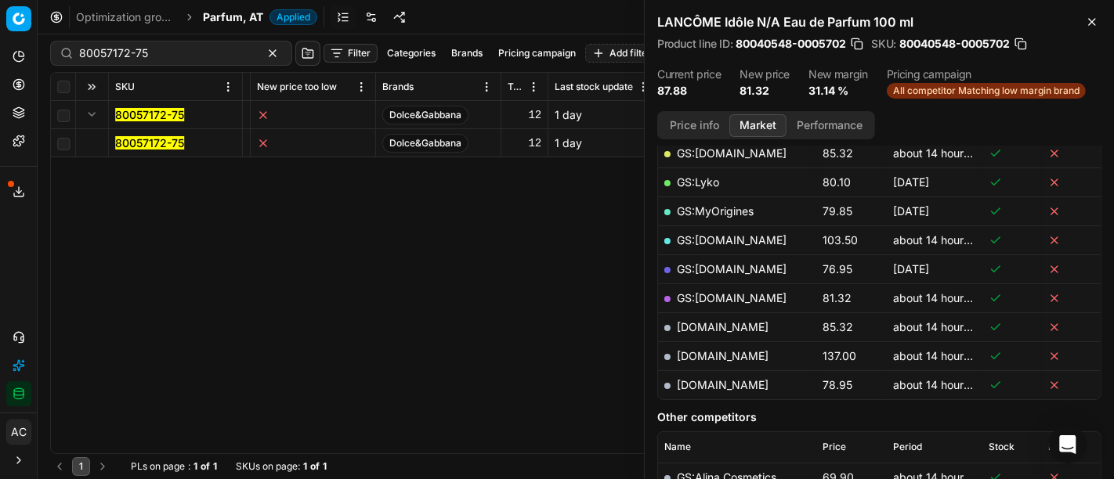
click at [139, 141] on mark "80057172-75" at bounding box center [149, 142] width 69 height 13
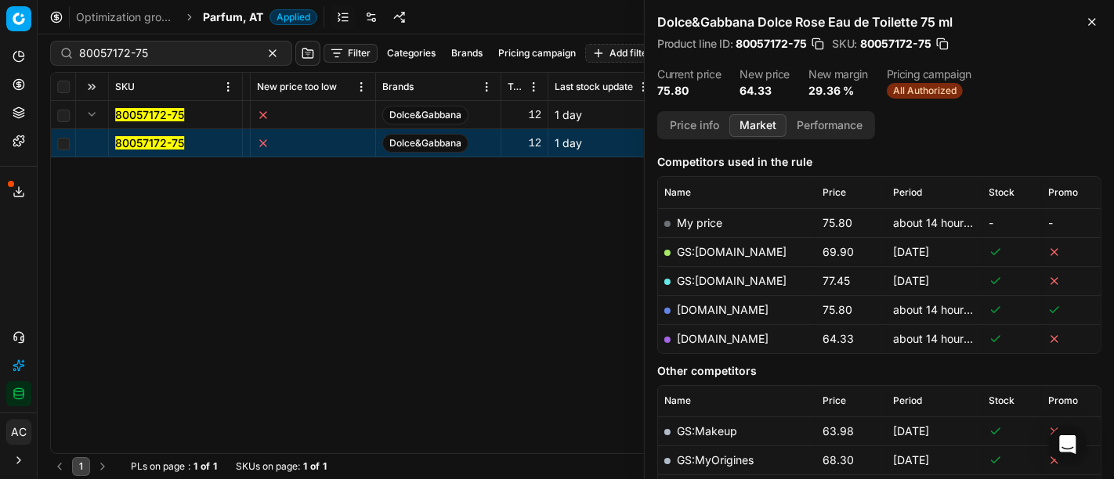
scroll to position [193, 0]
click at [723, 339] on link "parfumdreams.at" at bounding box center [723, 337] width 92 height 13
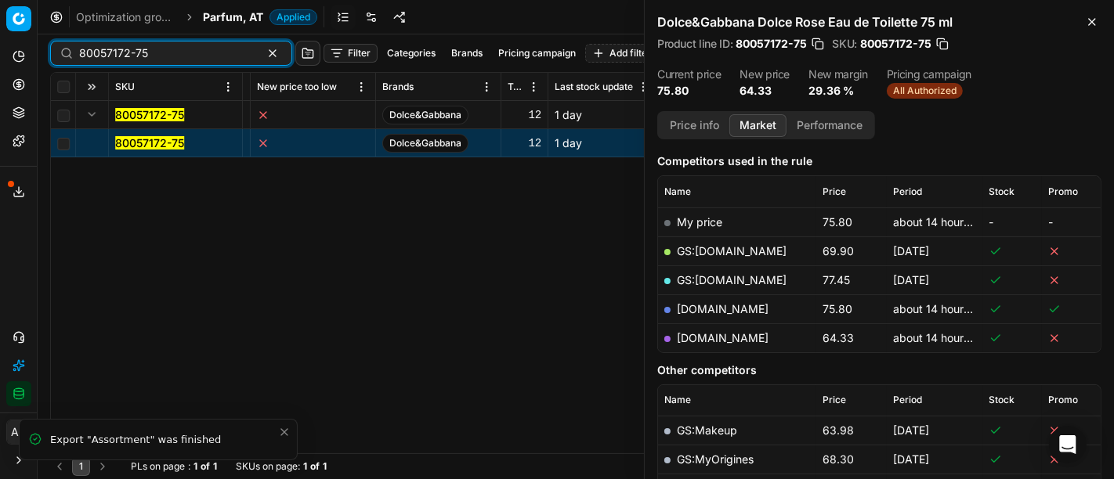
click at [193, 52] on input "80057172-75" at bounding box center [165, 53] width 172 height 16
paste input "90015600-0024374"
type input "90015600-0024374"
click at [229, 16] on span "Parfum, AT" at bounding box center [233, 17] width 60 height 16
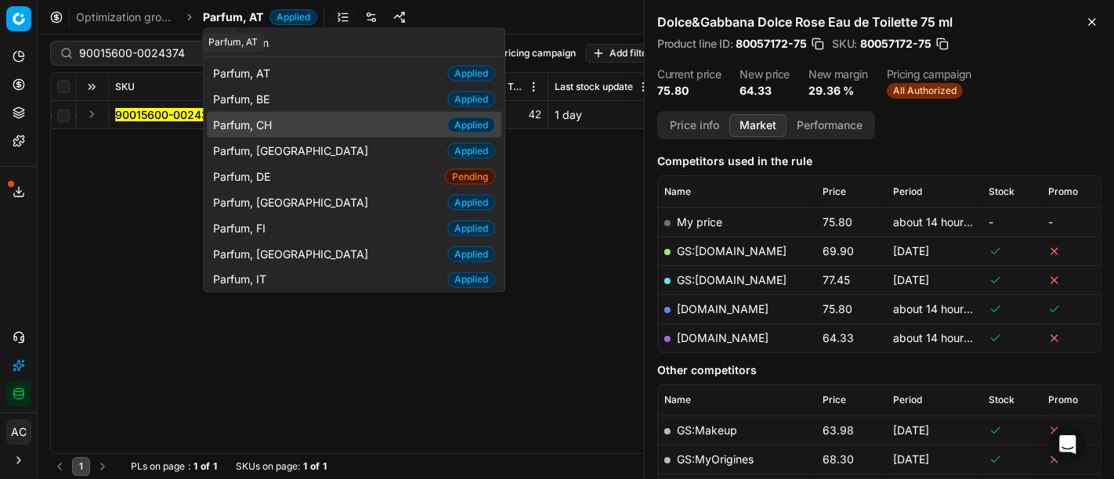
type input "parfum"
click at [287, 127] on div "Parfum, CH Applied" at bounding box center [354, 125] width 295 height 26
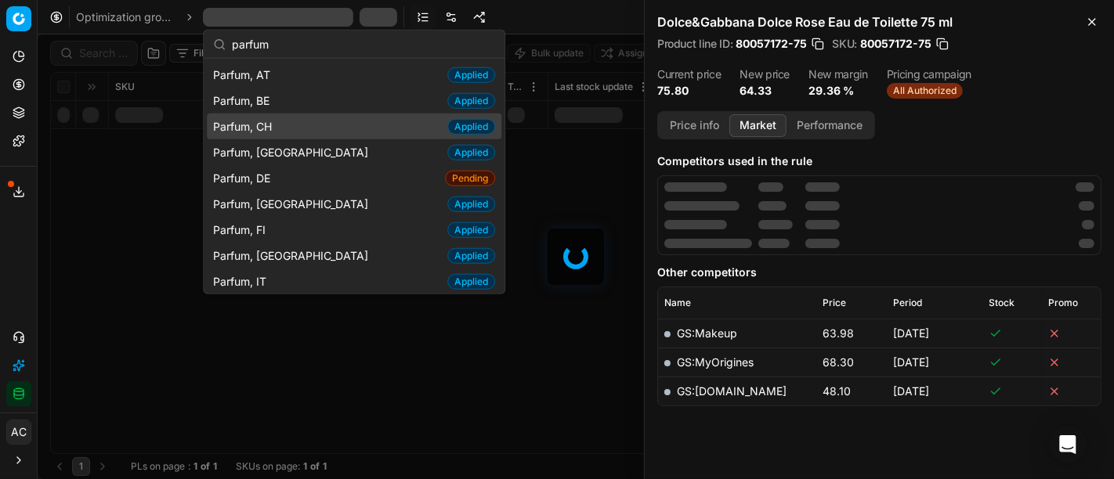
scroll to position [193, 0]
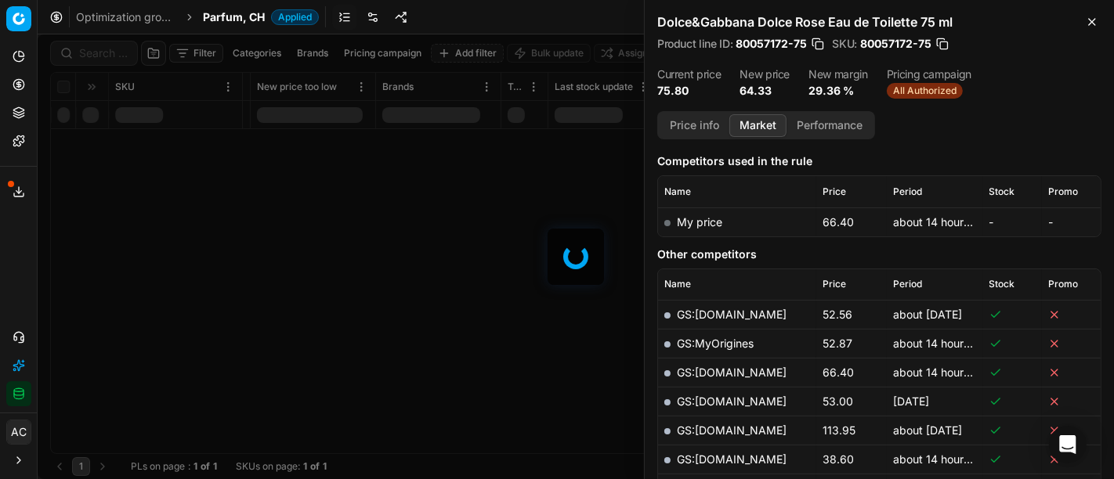
click at [114, 47] on div at bounding box center [576, 256] width 1076 height 445
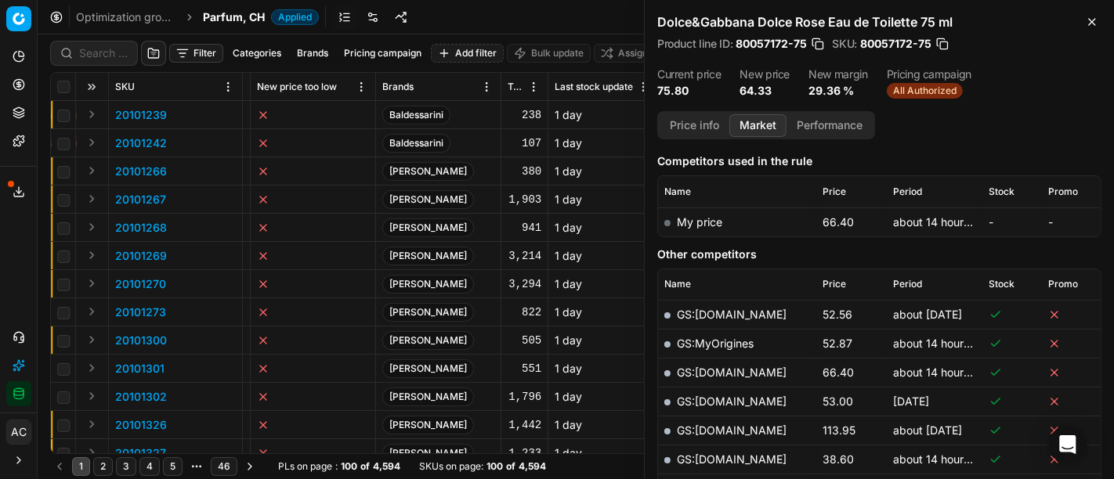
click at [114, 43] on div "Filter Categories Brands Pricing campaign Add filter Bulk update Assign SKU Pro…" at bounding box center [576, 256] width 1076 height 445
click at [114, 43] on div at bounding box center [94, 53] width 88 height 25
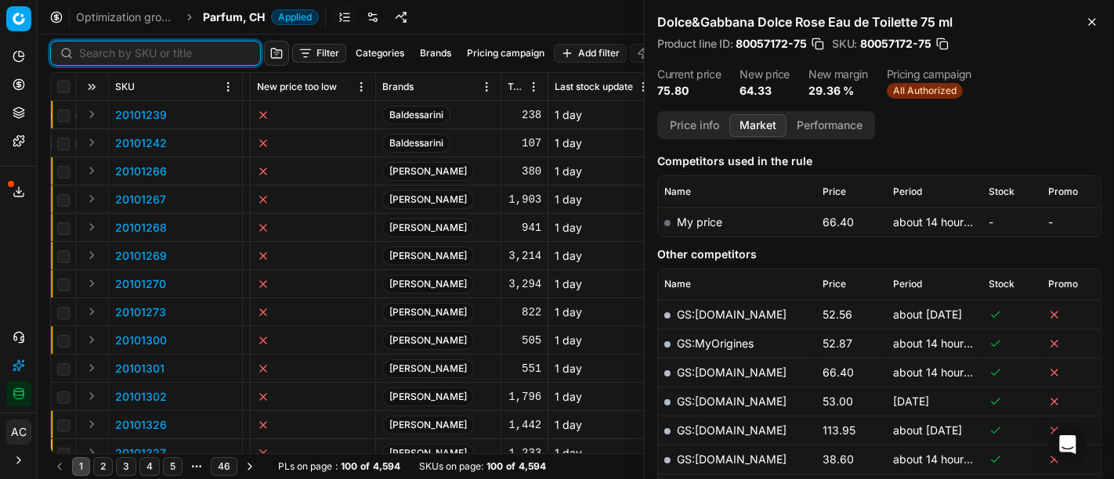
paste input "90015600-0024374"
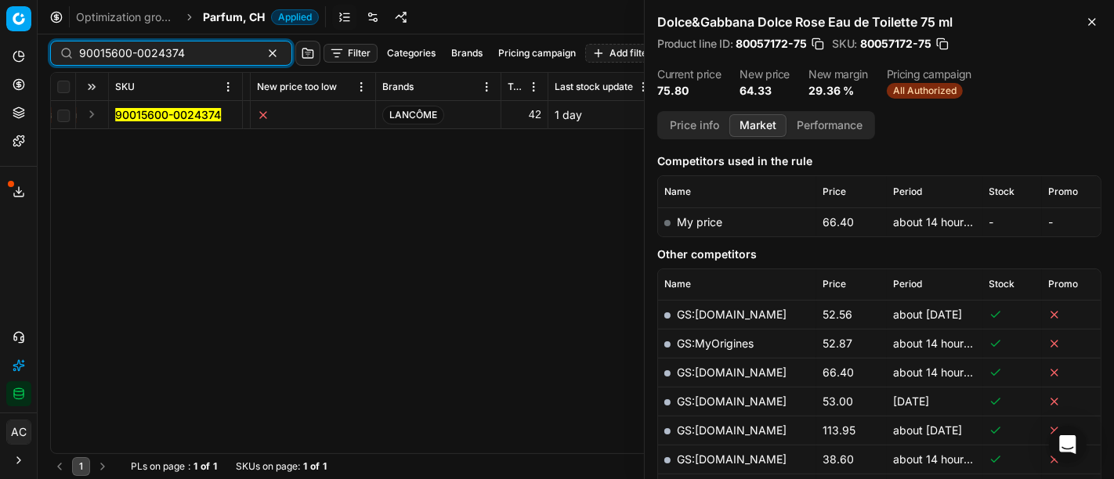
type input "90015600-0024374"
click at [94, 112] on button "Expand" at bounding box center [91, 114] width 19 height 19
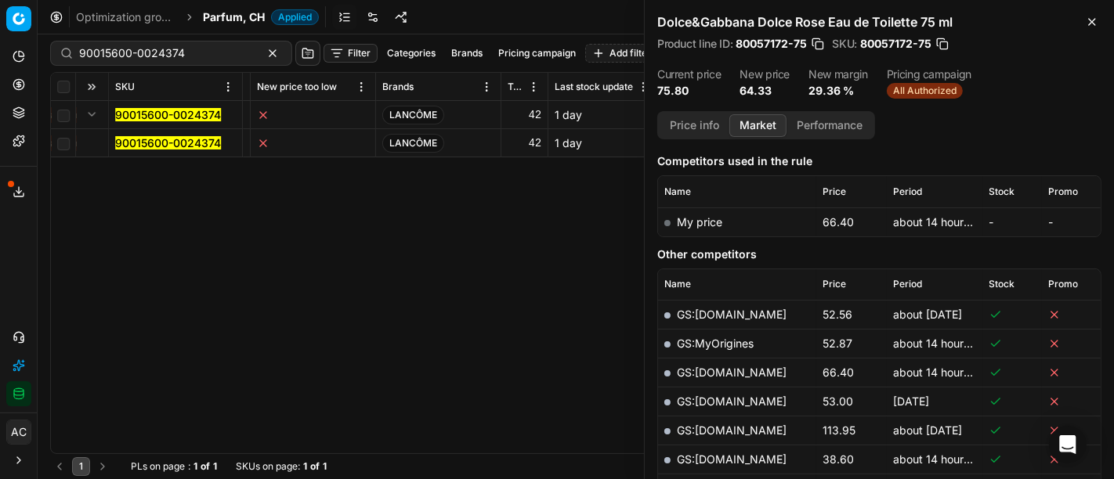
click at [123, 144] on mark "90015600-0024374" at bounding box center [168, 142] width 106 height 13
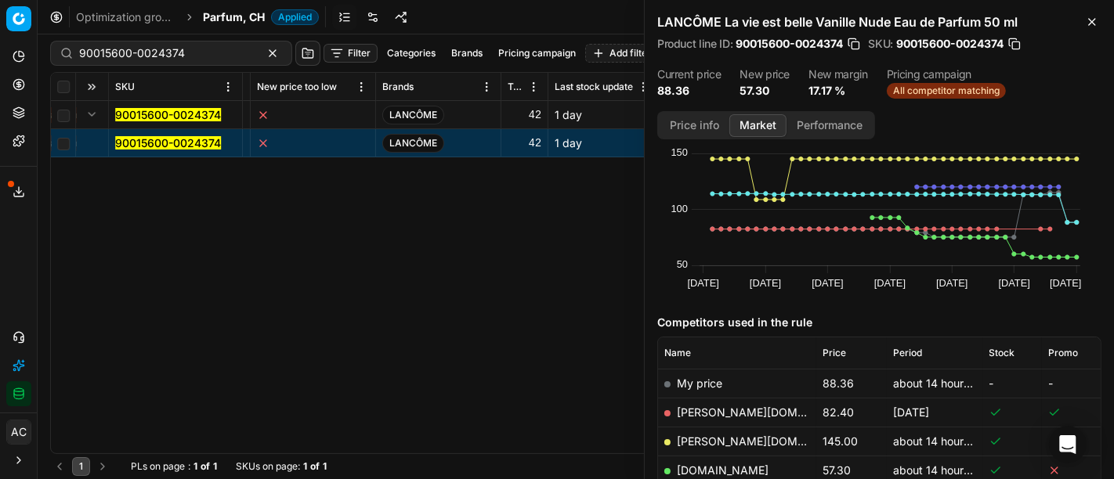
scroll to position [186, 0]
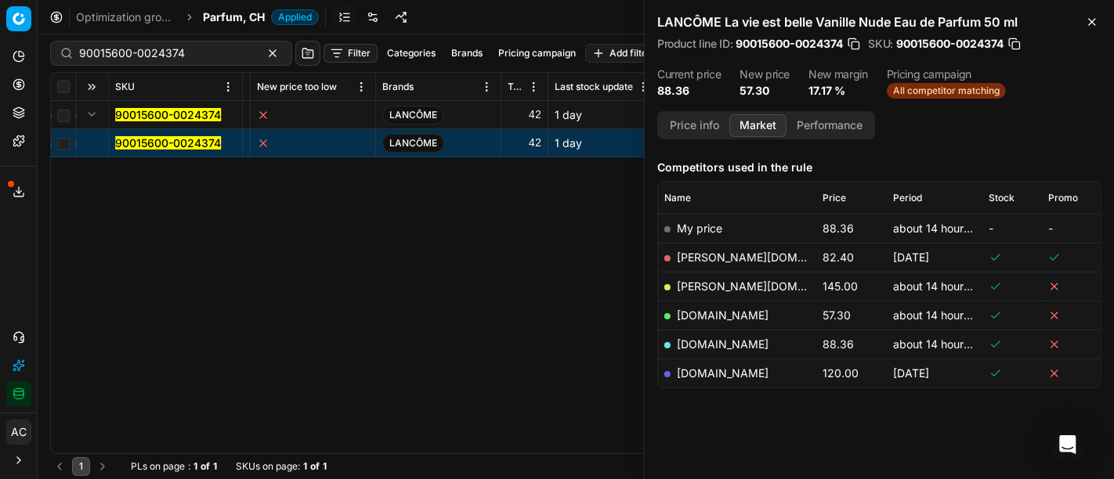
click at [705, 311] on link "notino.ch" at bounding box center [723, 315] width 92 height 13
click at [14, 330] on button "Contact support" at bounding box center [18, 337] width 25 height 25
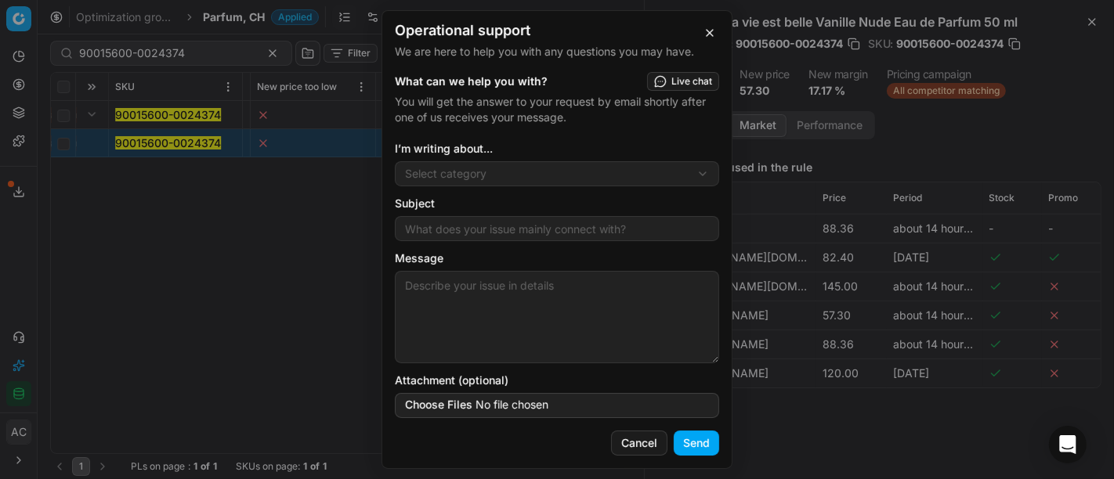
click at [472, 160] on div "I’m writing about... Select category Pricing optimization Optimization group se…" at bounding box center [557, 163] width 324 height 45
click at [474, 166] on div "Operational support We are here to help you with any questions you may have. Wh…" at bounding box center [557, 239] width 1114 height 479
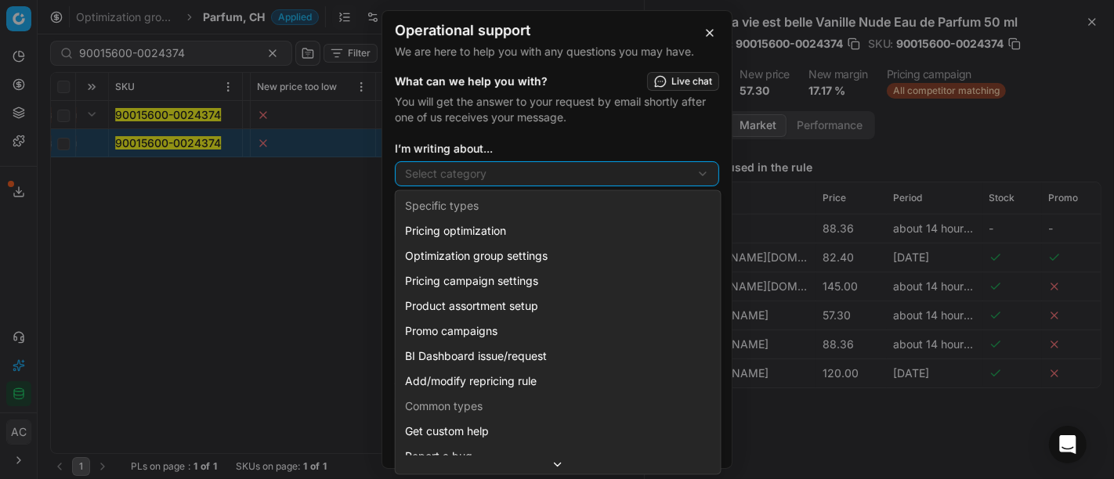
scroll to position [42, 0]
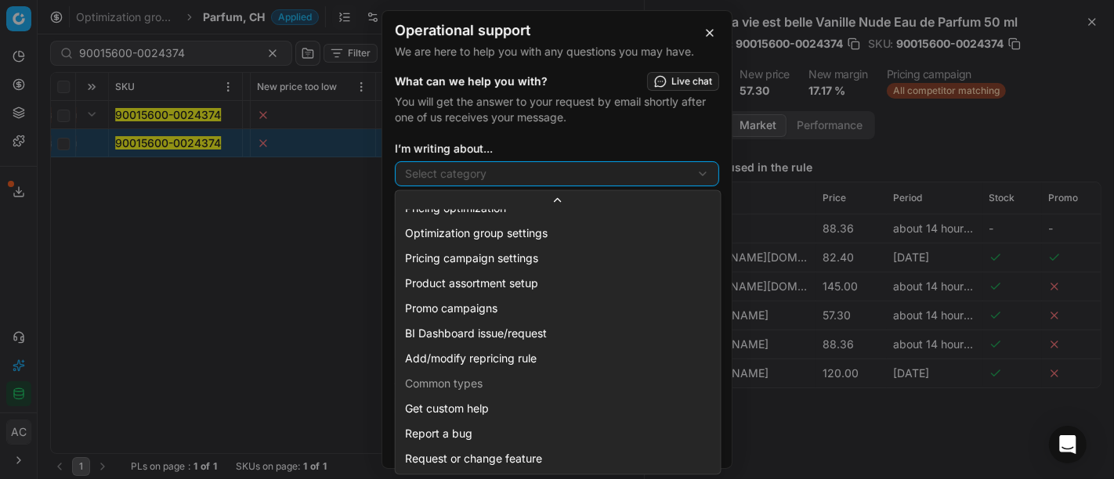
select select "241"
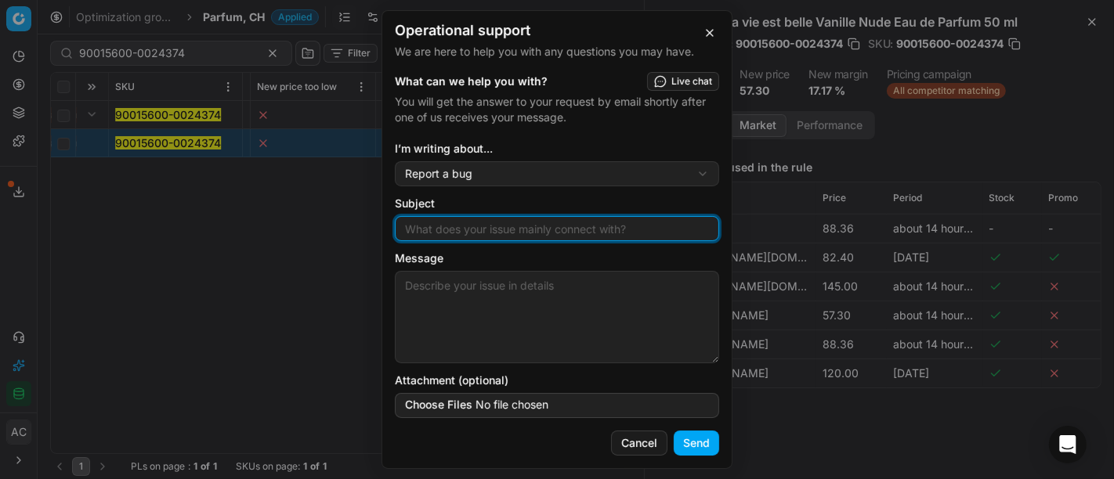
click at [468, 231] on input "Subject" at bounding box center [557, 228] width 310 height 23
type input "wrong size match"
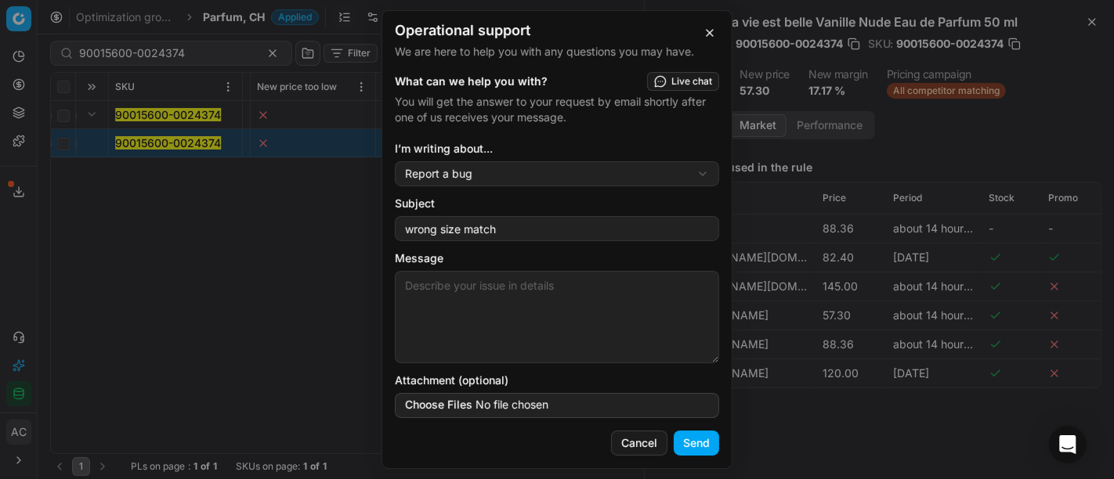
paste textarea "90015600-0024374"
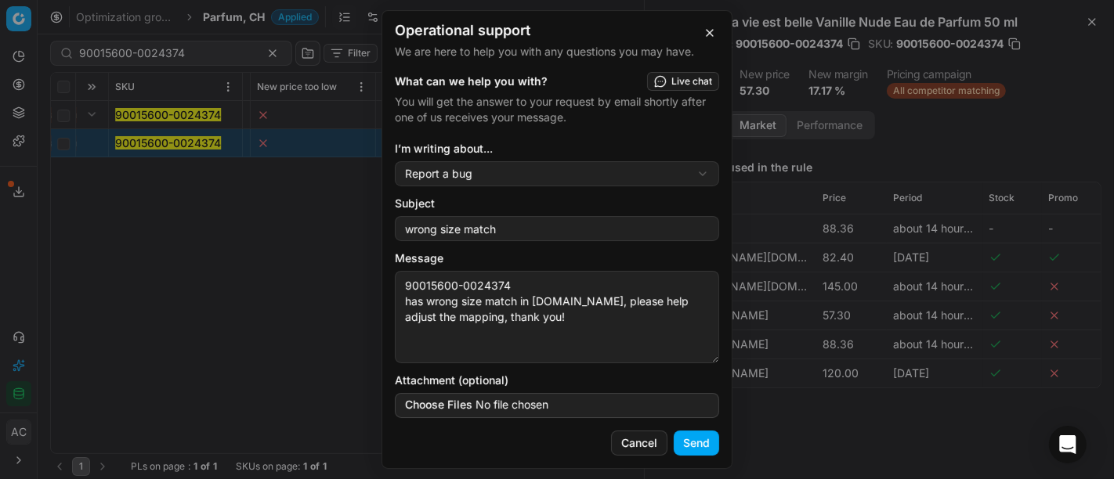
type textarea "90015600-0024374 has wrong size match in notino.ch, please help adjust the mapp…"
click at [696, 439] on button "Send" at bounding box center [696, 443] width 45 height 25
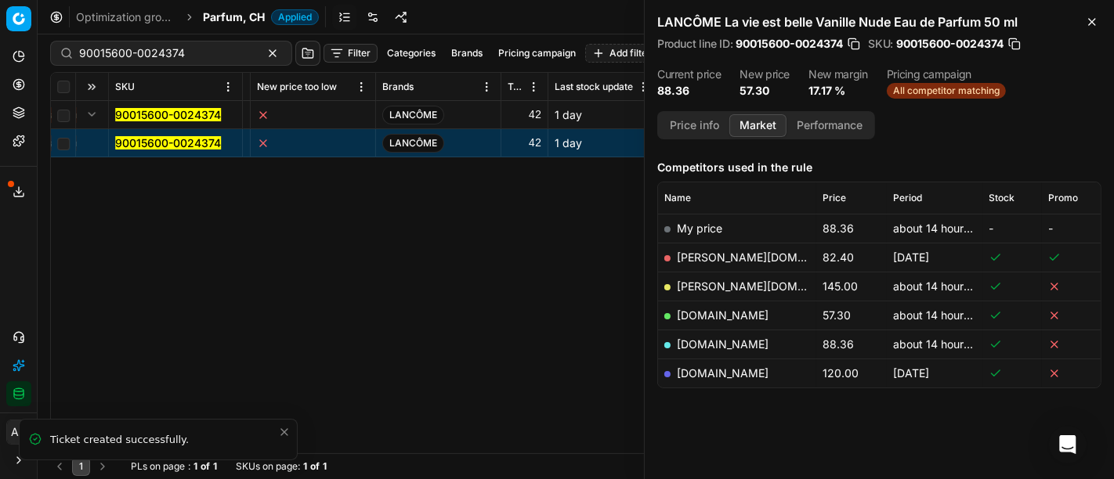
click at [815, 435] on div "Operational support We are here to help you with any questions you may have. Ti…" at bounding box center [557, 239] width 1114 height 479
click at [531, 381] on div "SKU Product line name Product line ID Title Brand Sales Flag Brand Special Disp…" at bounding box center [576, 263] width 1050 height 381
click at [748, 343] on link "parfumdreams.ch" at bounding box center [723, 344] width 92 height 13
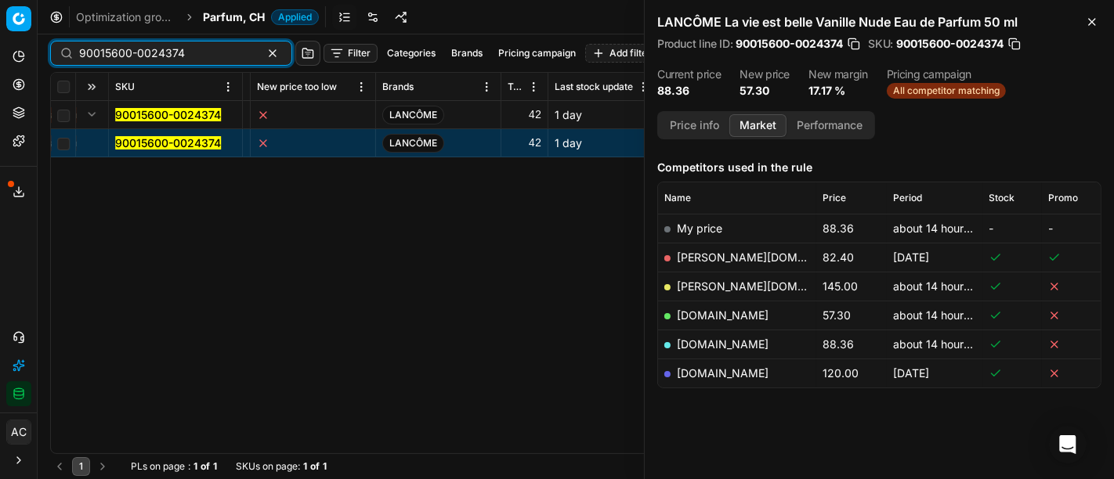
click at [191, 45] on input "90015600-0024374" at bounding box center [165, 53] width 172 height 16
paste input "799-0024631"
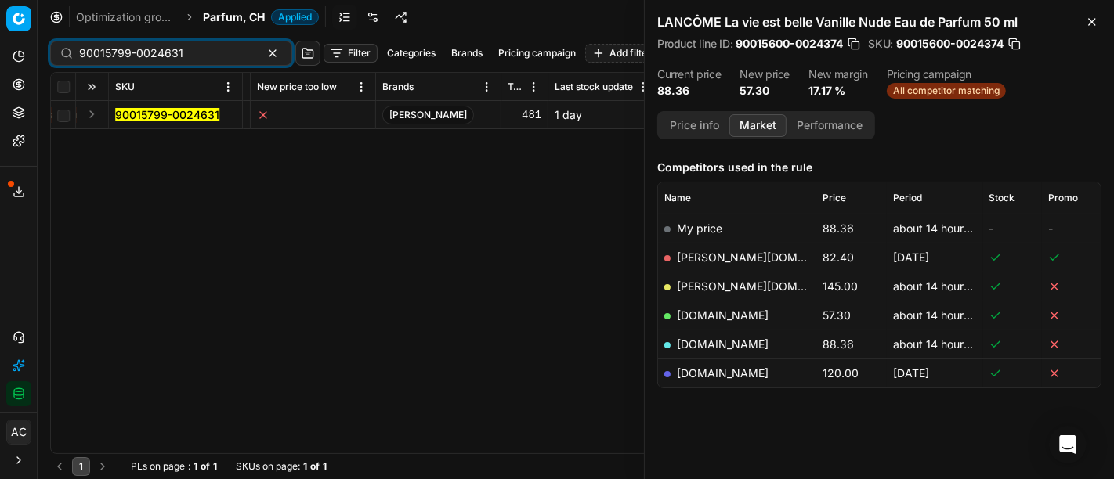
click at [87, 110] on button "Expand" at bounding box center [91, 114] width 19 height 19
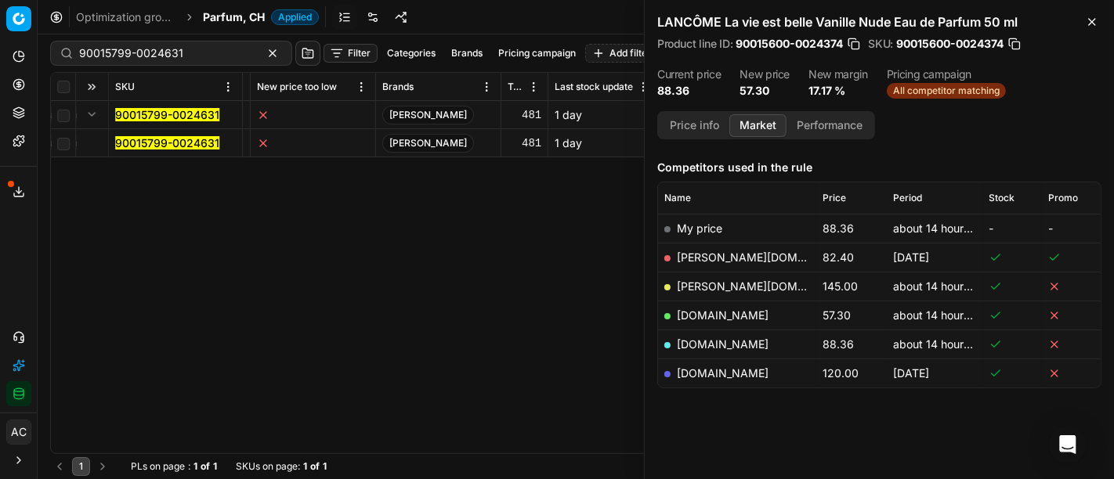
click at [140, 139] on mark "90015799-0024631" at bounding box center [167, 142] width 104 height 13
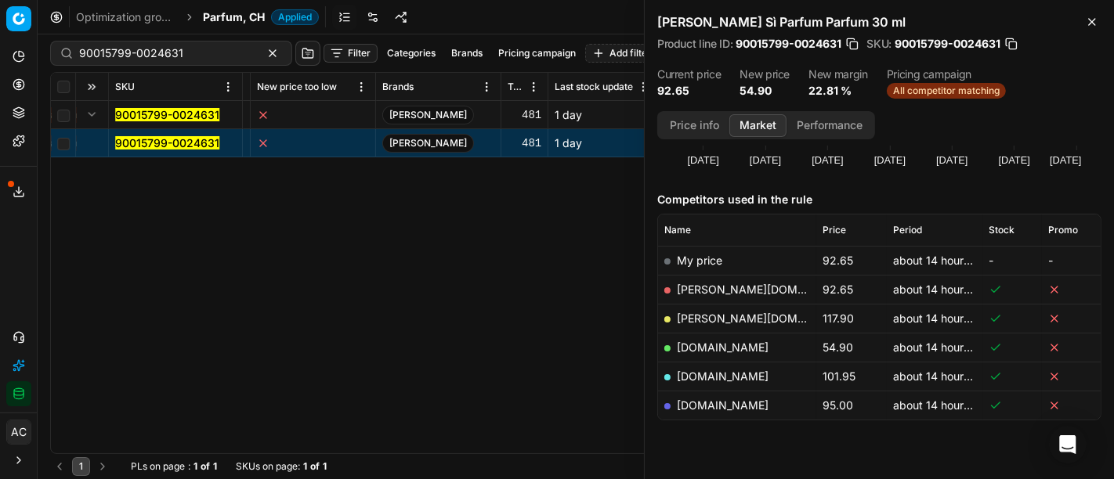
scroll to position [154, 0]
click at [704, 344] on link "notino.ch" at bounding box center [723, 348] width 92 height 13
click at [453, 325] on div "SKU Product line name Product line ID Title Brand Sales Flag Brand Special Disp…" at bounding box center [576, 263] width 1050 height 381
click at [166, 45] on input "90015799-0024631" at bounding box center [165, 53] width 172 height 16
paste input "80058215-100"
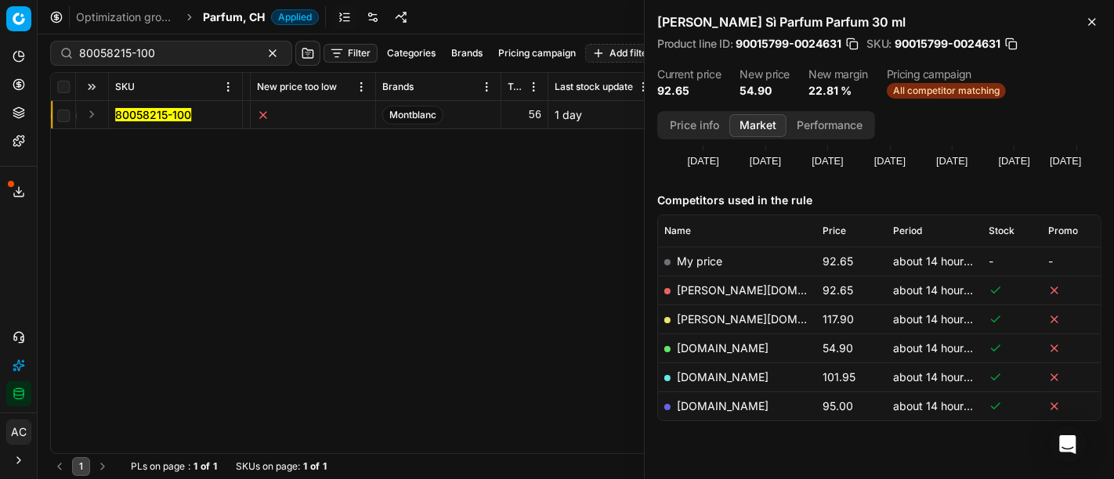
click at [90, 118] on button "Expand" at bounding box center [91, 114] width 19 height 19
click at [139, 140] on mark "80058215-100" at bounding box center [153, 142] width 76 height 13
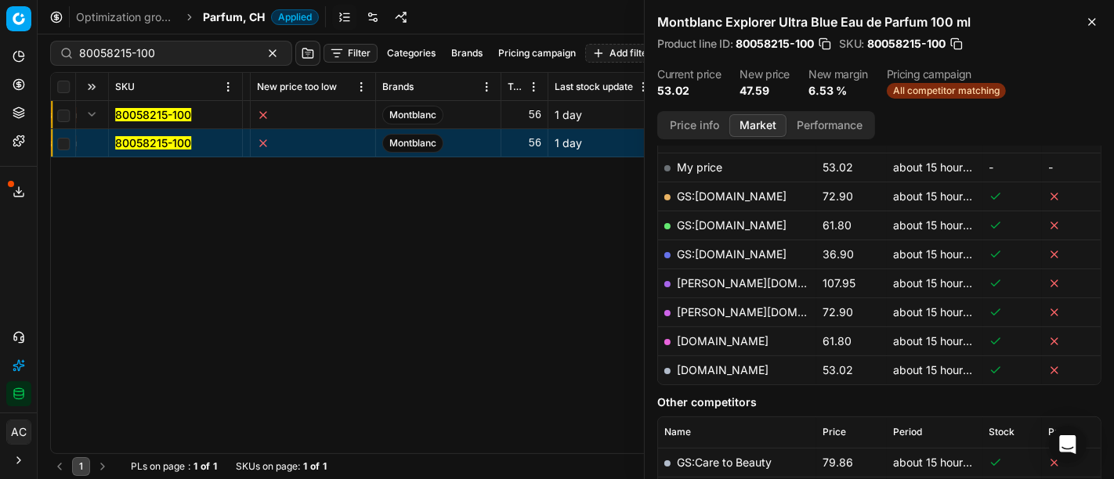
scroll to position [248, 0]
click at [739, 249] on link "GS:galaxus.ch" at bounding box center [732, 253] width 110 height 13
click at [201, 60] on input "80058215-100" at bounding box center [165, 53] width 172 height 16
paste input "90015799-0024632"
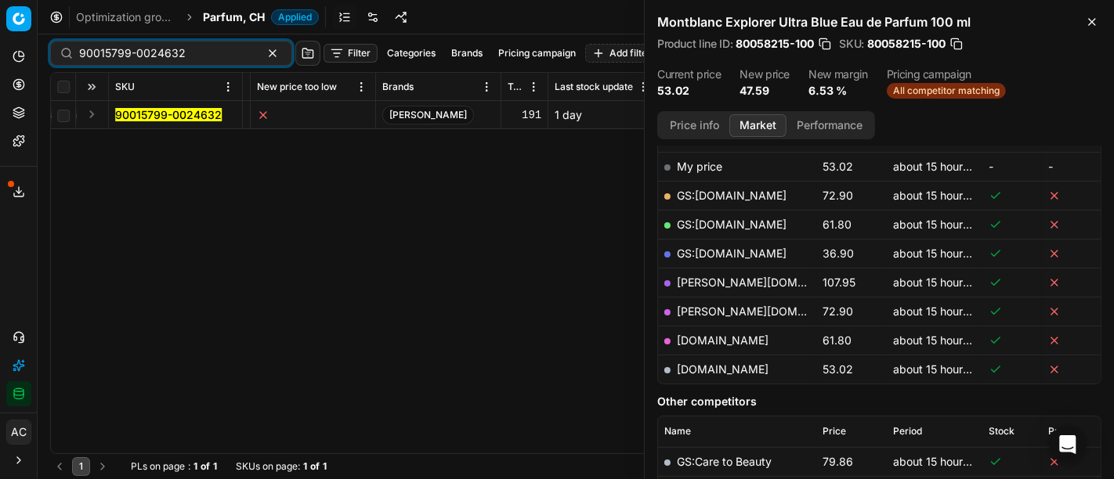
click at [100, 117] on button "Expand" at bounding box center [91, 114] width 19 height 19
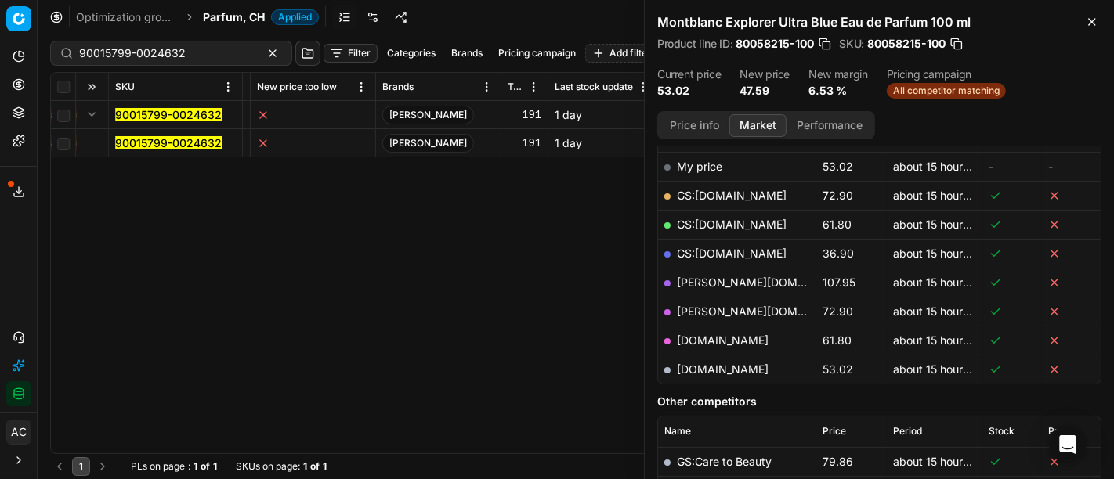
click at [140, 146] on mark "90015799-0024632" at bounding box center [168, 142] width 107 height 13
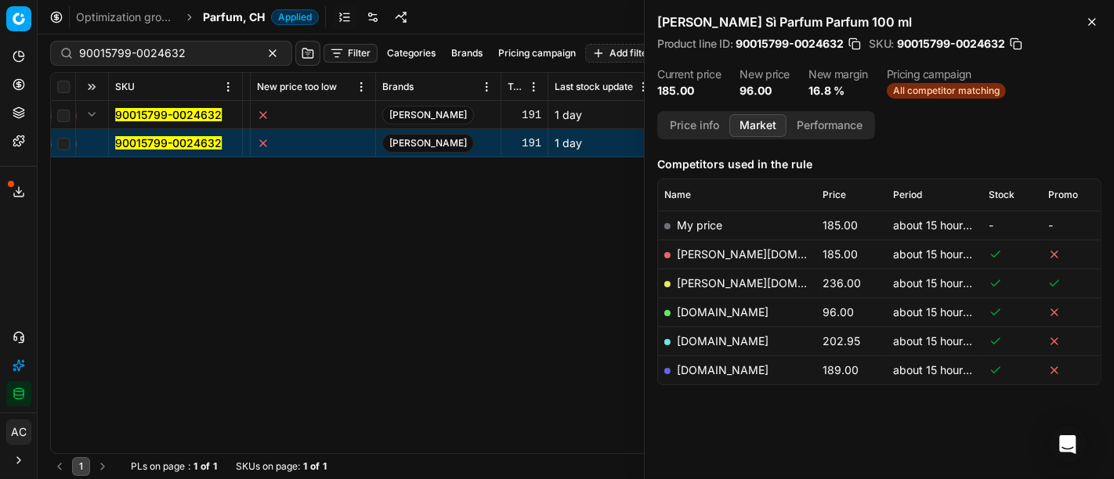
scroll to position [186, 0]
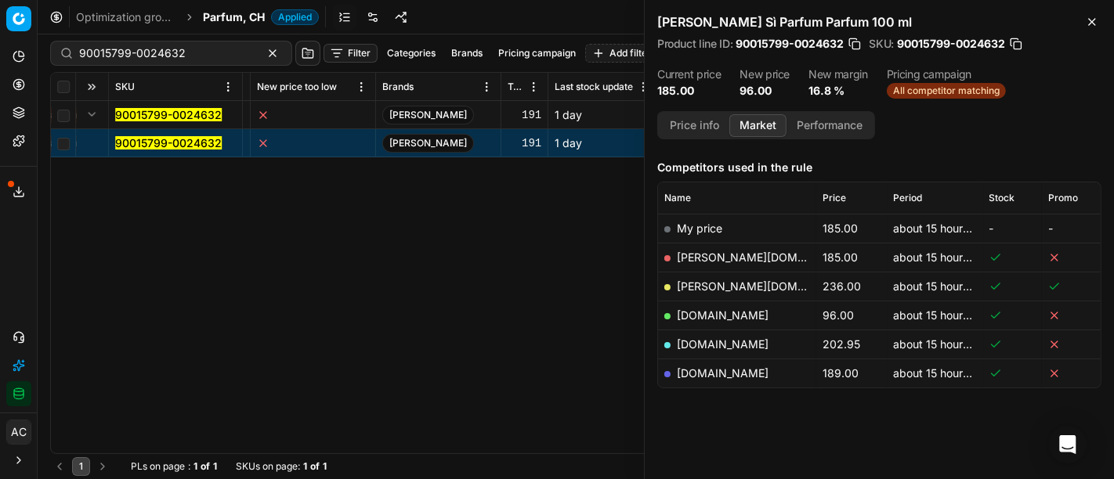
click at [82, 251] on div "SKU Product line name Product line ID Title Brand Sales Flag Brand Special Disp…" at bounding box center [576, 263] width 1050 height 381
click at [710, 312] on link "notino.ch" at bounding box center [723, 315] width 92 height 13
click at [153, 52] on input "90015799-0024632" at bounding box center [165, 53] width 172 height 16
paste input "80057172-75"
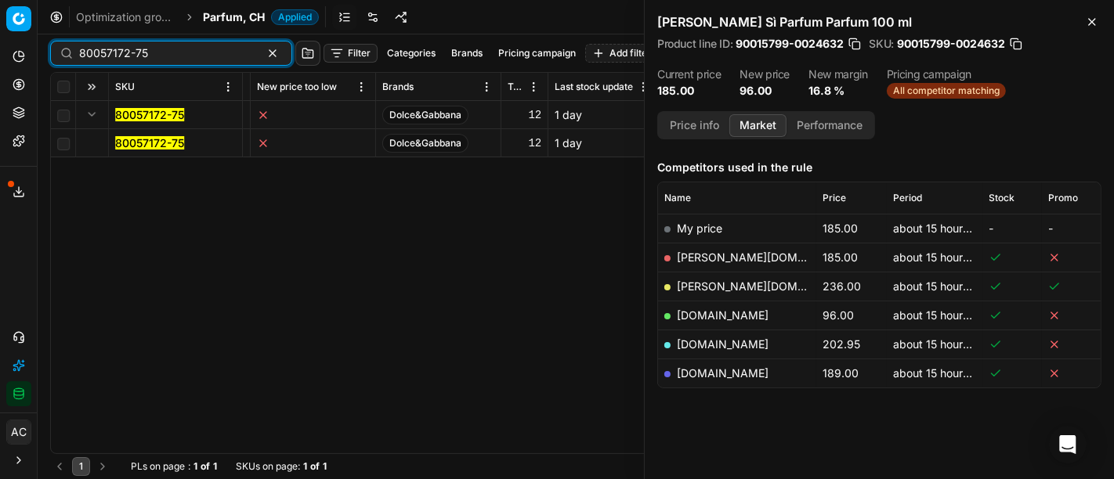
type input "80057172-75"
click at [92, 113] on button "Expand" at bounding box center [91, 114] width 19 height 19
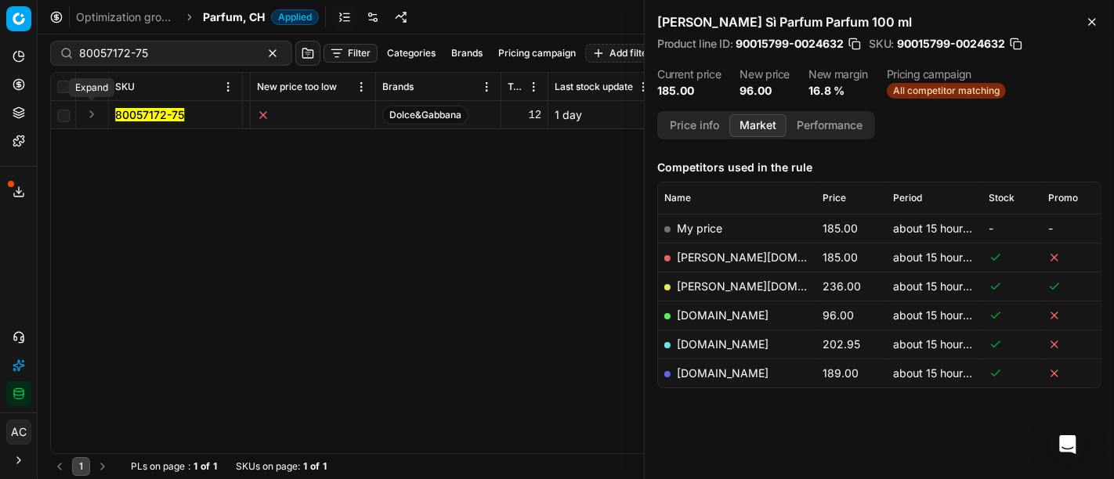
click at [92, 113] on button "Expand" at bounding box center [91, 114] width 19 height 19
click at [136, 144] on mark "80057172-75" at bounding box center [149, 142] width 69 height 13
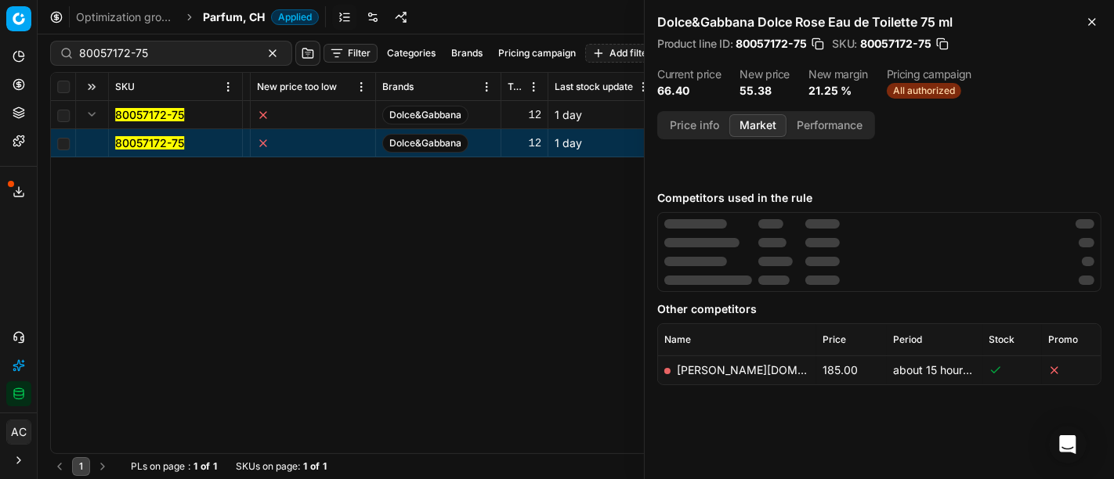
scroll to position [186, 0]
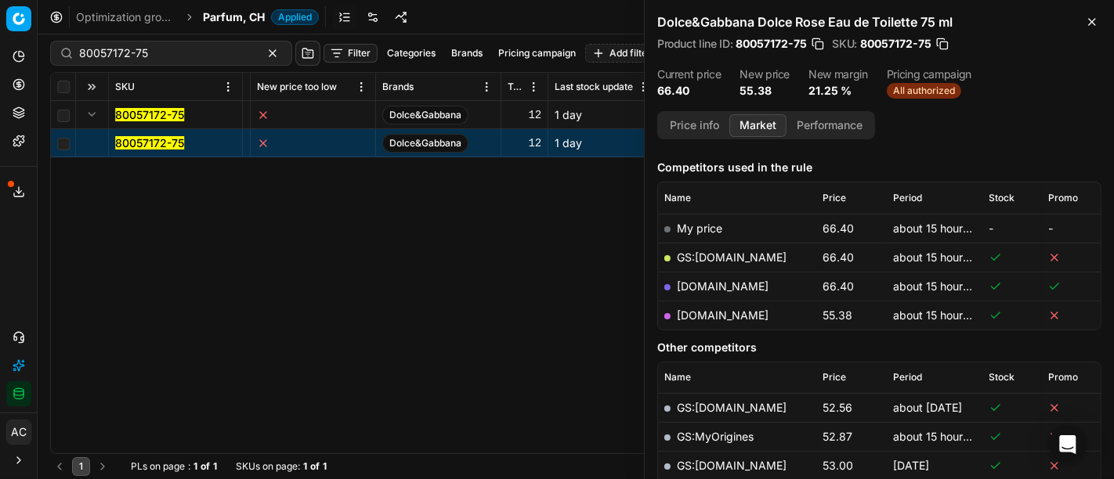
click at [725, 314] on link "parfumdreams.ch" at bounding box center [723, 315] width 92 height 13
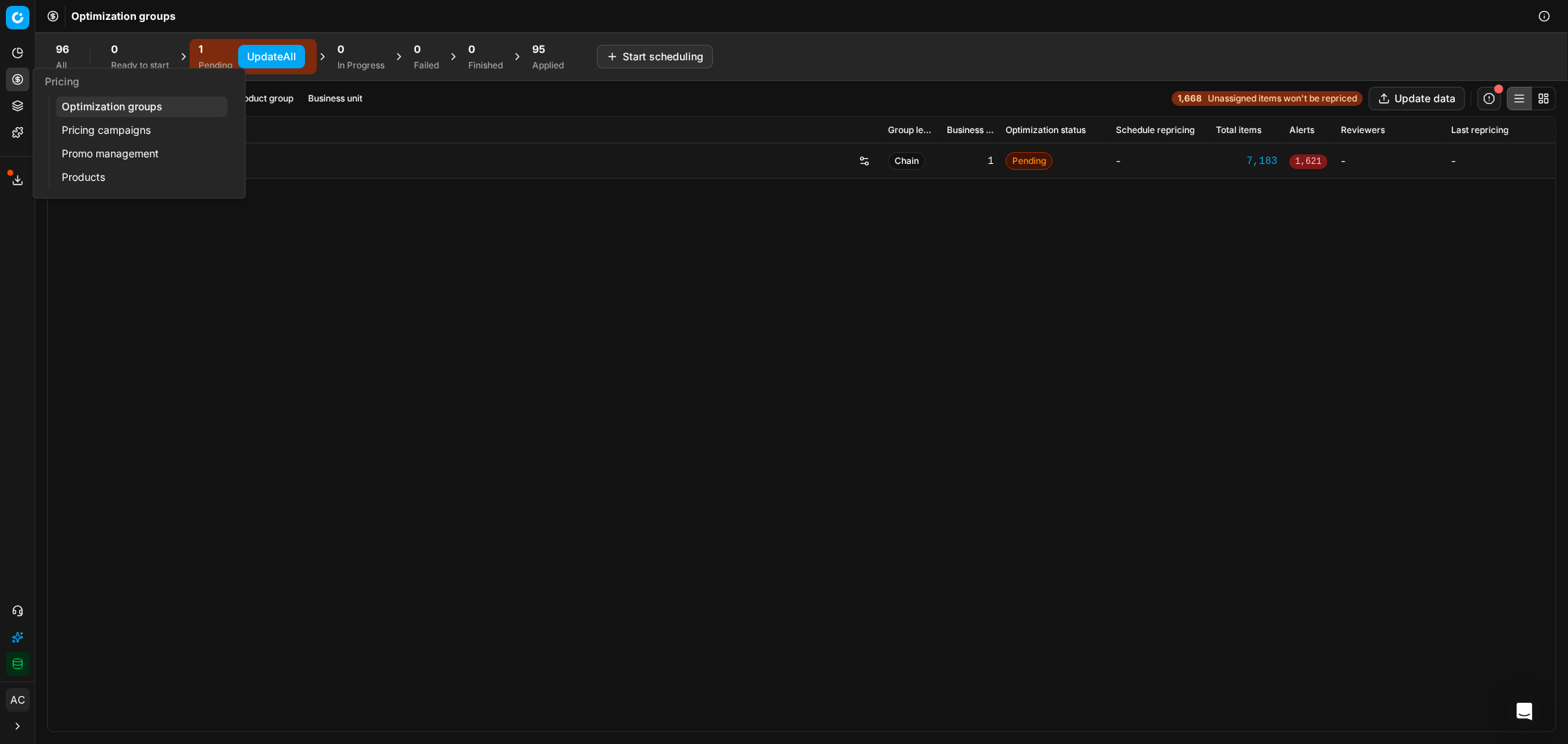
click at [83, 110] on link "Optimization groups" at bounding box center [142, 107] width 172 height 21
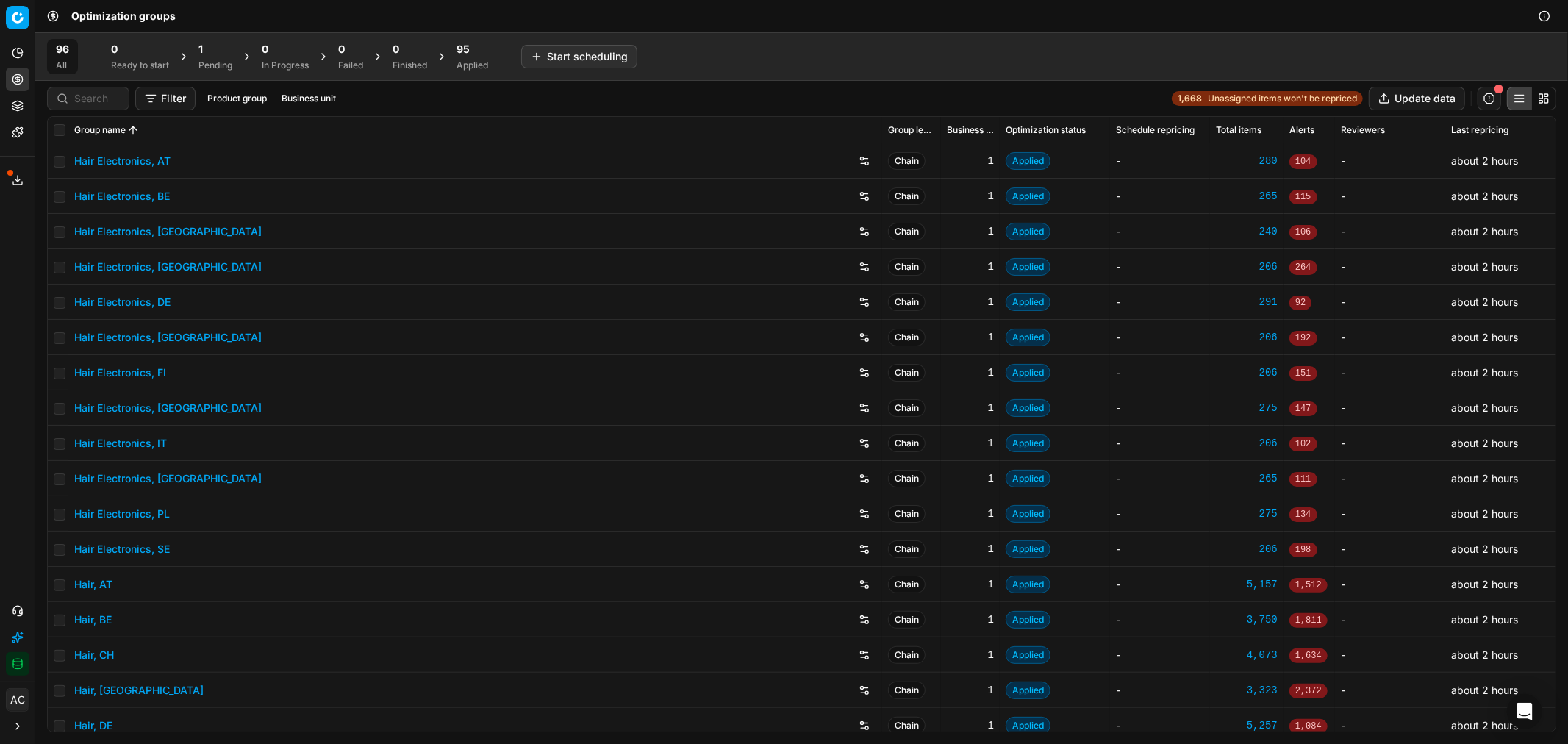
click at [922, 57] on div "96 All 0 Ready to start 1 Pending 0 In Progress 0 Failed 0 Finished 95 Applied …" at bounding box center [801, 57] width 1509 height 36
